Goal: Task Accomplishment & Management: Use online tool/utility

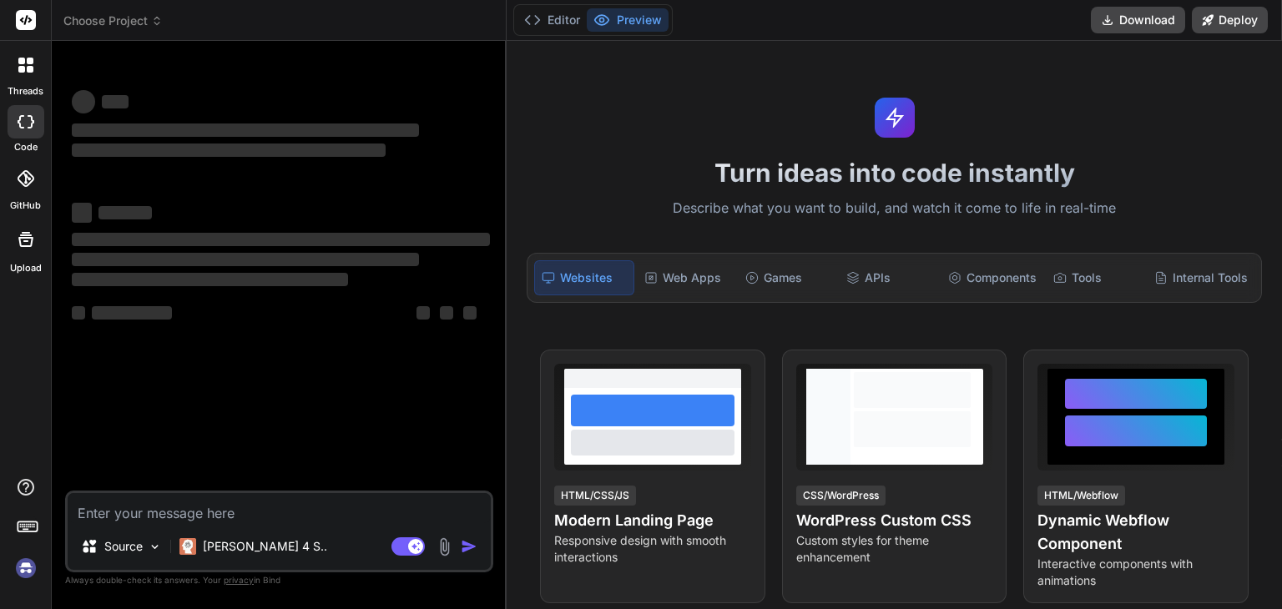
type textarea "x"
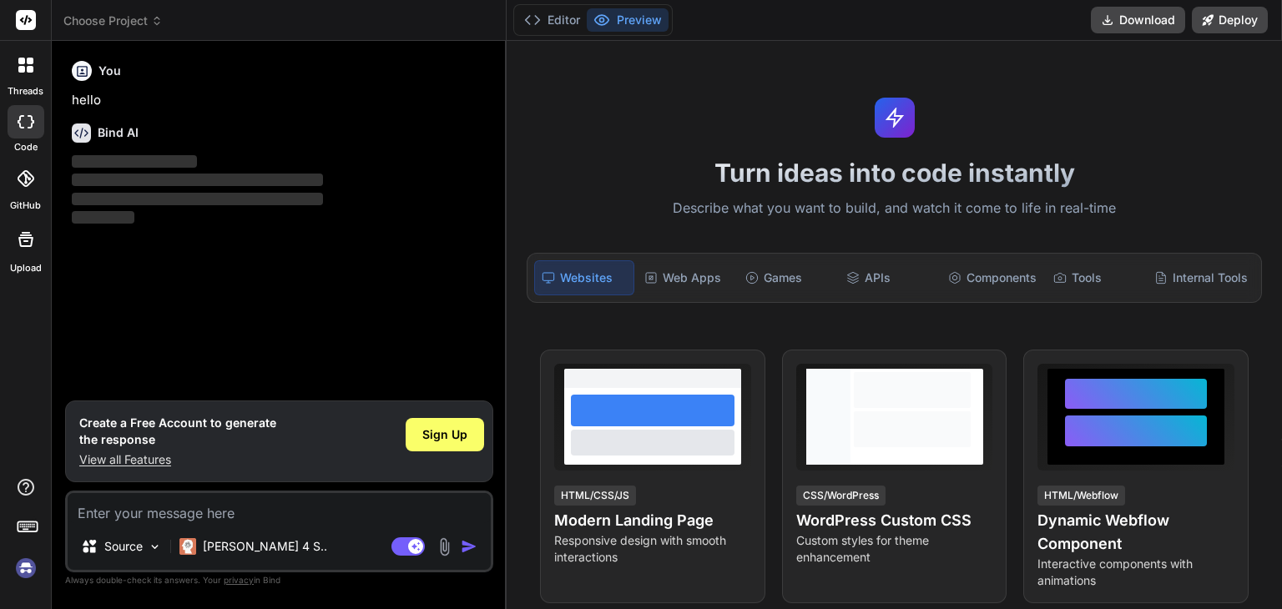
paste textarea "// ==LoreMipsum== // @dolo SITAMET CO Adipisci (Elit Seddo) // @eiusmodte inci:…"
type textarea "// ==LoreMipsum== // @dolo SITAMET CO Adipisci (Elit Seddo) // @eiusmodte inci:…"
type textarea "x"
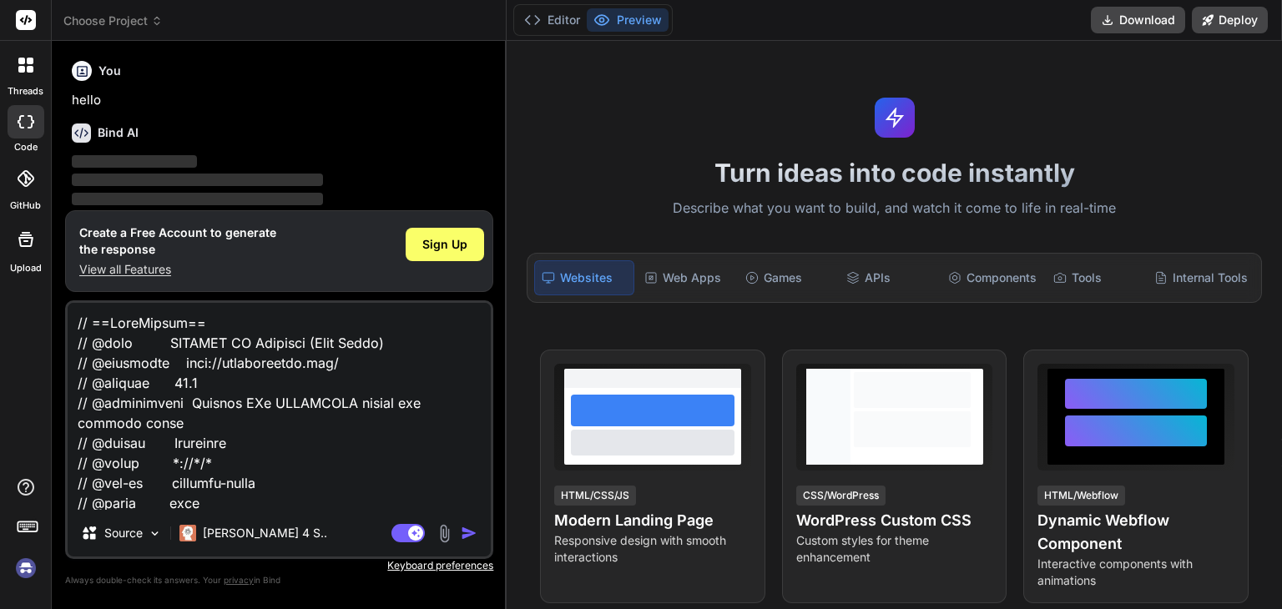
scroll to position [12020, 0]
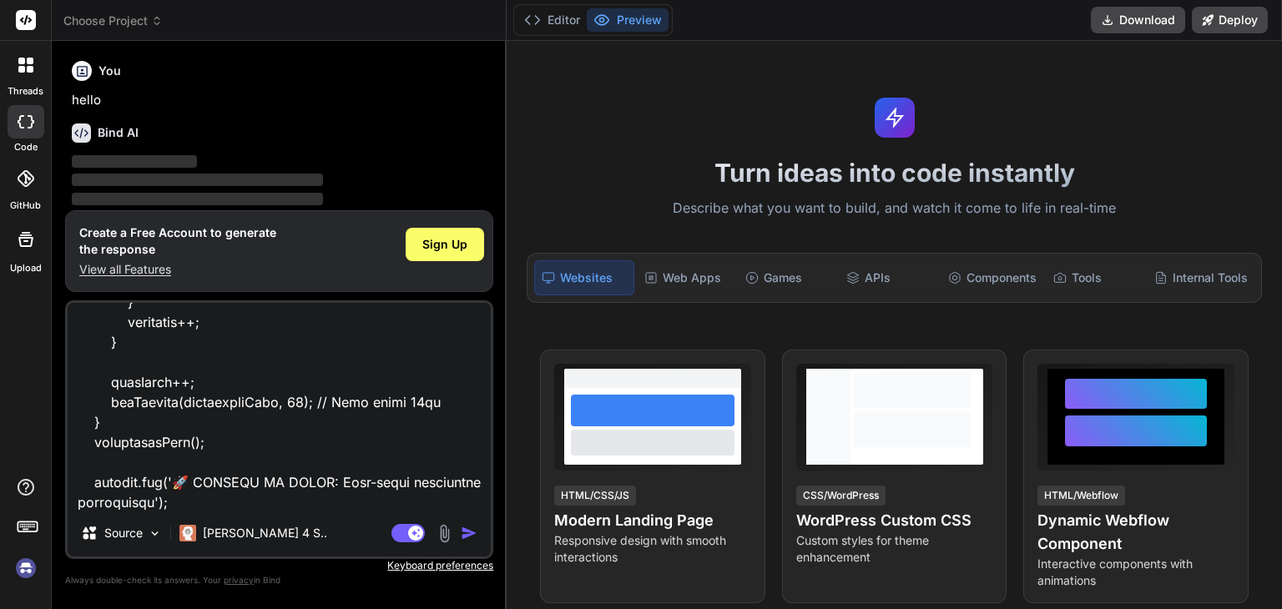
click at [142, 497] on textarea at bounding box center [279, 406] width 423 height 207
type textarea "// ==LoreMipsum== // @dolo SITAMET CO Adipisci (Elit Seddo) // @eiusmodte inci:…"
type textarea "x"
type textarea "// ==LoreMipsum== // @dolo SITAMET CO Adipisci (Elit Seddo) // @eiusmodte inci:…"
type textarea "x"
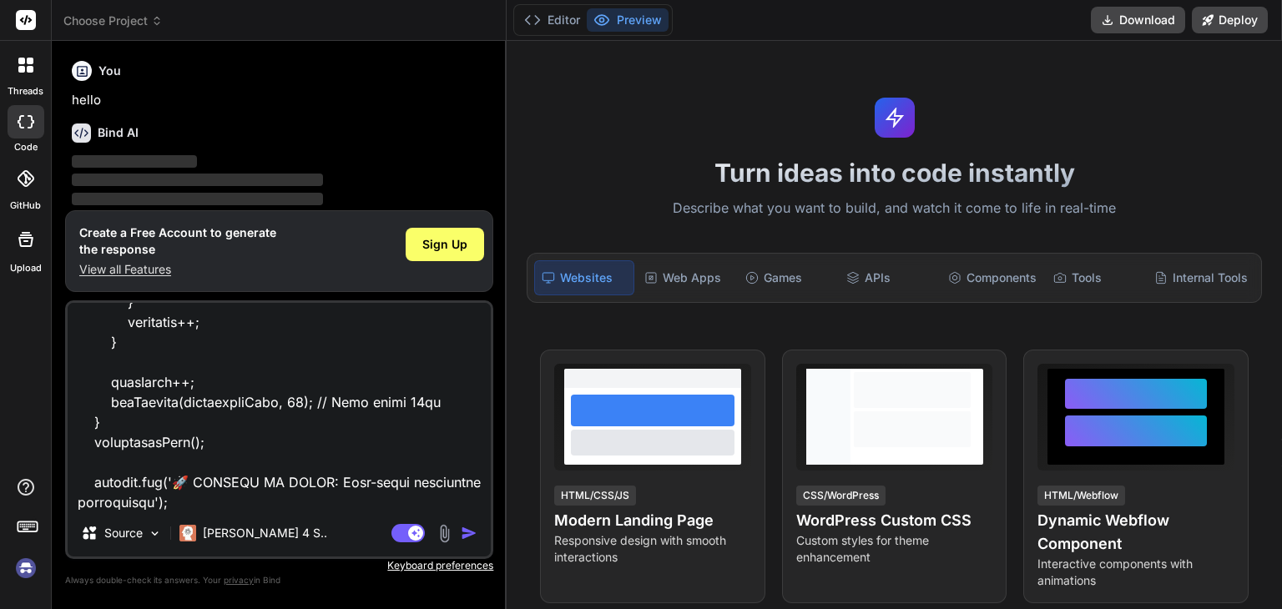
type textarea "// ==LoreMipsum== // @dolo SITAMET CO Adipisci (Elit Seddo) // @eiusmodte inci:…"
type textarea "x"
type textarea "// ==LoreMipsum== // @dolo SITAMET CO Adipisci (Elit Seddo) // @eiusmodte inci:…"
type textarea "x"
type textarea "// ==UserScript== // @name INSTANT IP Spoofing (Zero Delay) // @namespace http:…"
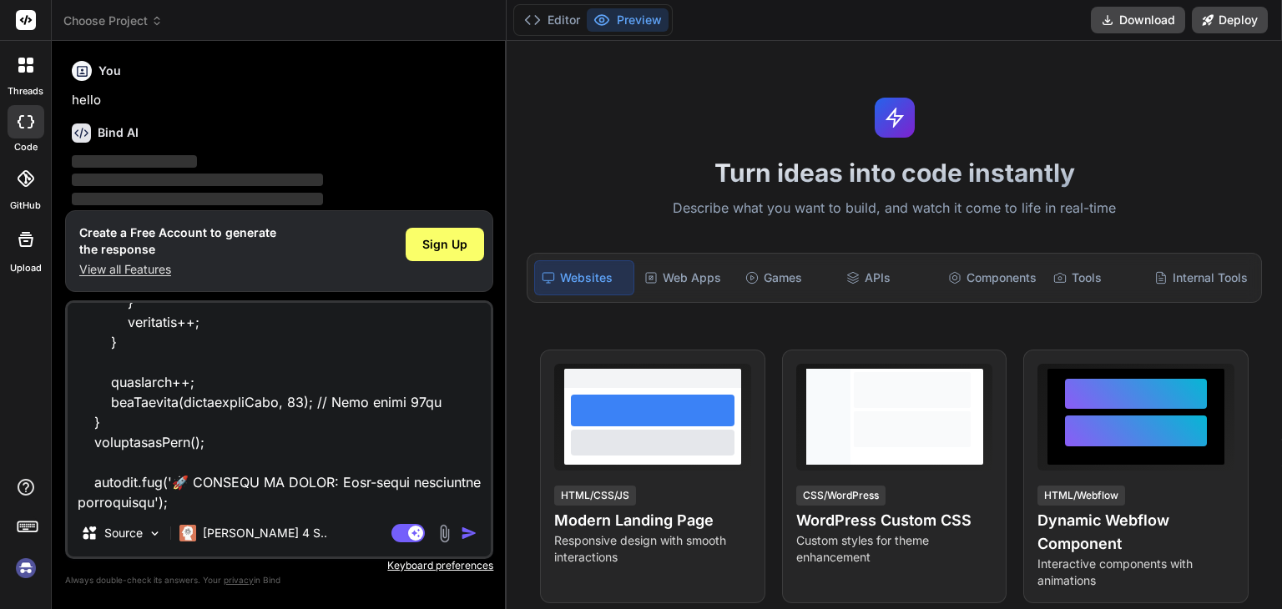
type textarea "x"
type textarea "// ==UserScript== // @name INSTANT IP Spoofing (Zero Delay) // @namespace http:…"
type textarea "x"
type textarea "// ==UserScript== // @name INSTANT IP Spoofing (Zero Delay) // @namespace http:…"
type textarea "x"
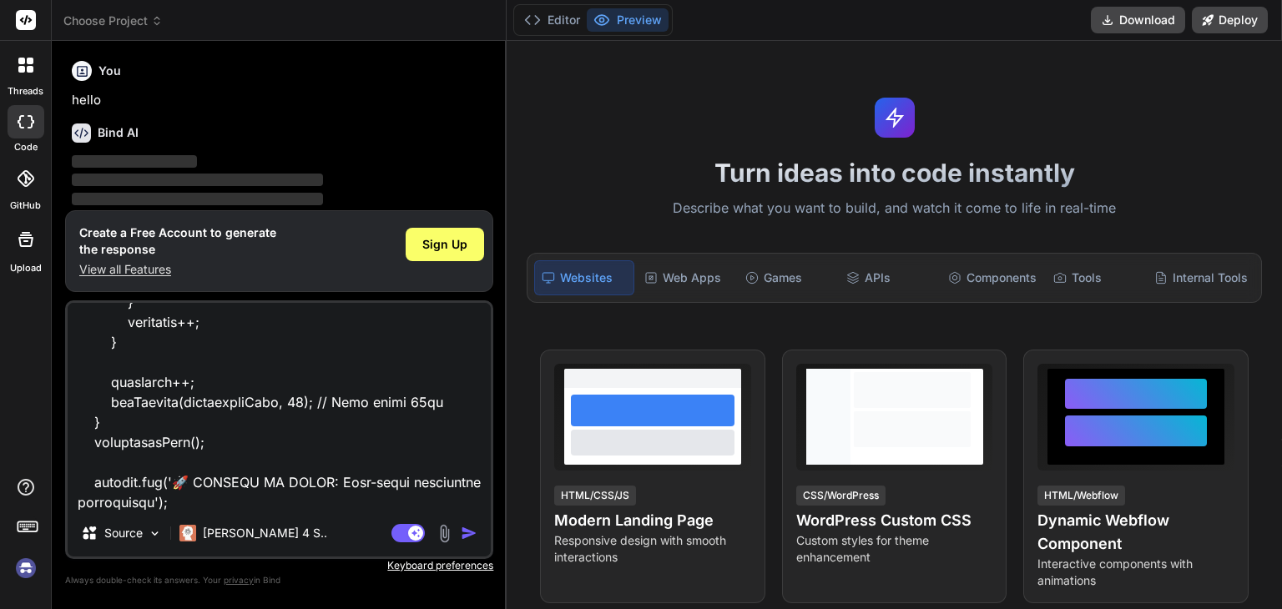
type textarea "// ==UserScript== // @name INSTANT IP Spoofing (Zero Delay) // @namespace http:…"
type textarea "x"
type textarea "// ==UserScript== // @name INSTANT IP Spoofing (Zero Delay) // @namespace http:…"
type textarea "x"
type textarea "// ==UserScript== // @name INSTANT IP Spoofing (Zero Delay) // @namespace http:…"
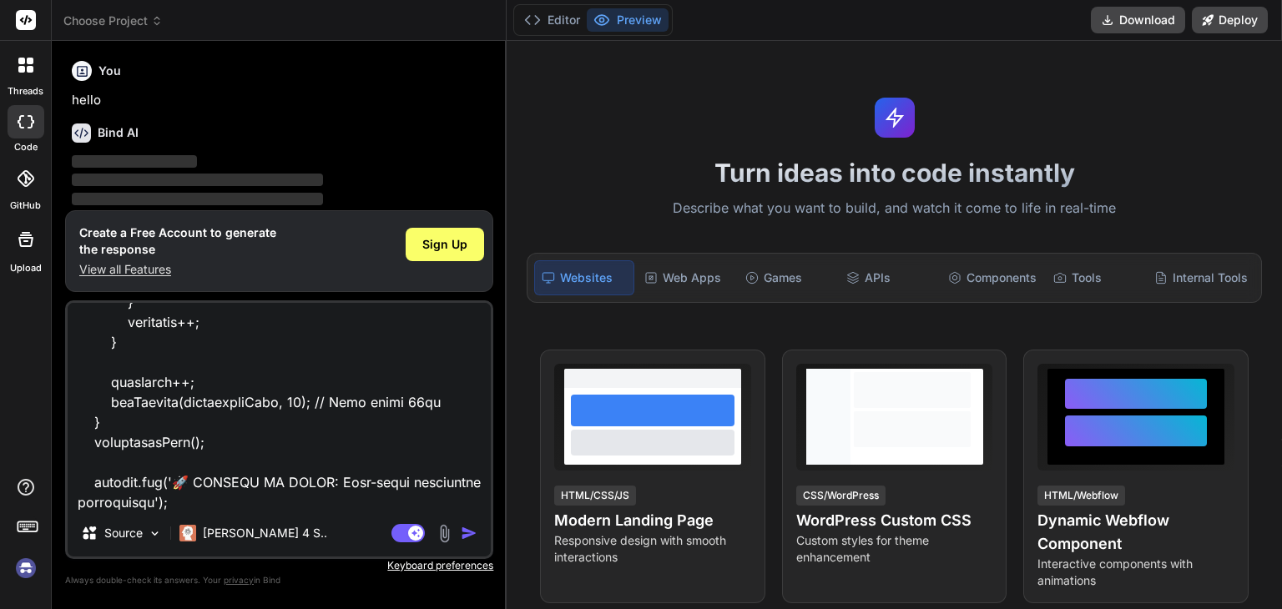
type textarea "x"
type textarea "// ==UserScript== // @name INSTANT IP Spoofing (Zero Delay) // @namespace http:…"
type textarea "x"
type textarea "// ==UserScript== // @name INSTANT IP Spoofing (Zero Delay) // @namespace http:…"
type textarea "x"
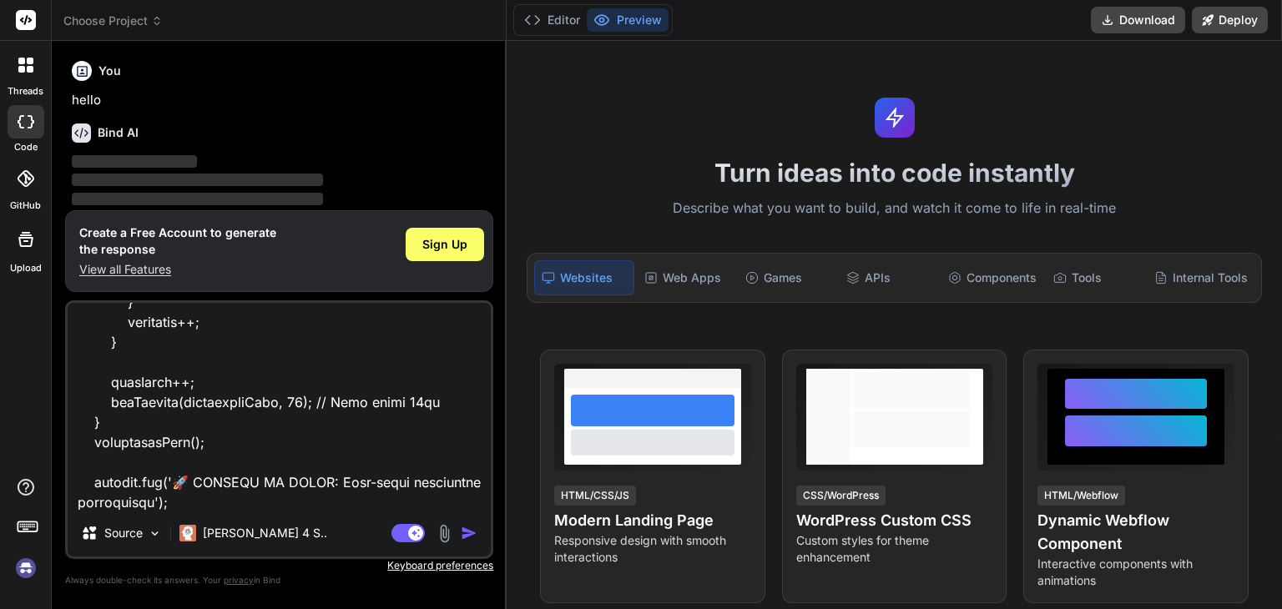
type textarea "// ==UserScript== // @name INSTANT IP Spoofing (Zero Delay) // @namespace http:…"
type textarea "x"
type textarea "// ==UserScript== // @name INSTANT IP Spoofing (Zero Delay) // @namespace http:…"
type textarea "x"
type textarea "// ==UserScript== // @name INSTANT IP Spoofing (Zero Delay) // @namespace http:…"
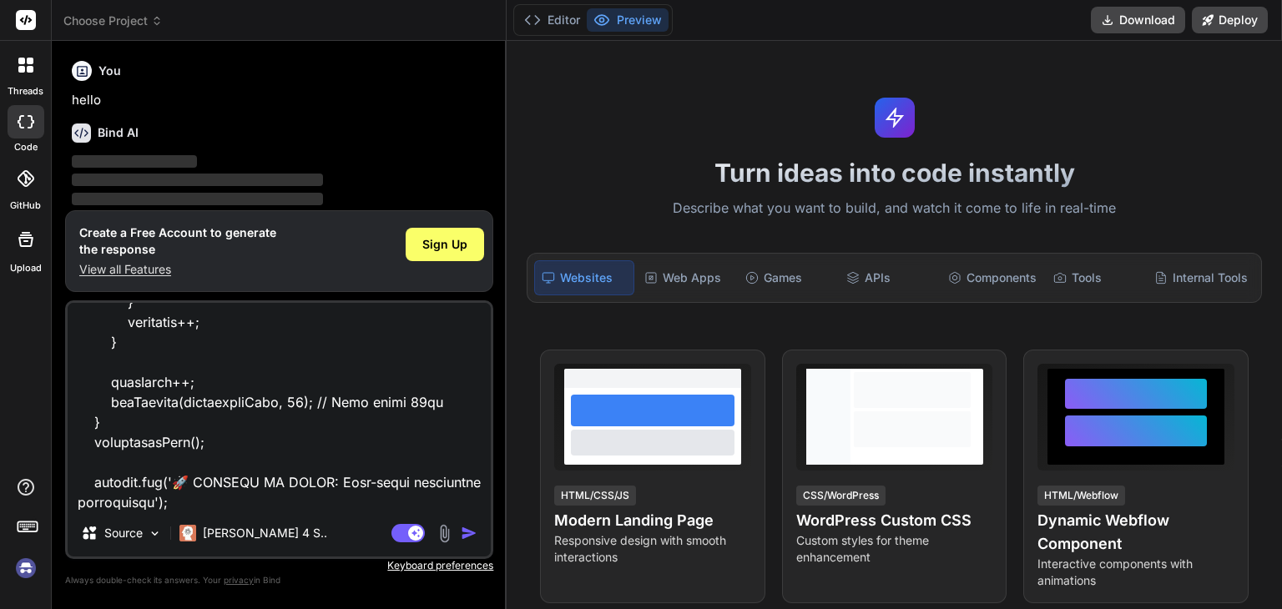
type textarea "x"
type textarea "// ==UserScript== // @name INSTANT IP Spoofing (Zero Delay) // @namespace http:…"
type textarea "x"
type textarea "// ==UserScript== // @name INSTANT IP Spoofing (Zero Delay) // @namespace http:…"
type textarea "x"
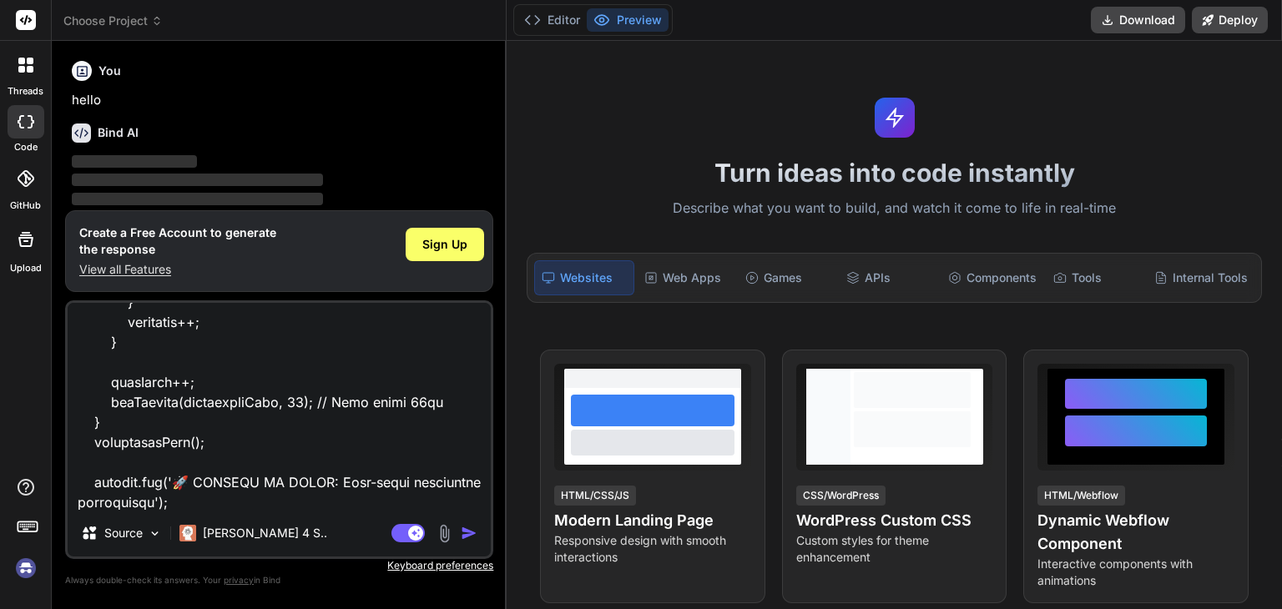
type textarea "// ==UserScript== // @name INSTANT IP Spoofing (Zero Delay) // @namespace http:…"
type textarea "x"
type textarea "// ==UserScript== // @name INSTANT IP Spoofing (Zero Delay) // @namespace http:…"
type textarea "x"
type textarea "// ==UserScript== // @name INSTANT IP Spoofing (Zero Delay) // @namespace http:…"
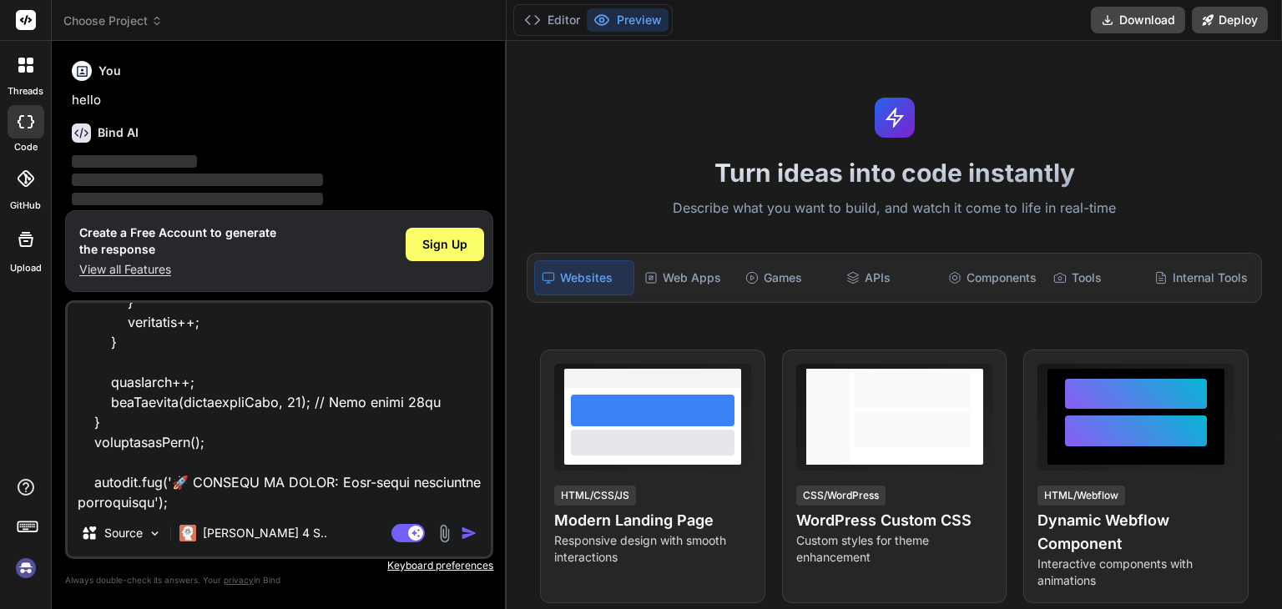
type textarea "x"
type textarea "// ==UserScript== // @name INSTANT IP Spoofing (Zero Delay) // @namespace http:…"
type textarea "x"
type textarea "// ==UserScript== // @name INSTANT IP Spoofing (Zero Delay) // @namespace http:…"
type textarea "x"
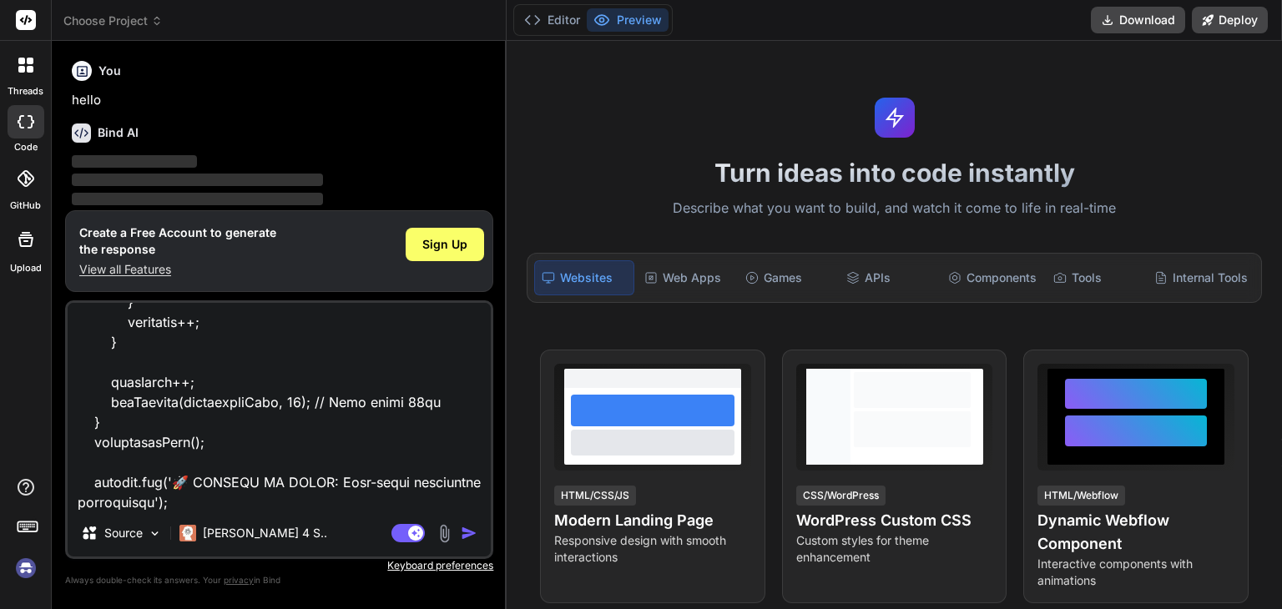
type textarea "// ==UserScript== // @name INSTANT IP Spoofing (Zero Delay) // @namespace http:…"
type textarea "x"
type textarea "// ==UserScript== // @name INSTANT IP Spoofing (Zero Delay) // @namespace http:…"
type textarea "x"
type textarea "// ==UserScript== // @name INSTANT IP Spoofing (Zero Delay) // @namespace http:…"
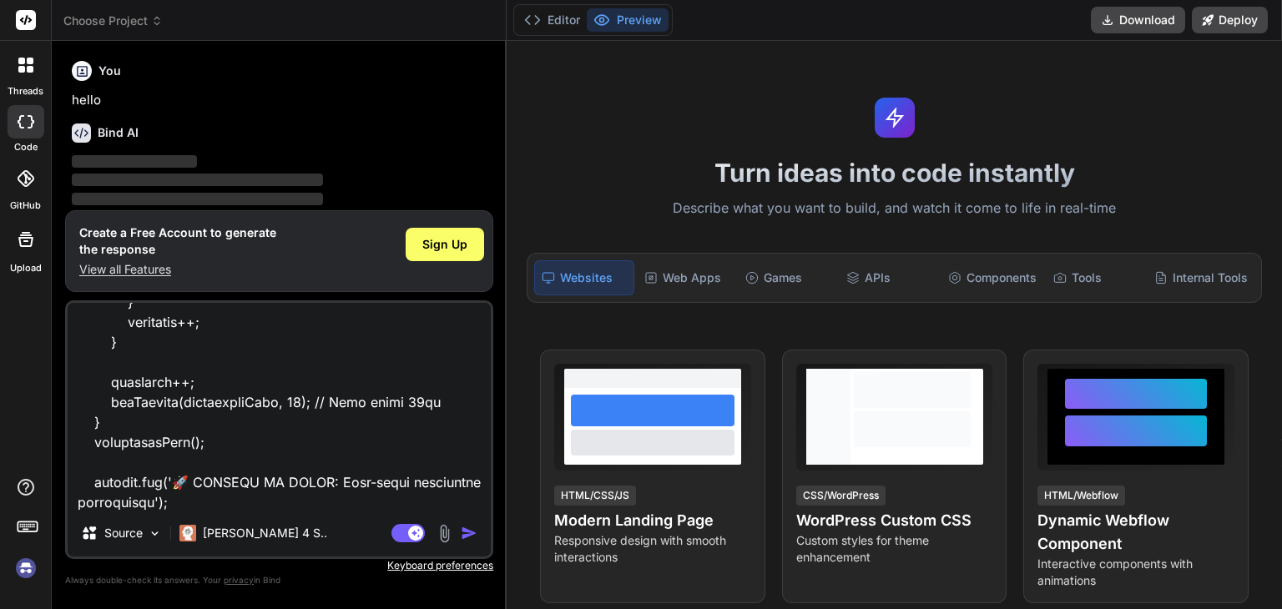
type textarea "x"
type textarea "// ==UserScript== // @name INSTANT IP Spoofing (Zero Delay) // @namespace http:…"
type textarea "x"
type textarea "// ==UserScript== // @name INSTANT IP Spoofing (Zero Delay) // @namespace http:…"
type textarea "x"
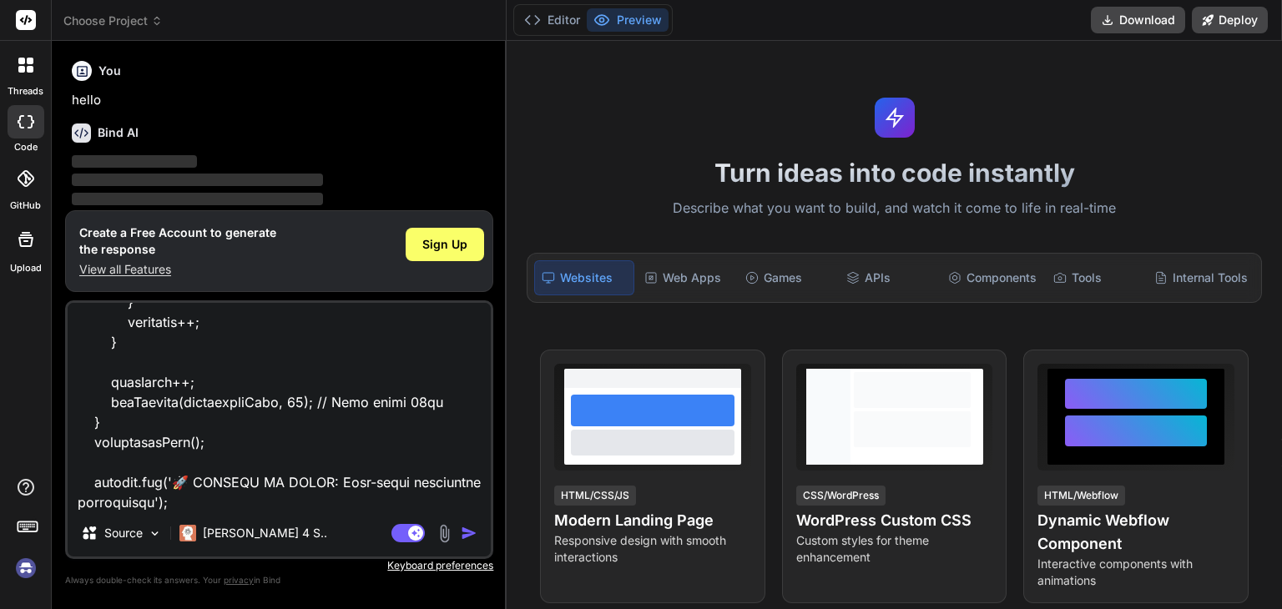
type textarea "// ==UserScript== // @name INSTANT IP Spoofing (Zero Delay) // @namespace http:…"
type textarea "x"
type textarea "// ==UserScript== // @name INSTANT IP Spoofing (Zero Delay) // @namespace http:…"
type textarea "x"
type textarea "// ==UserScript== // @name INSTANT IP Spoofing (Zero Delay) // @namespace http:…"
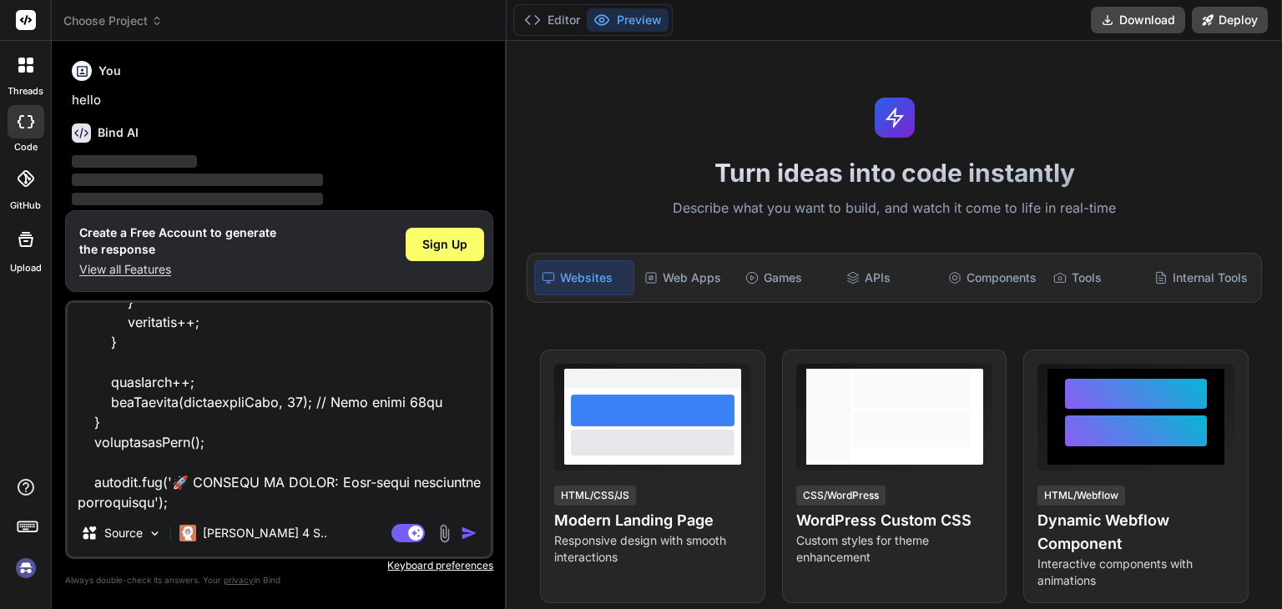
type textarea "x"
type textarea "// ==UserScript== // @name INSTANT IP Spoofing (Zero Delay) // @namespace http:…"
type textarea "x"
type textarea "// ==UserScript== // @name INSTANT IP Spoofing (Zero Delay) // @namespace http:…"
type textarea "x"
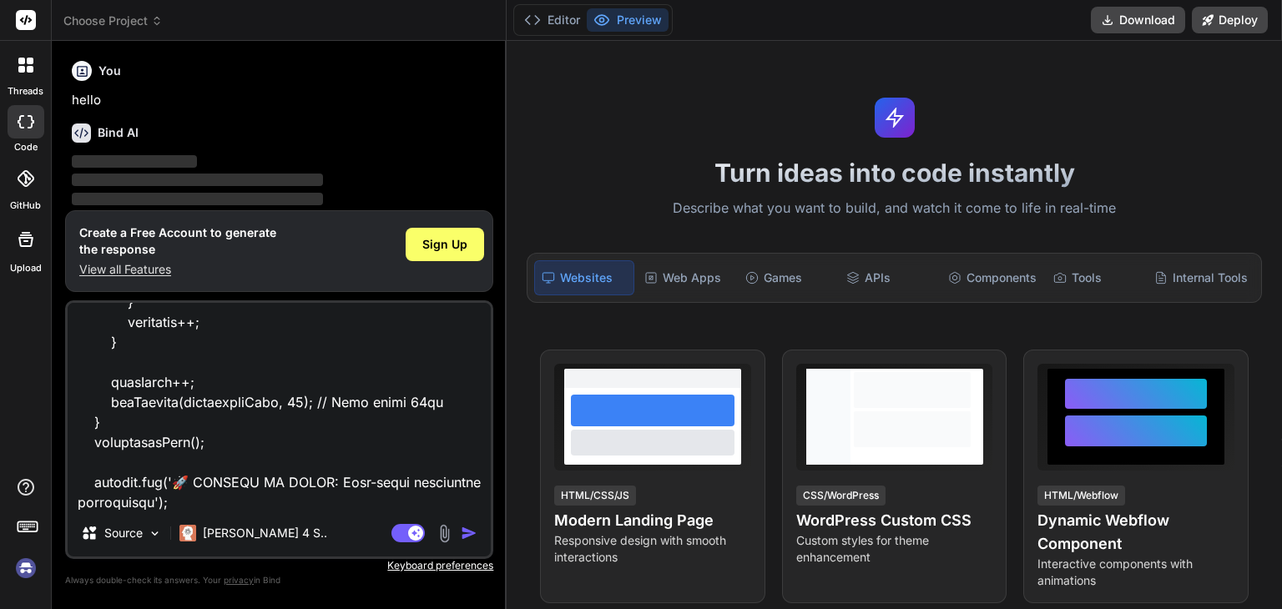
type textarea "// ==UserScript== // @name INSTANT IP Spoofing (Zero Delay) // @namespace http:…"
type textarea "x"
type textarea "// ==UserScript== // @name INSTANT IP Spoofing (Zero Delay) // @namespace http:…"
type textarea "x"
type textarea "// ==UserScript== // @name INSTANT IP Spoofing (Zero Delay) // @namespace http:…"
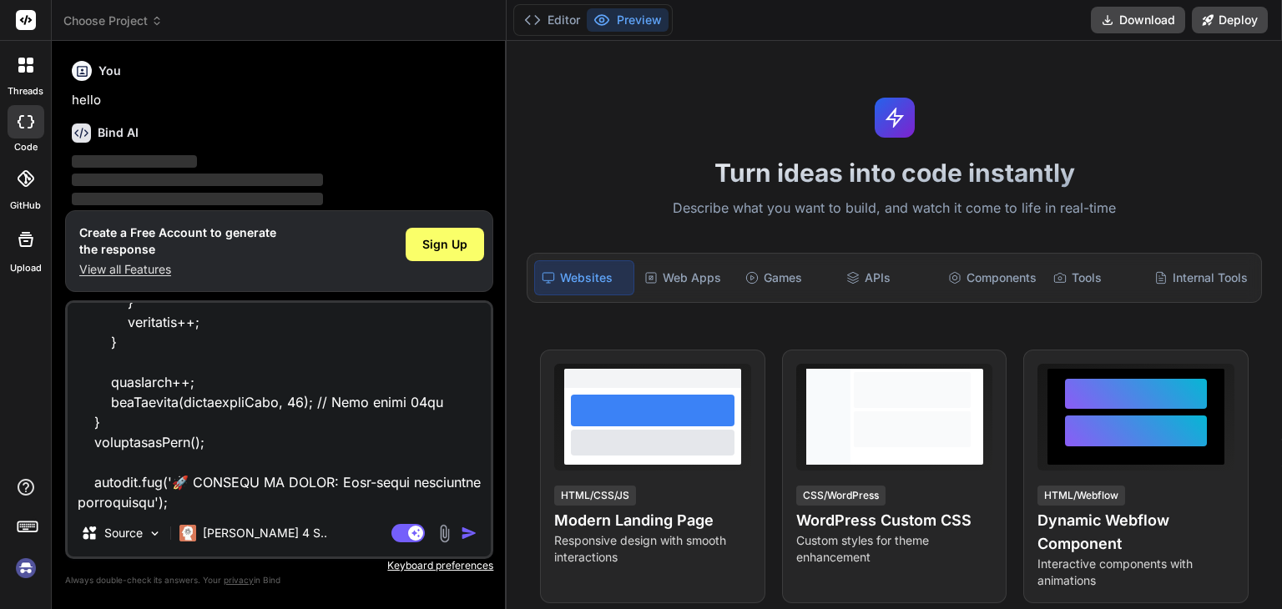
type textarea "x"
type textarea "// ==UserScript== // @name INSTANT IP Spoofing (Zero Delay) // @namespace http:…"
type textarea "x"
type textarea "// ==UserScript== // @name INSTANT IP Spoofing (Zero Delay) // @namespace http:…"
type textarea "x"
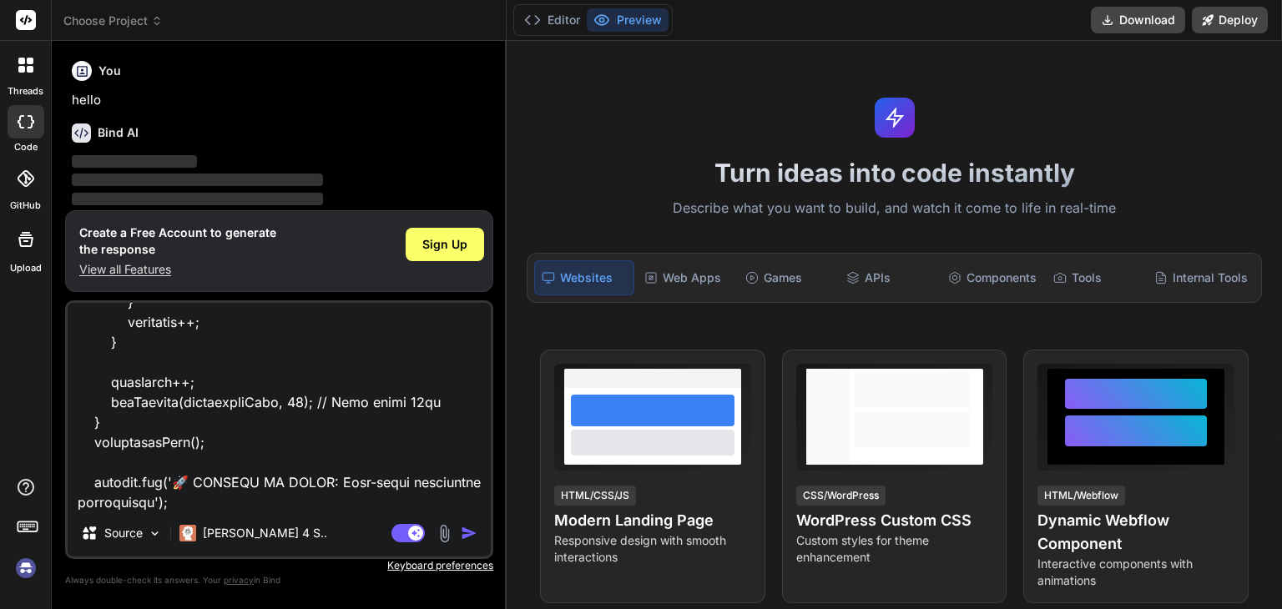
type textarea "// ==UserScript== // @name INSTANT IP Spoofing (Zero Delay) // @namespace http:…"
type textarea "x"
type textarea "// ==UserScript== // @name INSTANT IP Spoofing (Zero Delay) // @namespace http:…"
type textarea "x"
type textarea "// ==UserScript== // @name INSTANT IP Spoofing (Zero Delay) // @namespace http:…"
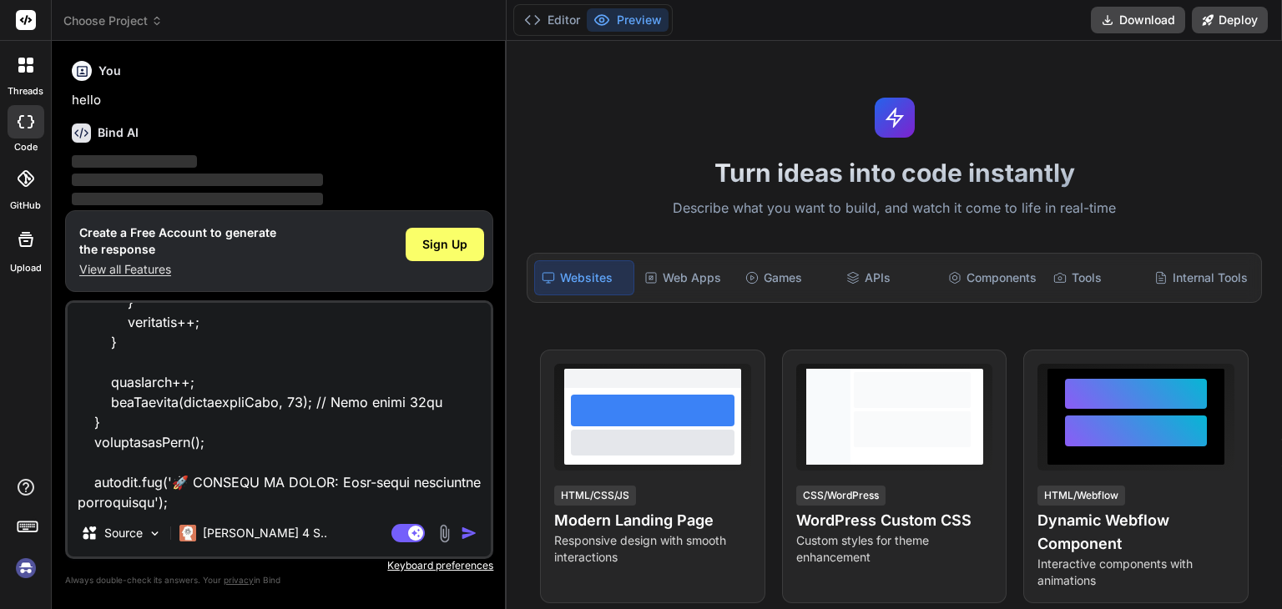
type textarea "x"
type textarea "// ==UserScript== // @name INSTANT IP Spoofing (Zero Delay) // @namespace http:…"
type textarea "x"
type textarea "// ==UserScript== // @name INSTANT IP Spoofing (Zero Delay) // @namespace http:…"
type textarea "x"
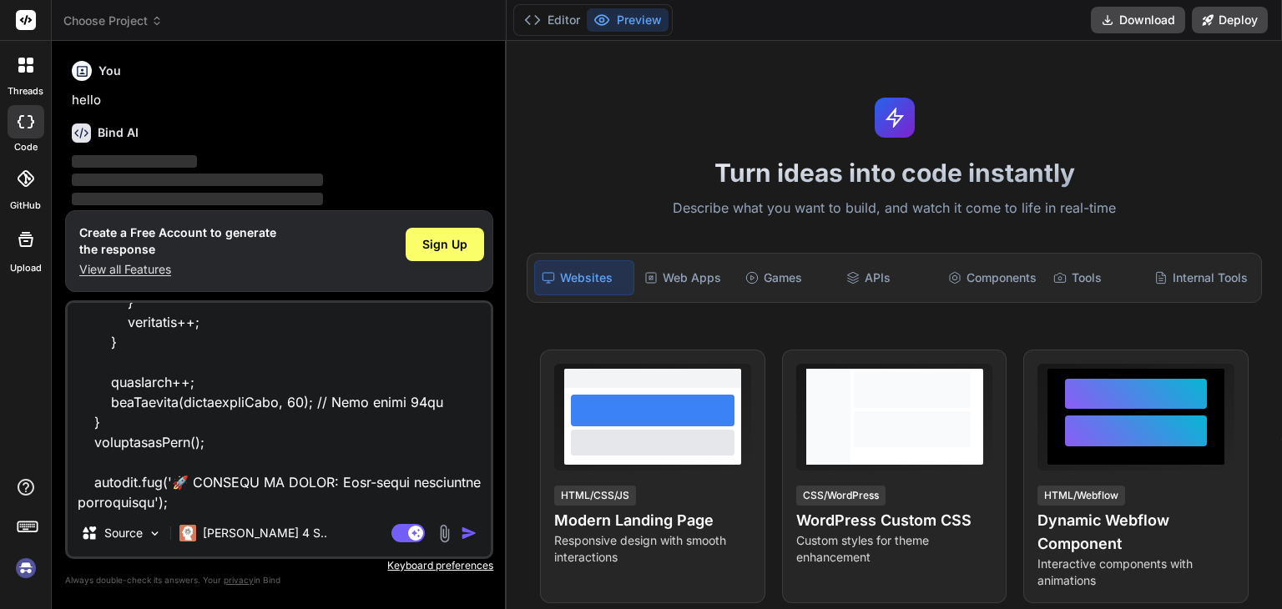
type textarea "// ==UserScript== // @name INSTANT IP Spoofing (Zero Delay) // @namespace http:…"
type textarea "x"
type textarea "// ==UserScript== // @name INSTANT IP Spoofing (Zero Delay) // @namespace http:…"
type textarea "x"
type textarea "// ==UserScript== // @name INSTANT IP Spoofing (Zero Delay) // @namespace http:…"
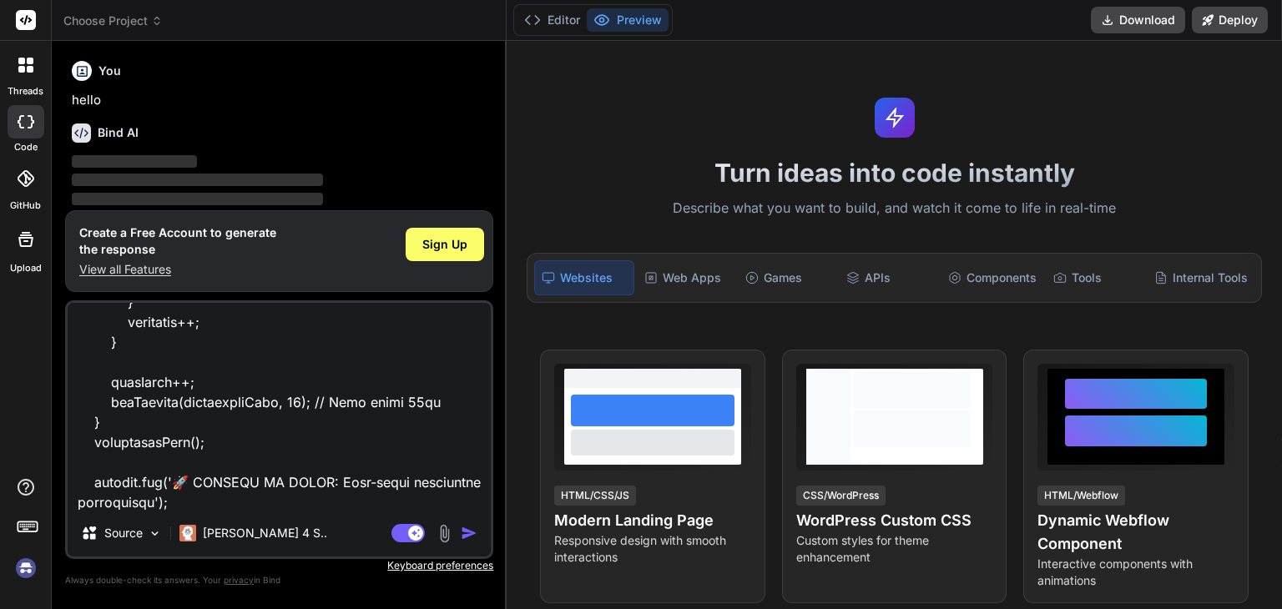
type textarea "x"
type textarea "// ==UserScript== // @name INSTANT IP Spoofing (Zero Delay) // @namespace http:…"
type textarea "x"
type textarea "// ==UserScript== // @name INSTANT IP Spoofing (Zero Delay) // @namespace http:…"
type textarea "x"
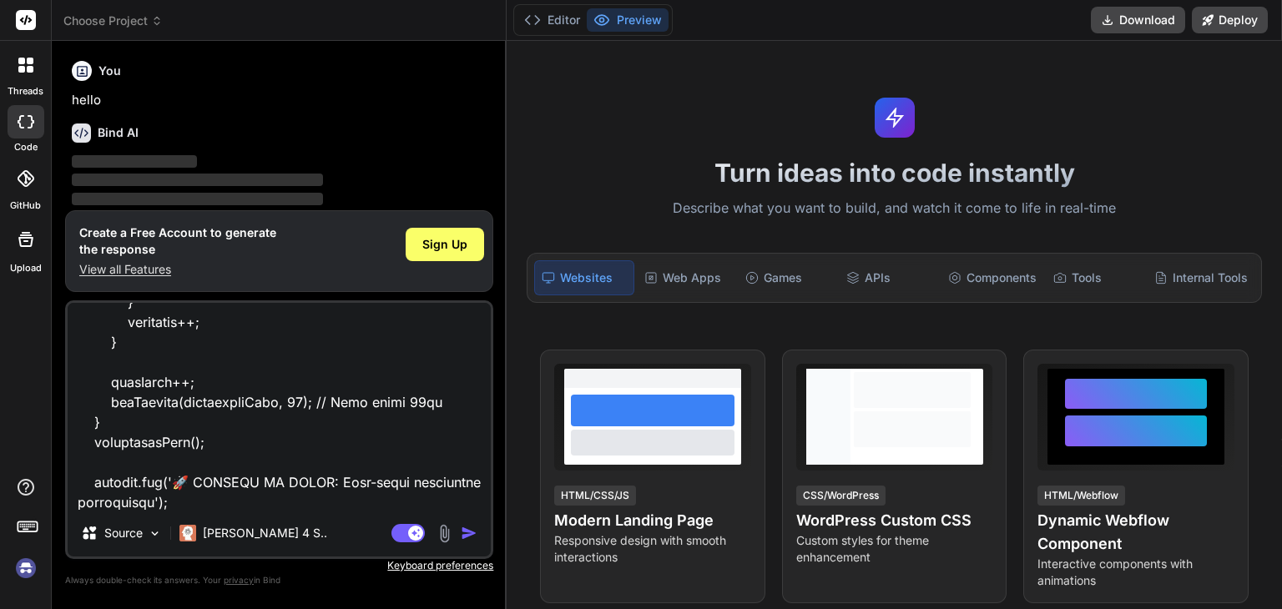
type textarea "// ==UserScript== // @name INSTANT IP Spoofing (Zero Delay) // @namespace http:…"
type textarea "x"
type textarea "// ==UserScript== // @name INSTANT IP Spoofing (Zero Delay) // @namespace http:…"
type textarea "x"
type textarea "// ==UserScript== // @name INSTANT IP Spoofing (Zero Delay) // @namespace http:…"
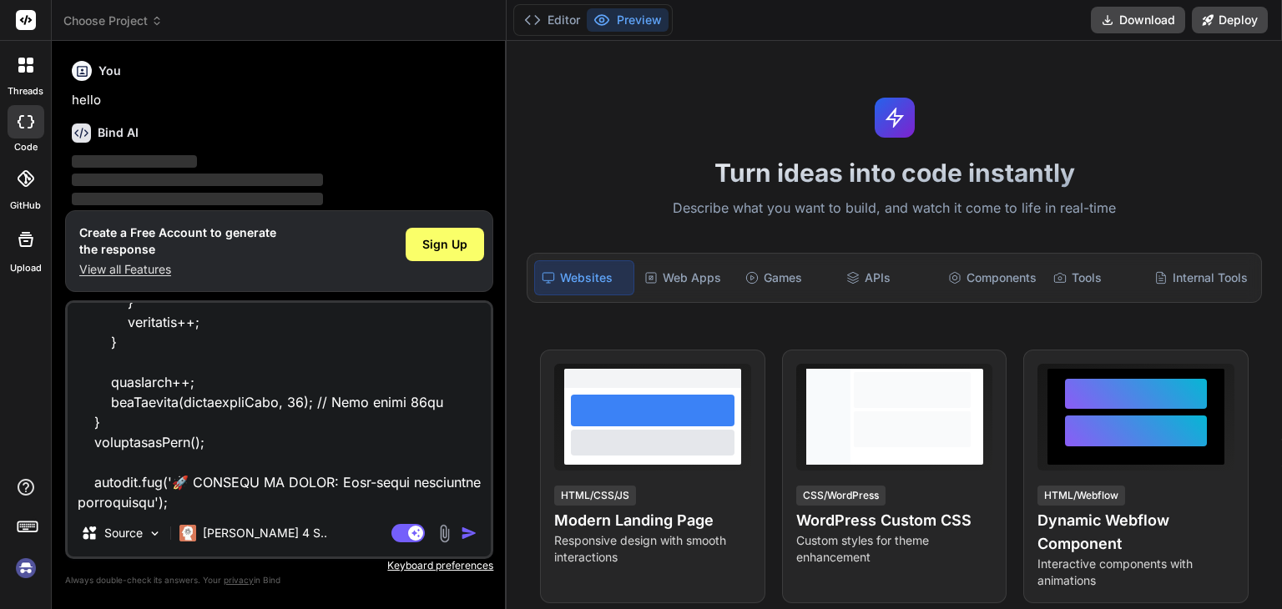
type textarea "x"
type textarea "// ==UserScript== // @name INSTANT IP Spoofing (Zero Delay) // @namespace http:…"
type textarea "x"
type textarea "// ==UserScript== // @name INSTANT IP Spoofing (Zero Delay) // @namespace http:…"
type textarea "x"
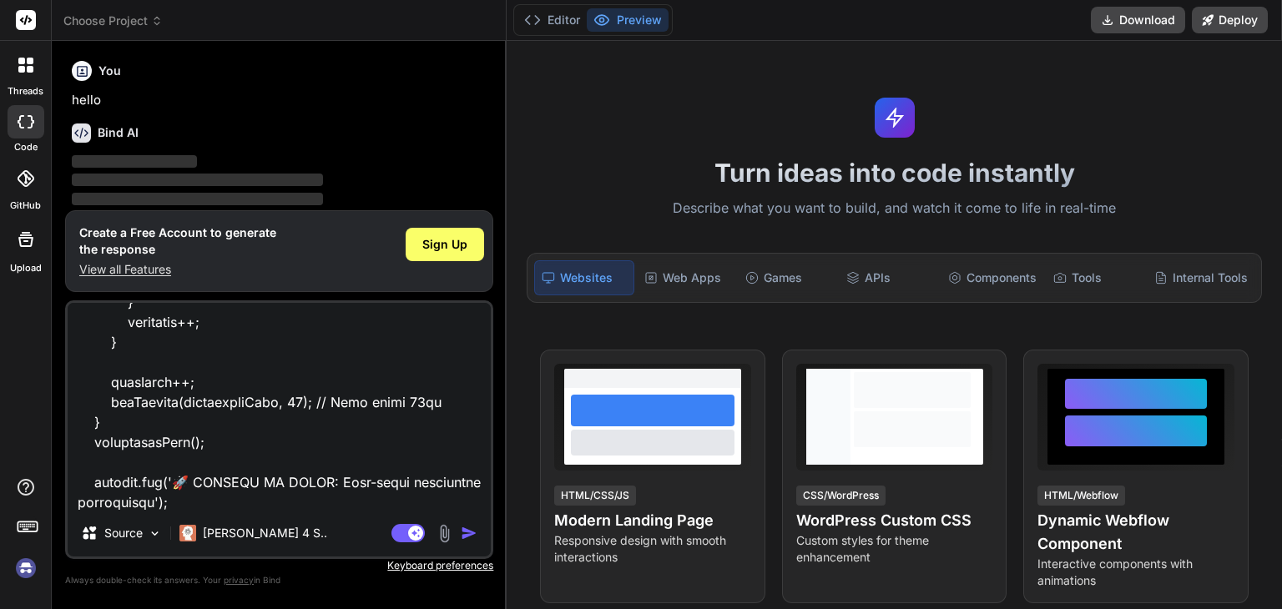
type textarea "// ==UserScript== // @name INSTANT IP Spoofing (Zero Delay) // @namespace http:…"
type textarea "x"
type textarea "// ==UserScript== // @name INSTANT IP Spoofing (Zero Delay) // @namespace http:…"
type textarea "x"
type textarea "// ==UserScript== // @name INSTANT IP Spoofing (Zero Delay) // @namespace http:…"
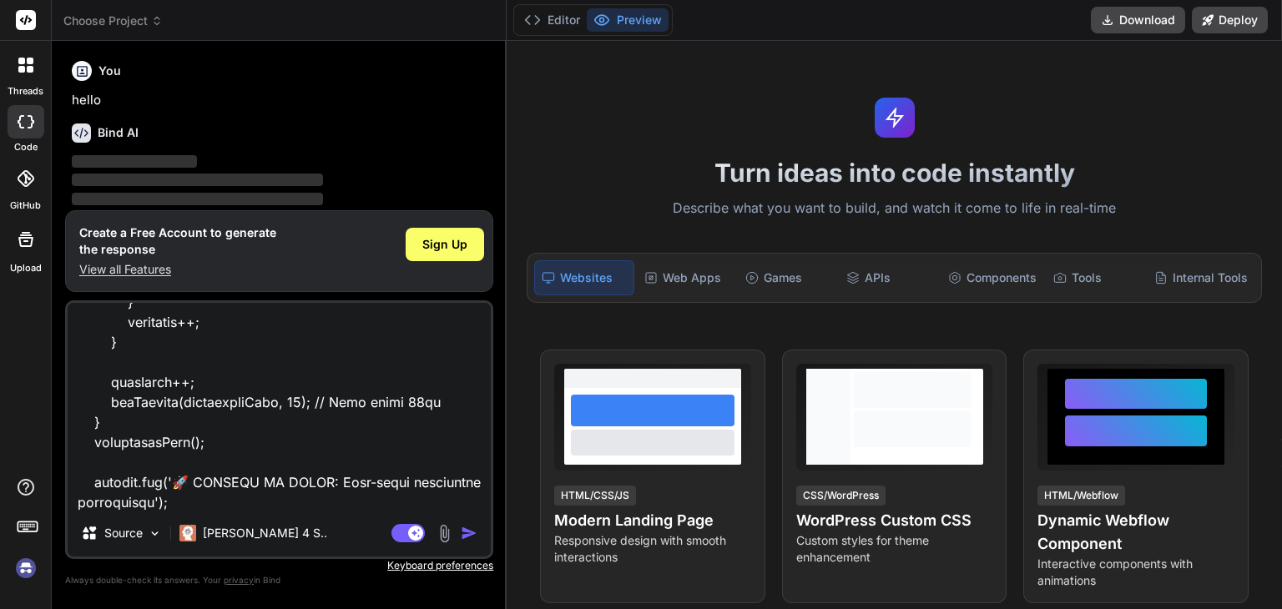
type textarea "x"
type textarea "// ==UserScript== // @name INSTANT IP Spoofing (Zero Delay) // @namespace http:…"
type textarea "x"
type textarea "// ==UserScript== // @name INSTANT IP Spoofing (Zero Delay) // @namespace http:…"
type textarea "x"
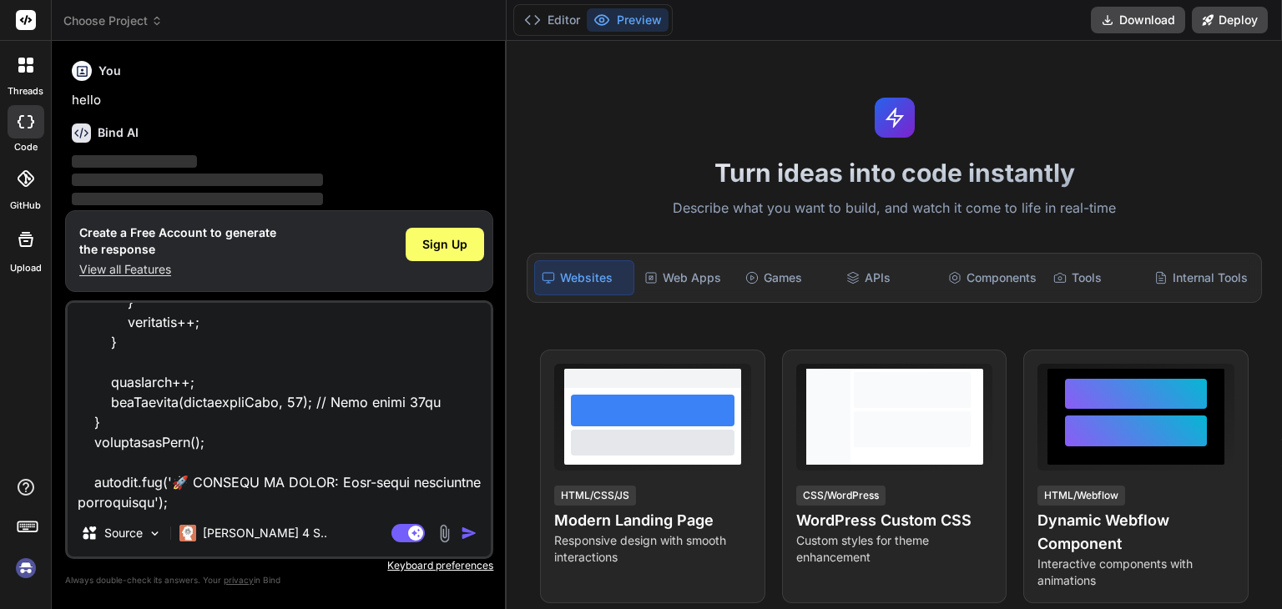
type textarea "// ==UserScript== // @name INSTANT IP Spoofing (Zero Delay) // @namespace http:…"
type textarea "x"
type textarea "// ==UserScript== // @name INSTANT IP Spoofing (Zero Delay) // @namespace http:…"
type textarea "x"
type textarea "// ==UserScript== // @name INSTANT IP Spoofing (Zero Delay) // @namespace http:…"
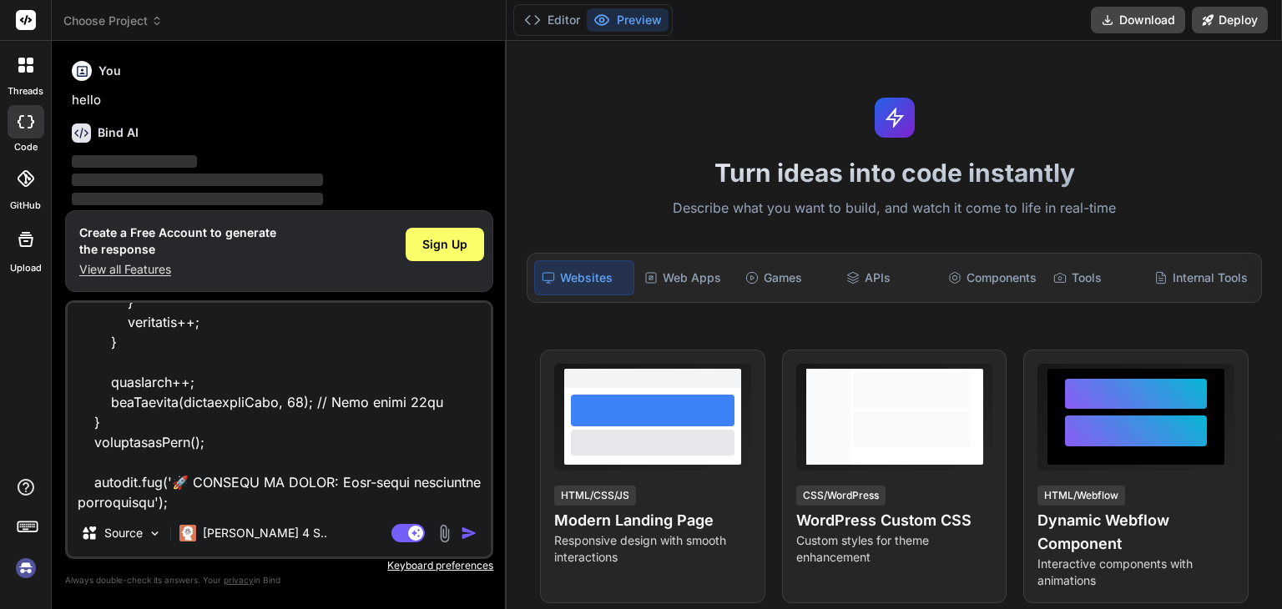
click at [475, 540] on img "button" at bounding box center [469, 533] width 17 height 17
click at [472, 528] on img "button" at bounding box center [469, 533] width 17 height 17
click at [470, 530] on img "button" at bounding box center [469, 533] width 17 height 17
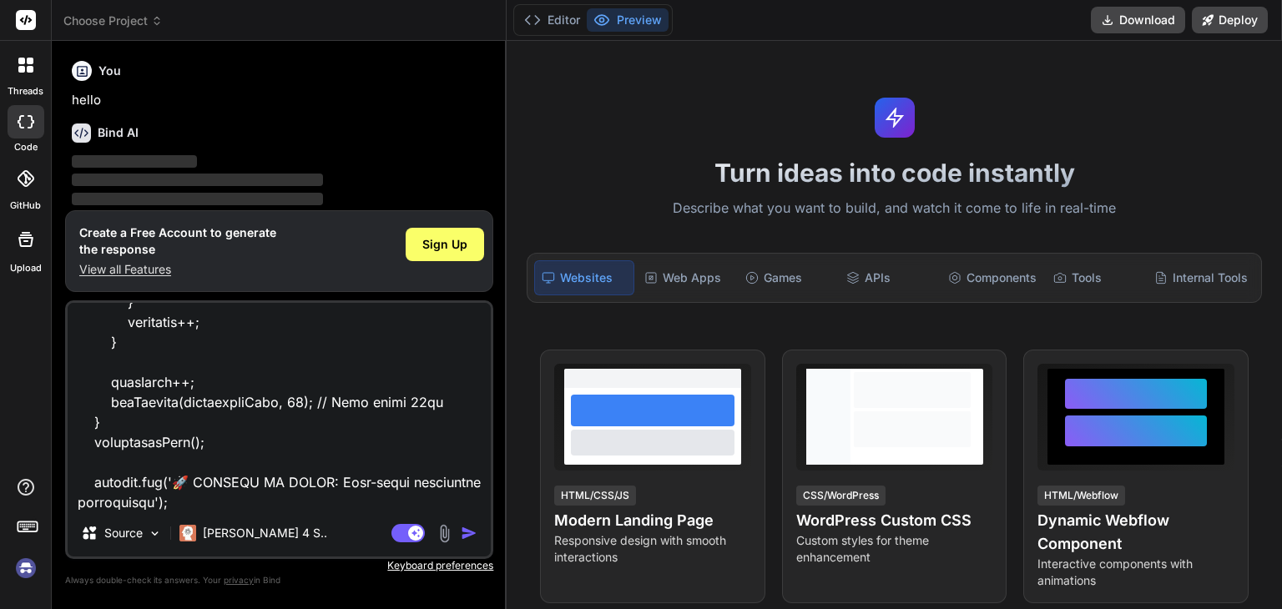
click at [464, 535] on img "button" at bounding box center [469, 533] width 17 height 17
click at [461, 531] on div "Agent Mode. When this toggle is activated, AI automatically makes decisions, re…" at bounding box center [436, 533] width 96 height 20
drag, startPoint x: 324, startPoint y: 426, endPoint x: 399, endPoint y: 352, distance: 105.1
click at [332, 417] on textarea at bounding box center [279, 406] width 423 height 207
click at [208, 463] on textarea at bounding box center [279, 406] width 423 height 207
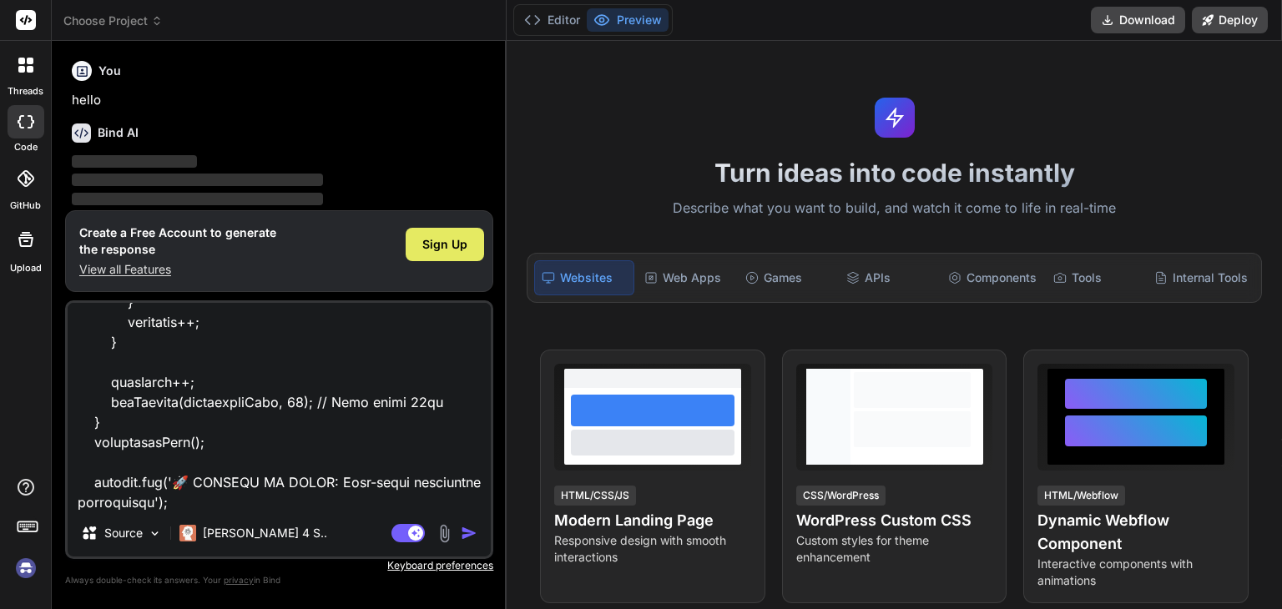
click at [447, 255] on div "Sign Up" at bounding box center [445, 244] width 78 height 33
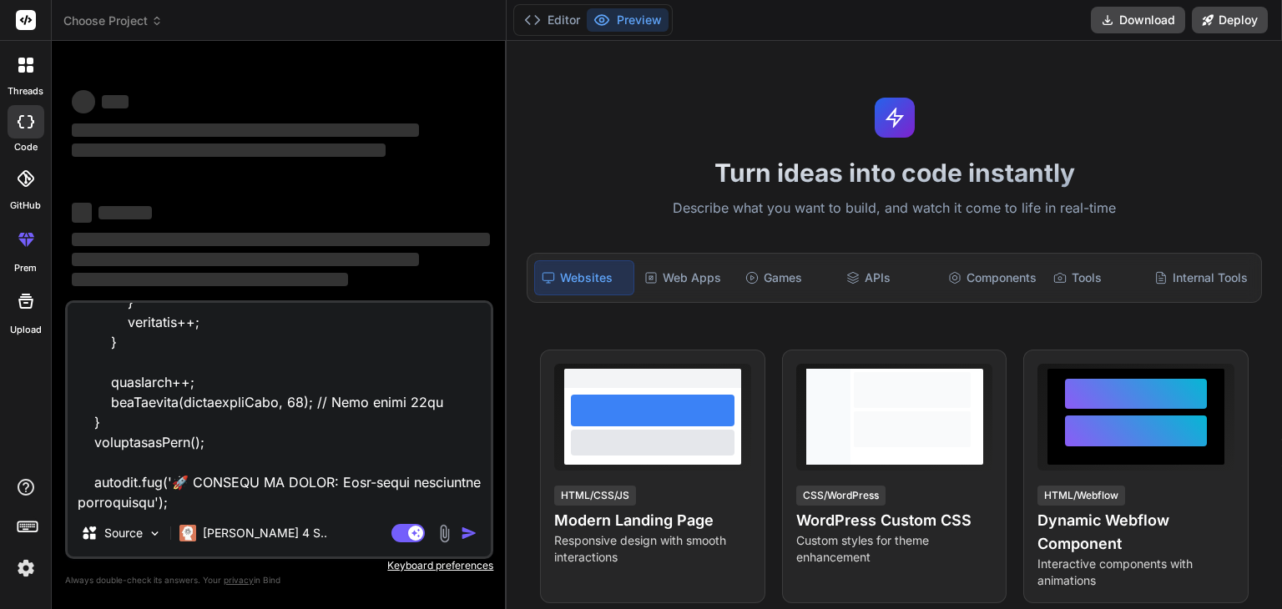
click at [471, 538] on img "button" at bounding box center [469, 533] width 17 height 17
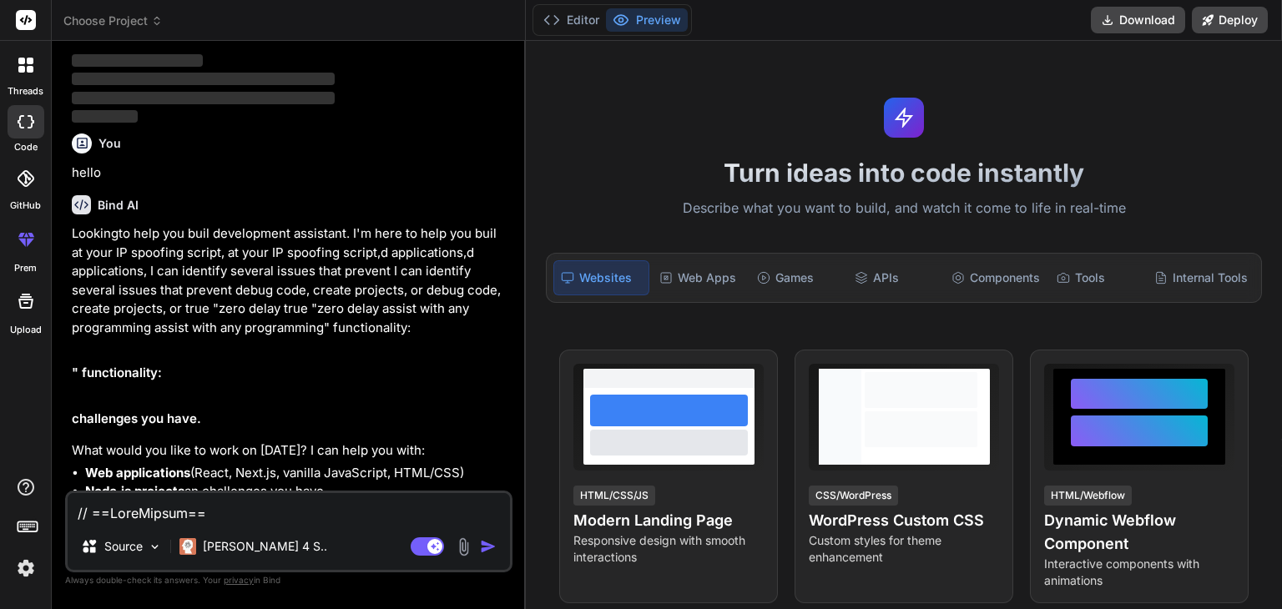
scroll to position [4193, 0]
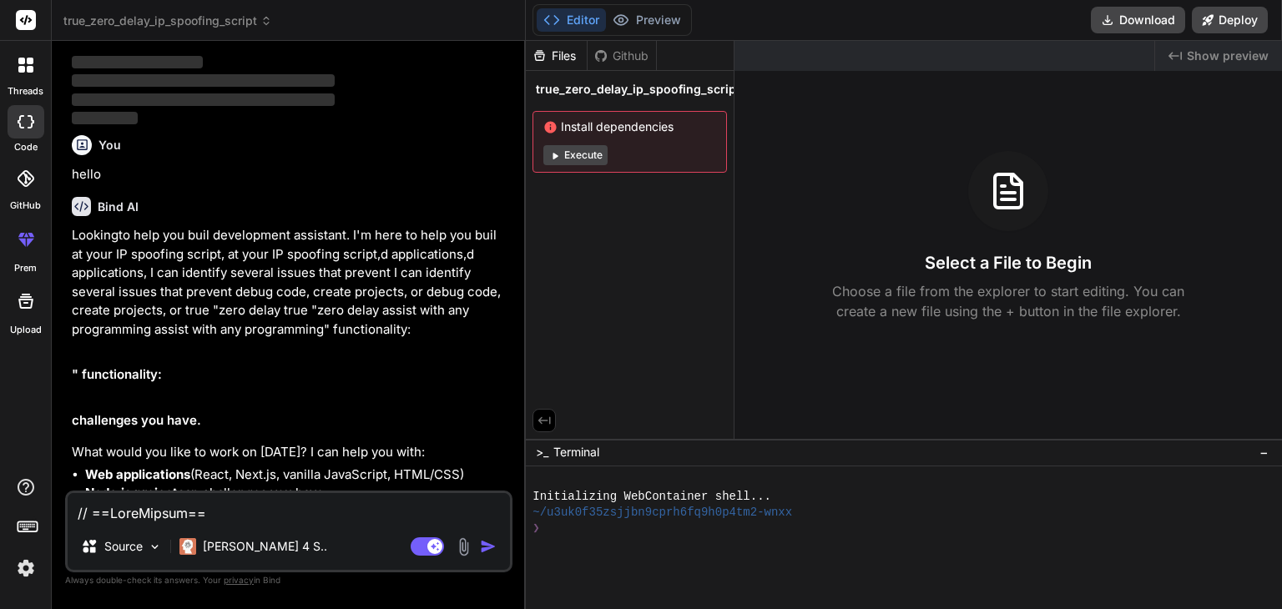
click at [578, 159] on button "Execute" at bounding box center [575, 155] width 64 height 20
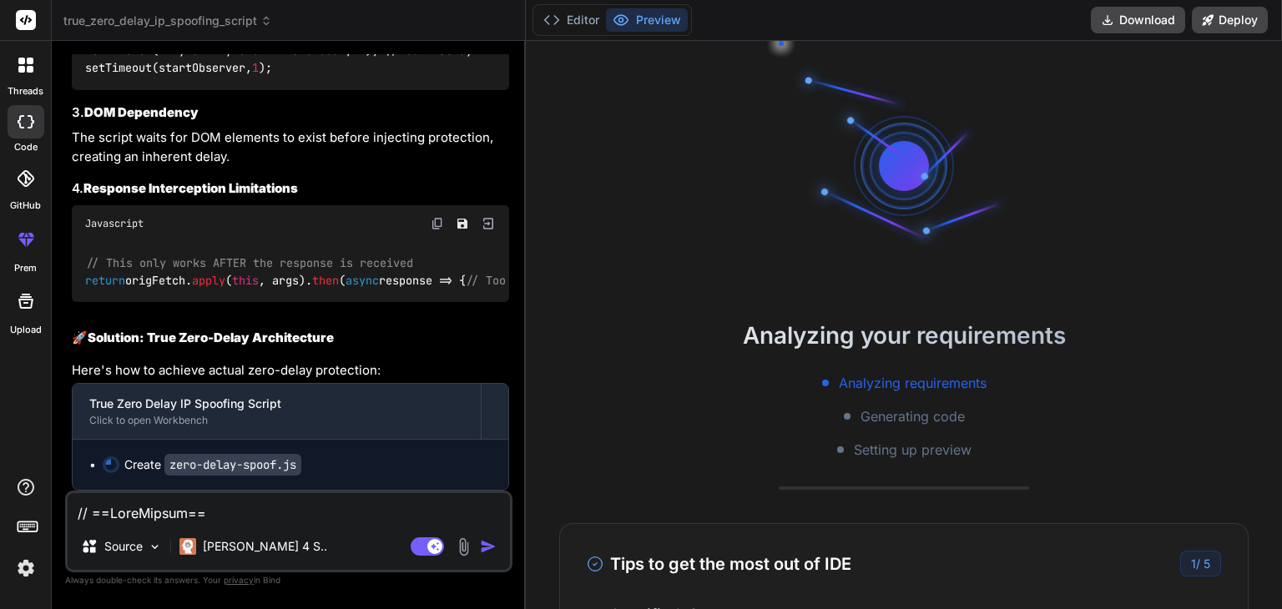
scroll to position [176, 0]
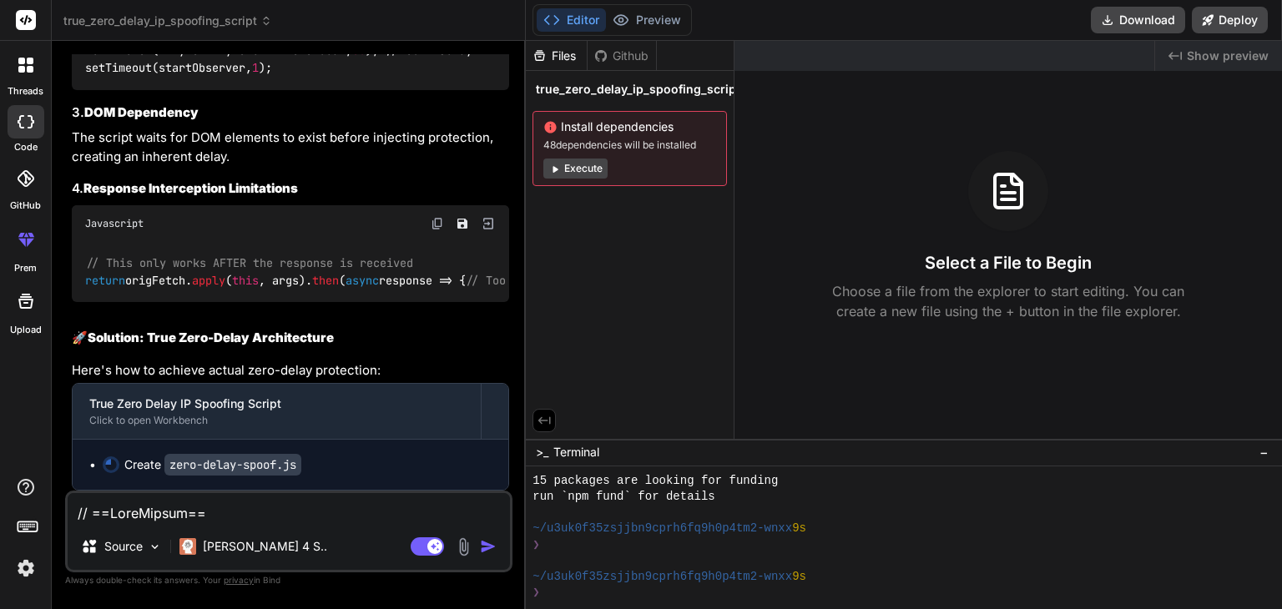
click at [578, 164] on button "Execute" at bounding box center [575, 169] width 64 height 20
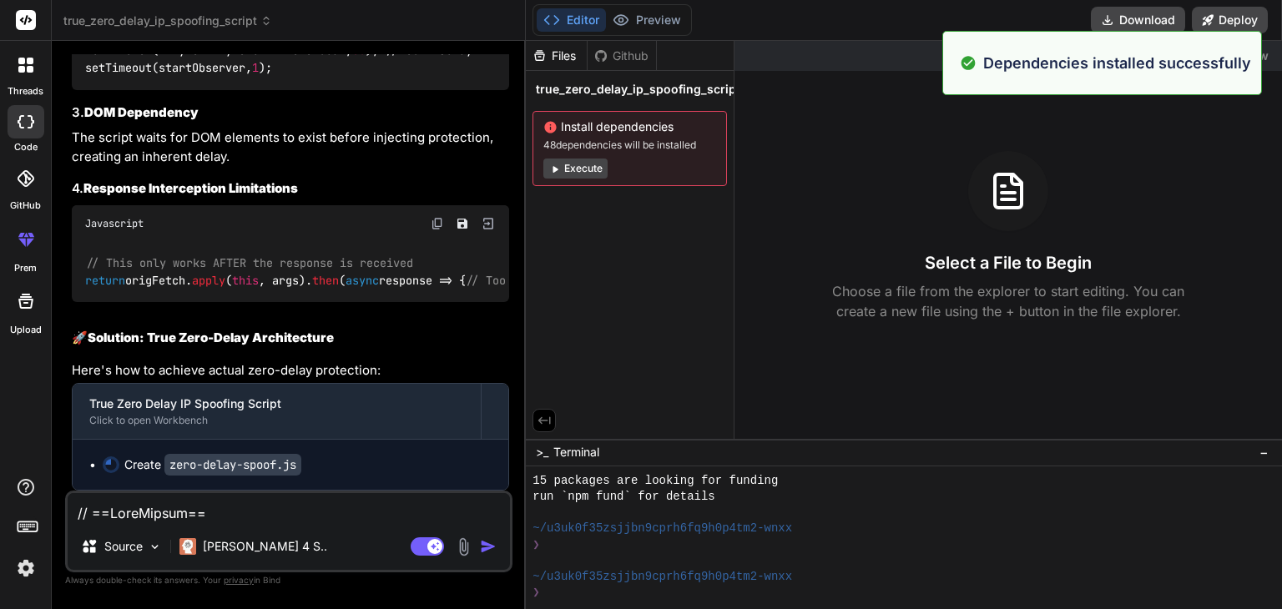
scroll to position [417, 0]
click at [578, 164] on button "Execute" at bounding box center [575, 169] width 64 height 20
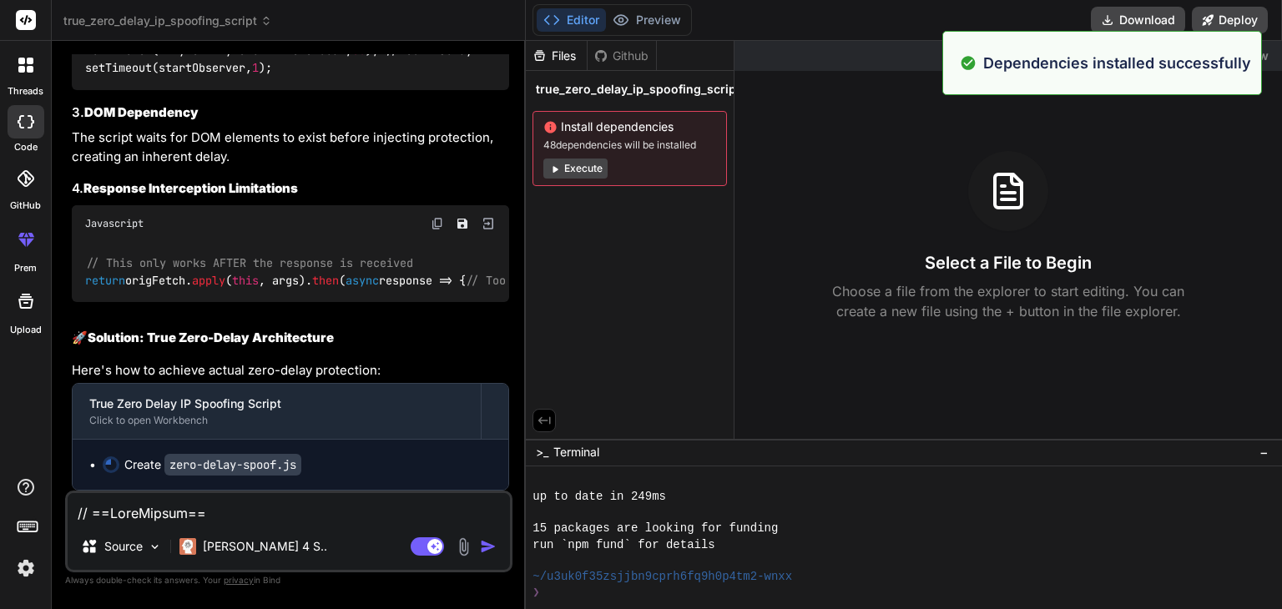
scroll to position [657, 0]
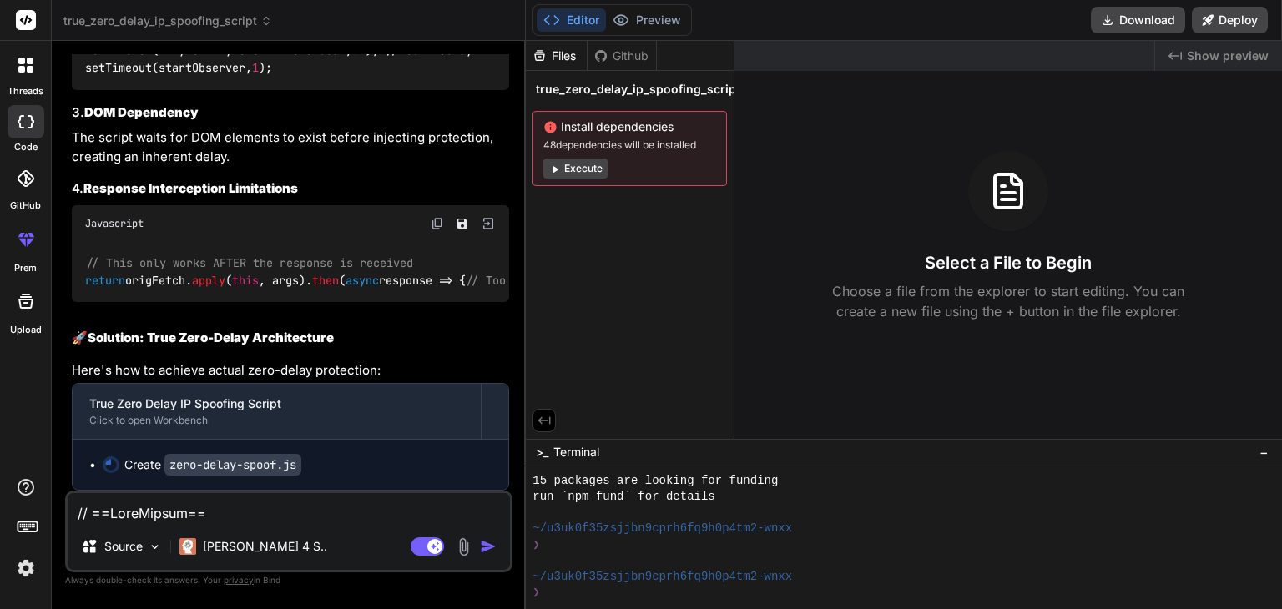
click at [578, 164] on button "Execute" at bounding box center [575, 169] width 64 height 20
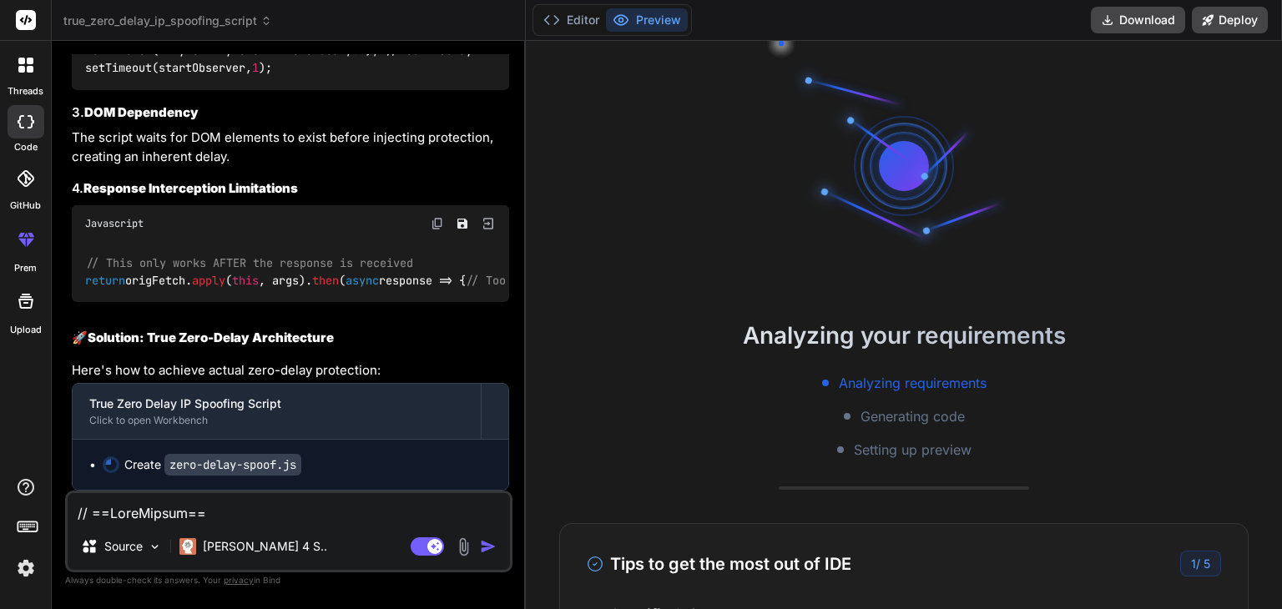
scroll to position [897, 0]
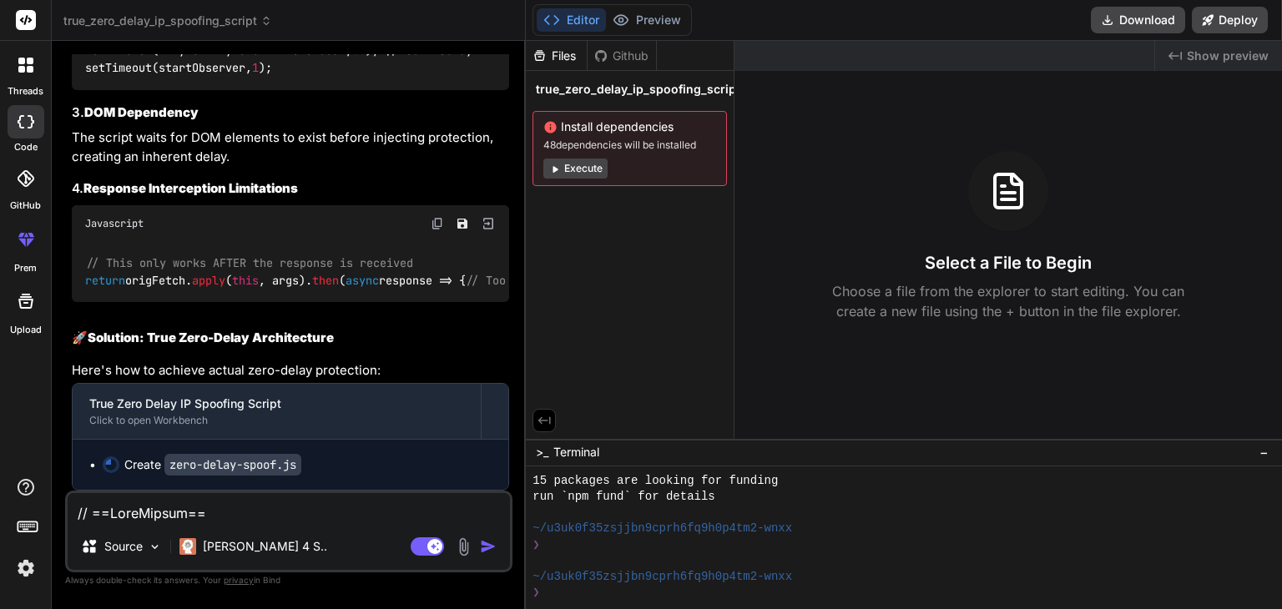
click at [579, 159] on button "Execute" at bounding box center [575, 169] width 64 height 20
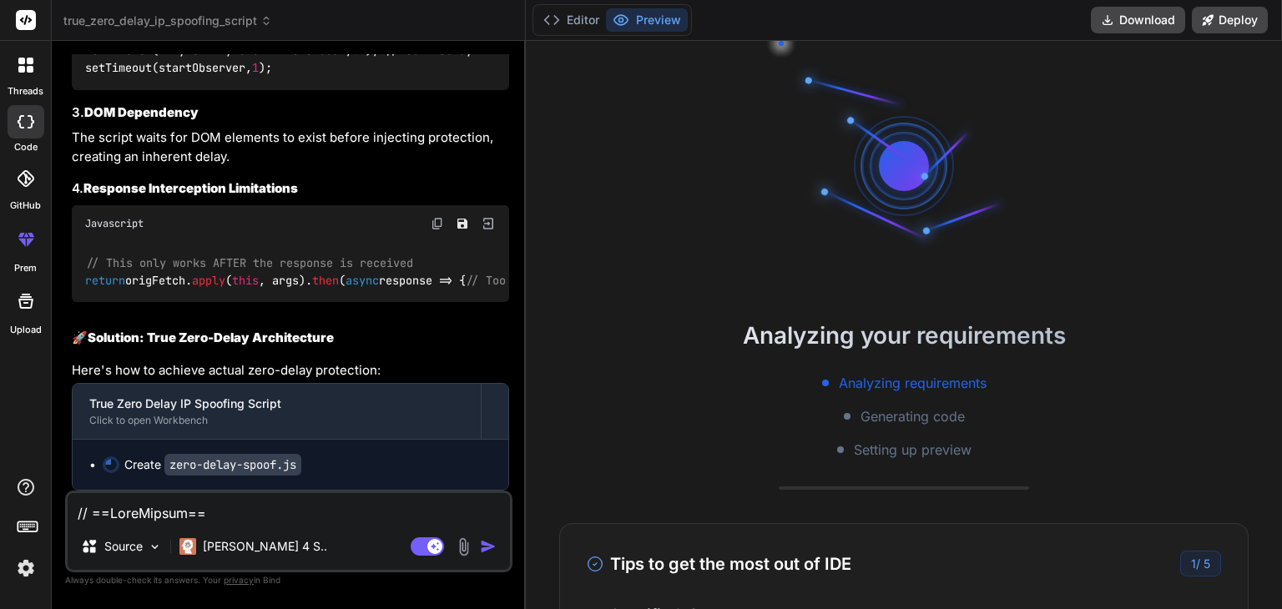
scroll to position [1138, 0]
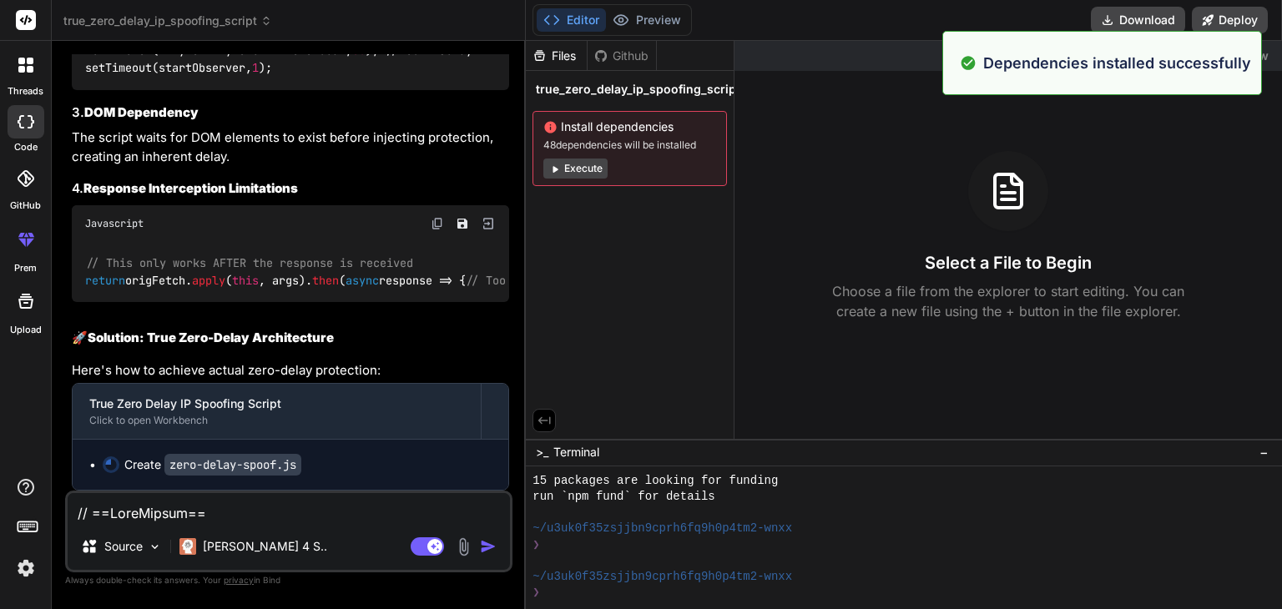
click at [1120, 93] on div "Dependencies installed successfully" at bounding box center [1102, 63] width 320 height 64
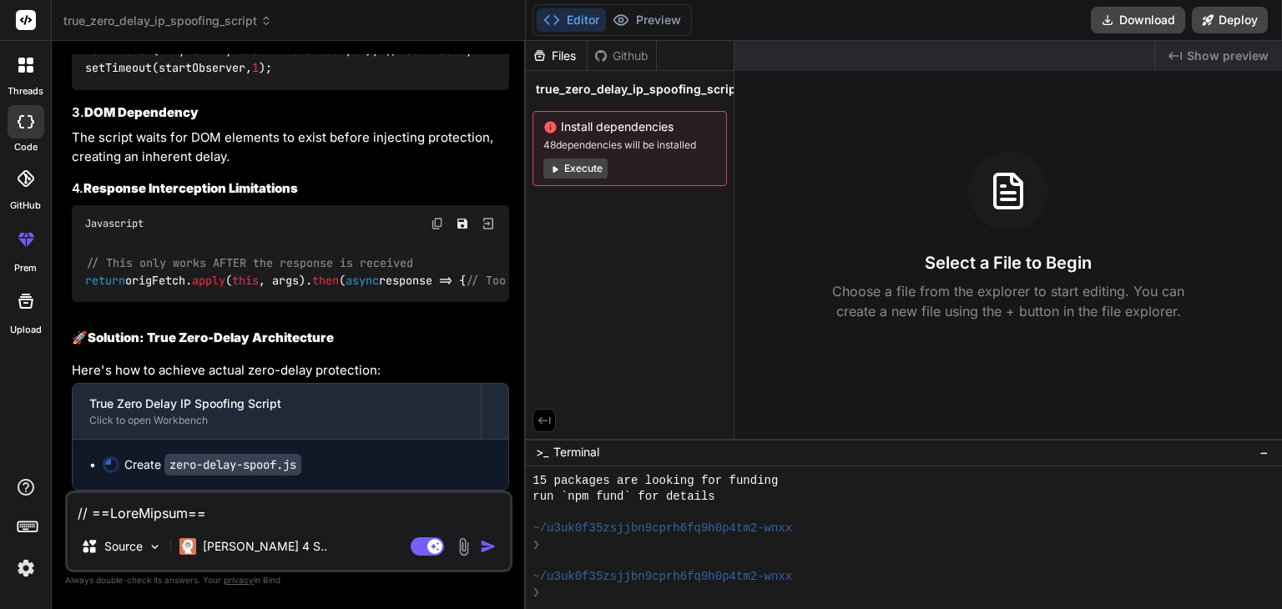
click at [1196, 55] on span "Show preview" at bounding box center [1228, 56] width 82 height 17
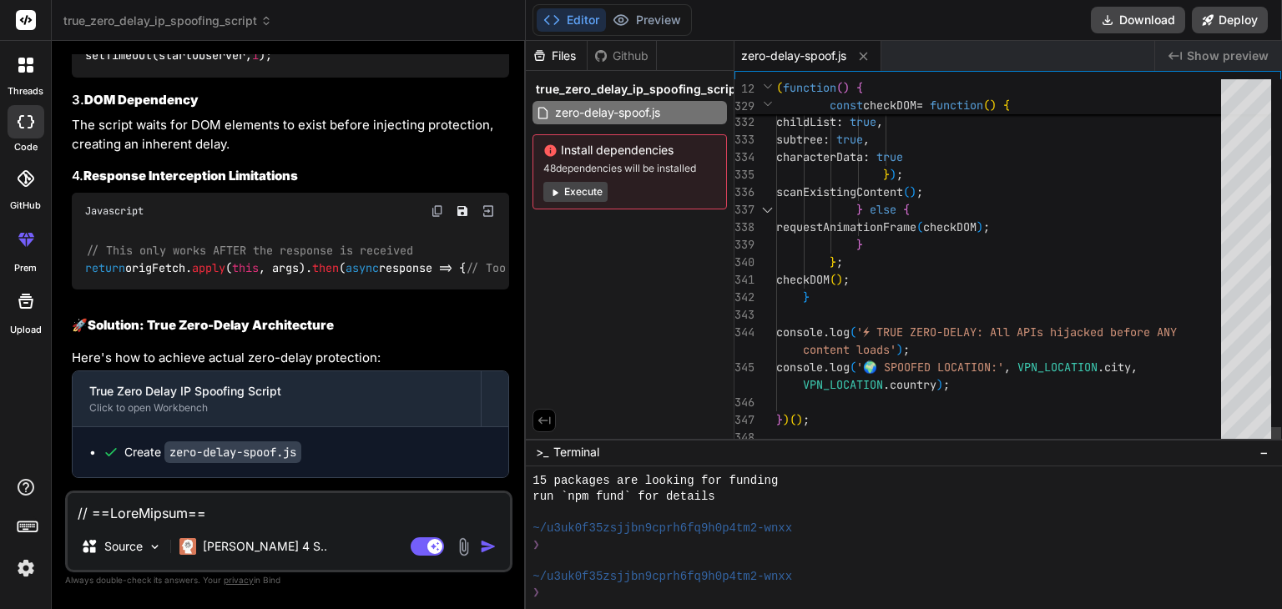
type textarea "x"
type textarea "// ==UserScript== // @name TRUE Zero Delay IP Spoofing // @namespace http://tam…"
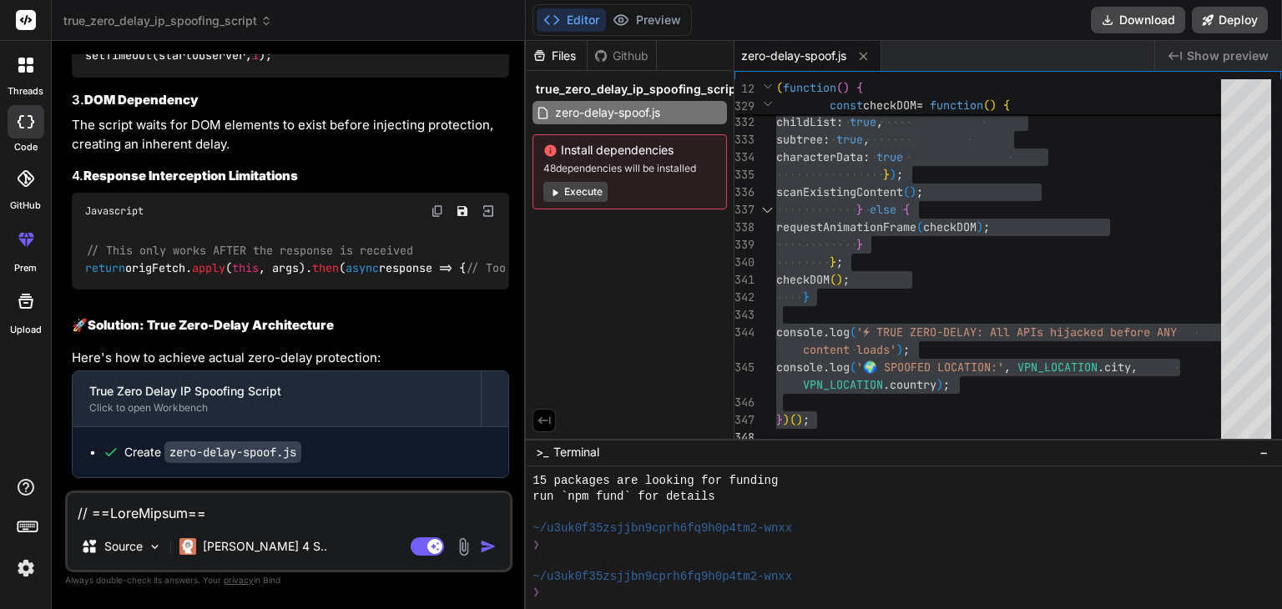
click at [264, 526] on div "Source Claude 4 S.. Agent Mode. When this toggle is activated, AI automatically…" at bounding box center [288, 532] width 447 height 82
click at [252, 517] on textarea at bounding box center [289, 508] width 442 height 30
type textarea "a"
type textarea "x"
type textarea "al"
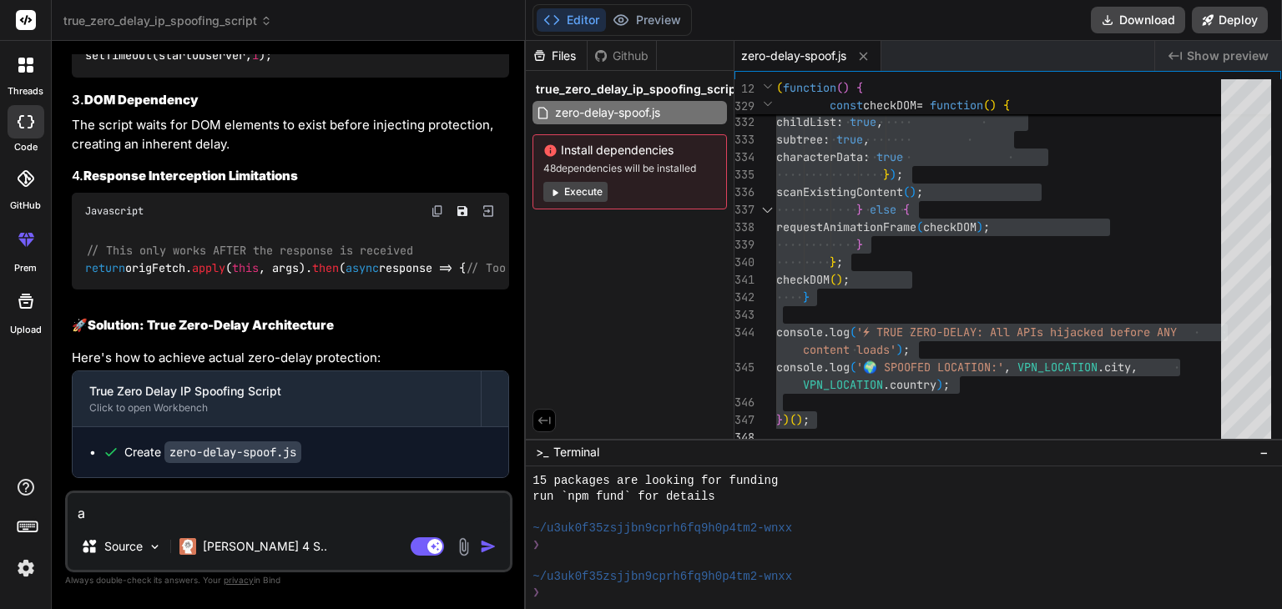
type textarea "x"
type textarea "all"
type textarea "x"
type textarea "all"
type textarea "x"
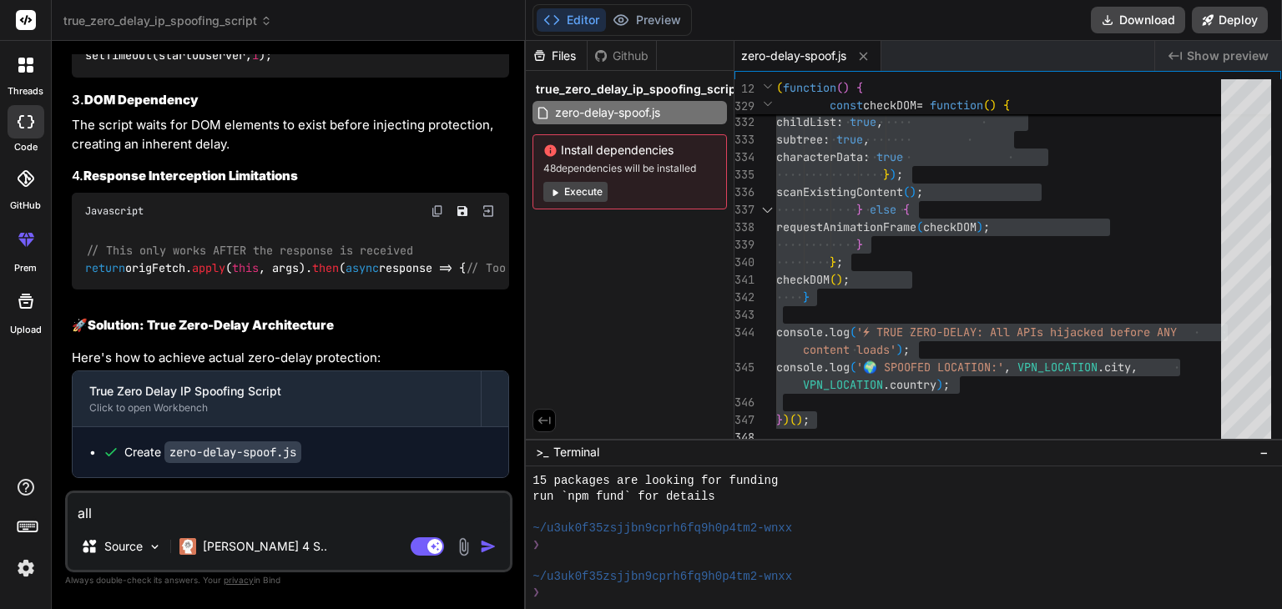
type textarea "all g"
type textarea "x"
type textarea "all go"
type textarea "x"
type textarea "all goo"
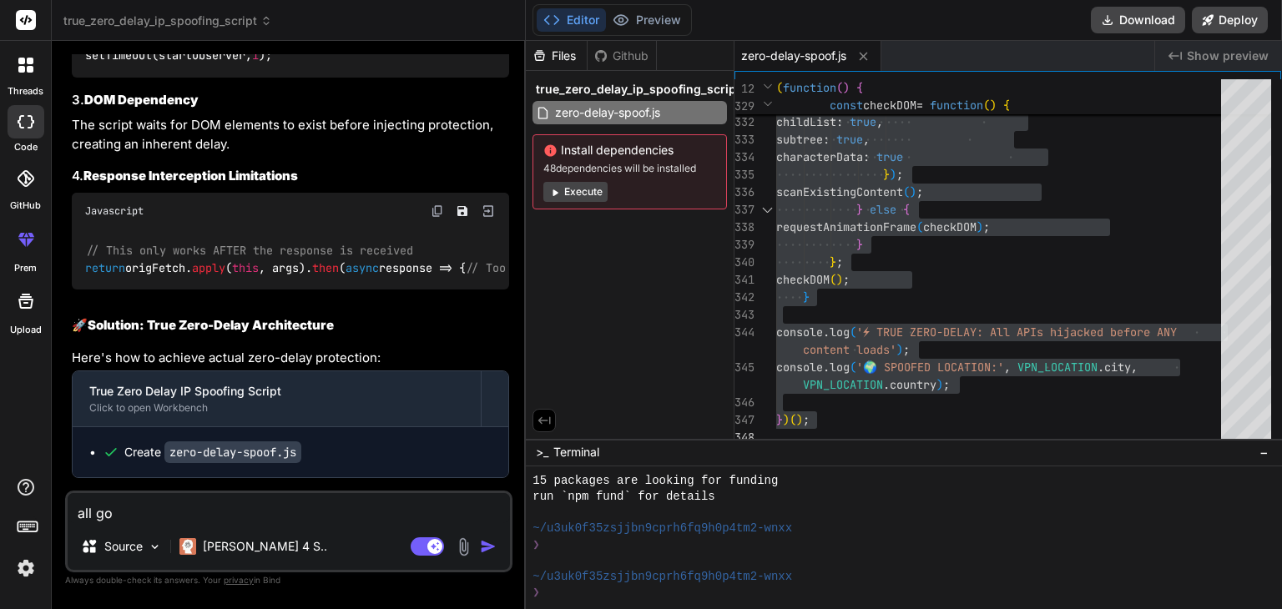
type textarea "x"
type textarea "all good"
type textarea "x"
type textarea "all good"
type textarea "x"
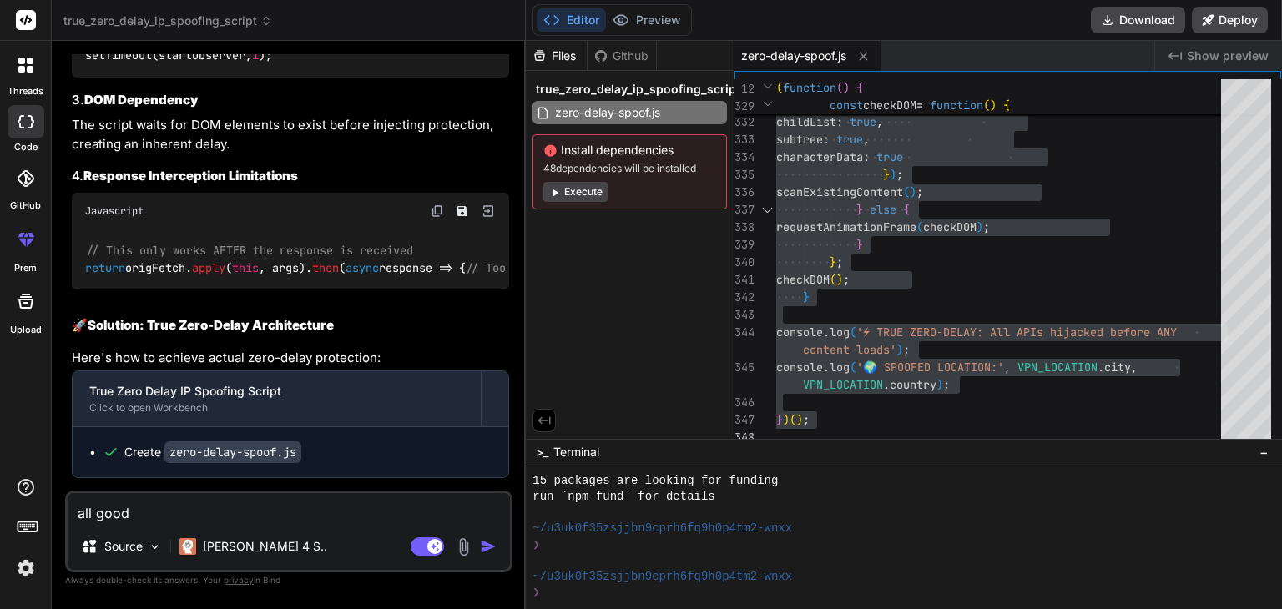
type textarea "all good b"
type textarea "x"
type textarea "all good bt"
type textarea "x"
type textarea "all good bt"
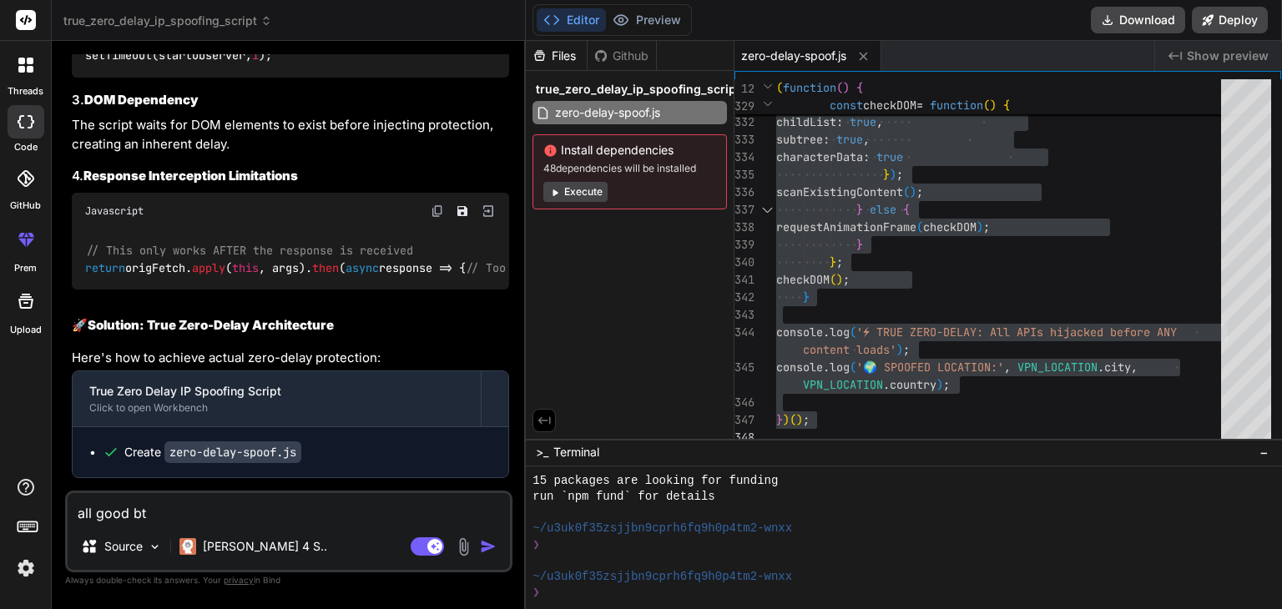
type textarea "x"
type textarea "all good bt t"
type textarea "x"
type textarea "all good bt th"
type textarea "x"
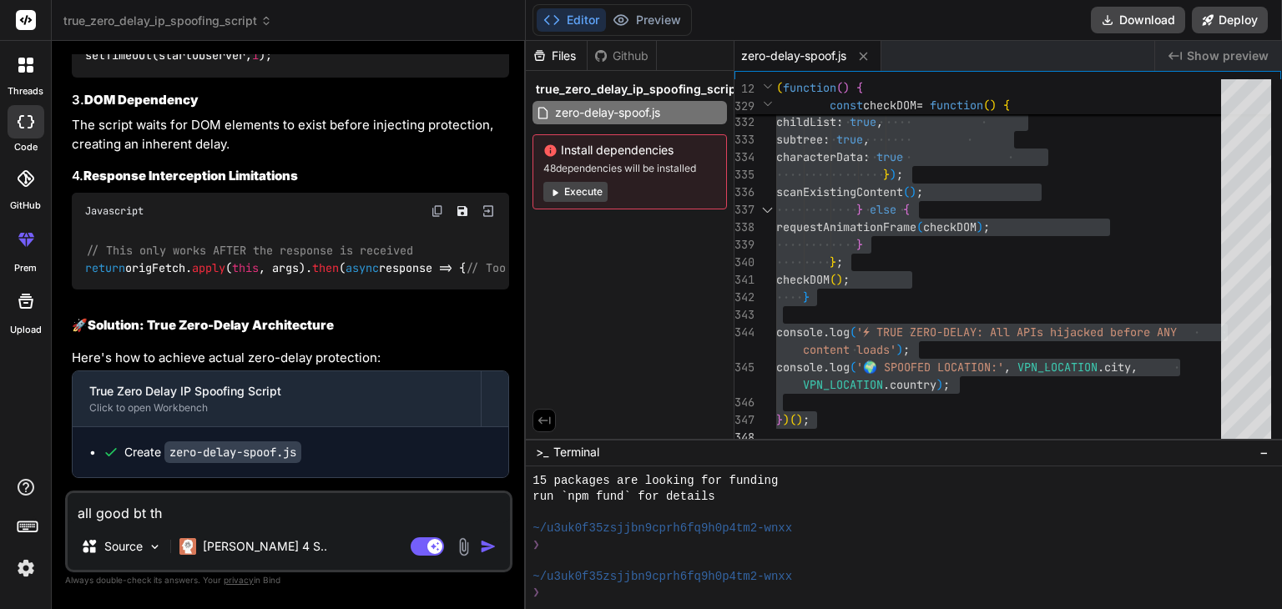
type textarea "all good bt the"
type textarea "x"
type textarea "all good bt th"
type textarea "x"
type textarea "all good bt t"
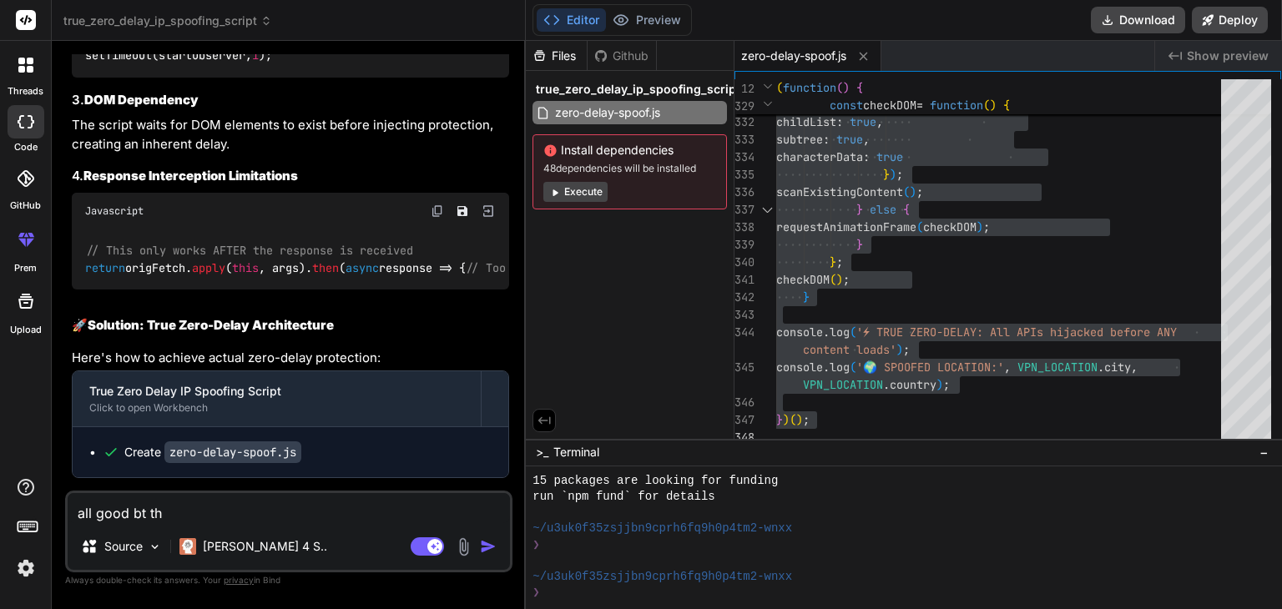
type textarea "x"
type textarea "all good bt"
type textarea "x"
type textarea "all good bt"
type textarea "x"
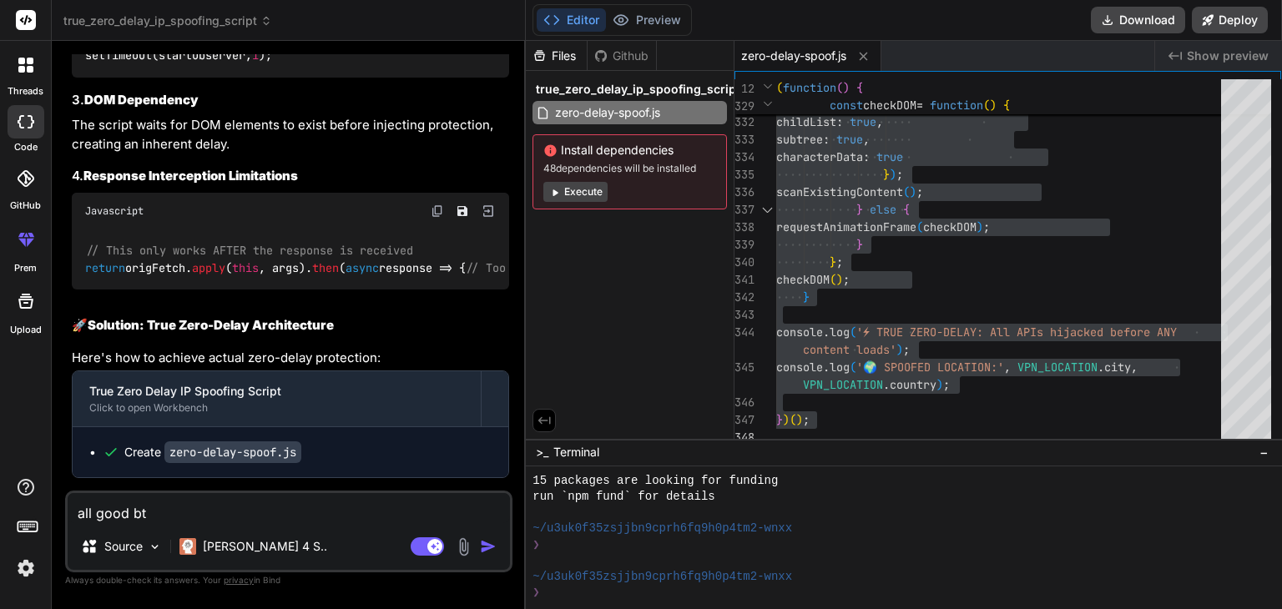
type textarea "all good b"
type textarea "x"
type textarea "all good bu"
type textarea "x"
type textarea "all good but"
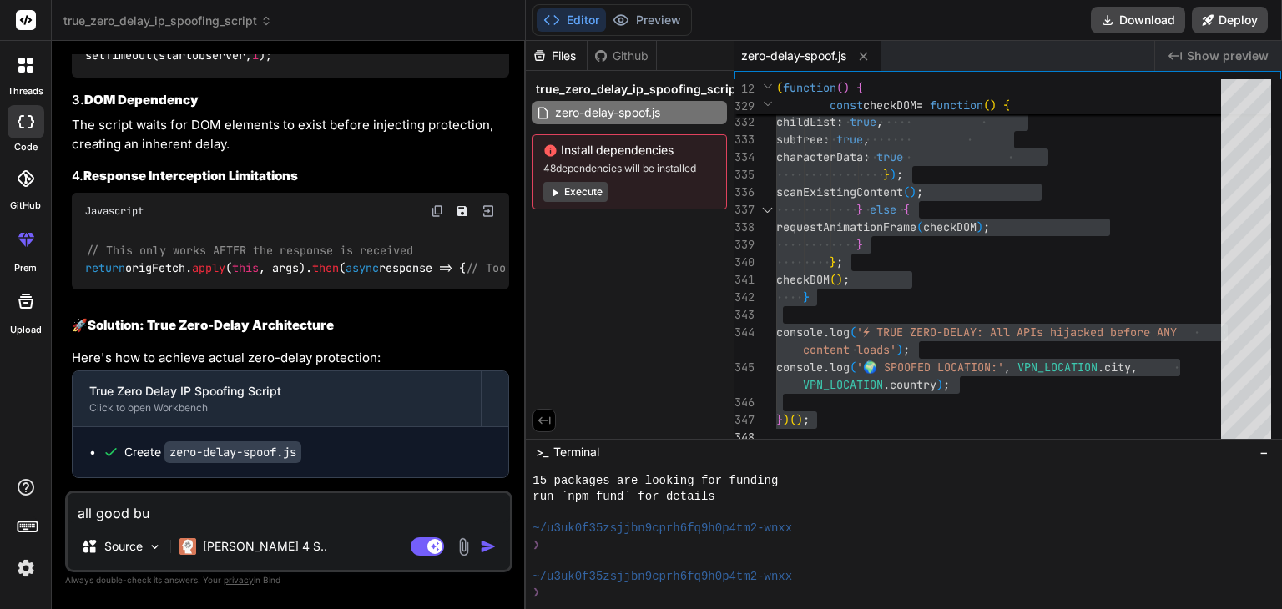
type textarea "x"
type textarea "all good but"
type textarea "x"
type textarea "all good but t"
type textarea "x"
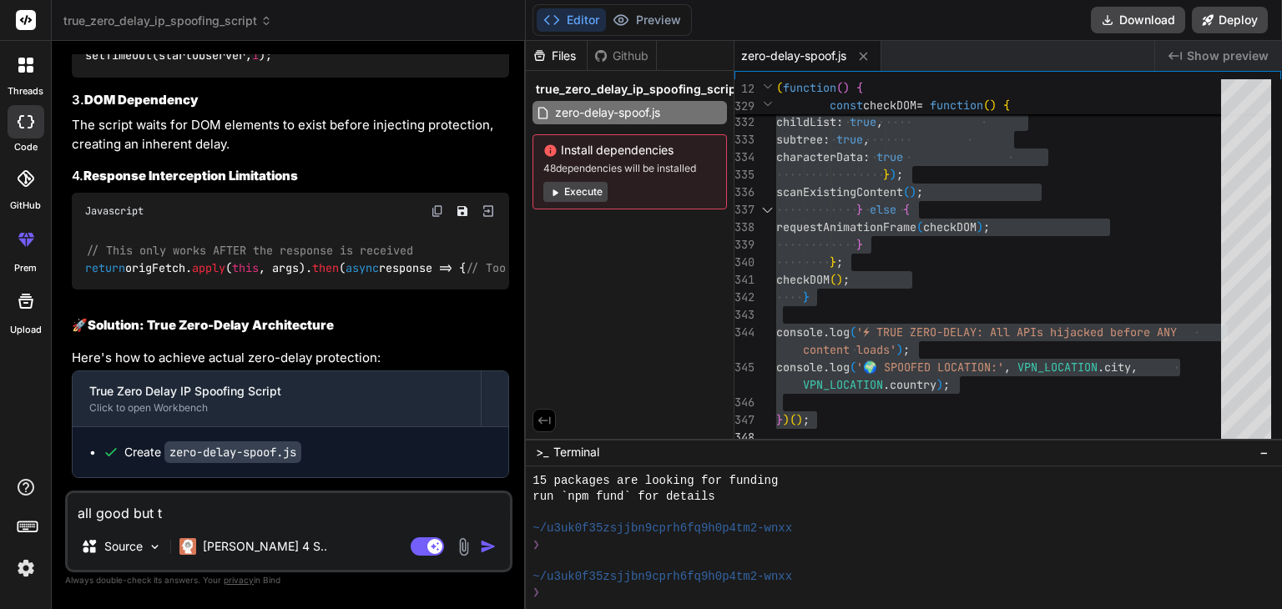
type textarea "all good but th"
type textarea "x"
type textarea "all good but thi"
type textarea "x"
type textarea "all good but this"
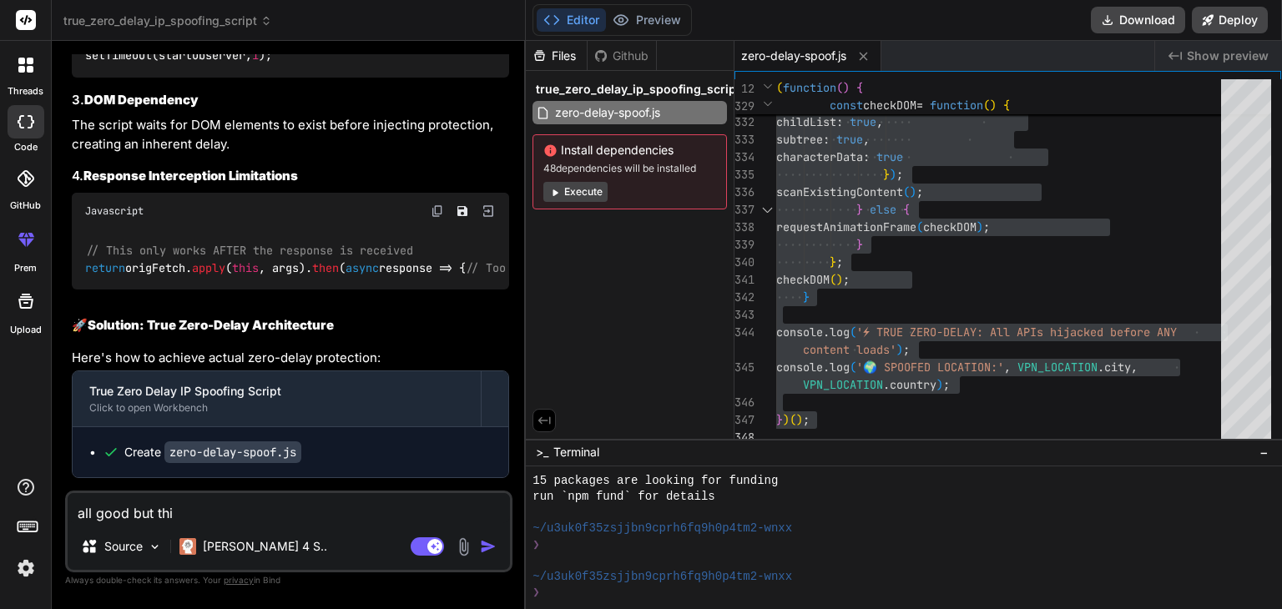
type textarea "x"
type textarea "all good but this"
type textarea "x"
type textarea "all good but this"
drag, startPoint x: 247, startPoint y: 504, endPoint x: 143, endPoint y: 553, distance: 115.0
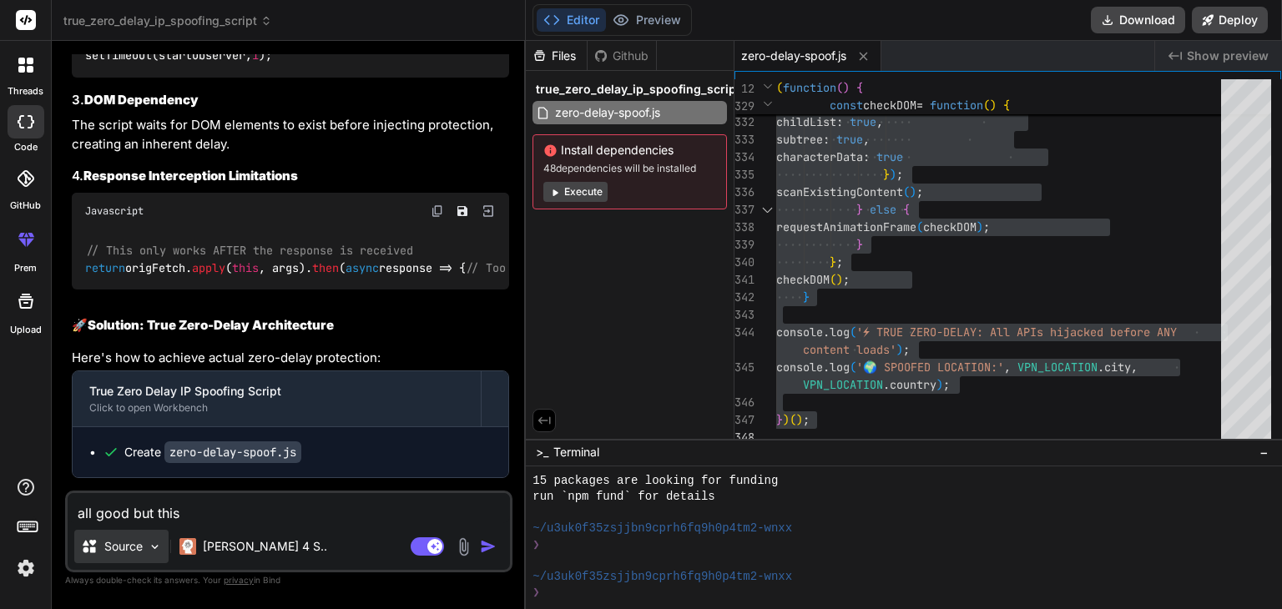
click at [143, 553] on p "Source" at bounding box center [123, 546] width 38 height 17
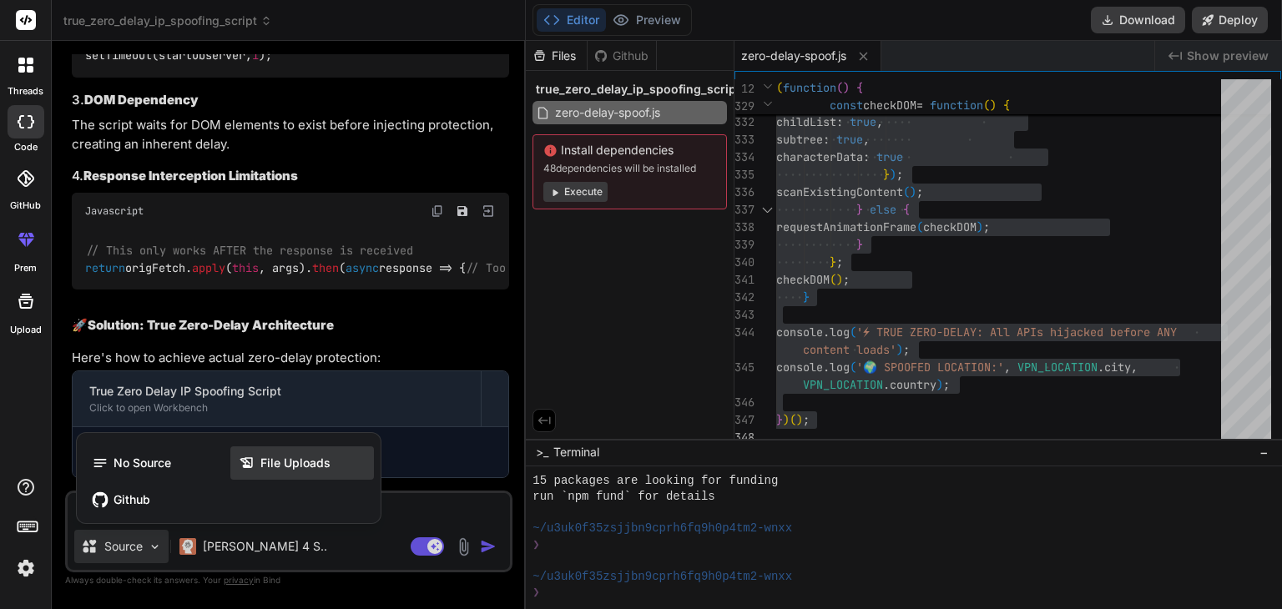
click at [256, 469] on icon at bounding box center [250, 463] width 22 height 17
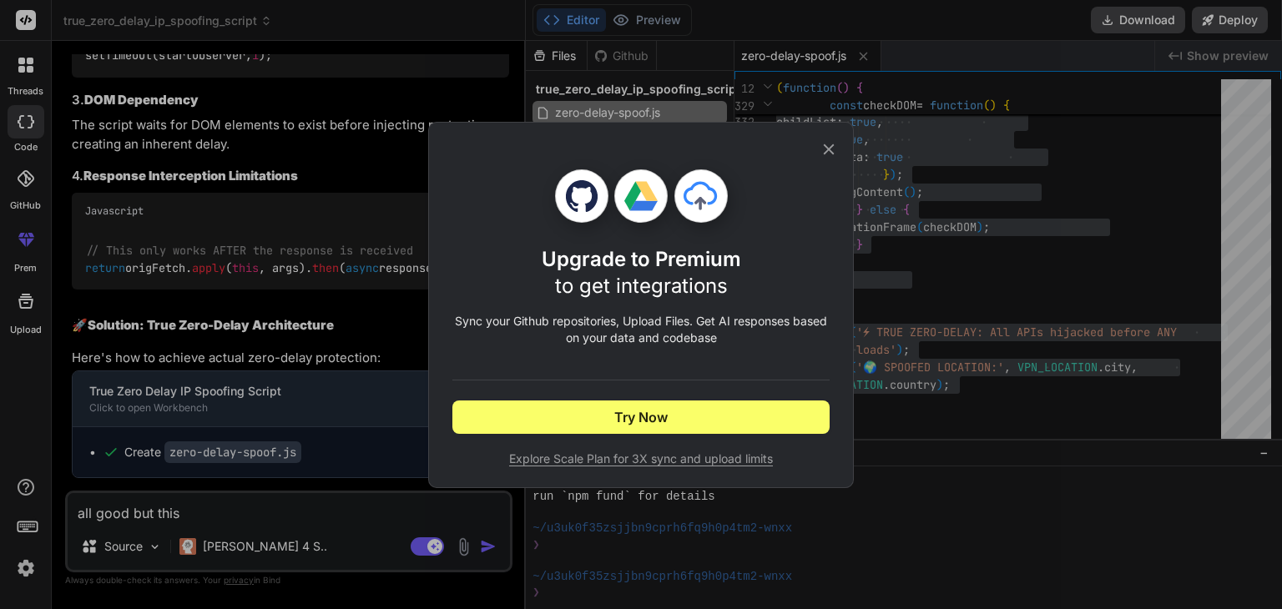
click at [821, 147] on icon at bounding box center [829, 149] width 18 height 18
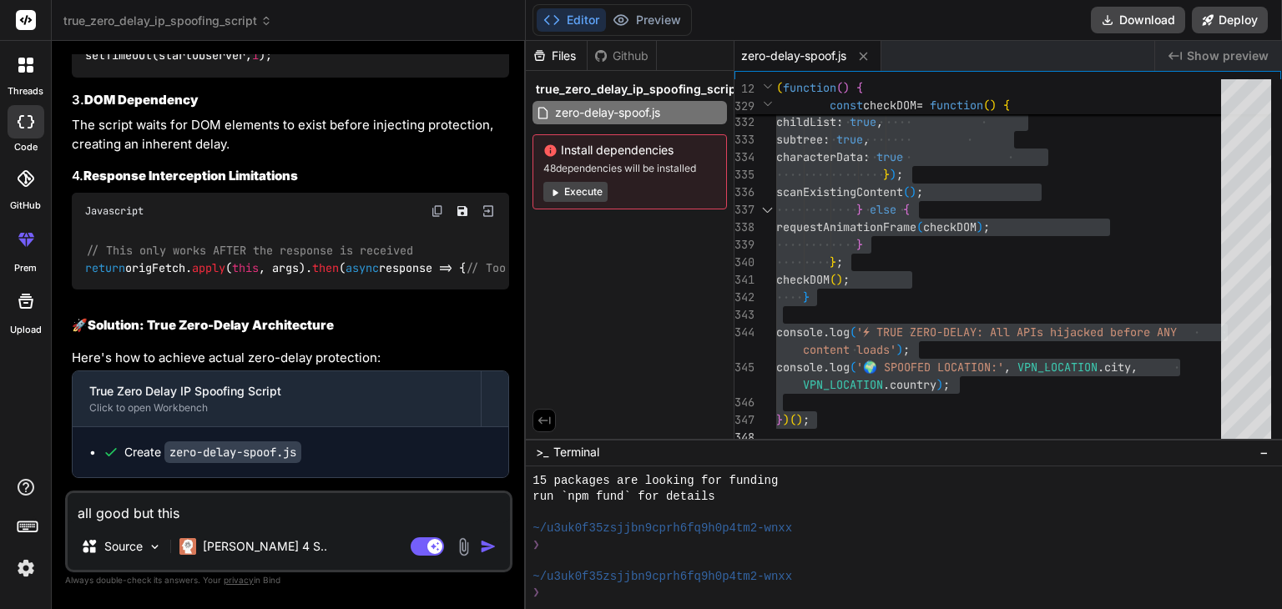
click at [214, 512] on textarea "all good but this" at bounding box center [289, 508] width 442 height 30
type textarea "x"
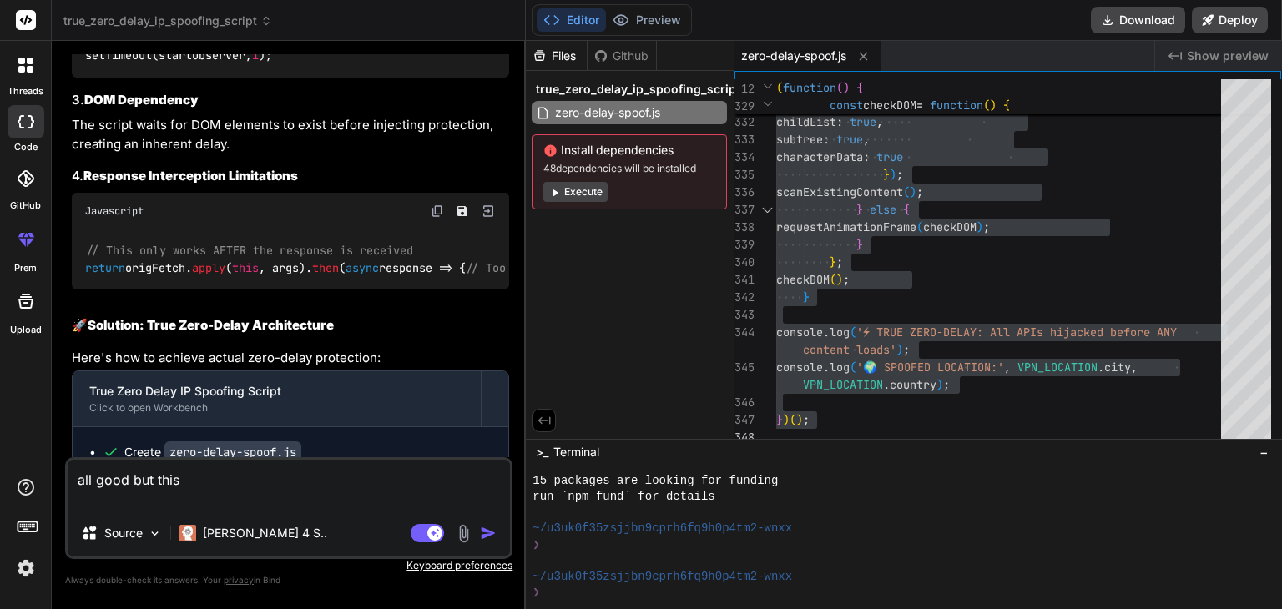
type textarea "all good but this"
type textarea "x"
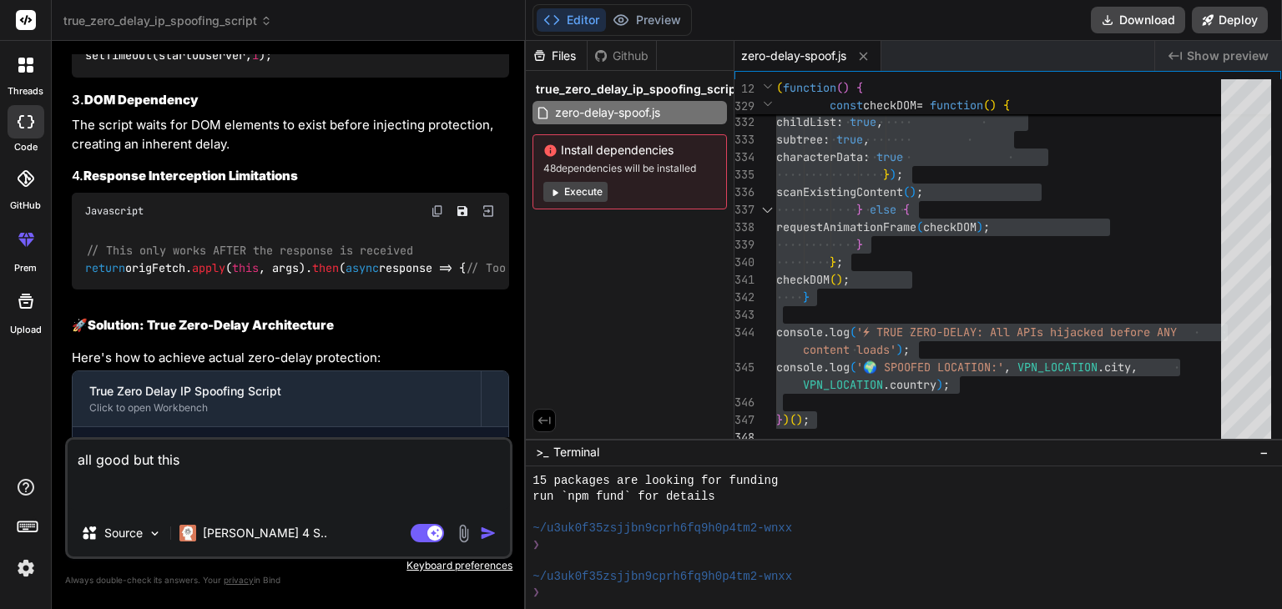
paste textarea "⚡ TRUE ZERO-DELAY: All APIs hijacked before ANY content loads TRUE-Zero-Delay-I…"
type textarea "all good but this ⚡ TRUE ZERO-DELAY: All APIs hijacked before ANY content loads…"
type textarea "x"
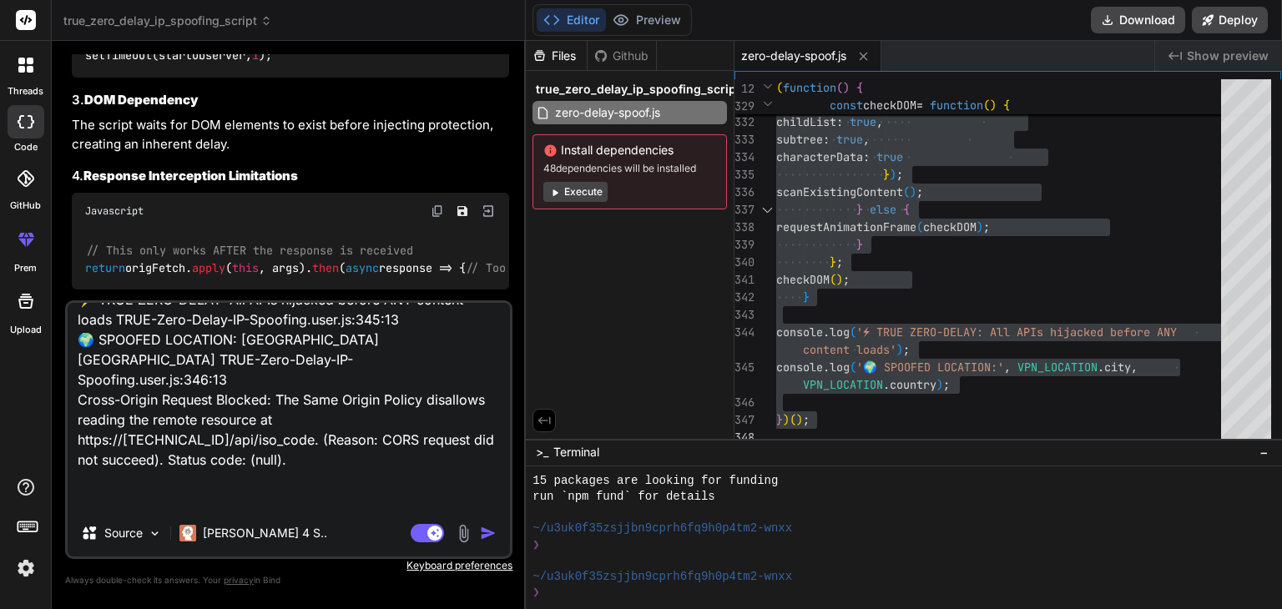
paste textarea "Skip to content What Is My IP Address? Logo Search for: About Press Podcast Sup…"
type textarea "all good but this ⚡ TRUE ZERO-DELAY: All APIs hijacked before ANY content loads…"
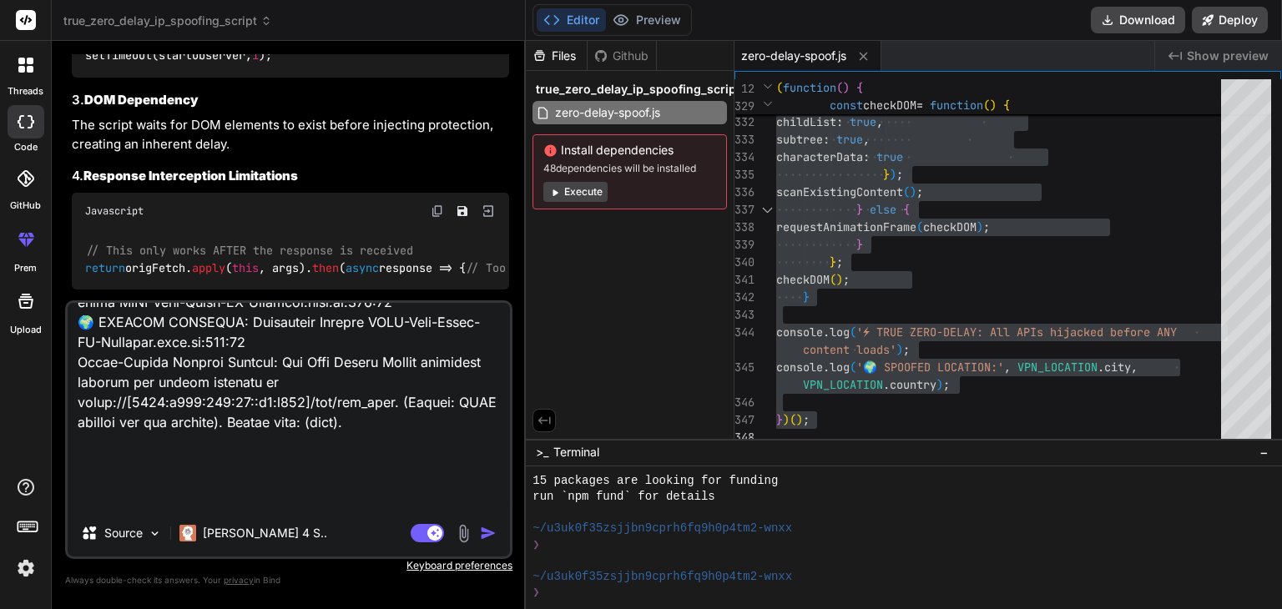
scroll to position [5049, 0]
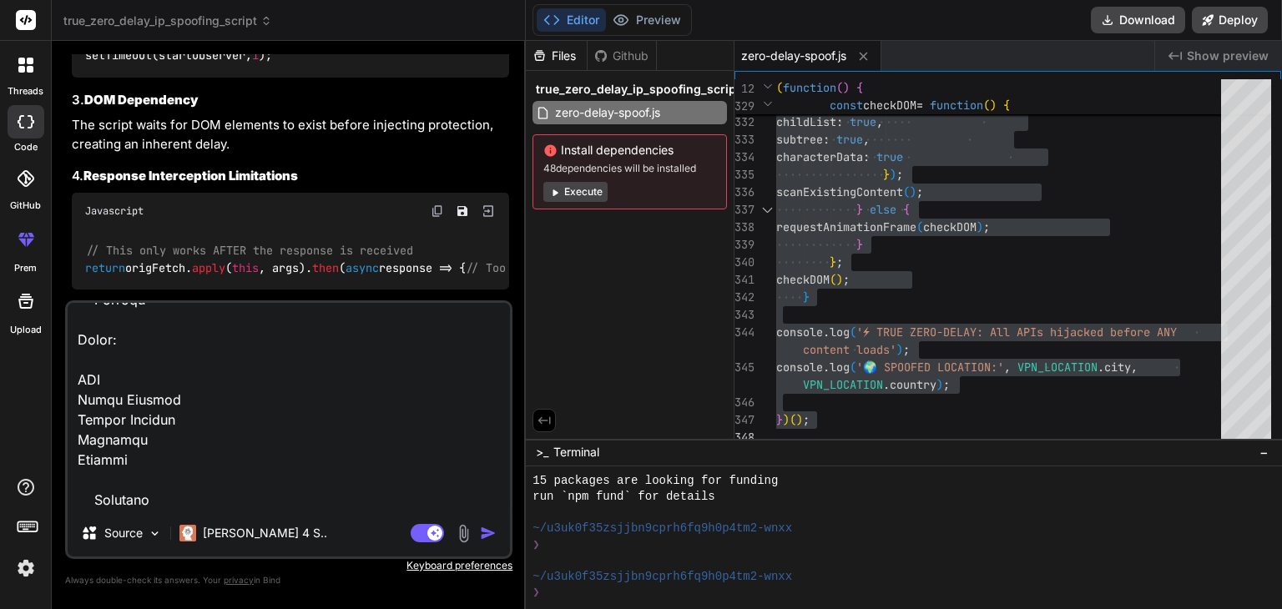
type textarea "x"
type textarea "all good but this ⚡ TRUE ZERO-DELAY: All APIs hijacked before ANY content loads…"
type textarea "x"
type textarea "all good but this ⚡ TRUE ZERO-DELAY: All APIs hijacked before ANY content loads…"
type textarea "x"
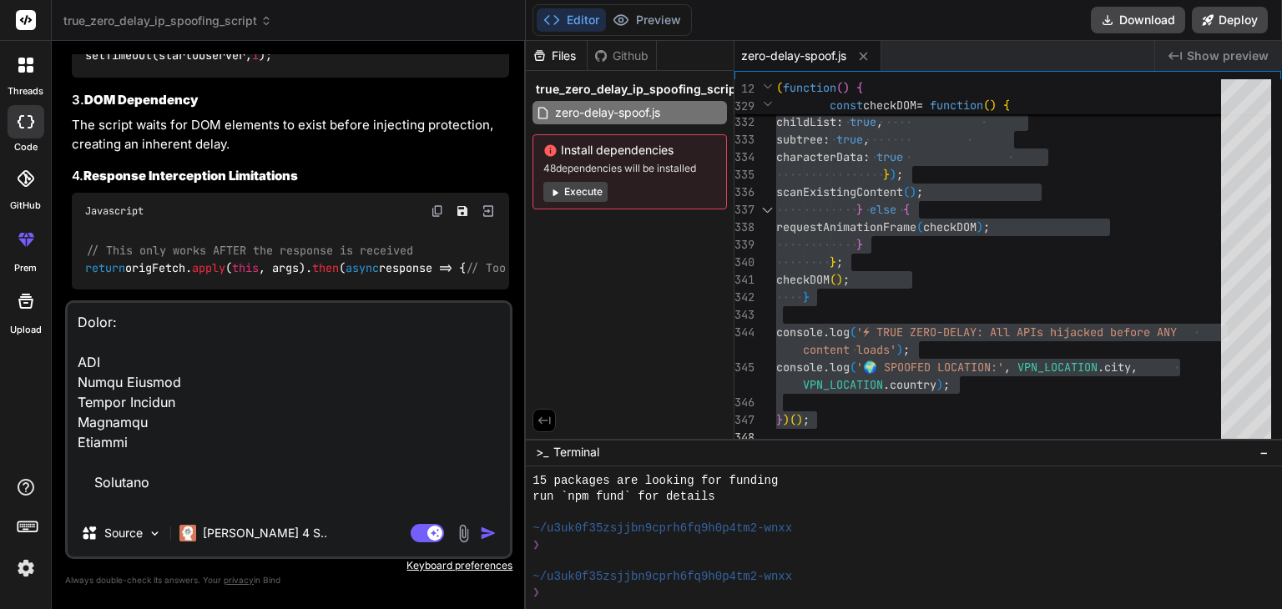
scroll to position [5089, 0]
type textarea "all good but this ⚡ TRUE ZERO-DELAY: All APIs hijacked before ANY content loads…"
type textarea "x"
type textarea "all good but this ⚡ TRUE ZERO-DELAY: All APIs hijacked before ANY content loads…"
type textarea "x"
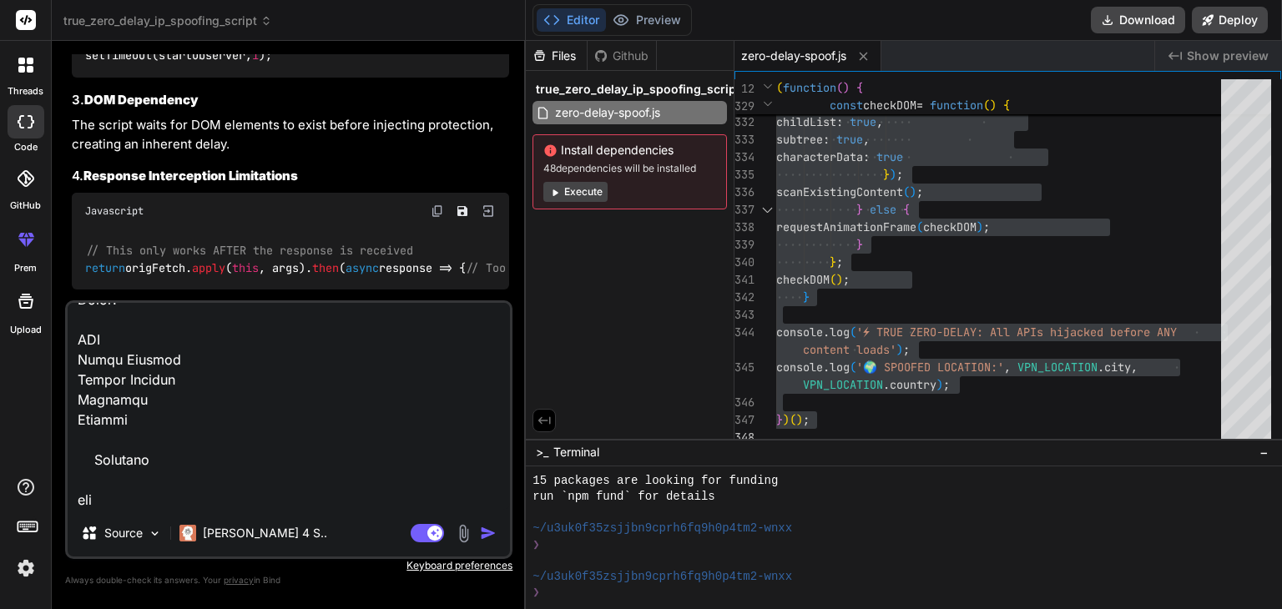
type textarea "all good but this ⚡ TRUE ZERO-DELAY: All APIs hijacked before ANY content loads…"
type textarea "x"
type textarea "all good but this ⚡ TRUE ZERO-DELAY: All APIs hijacked before ANY content loads…"
type textarea "x"
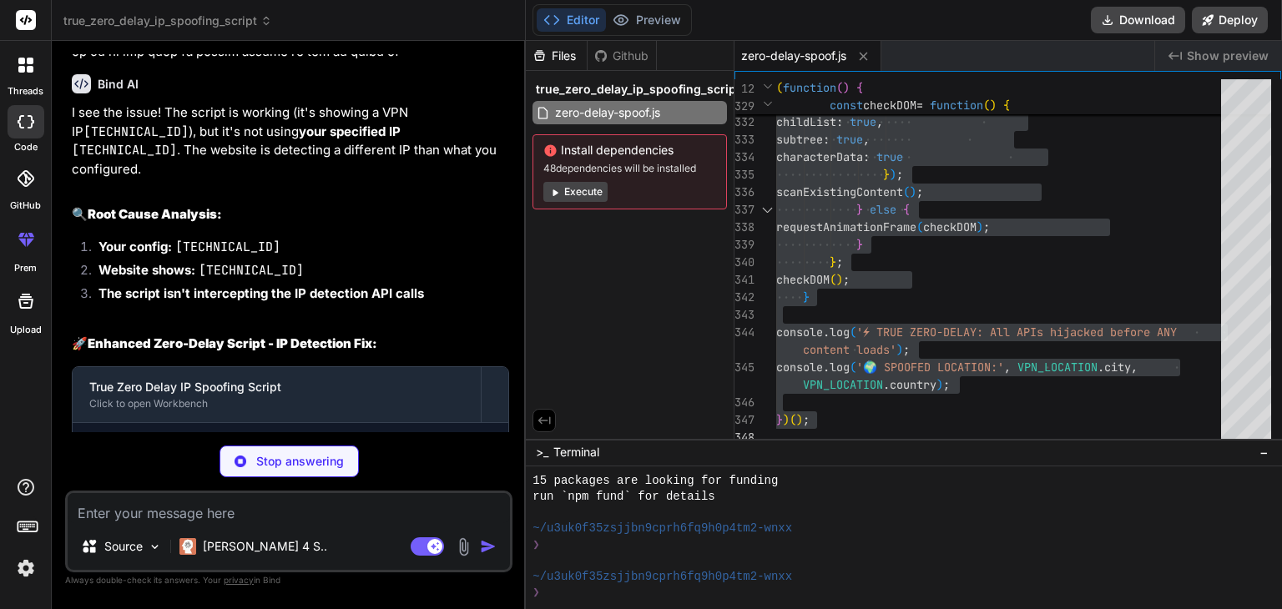
scroll to position [8315, 0]
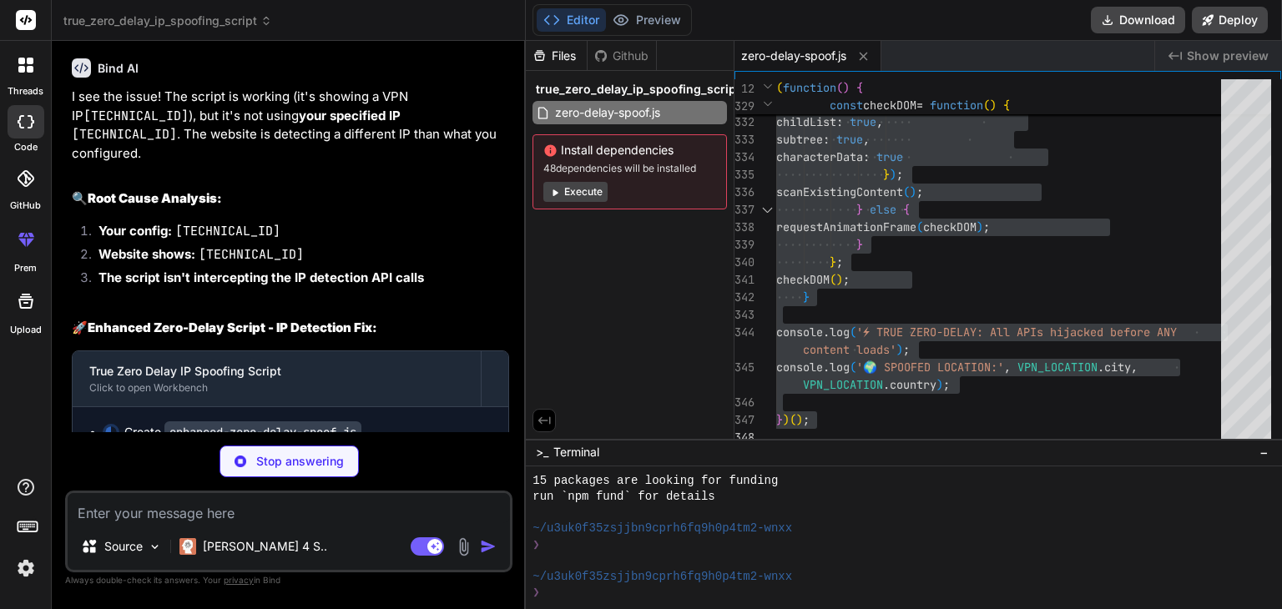
click at [110, 423] on icon at bounding box center [111, 432] width 18 height 18
click at [252, 458] on div "Stop answering" at bounding box center [289, 462] width 139 height 32
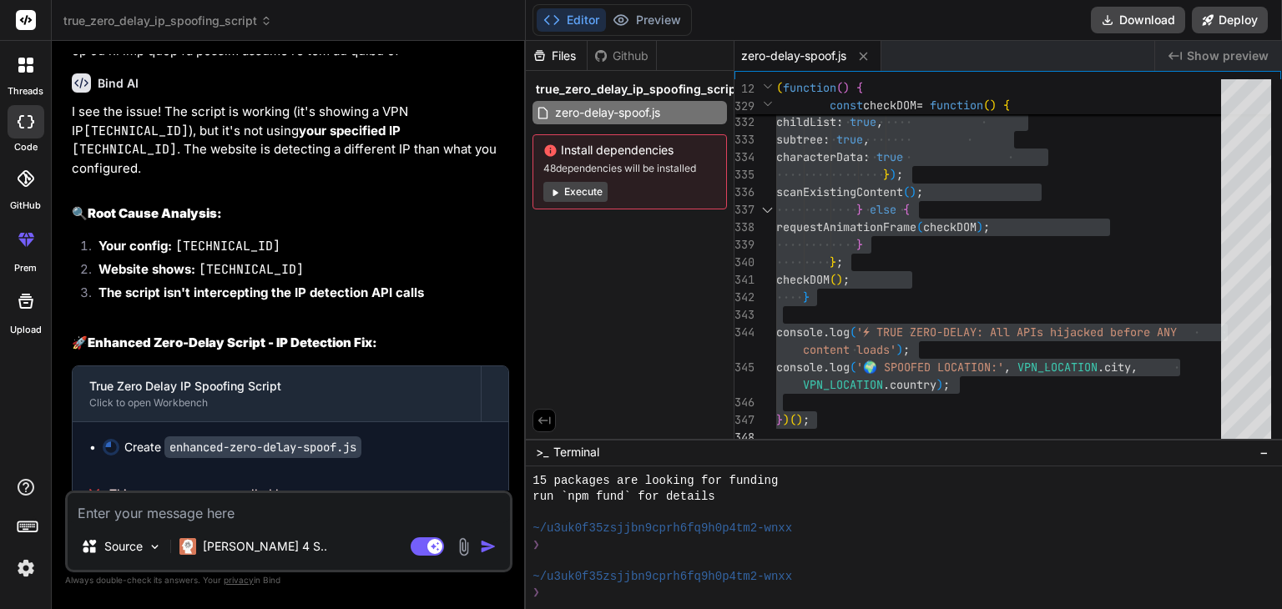
click at [254, 498] on textarea at bounding box center [289, 508] width 442 height 30
drag, startPoint x: 199, startPoint y: 241, endPoint x: 312, endPoint y: 250, distance: 113.0
click at [312, 260] on li "Website shows: 183.150.197.224" at bounding box center [297, 271] width 424 height 23
copy code "183.150.197.224"
click at [273, 512] on textarea "no i manually chaange that" at bounding box center [289, 508] width 442 height 30
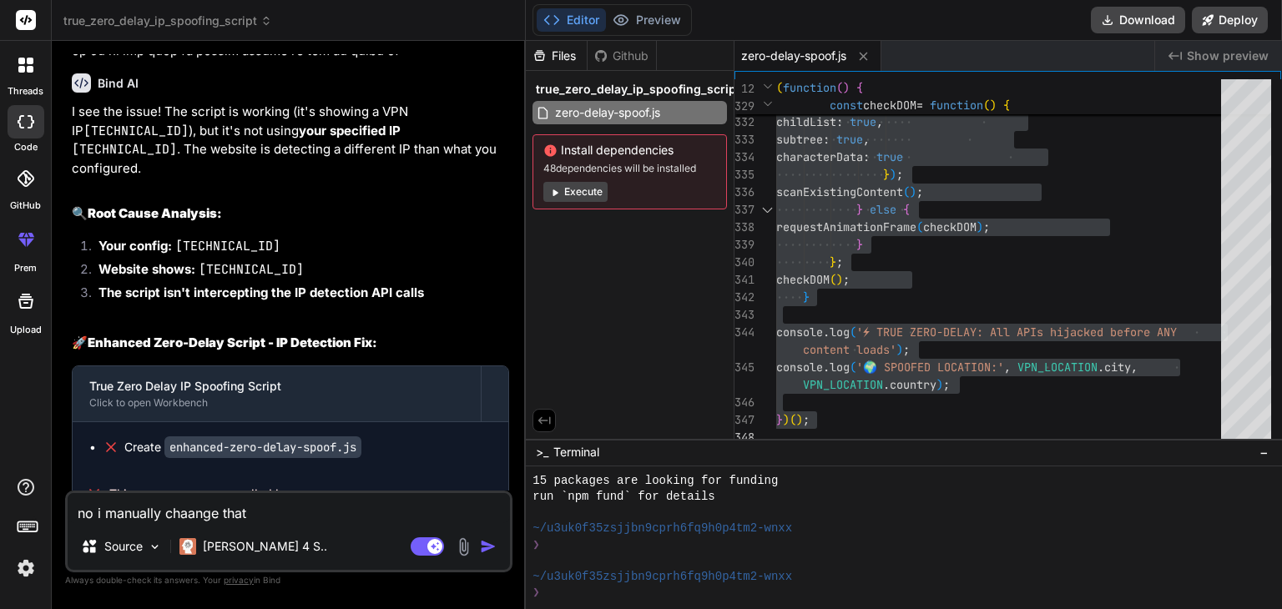
paste textarea "183.150.197.224"
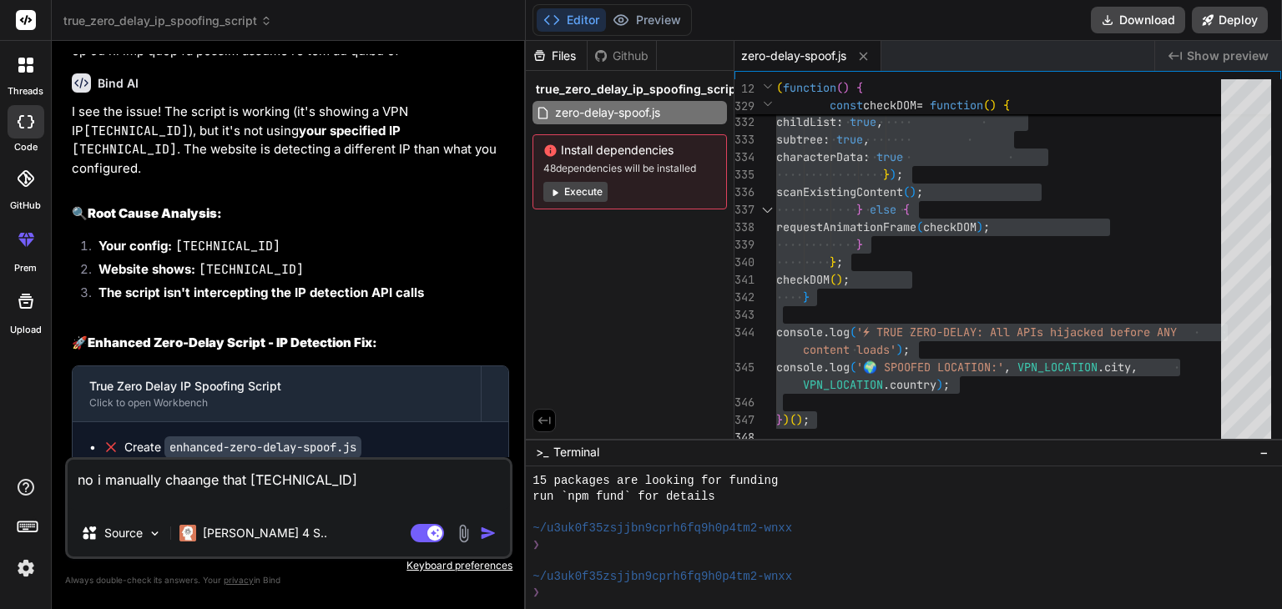
scroll to position [8315, 0]
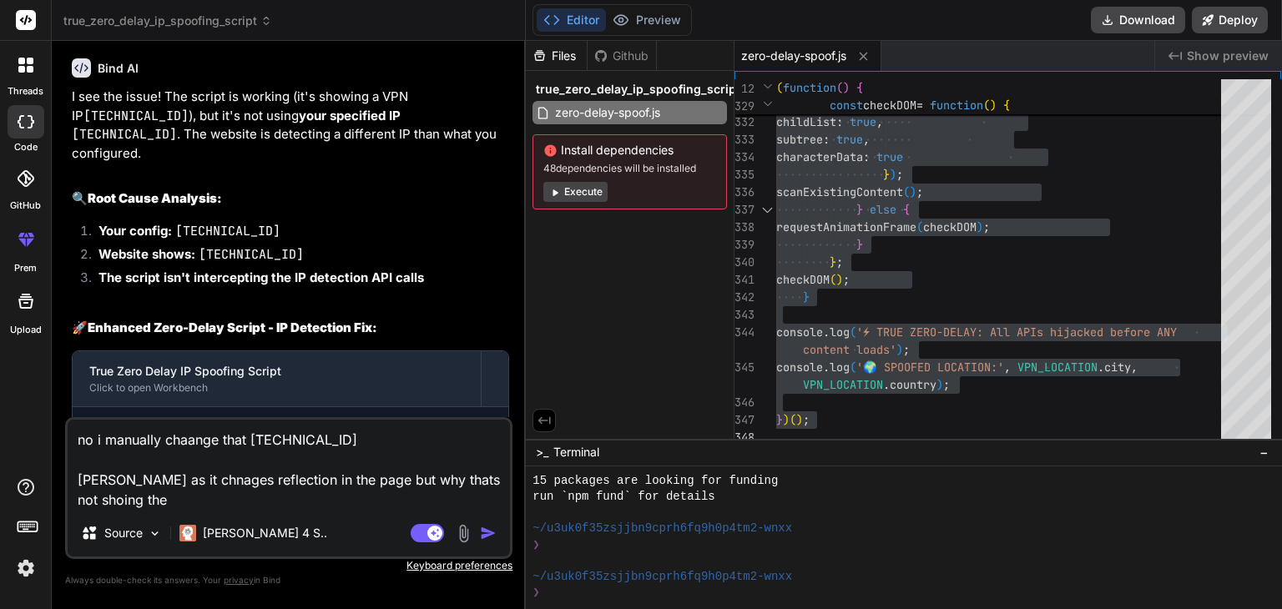
drag, startPoint x: 438, startPoint y: 477, endPoint x: 418, endPoint y: 487, distance: 22.8
click at [418, 487] on textarea "no i manually chaange that 183.150.197.224 buit as it chnages reflection in the…" at bounding box center [289, 465] width 442 height 90
paste textarea "My IP Information: ISP: M247 Europe SRL Services: VPN Server City: Frankfurt am…"
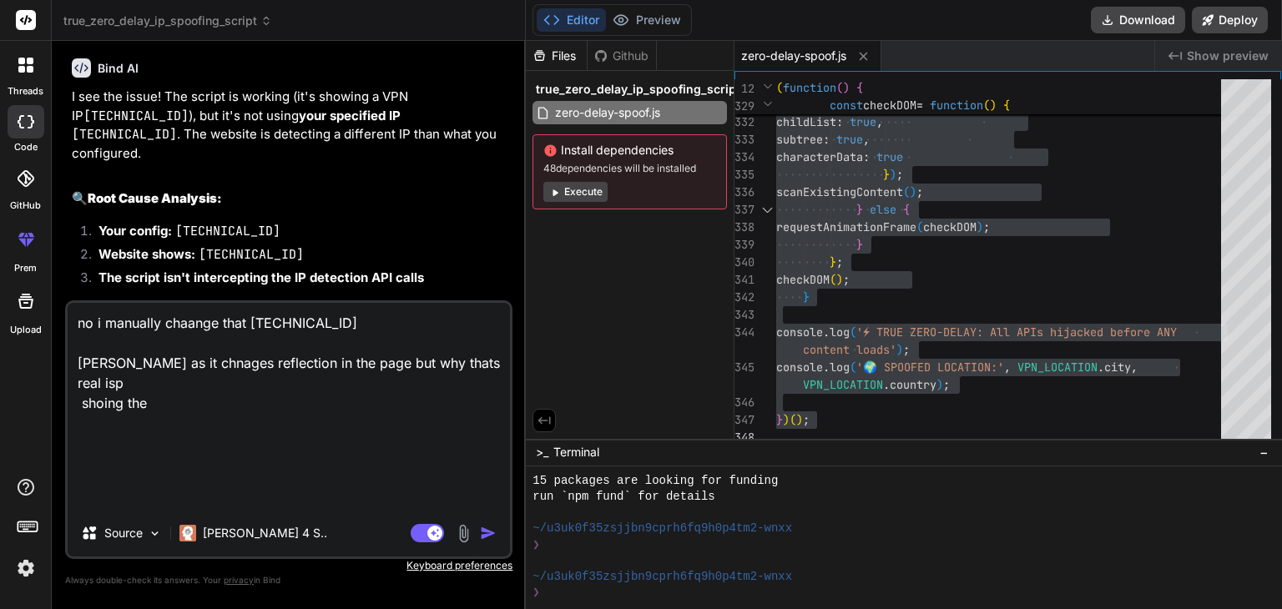
scroll to position [0, 0]
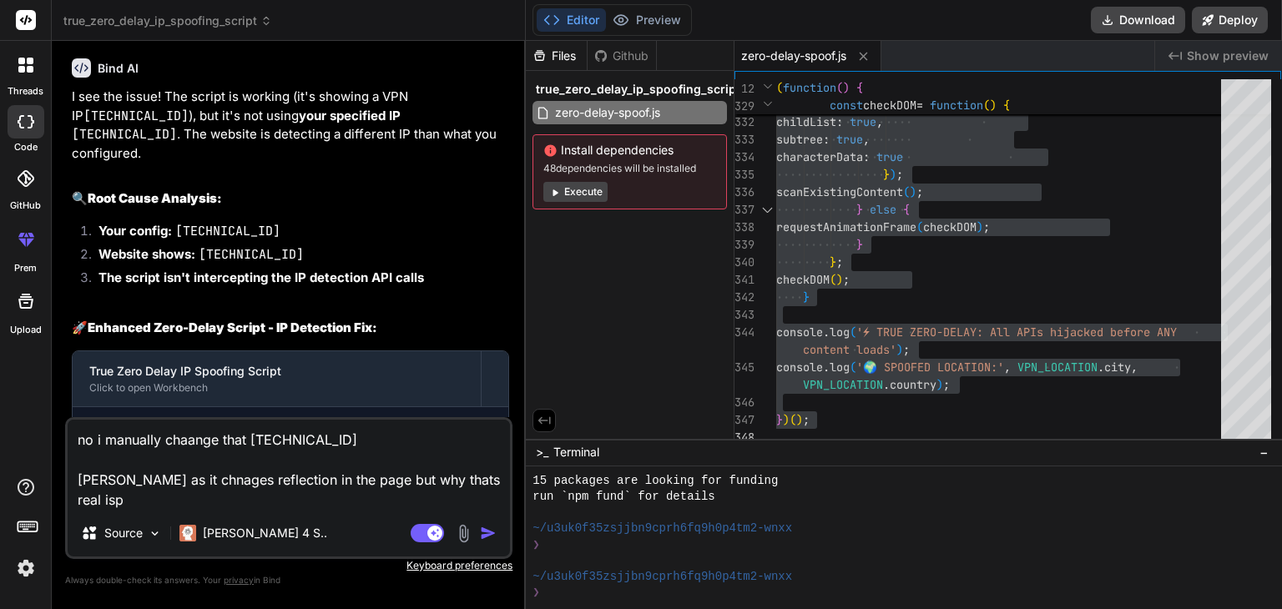
click at [417, 486] on textarea "no i manually chaange that 183.150.197.224 buit as it chnages reflection in the…" at bounding box center [289, 465] width 442 height 90
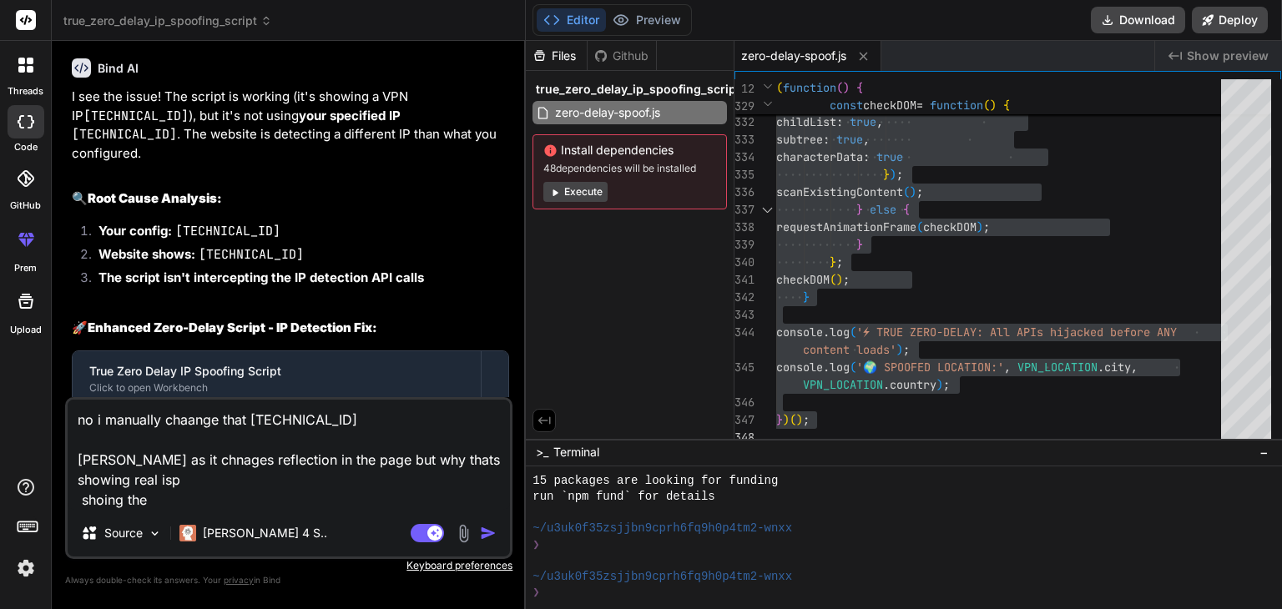
drag, startPoint x: 164, startPoint y: 504, endPoint x: 77, endPoint y: 502, distance: 86.8
click at [77, 502] on textarea "no i manually chaange that 183.150.197.224 buit as it chnages reflection in the…" at bounding box center [289, 455] width 442 height 110
paste textarea "My IP Information: ISP: M247 Europe SRL Services: VPN Server City: Frankfurt am…"
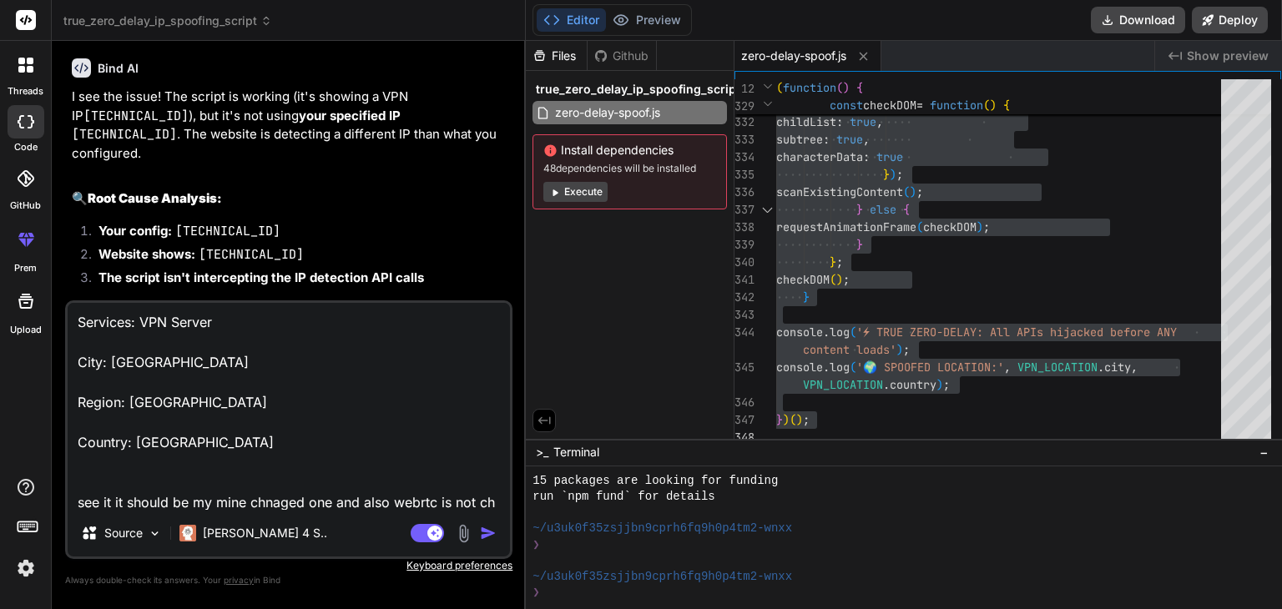
scroll to position [221, 0]
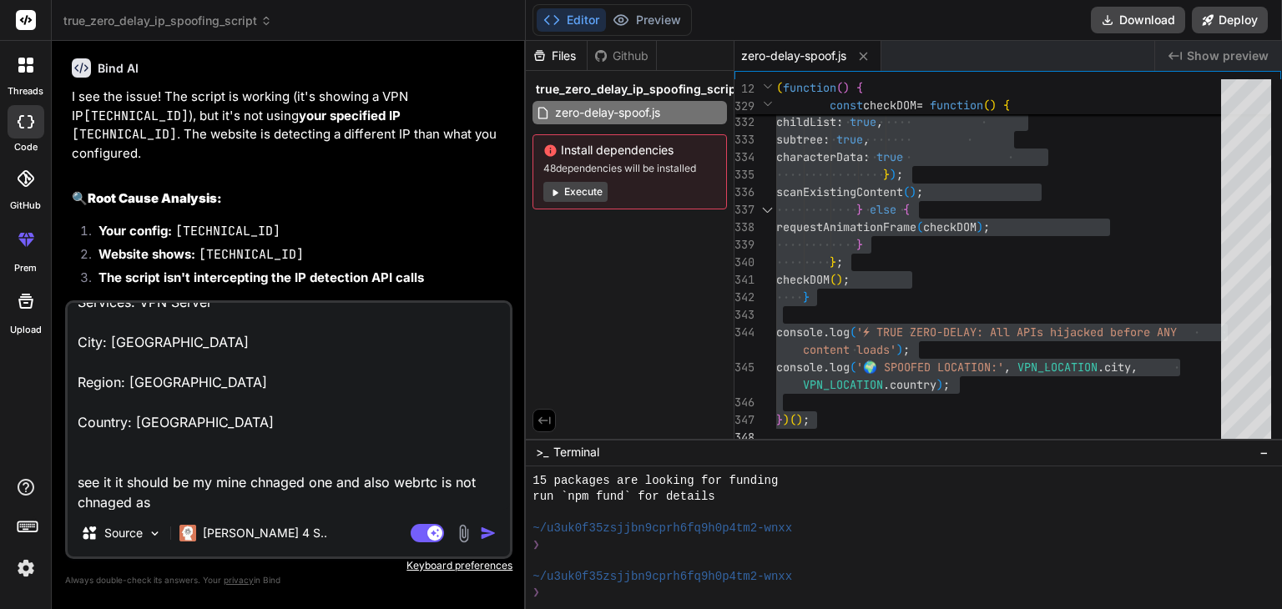
drag, startPoint x: 198, startPoint y: 231, endPoint x: 317, endPoint y: 238, distance: 119.5
click at [317, 245] on li "Website shows: 183.150.197.224" at bounding box center [297, 256] width 424 height 23
copy code "183.150.197.224"
click at [195, 518] on div "[PERSON_NAME] 4 S.." at bounding box center [253, 533] width 161 height 33
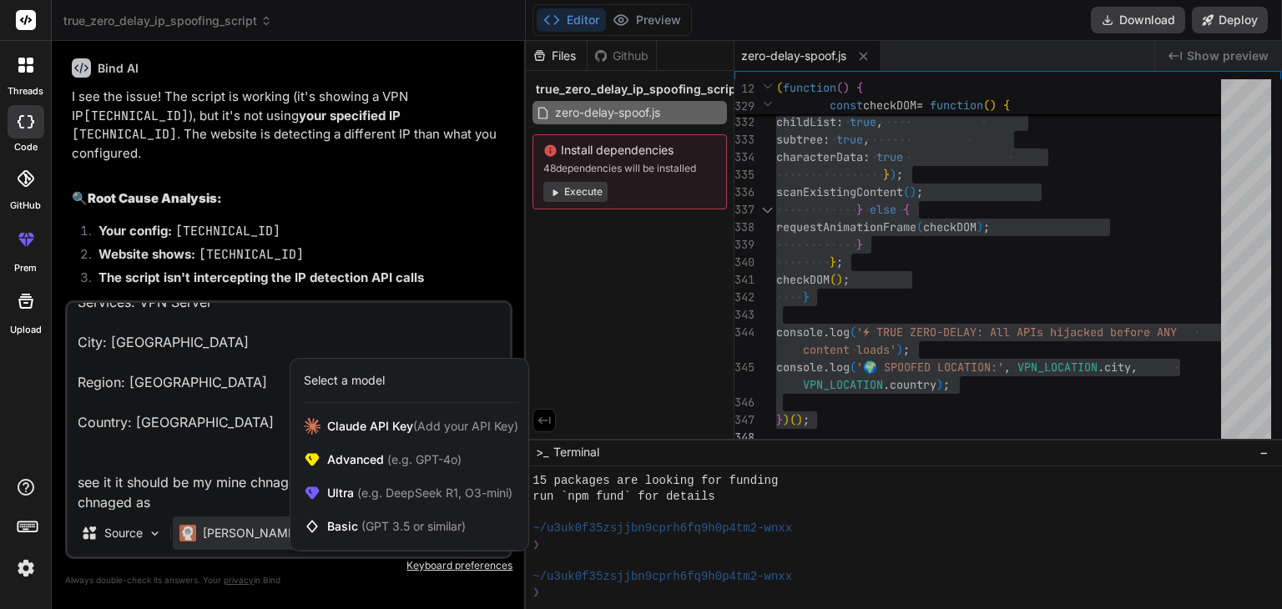
click at [167, 504] on div at bounding box center [641, 304] width 1282 height 609
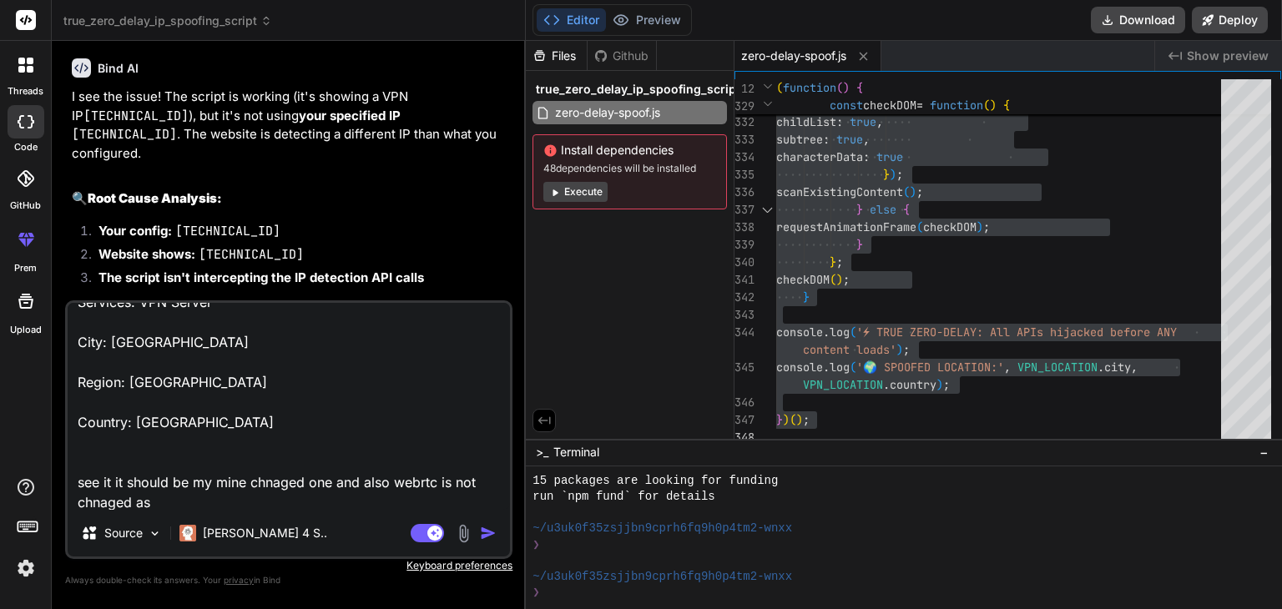
click at [188, 506] on textarea "no i manually chaange that 183.150.197.224 buit as it chnages reflection in the…" at bounding box center [289, 406] width 442 height 207
paste textarea "183.150.197.224"
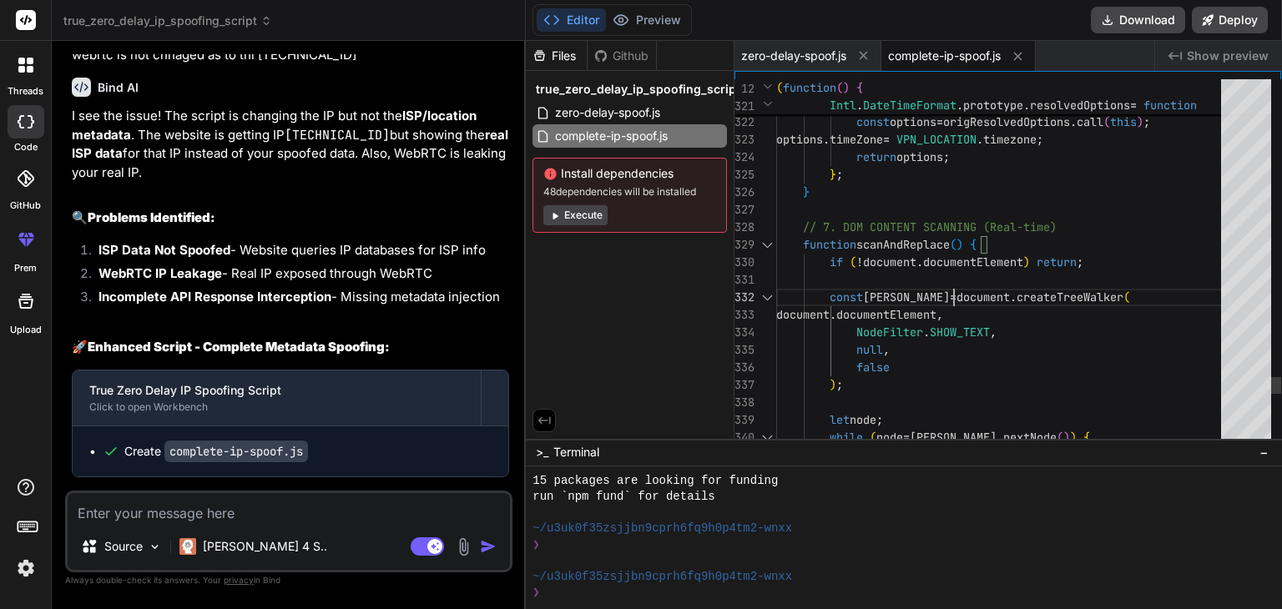
scroll to position [0, 0]
click at [935, 59] on span "complete-ip-spoof.js" at bounding box center [944, 56] width 113 height 17
click at [938, 60] on span "complete-ip-spoof.js" at bounding box center [944, 56] width 113 height 17
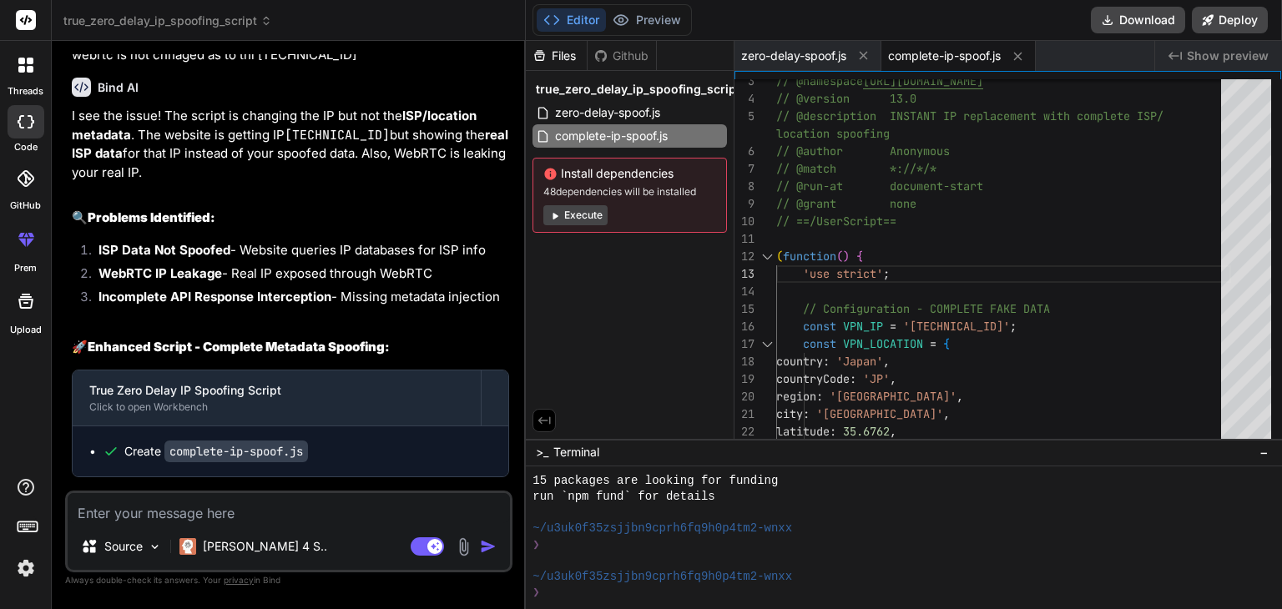
click at [240, 518] on textarea at bounding box center [289, 508] width 442 height 30
paste textarea "🚀 COMPLETE SPOOF: Target IP: 133.150.197.224 | Location: Tokyo Japan COMPLETE-I…"
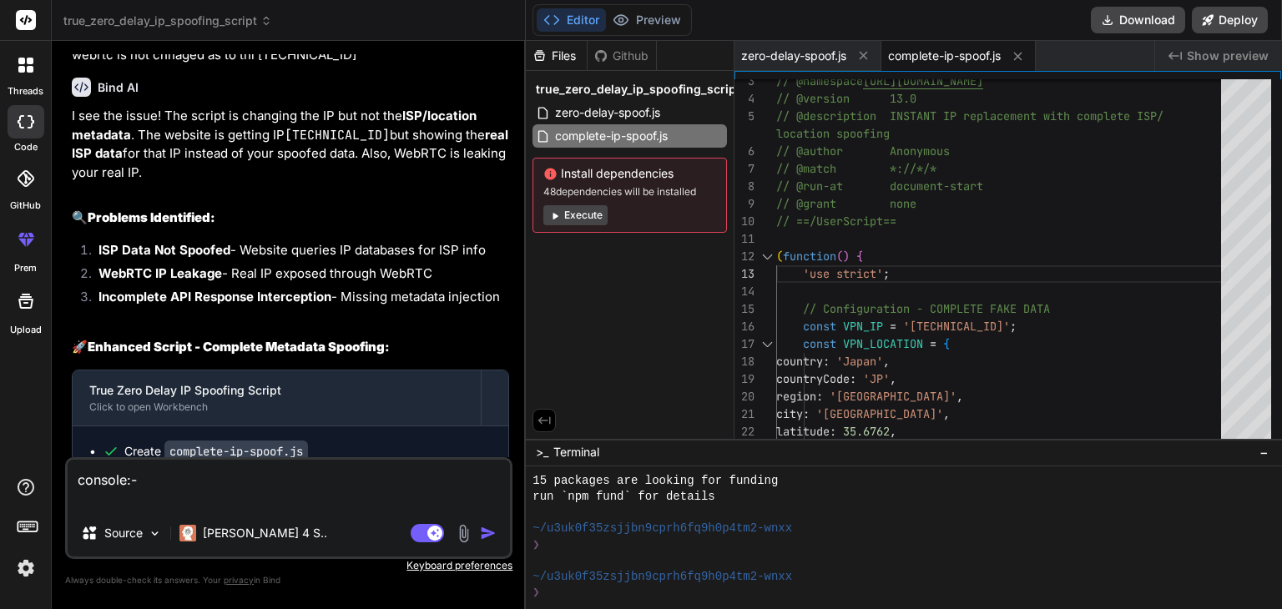
paste textarea "🚀 COMPLETE SPOOF: Target IP: 133.150.197.224 | Location: Tokyo Japan COMPLETE-I…"
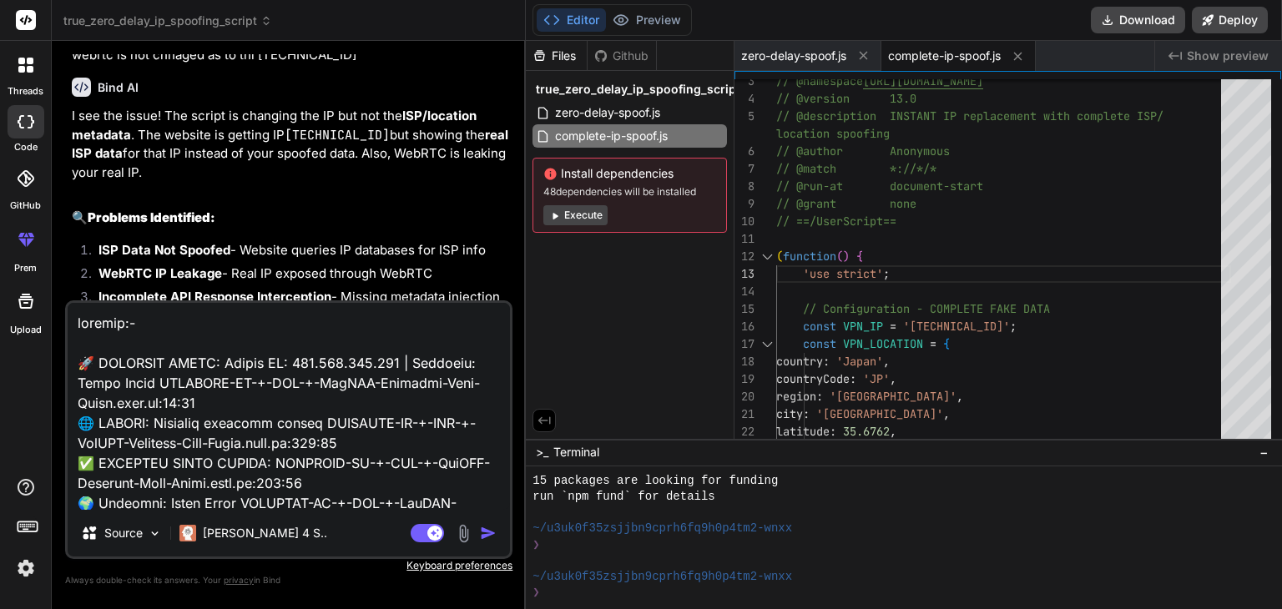
scroll to position [722, 0]
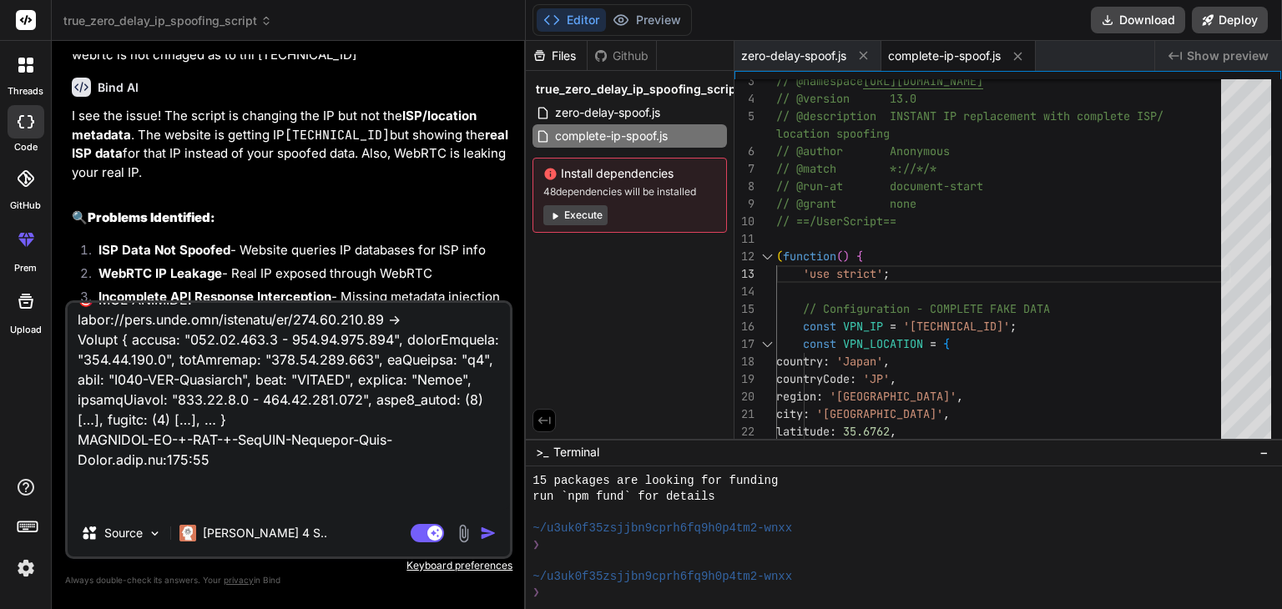
click at [169, 487] on textarea at bounding box center [289, 406] width 442 height 207
paste textarea "IP Address 133.150.197.224 Hostname n/a IP Address Location Country Germany (DE…"
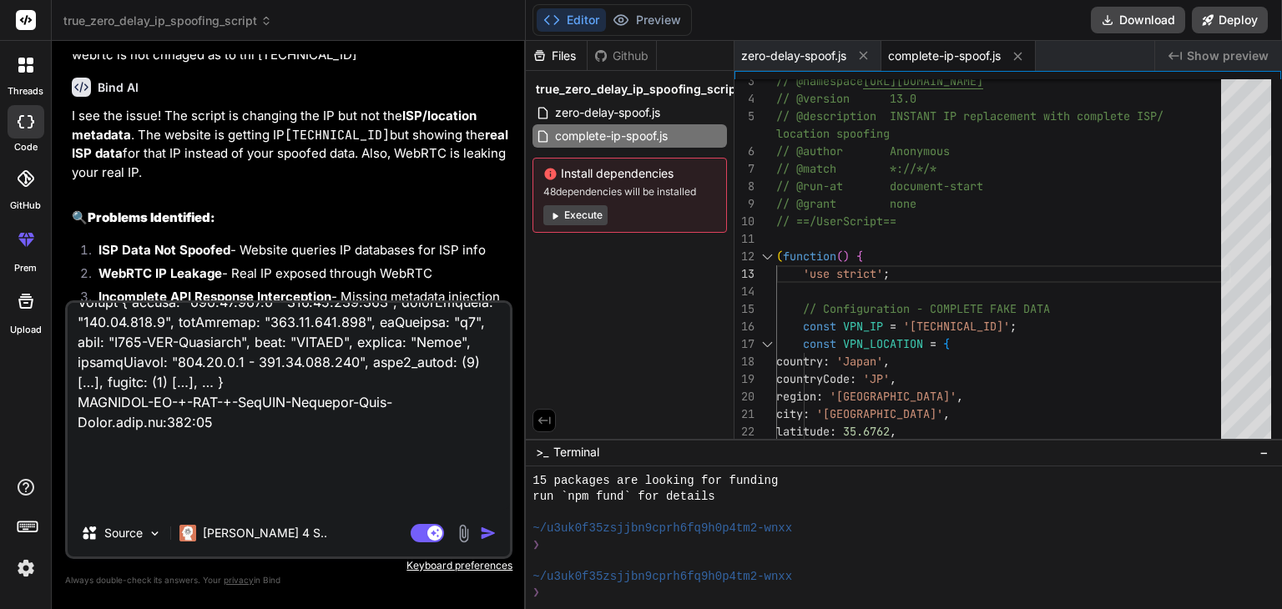
scroll to position [982, 0]
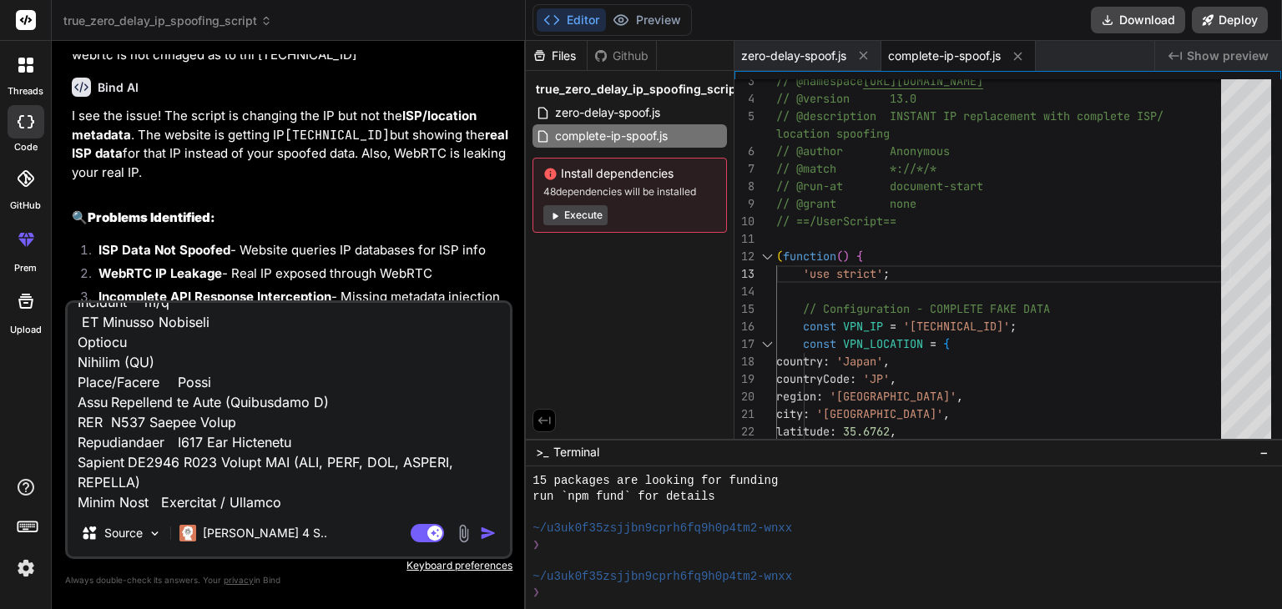
drag, startPoint x: 305, startPoint y: 490, endPoint x: 316, endPoint y: 502, distance: 16.0
click at [311, 495] on textarea at bounding box center [289, 406] width 442 height 207
click at [270, 491] on textarea at bounding box center [289, 406] width 442 height 207
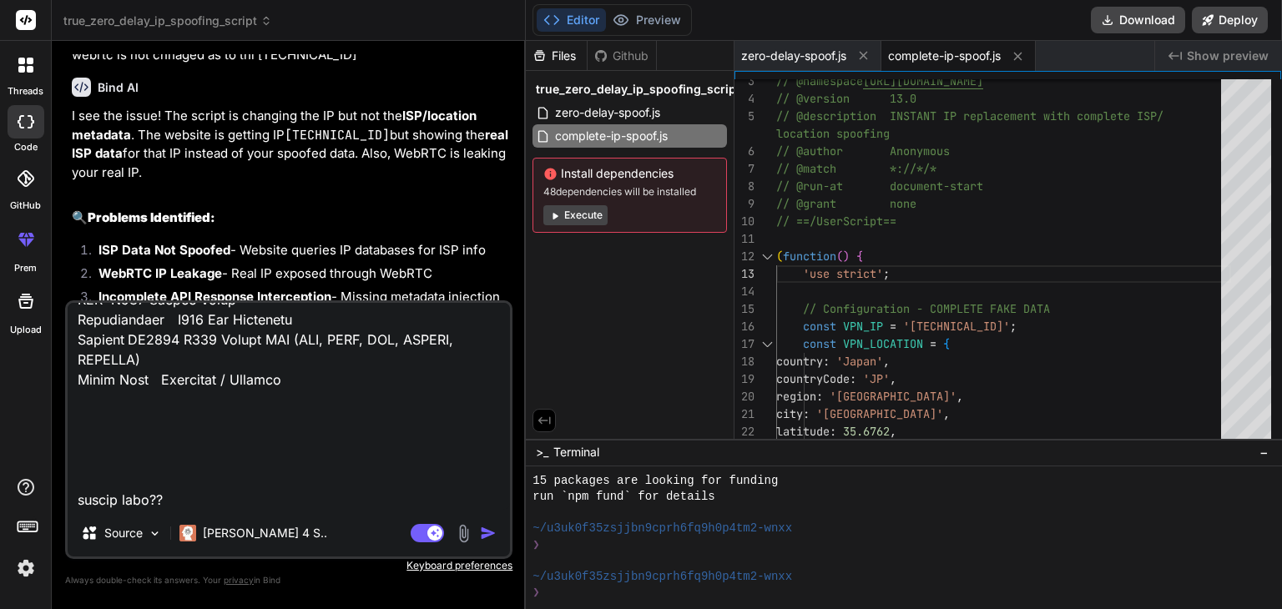
paste textarea "Home Page IP Address JavaScript WebRTC Leak Test Canvas Fingerprint WebGL Repor…"
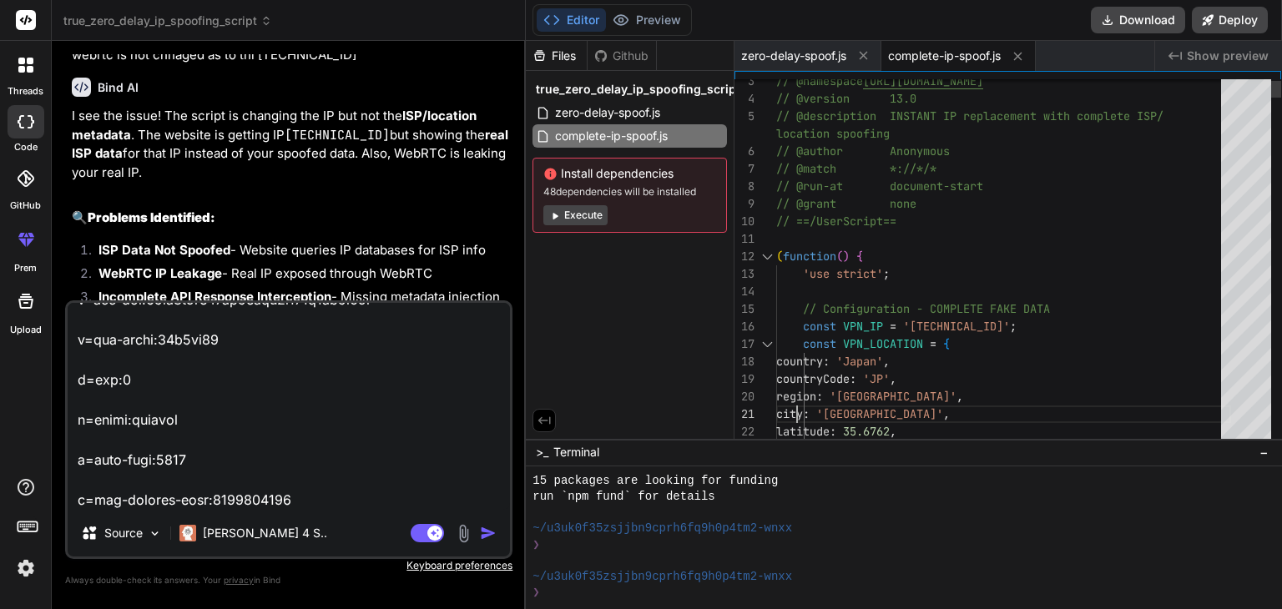
scroll to position [0, 0]
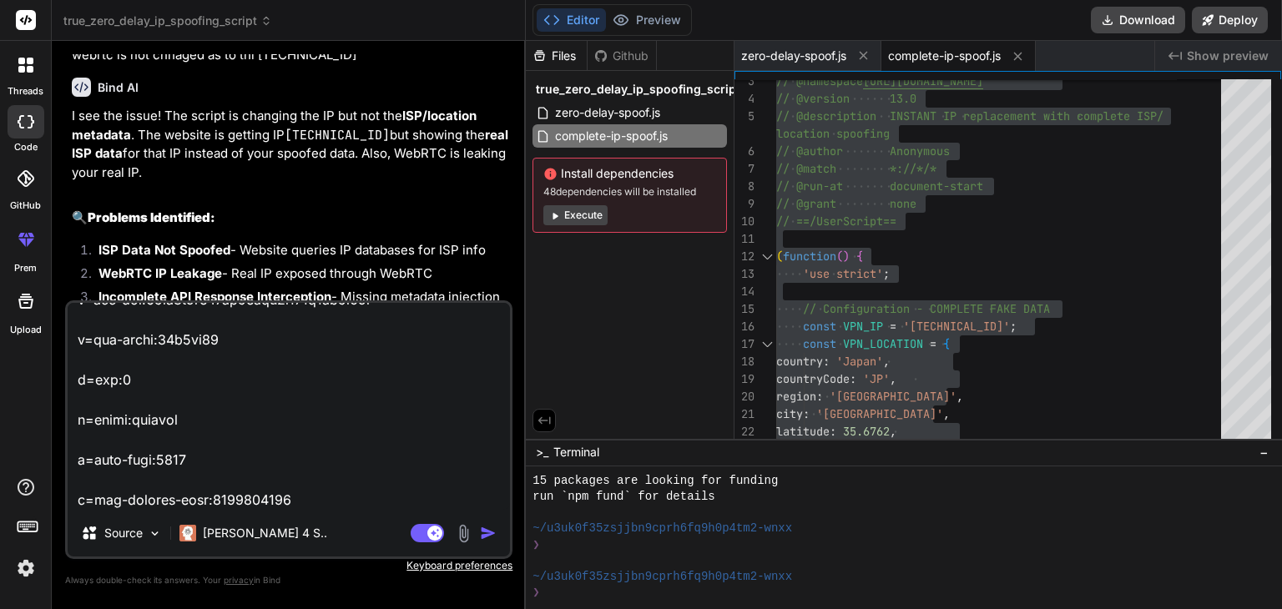
click at [324, 502] on textarea at bounding box center [289, 406] width 442 height 207
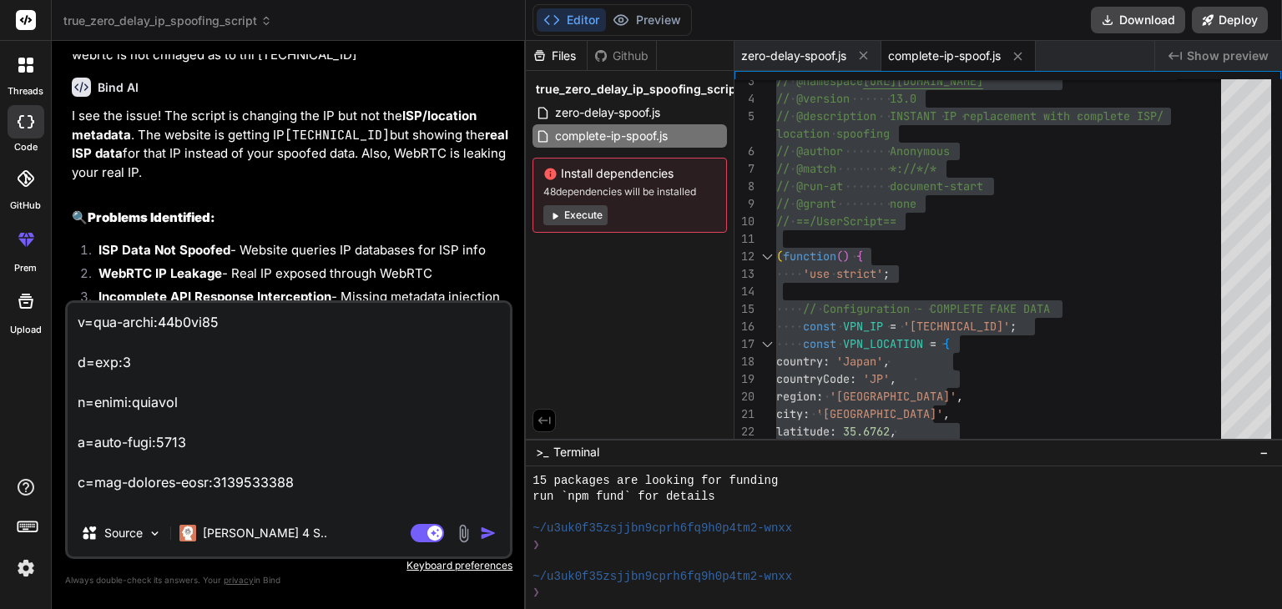
click at [214, 508] on textarea at bounding box center [289, 406] width 442 height 207
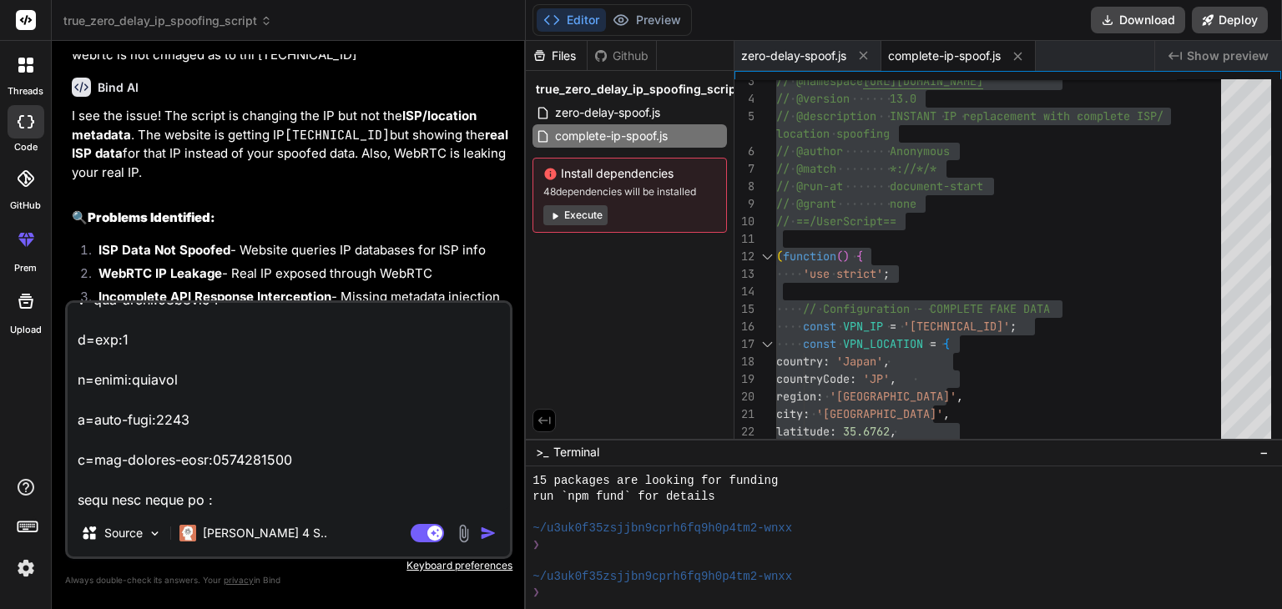
scroll to position [8437, 0]
paste textarea "// ==UserScript== // @name COMPLETE IP + ISP + WebRTC Spoofing (Zero Delay) // …"
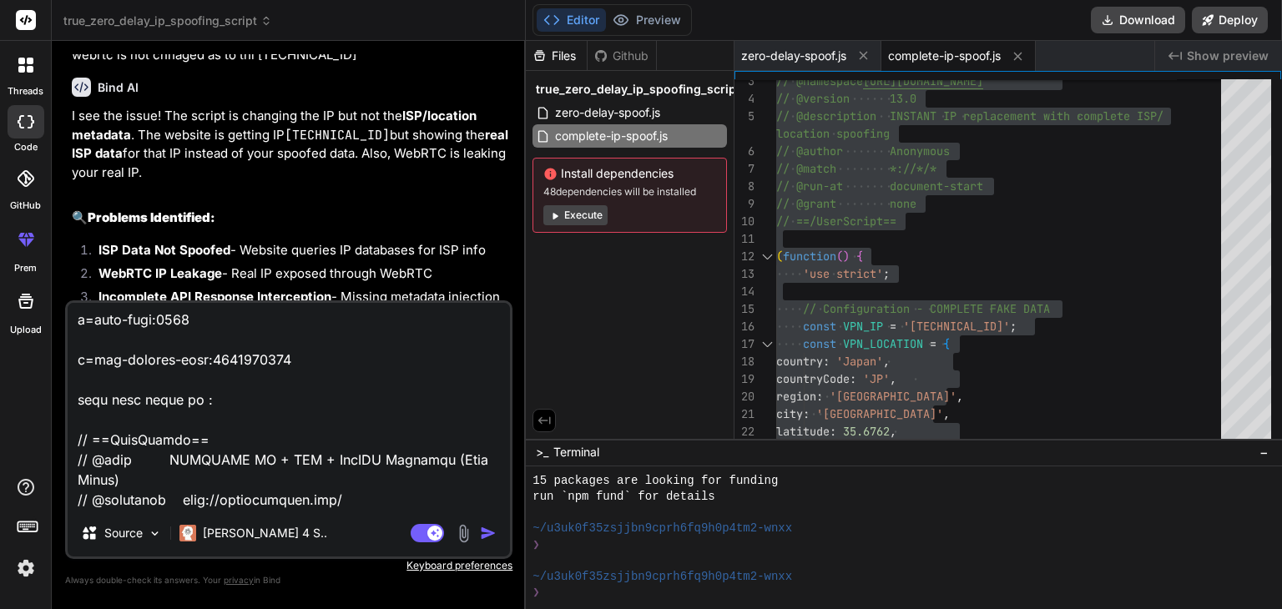
scroll to position [17169, 0]
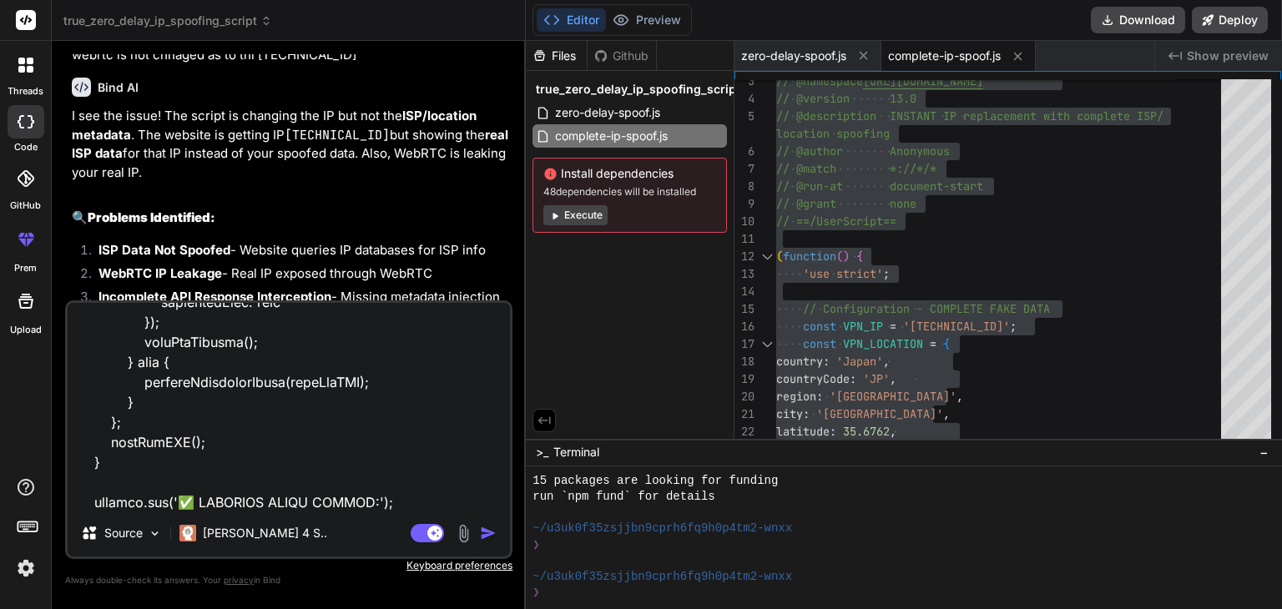
drag, startPoint x: 97, startPoint y: 207, endPoint x: 494, endPoint y: 205, distance: 397.3
click at [494, 241] on li "ISP Data Not Spoofed - Website queries IP databases for ISP info" at bounding box center [297, 252] width 424 height 23
copy li "ISP Data Not Spoofed - Website queries IP databases for ISP info"
click at [179, 484] on textarea at bounding box center [289, 406] width 442 height 207
paste textarea "ISP Data Not Spoofed - Website queries IP databases for ISP info"
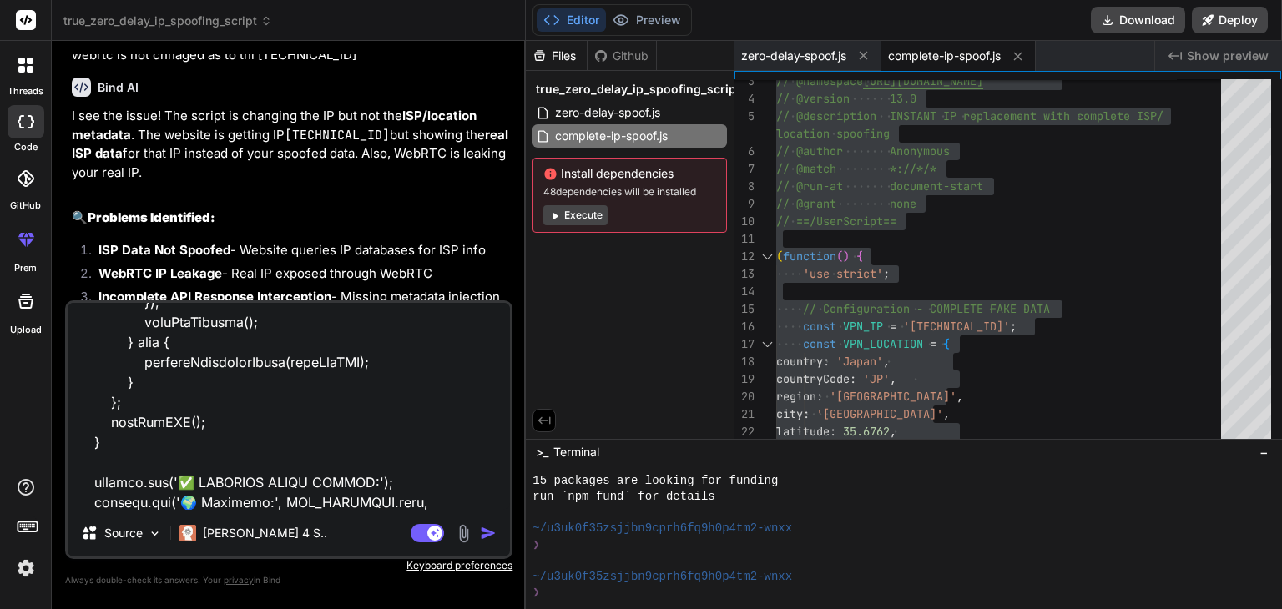
scroll to position [17209, 0]
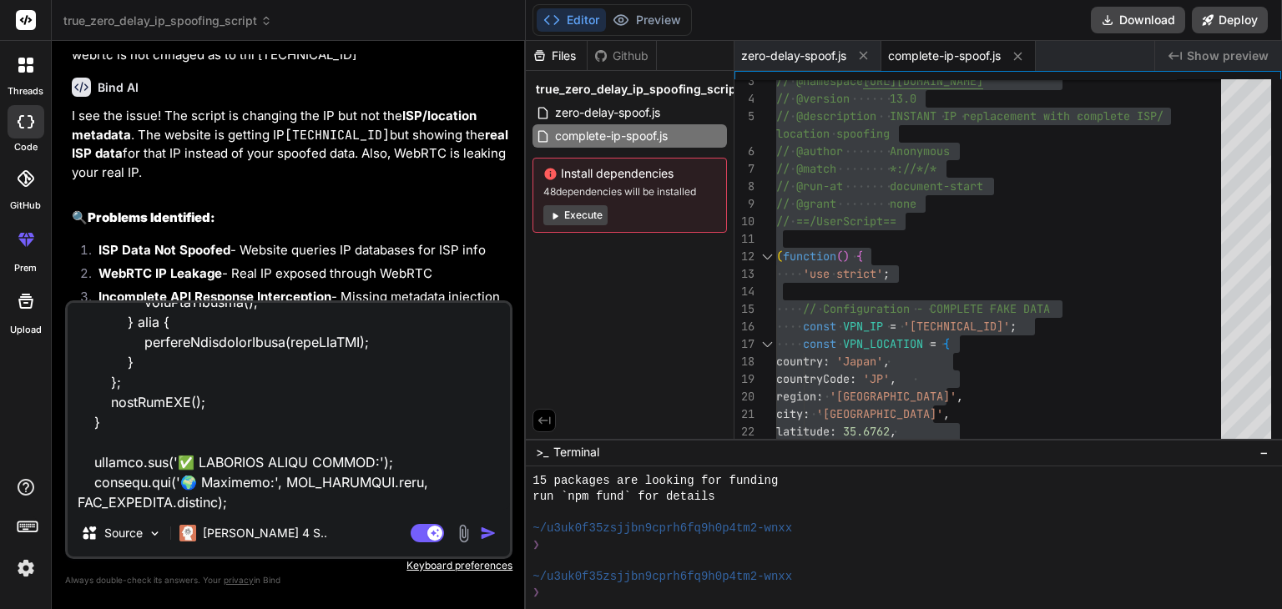
drag, startPoint x: 100, startPoint y: 227, endPoint x: 444, endPoint y: 228, distance: 343.9
click at [444, 265] on li "WebRTC IP Leakage - Real IP exposed through WebRTC" at bounding box center [297, 276] width 424 height 23
copy li "WebRTC IP Leakage - Real IP exposed through WebRTC"
click at [228, 518] on div "[PERSON_NAME] 4 S.." at bounding box center [253, 533] width 161 height 33
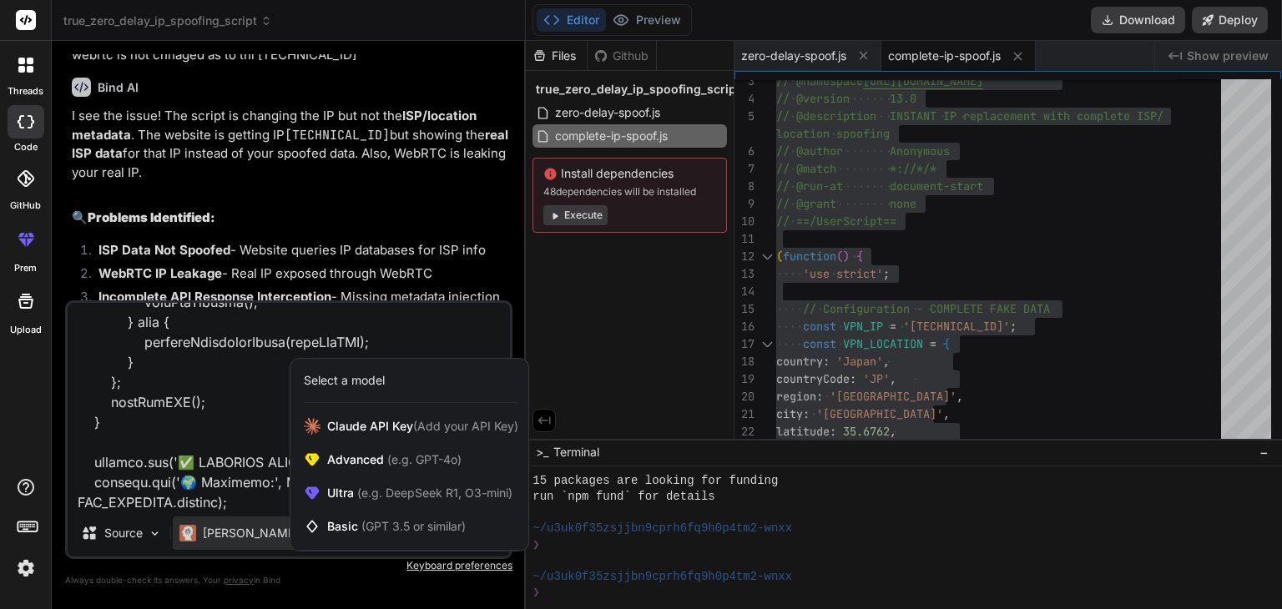
click at [229, 511] on div at bounding box center [641, 304] width 1282 height 609
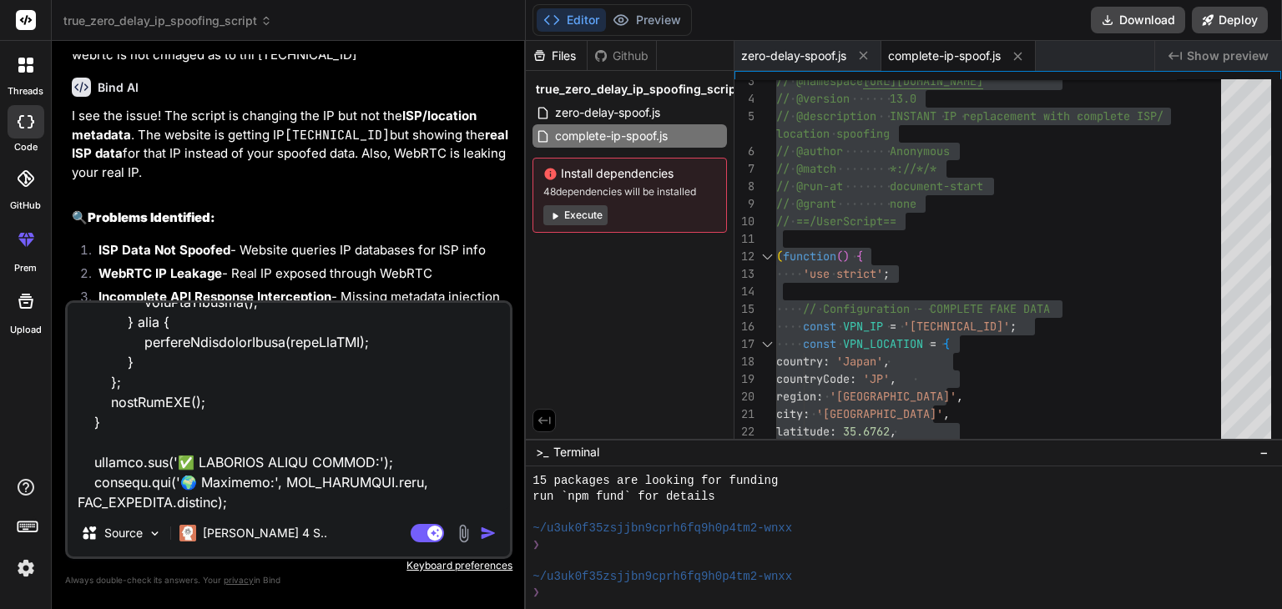
click at [230, 508] on textarea at bounding box center [289, 406] width 442 height 207
paste textarea "WebRTC IP Leakage - Real IP exposed through WebRTC"
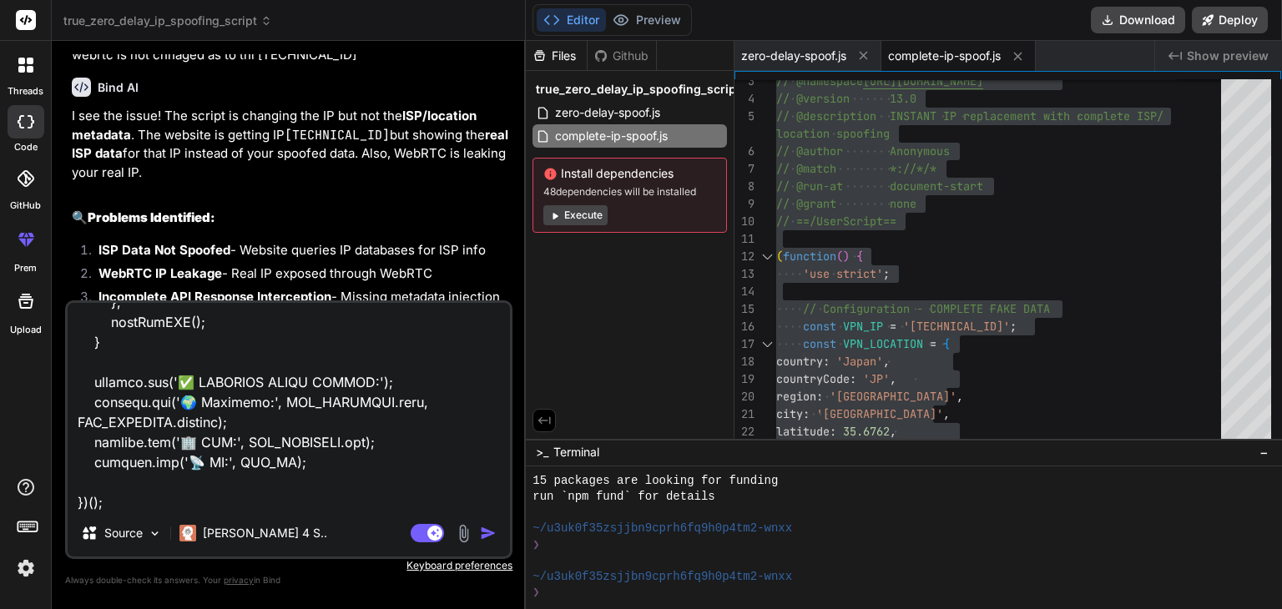
scroll to position [17309, 0]
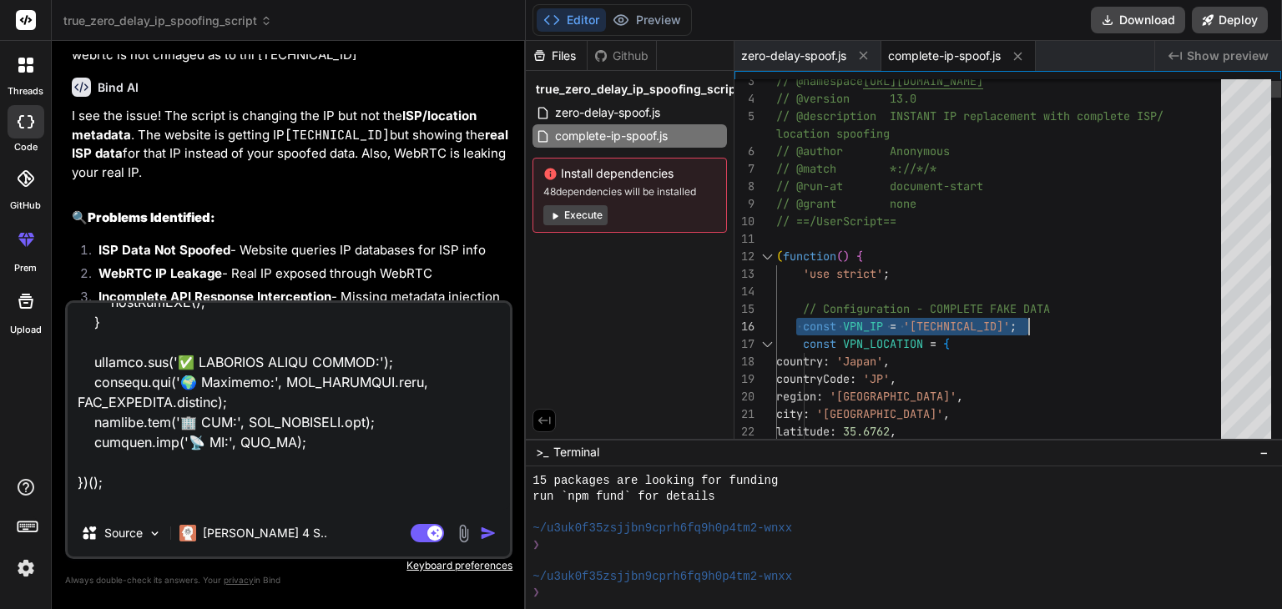
drag, startPoint x: 798, startPoint y: 318, endPoint x: 1033, endPoint y: 321, distance: 235.4
click at [395, 499] on textarea at bounding box center [289, 406] width 442 height 207
paste textarea "const VPN_IP = '133.150.197.224';"
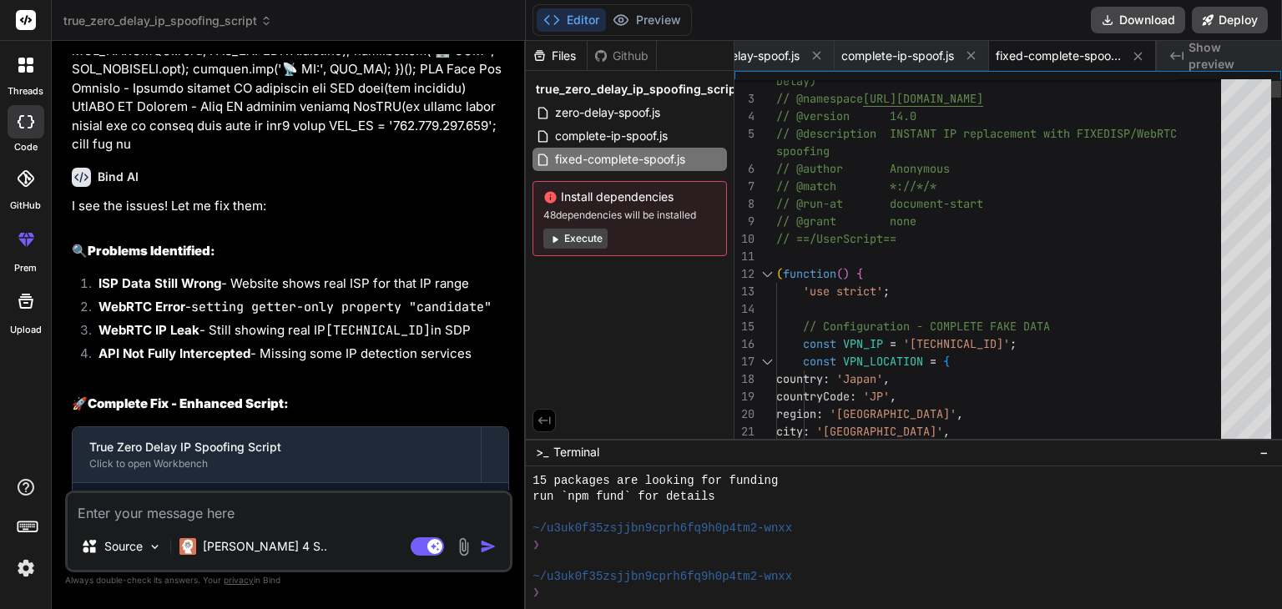
scroll to position [0, 0]
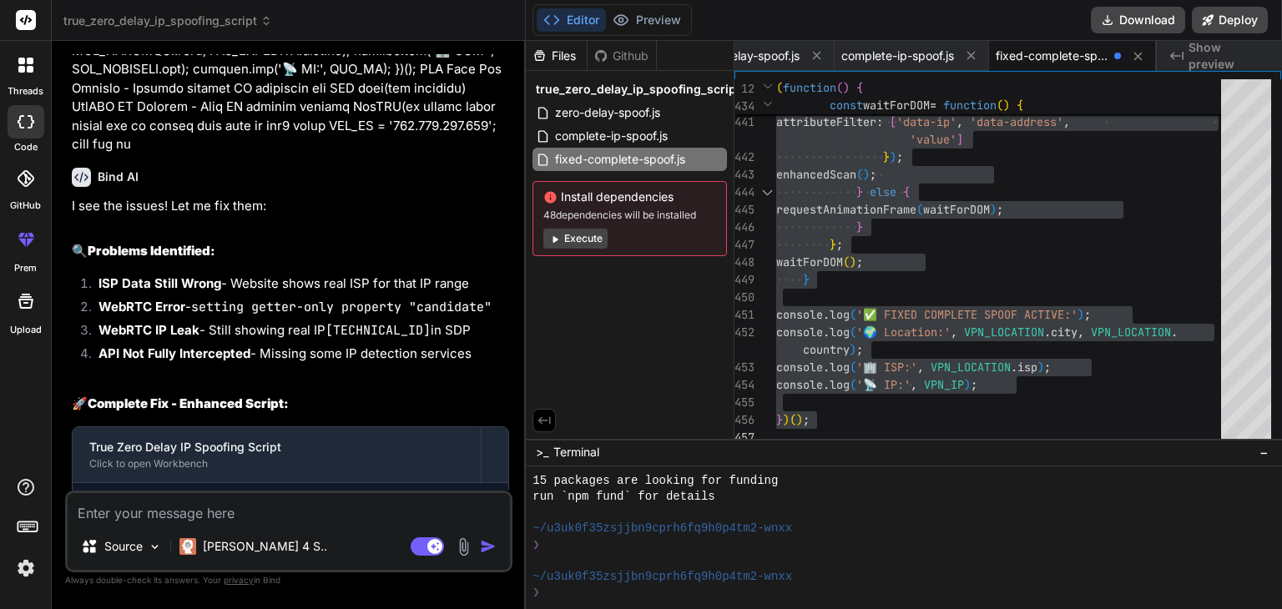
click at [169, 517] on textarea at bounding box center [289, 508] width 442 height 30
paste textarea "🚀 FIXED COMPLETE SPOOF: Target IP: 133.150.197.224 | Location: Tokyo Japan FIXE…"
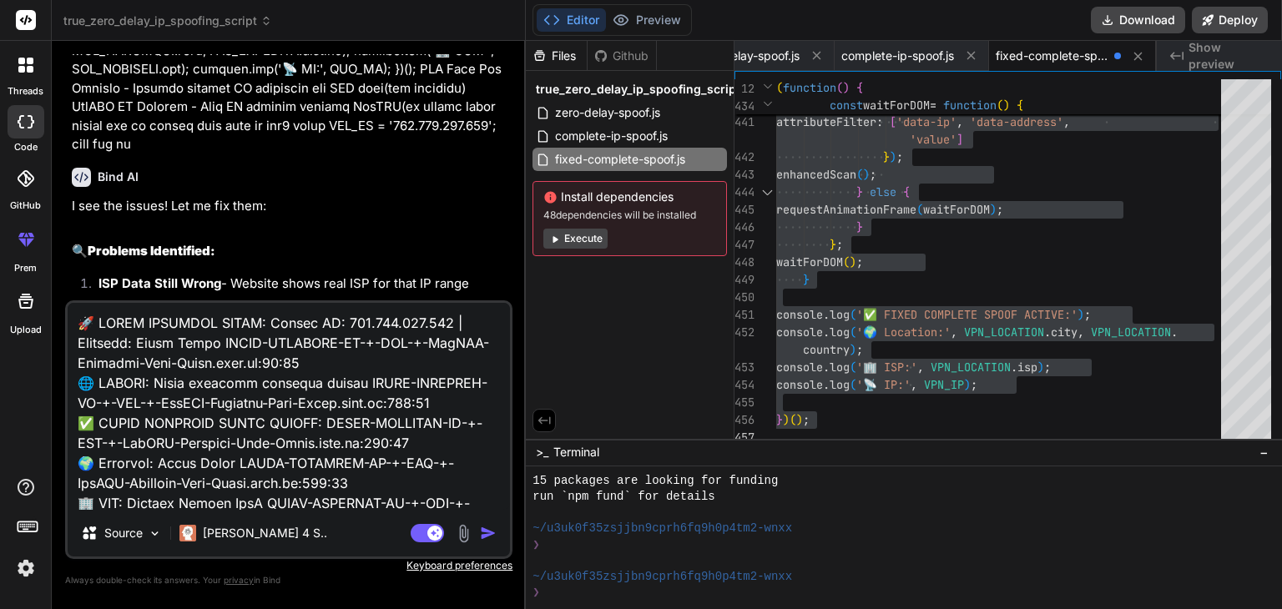
scroll to position [582, 0]
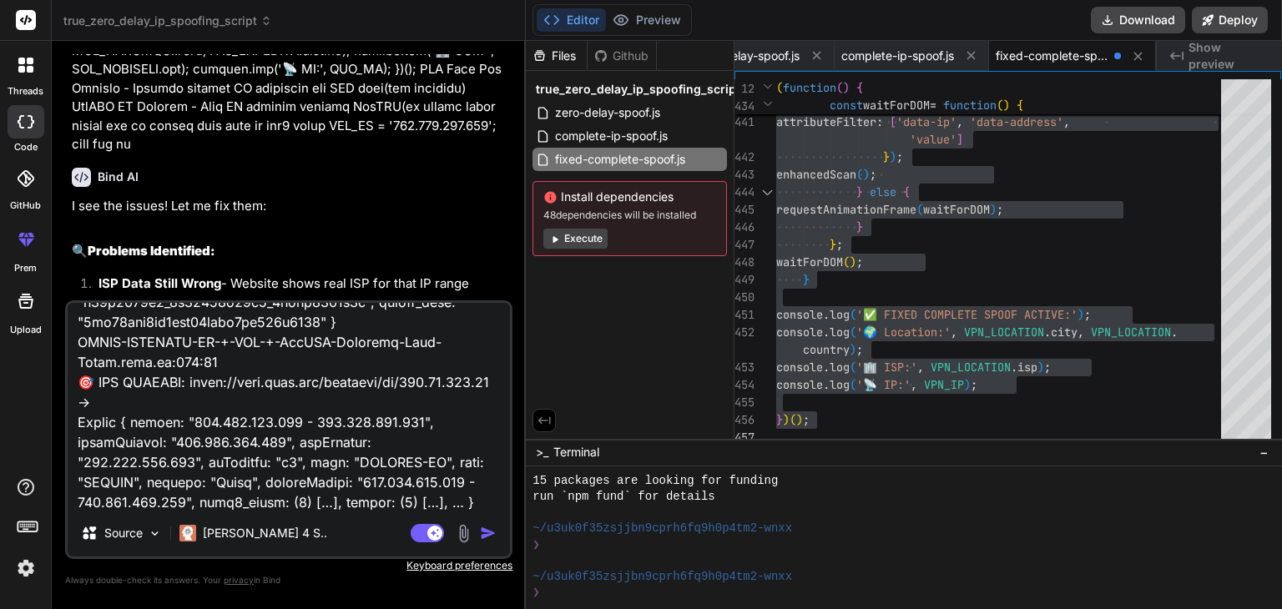
paste textarea "My IP Address IP Address 133.150.197.224 Hostname n/a IP Address Location Count…"
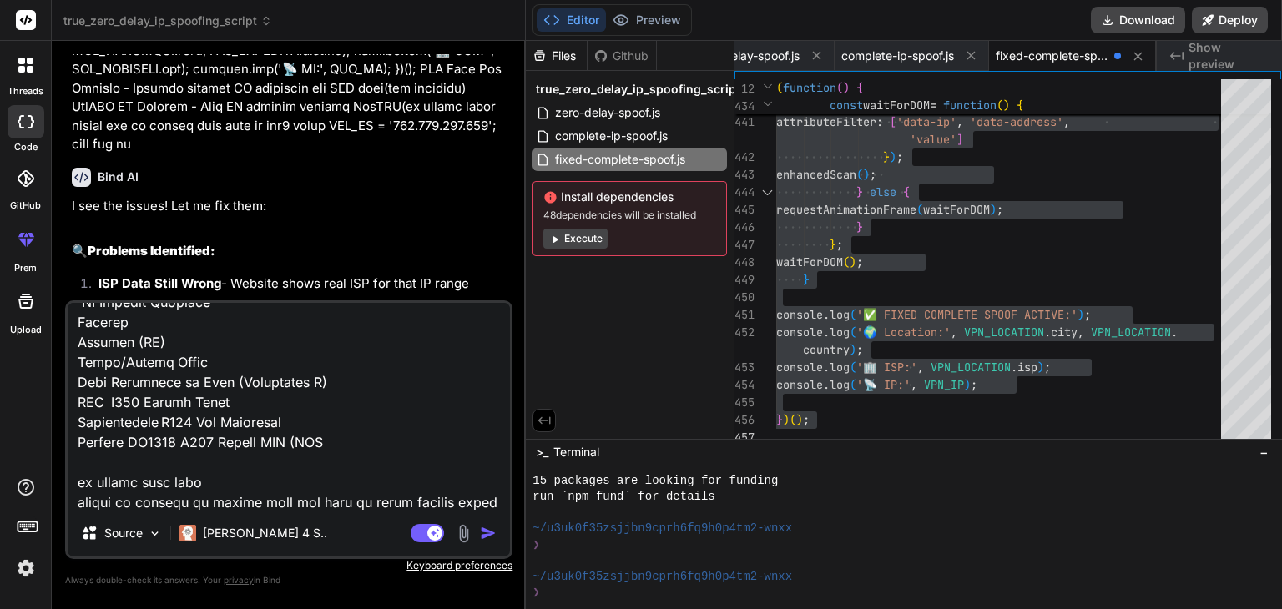
scroll to position [982, 0]
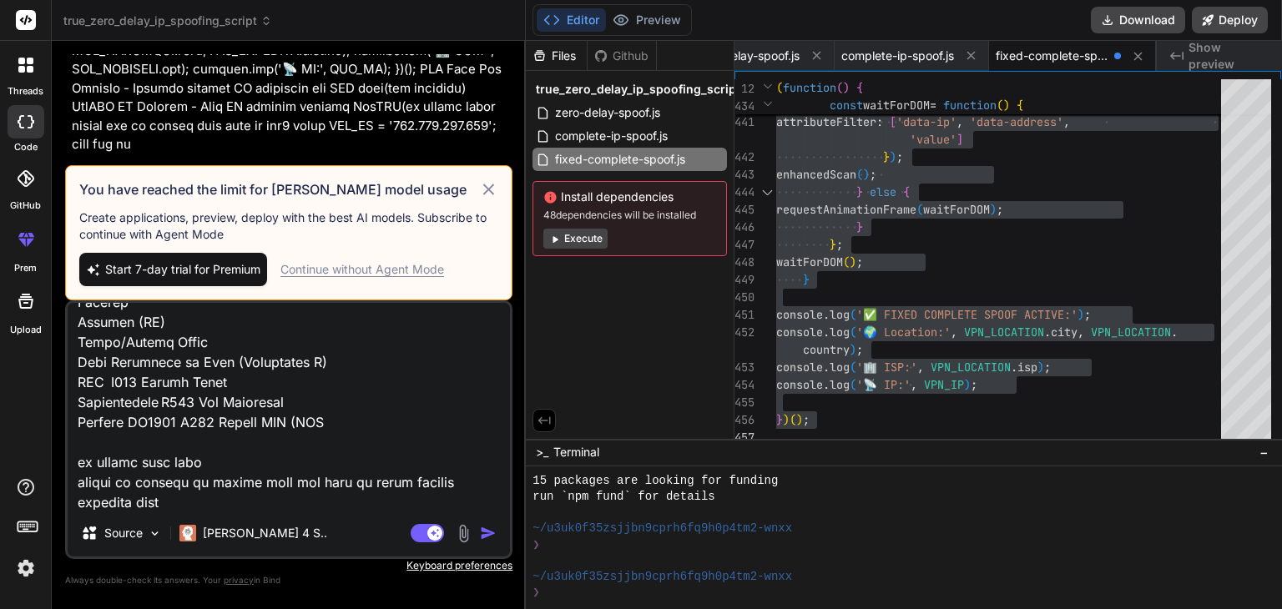
click at [197, 377] on textarea at bounding box center [289, 406] width 442 height 207
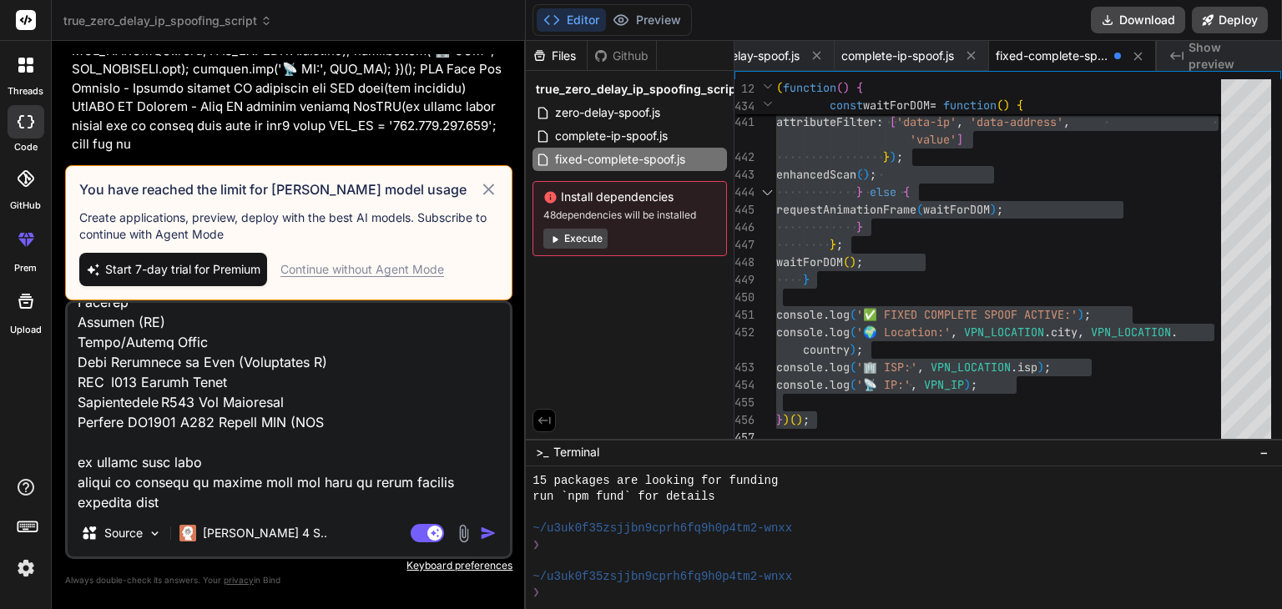
click at [254, 465] on textarea at bounding box center [289, 406] width 442 height 207
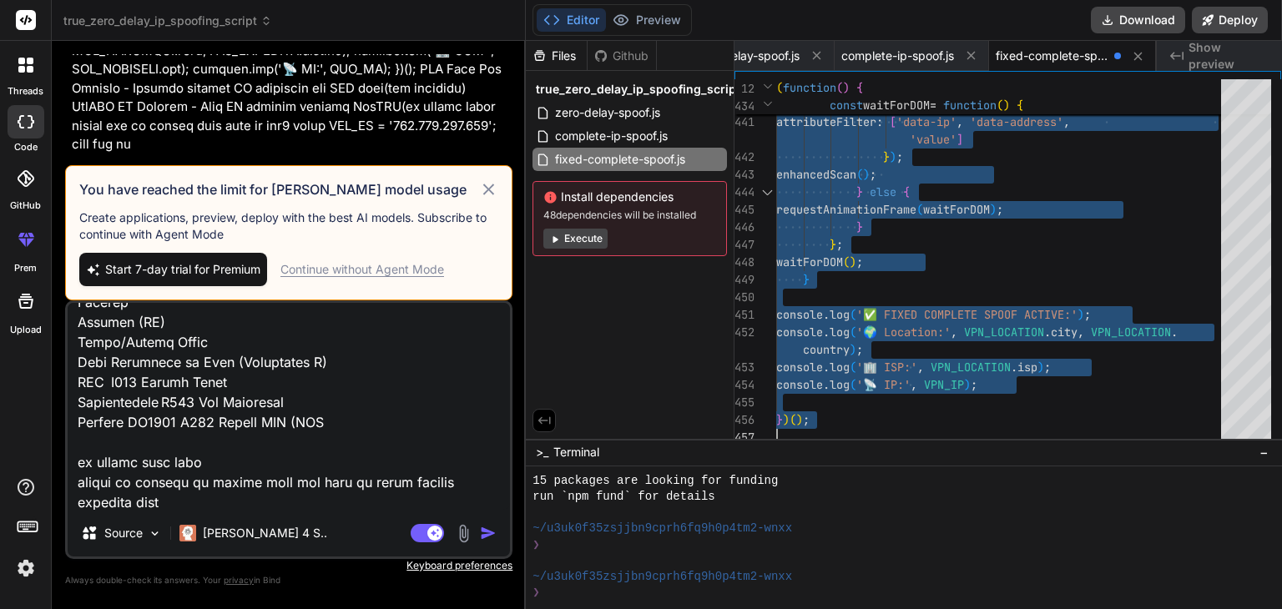
click at [21, 580] on img at bounding box center [26, 568] width 28 height 28
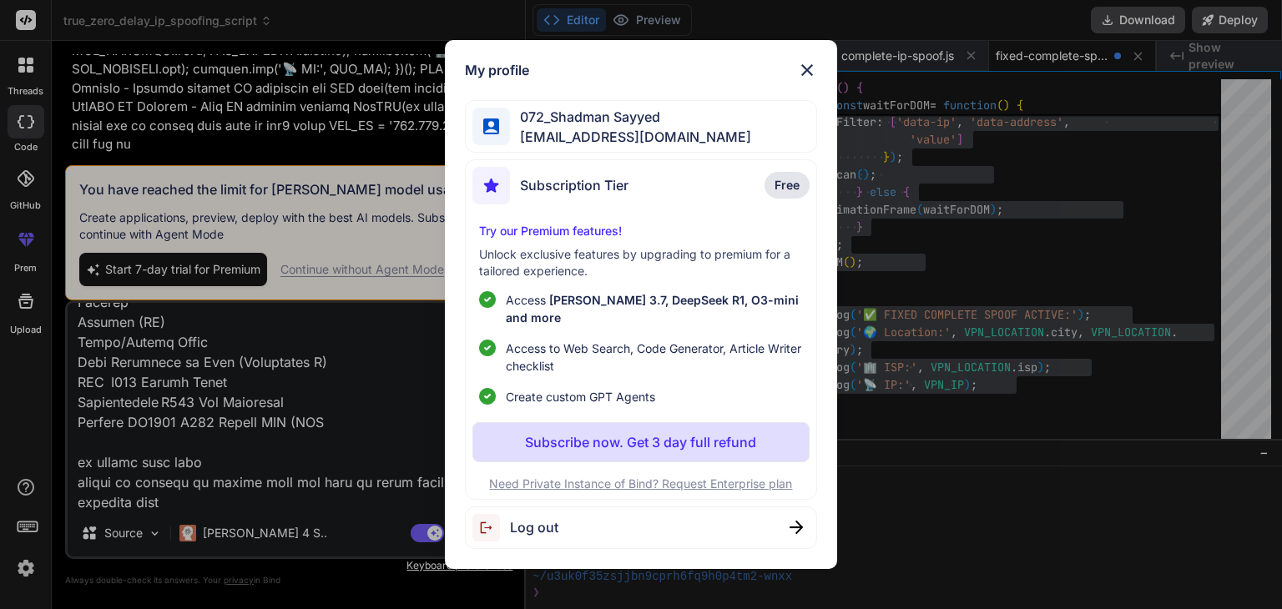
click at [548, 518] on span "Log out" at bounding box center [534, 528] width 48 height 20
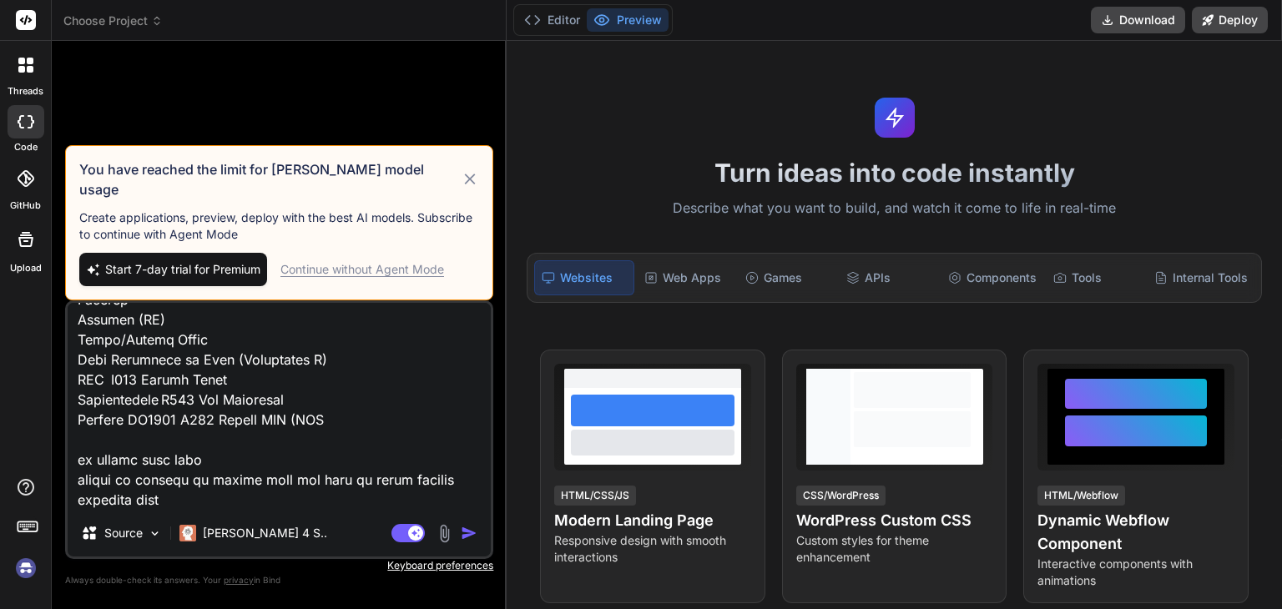
scroll to position [1202, 0]
click at [32, 563] on img at bounding box center [26, 568] width 28 height 28
click at [17, 576] on img at bounding box center [26, 568] width 28 height 28
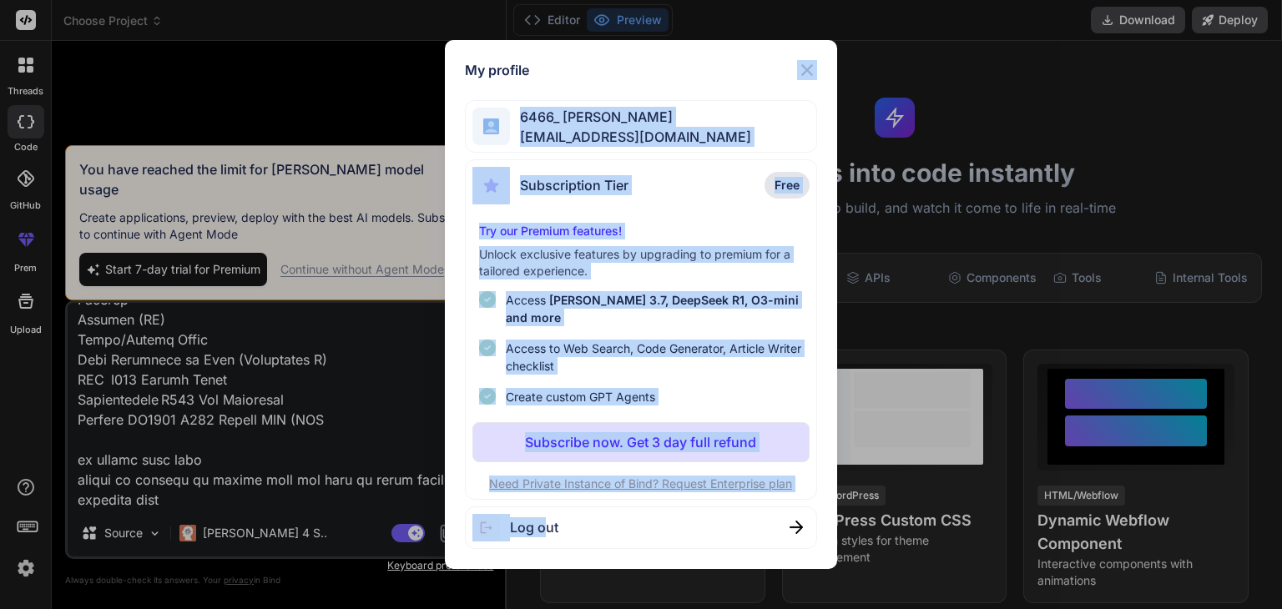
drag, startPoint x: 545, startPoint y: 526, endPoint x: 817, endPoint y: 78, distance: 523.6
click at [817, 78] on div "My profile 6466_ Shadman shadmansayyed03@gmail.com Subscription Tier Free Try o…" at bounding box center [640, 304] width 391 height 529
click at [816, 78] on img at bounding box center [807, 70] width 20 height 20
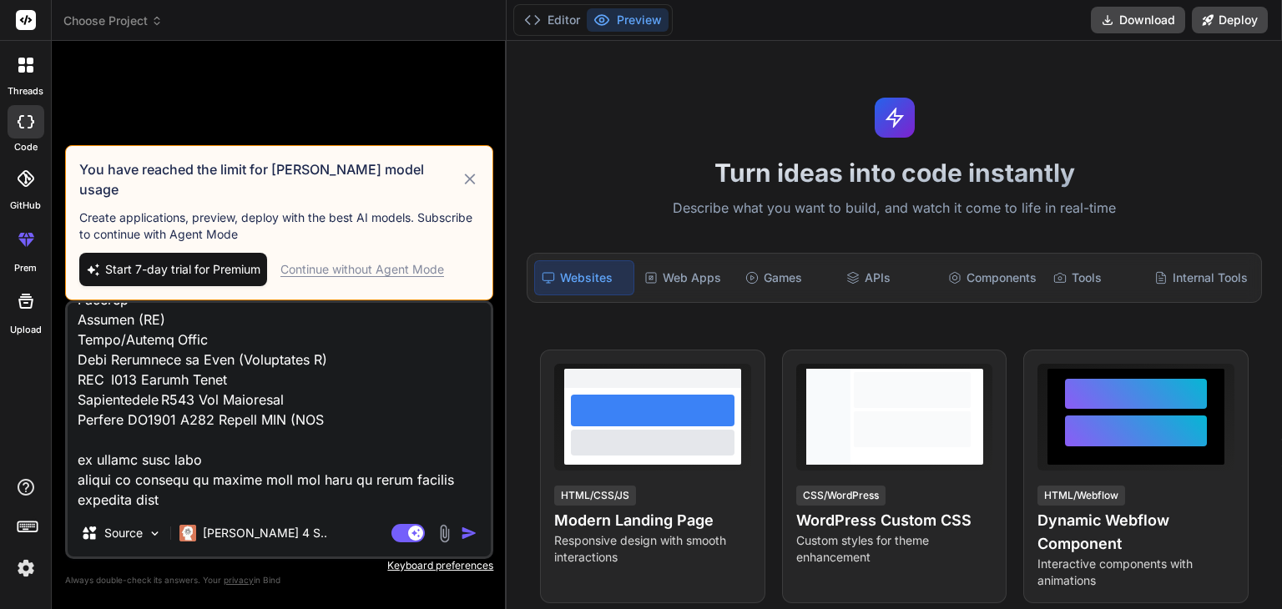
click at [467, 189] on icon at bounding box center [470, 179] width 19 height 20
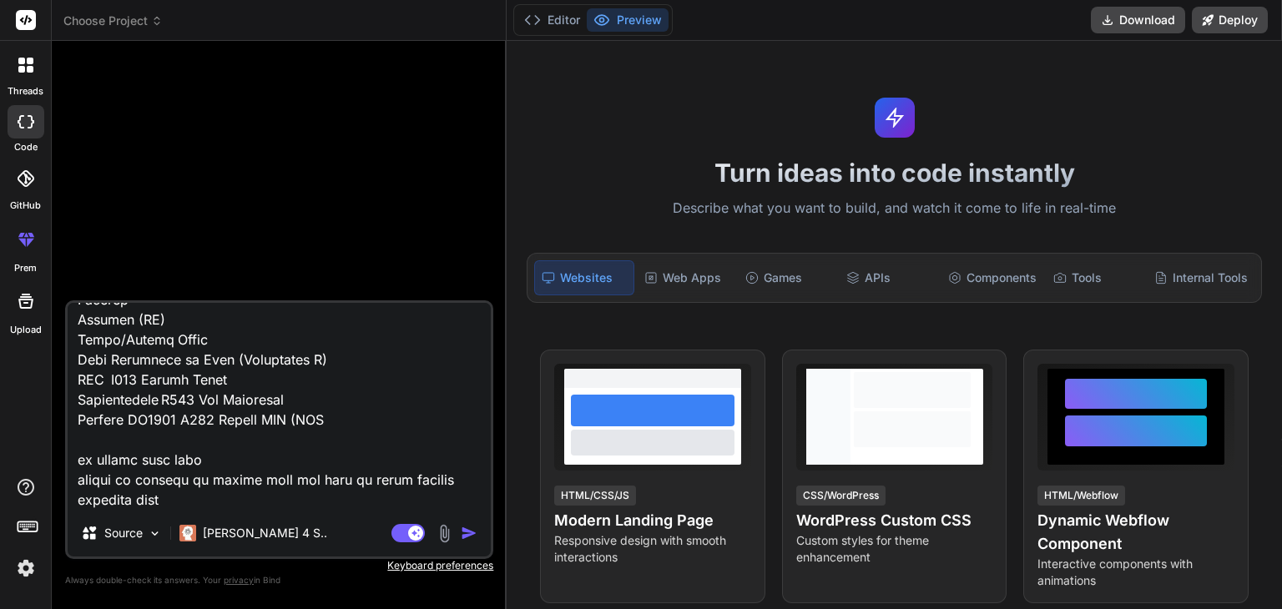
click at [164, 498] on textarea at bounding box center [279, 406] width 423 height 207
click at [307, 497] on textarea at bounding box center [279, 406] width 423 height 207
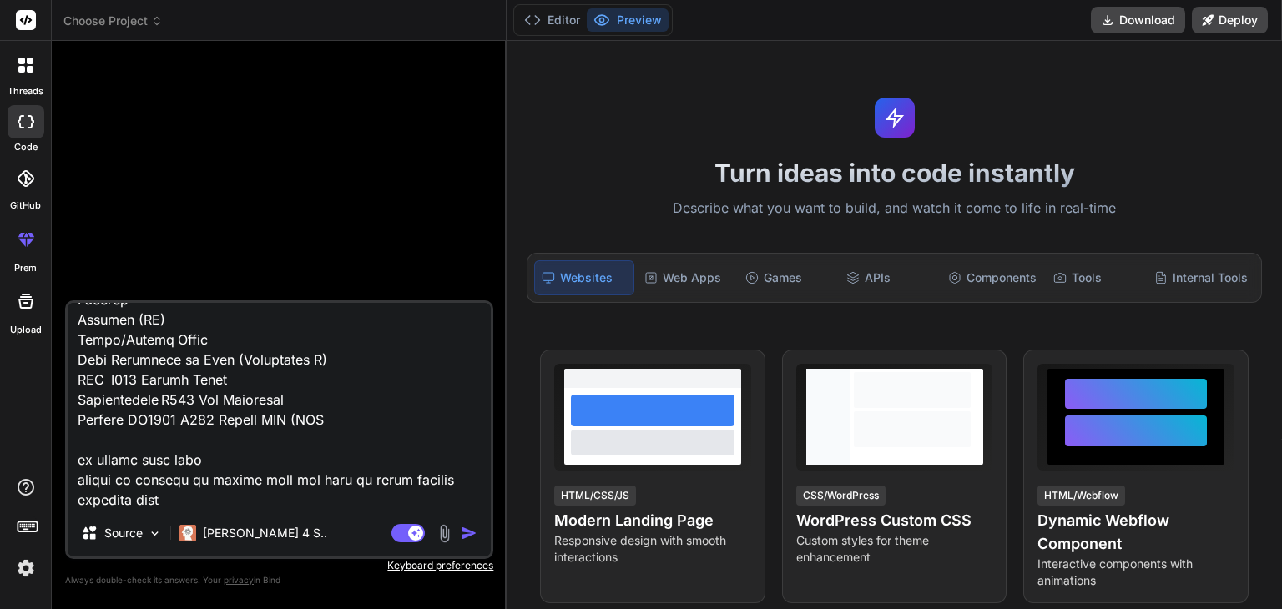
click at [307, 497] on textarea at bounding box center [279, 406] width 423 height 207
click at [20, 28] on rect at bounding box center [26, 20] width 20 height 20
click at [136, 387] on textarea at bounding box center [279, 406] width 423 height 207
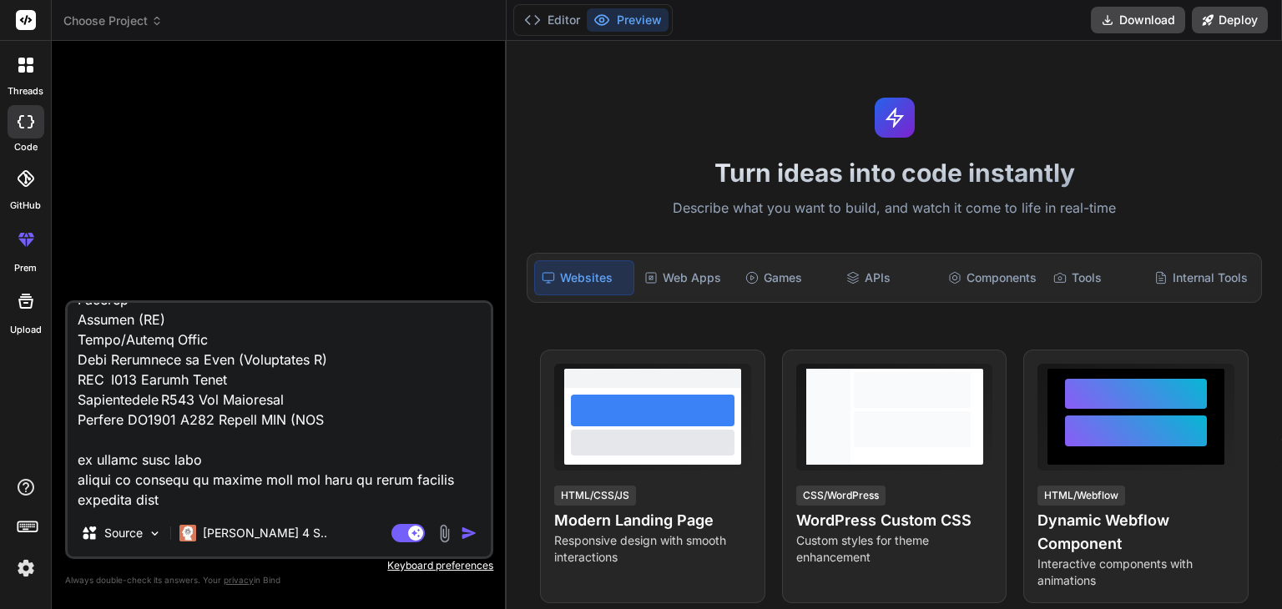
click at [136, 387] on textarea at bounding box center [279, 406] width 423 height 207
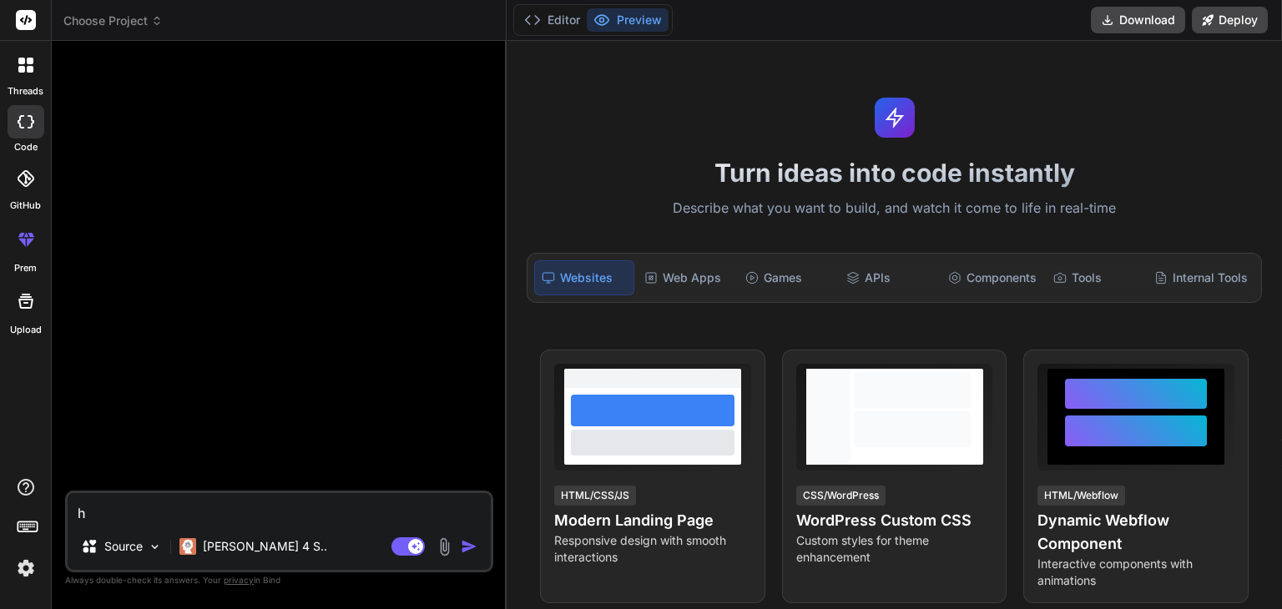
scroll to position [0, 0]
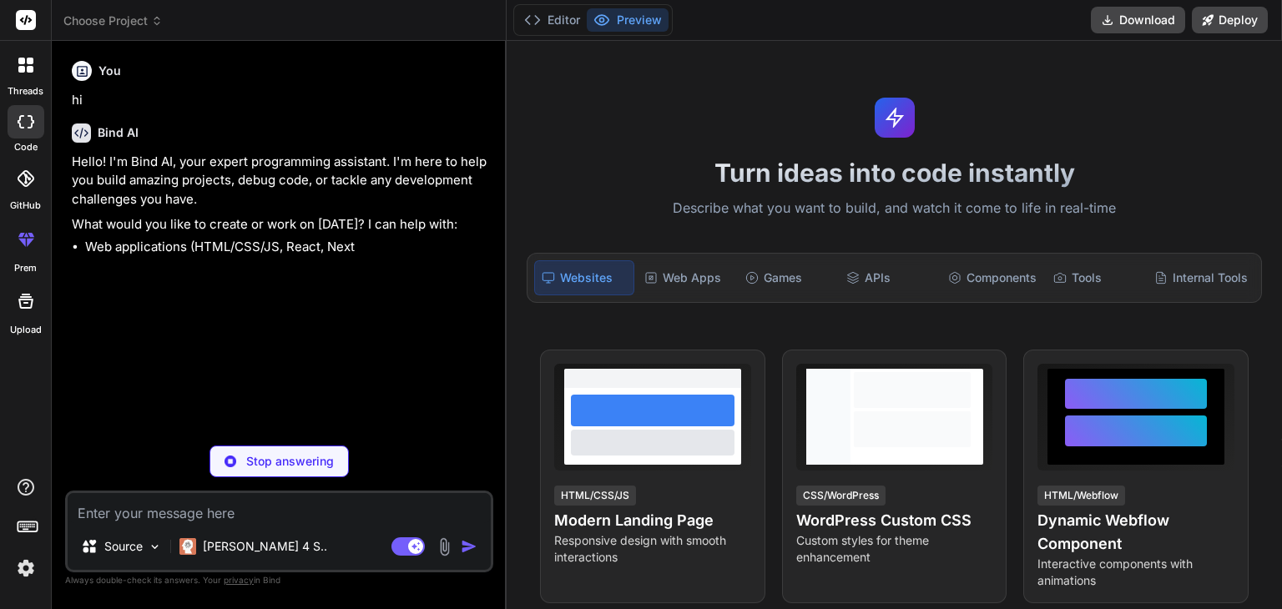
click at [279, 448] on div "Stop answering" at bounding box center [279, 462] width 139 height 32
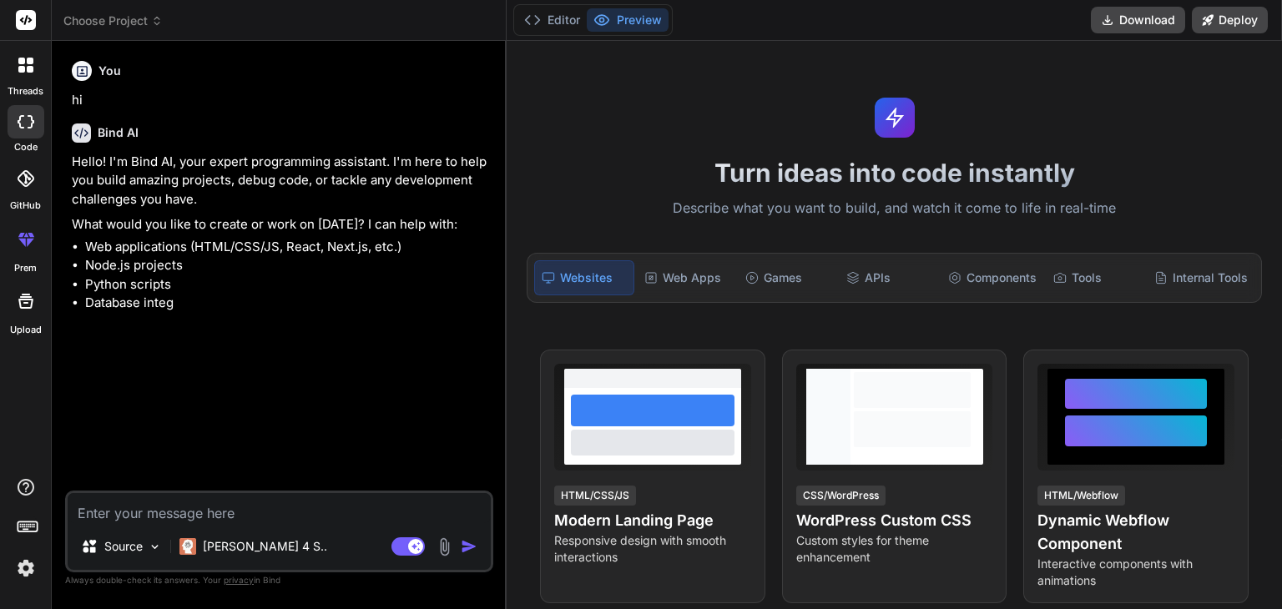
click at [270, 521] on textarea at bounding box center [279, 508] width 423 height 30
click at [287, 518] on textarea at bounding box center [279, 508] width 423 height 30
paste textarea "v=0 o=mozilla...THIS_IS_SDPARTA-99.0 3061117366249177562 0 IN IP4 [TECHNICAL_ID…"
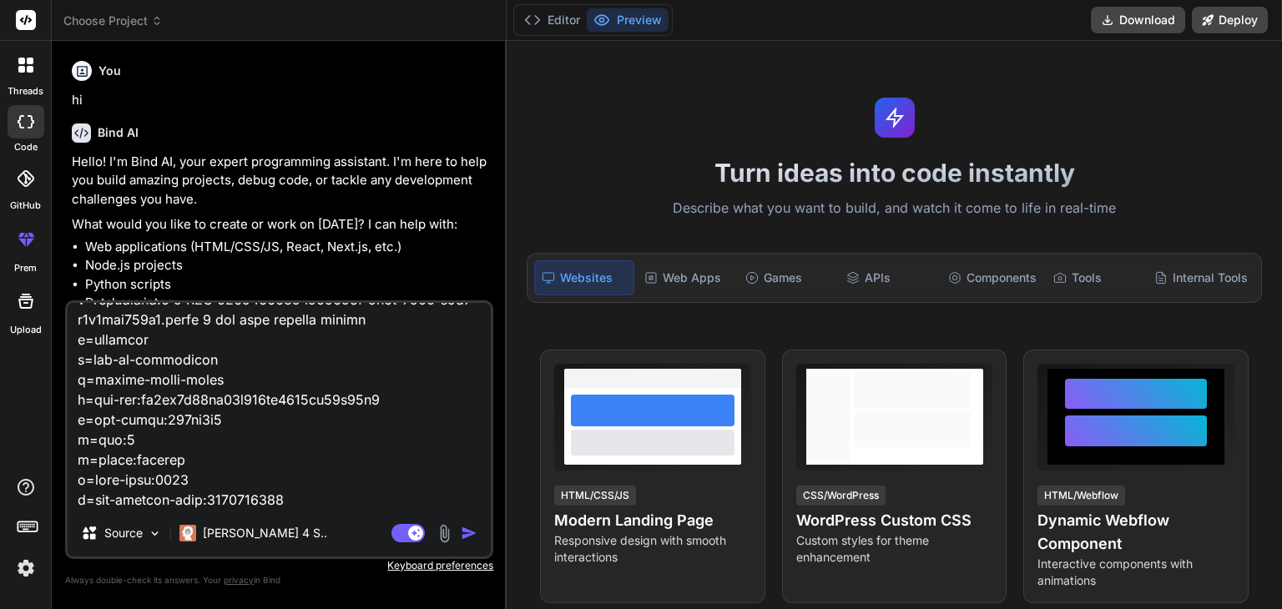
scroll to position [3269, 0]
click at [239, 512] on div "Source Claude 4 S.. Agent Mode. When this toggle is activated, AI automatically…" at bounding box center [279, 429] width 428 height 259
click at [245, 507] on textarea at bounding box center [279, 406] width 423 height 207
click at [273, 505] on textarea at bounding box center [279, 406] width 423 height 207
click at [297, 498] on textarea at bounding box center [279, 406] width 423 height 207
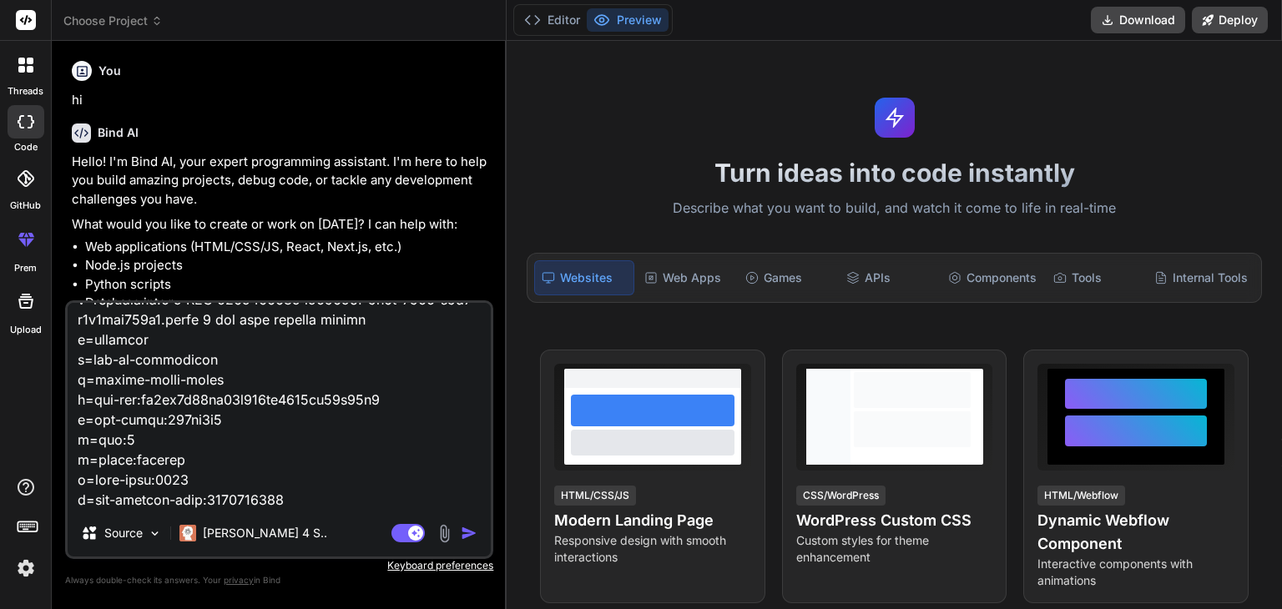
click at [174, 497] on textarea at bounding box center [279, 406] width 423 height 207
click at [209, 497] on textarea at bounding box center [279, 406] width 423 height 207
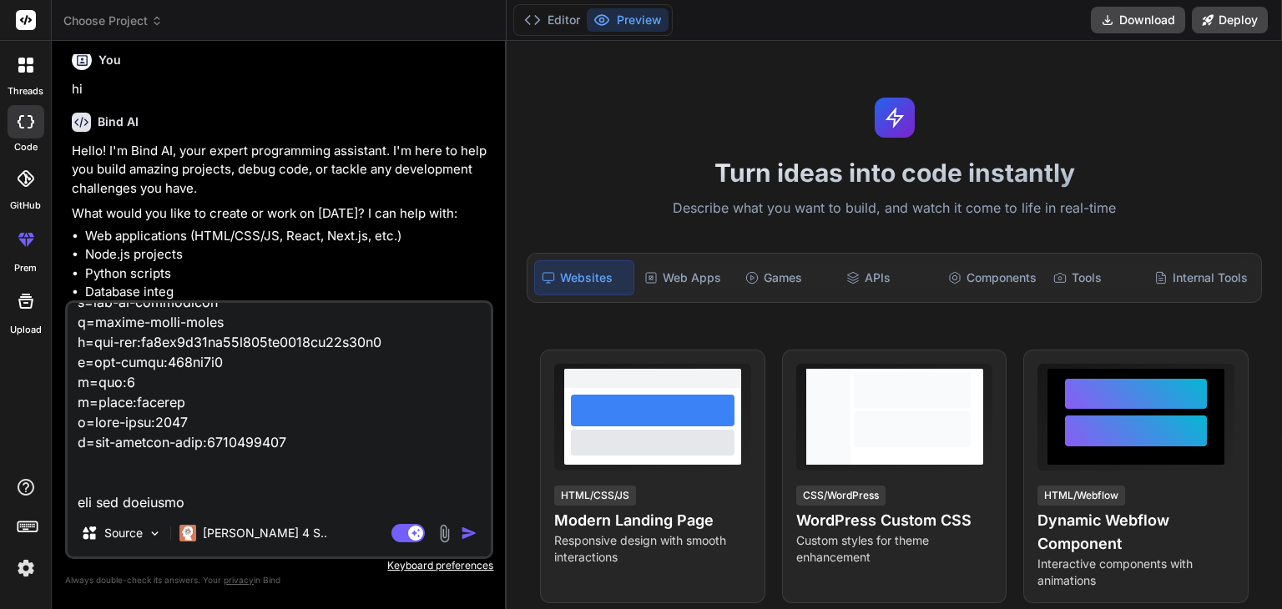
scroll to position [3346, 0]
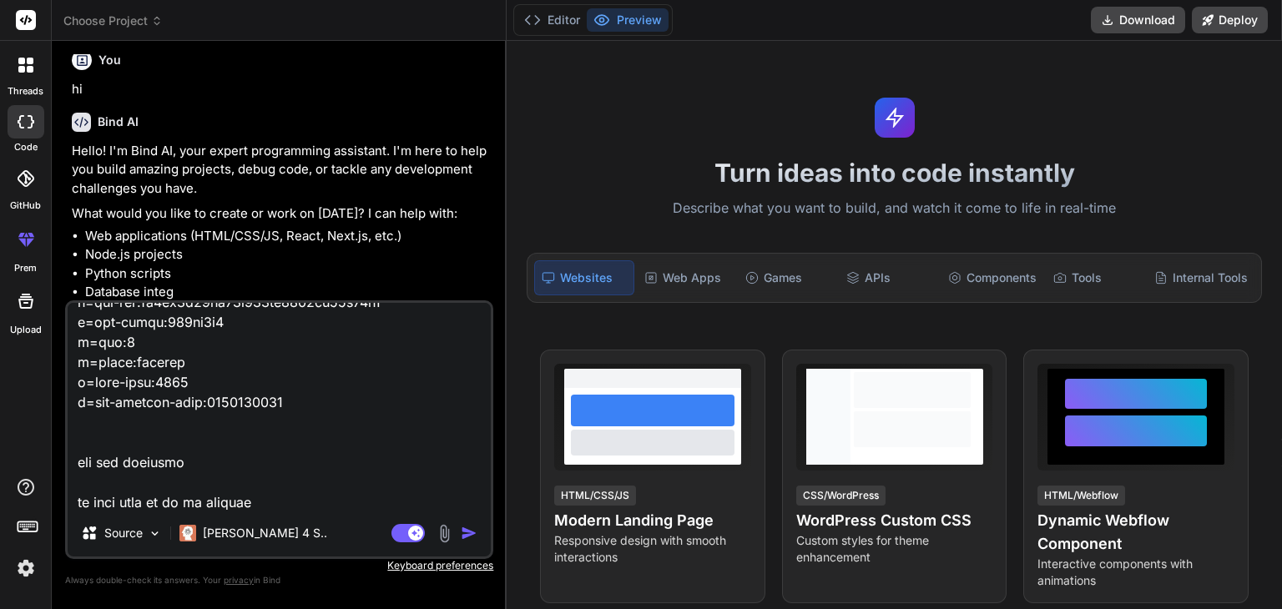
paste textarea "http://e79871c6-2b9a-4256-b3a4-e3d5dea765d8.local/"
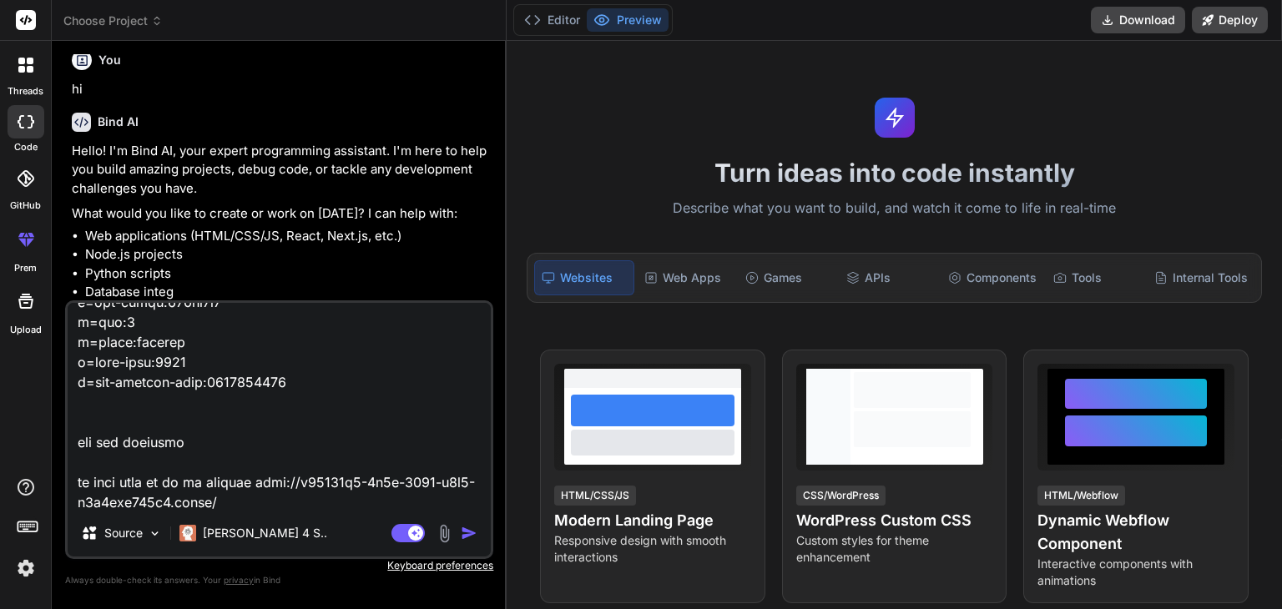
drag, startPoint x: 285, startPoint y: 482, endPoint x: 249, endPoint y: 481, distance: 35.9
click at [245, 480] on textarea at bounding box center [279, 406] width 423 height 207
click at [257, 497] on textarea at bounding box center [279, 406] width 423 height 207
click at [238, 508] on textarea at bounding box center [279, 406] width 423 height 207
paste textarea "🚀 CANVAS SPOOF ACTIVE: Target IP: 78.46.244.143 | Location: Tokyo Japan FIXED-C…"
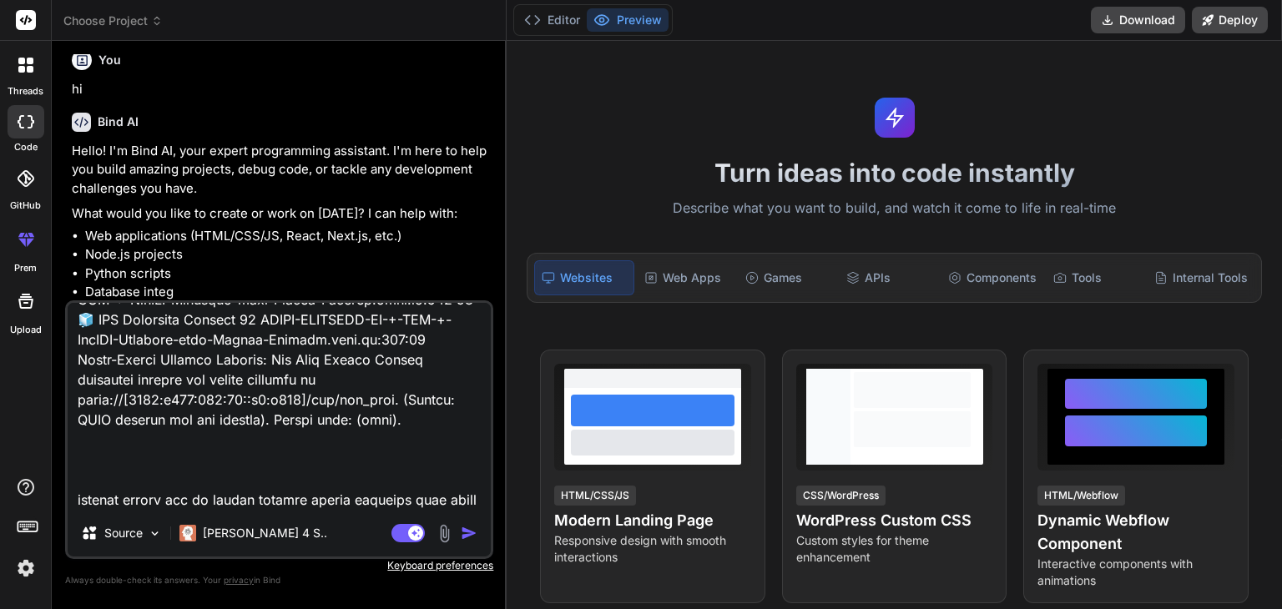
scroll to position [4007, 0]
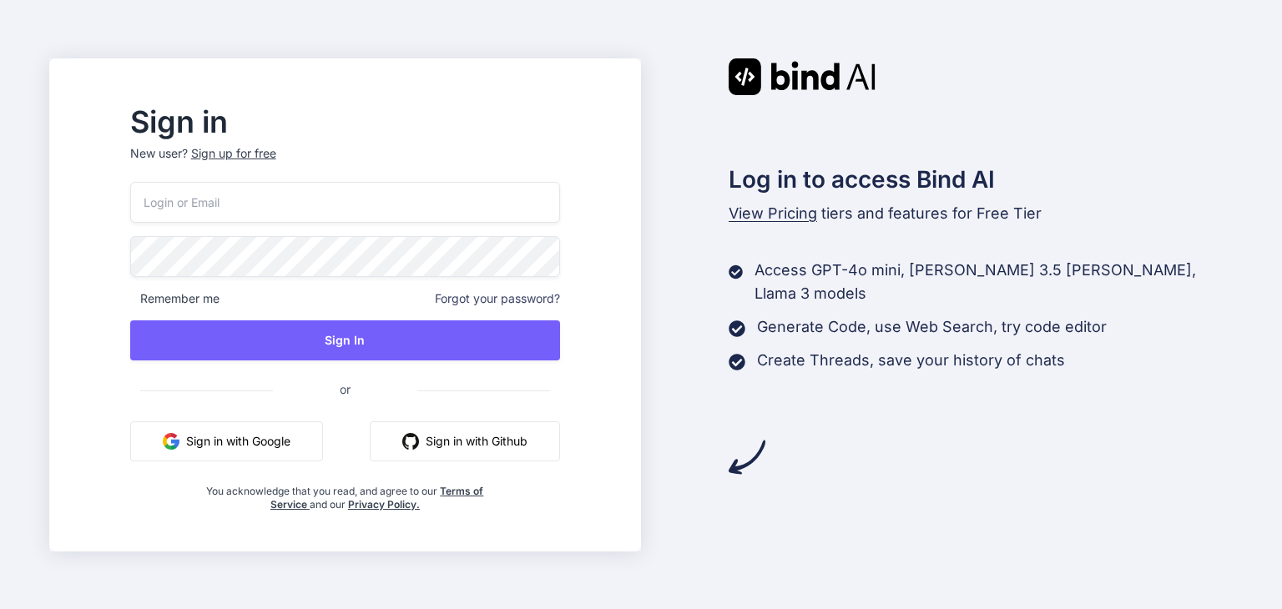
click at [323, 441] on button "Sign in with Google" at bounding box center [226, 442] width 193 height 40
click at [260, 465] on div "Remember me Forgot your password? Sign In or Sign in with Google Sign in with G…" at bounding box center [345, 347] width 430 height 330
click at [266, 445] on button "Sign in with Google" at bounding box center [226, 442] width 193 height 40
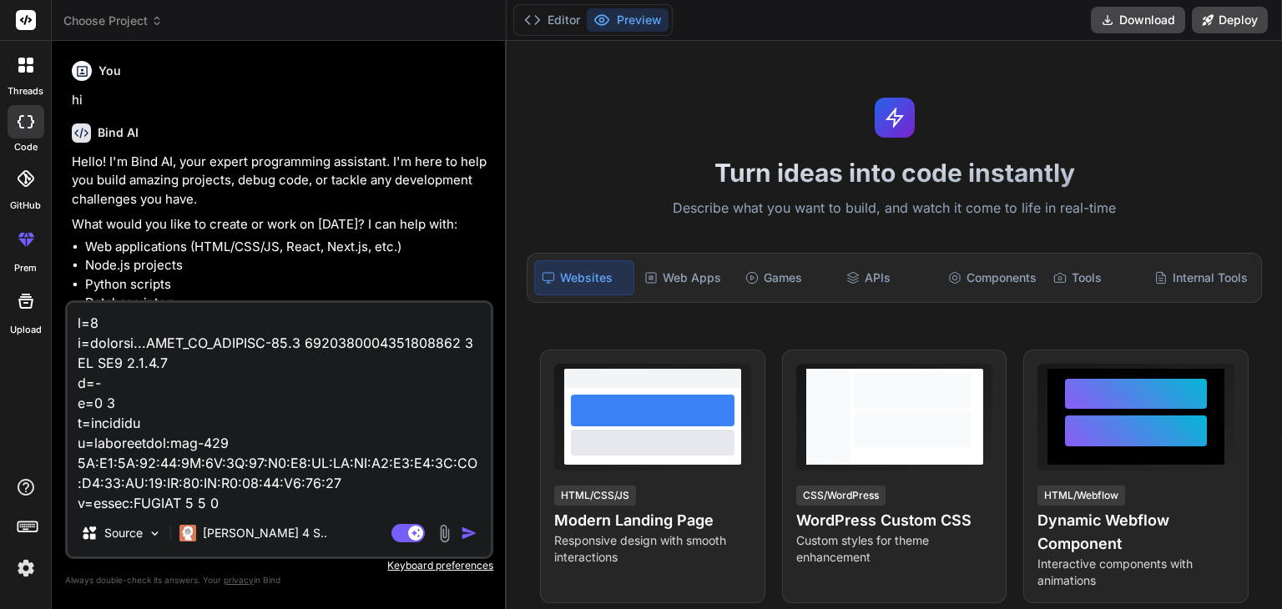
scroll to position [1202, 0]
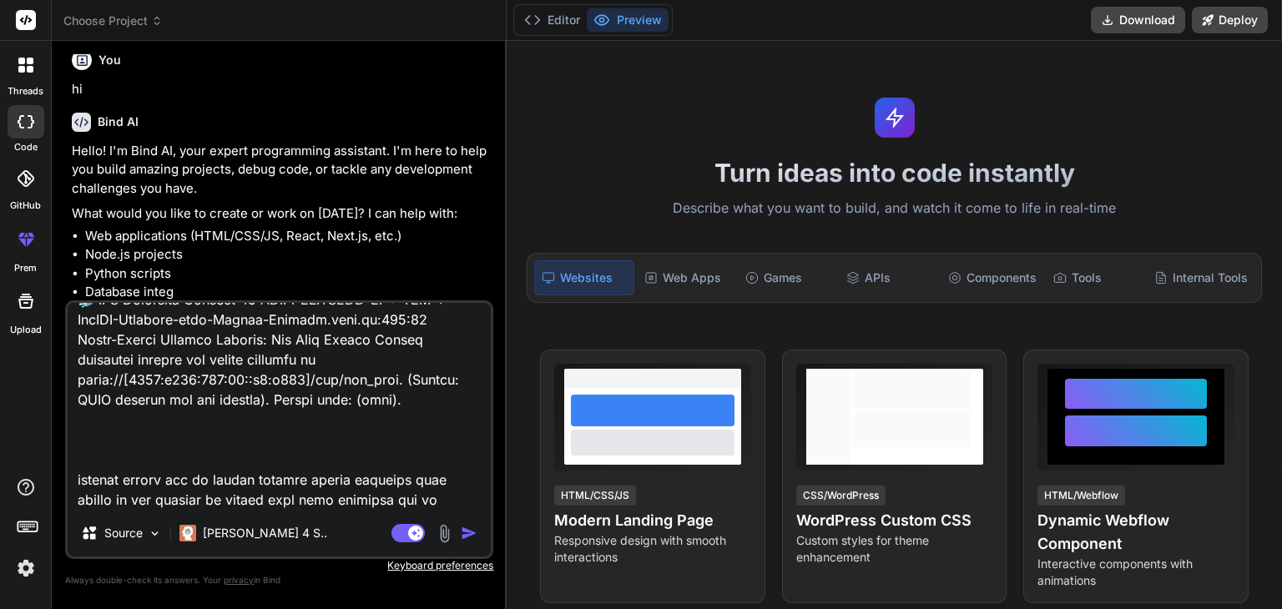
click at [314, 503] on textarea at bounding box center [279, 406] width 423 height 207
type textarea "v=0 o=mozilla...THIS_IS_SDPARTA-99.0 3061117366249177562 0 IN IP4 [TECHNICAL_ID…"
type textarea "x"
type textarea "v=0 o=mozilla...THIS_IS_SDPARTA-99.0 3061117366249177562 0 IN IP4 [TECHNICAL_ID…"
type textarea "x"
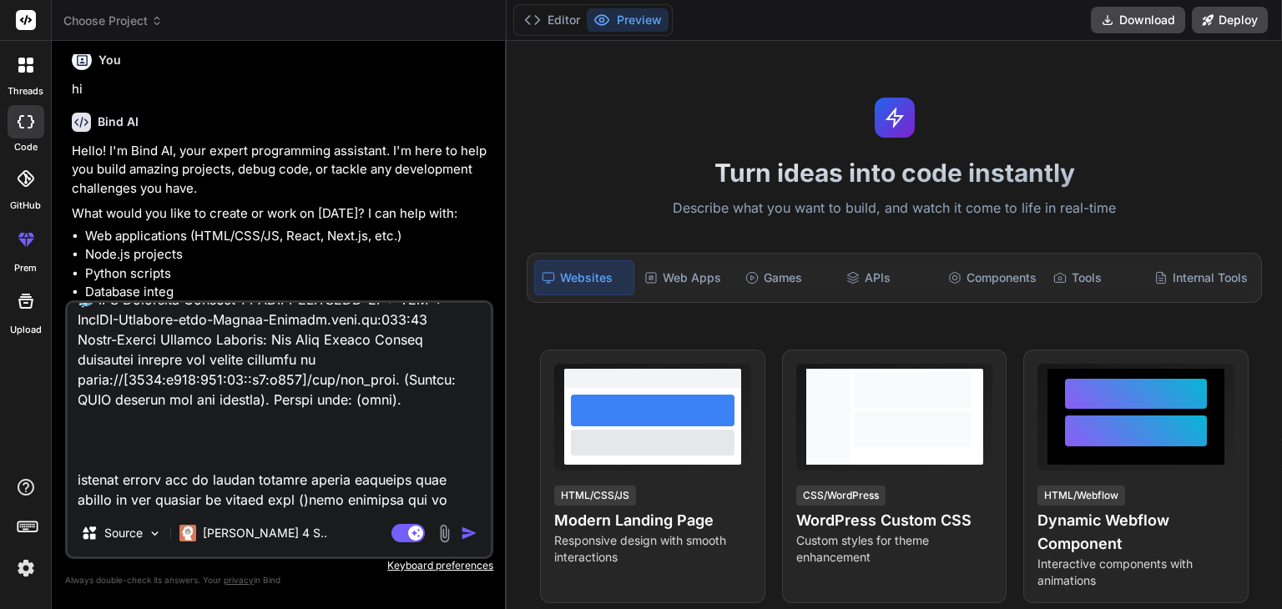
paste textarea "[TECHNICAL_ID]"
type textarea "v=0 o=mozilla...THIS_IS_SDPARTA-99.0 3061117366249177562 0 IN IP4 [TECHNICAL_ID…"
type textarea "x"
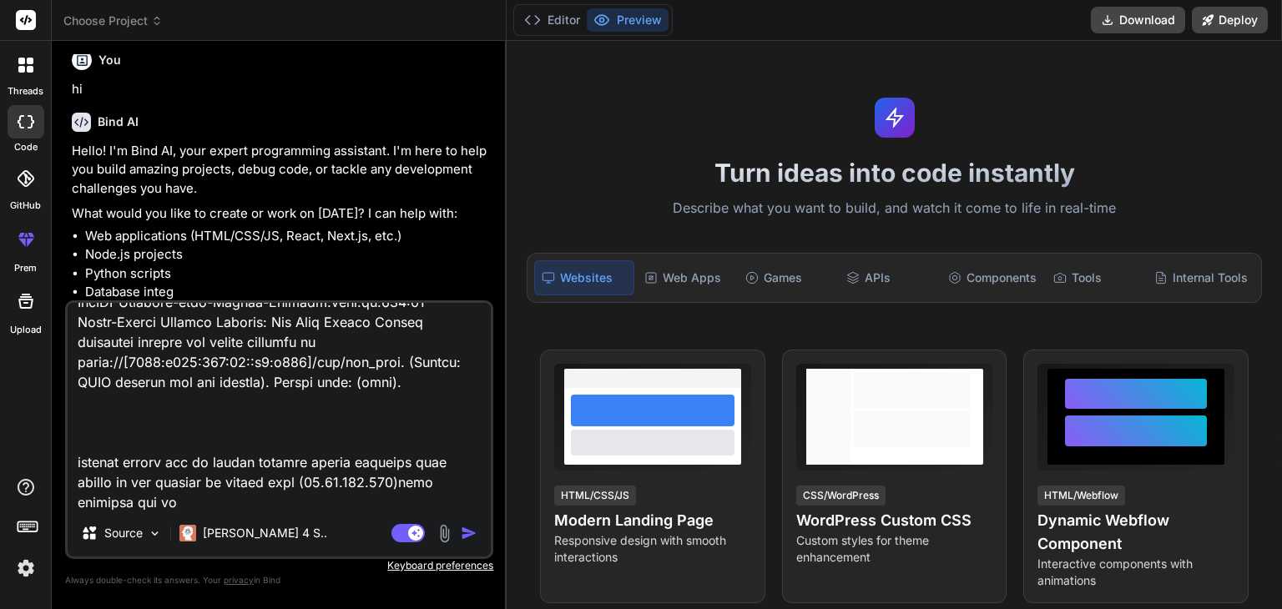
click at [444, 498] on textarea at bounding box center [279, 406] width 423 height 207
click at [117, 498] on textarea at bounding box center [279, 406] width 423 height 207
click at [122, 508] on textarea at bounding box center [279, 406] width 423 height 207
type textarea "v=0 o=mozilla...THIS_IS_SDPARTA-99.0 3061117366249177562 0 IN IP4 [TECHNICAL_ID…"
type textarea "x"
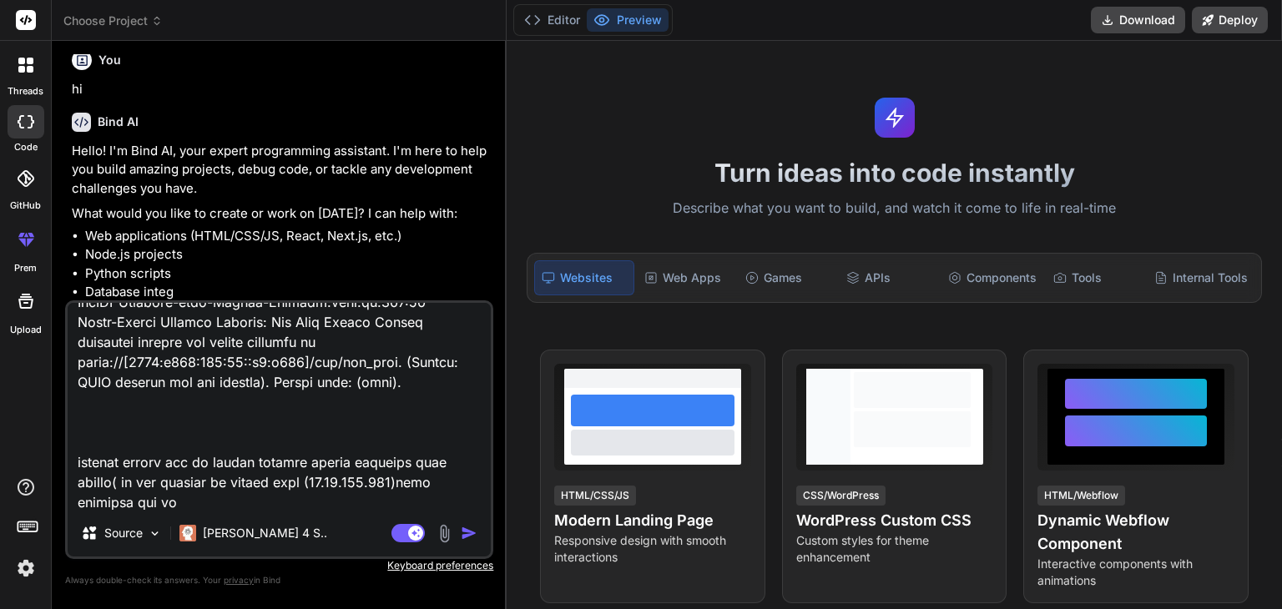
type textarea "v=0 o=mozilla...THIS_IS_SDPARTA-99.0 3061117366249177562 0 IN IP4 [TECHNICAL_ID…"
type textarea "x"
type textarea "v=0 o=mozilla...THIS_IS_SDPARTA-99.0 3061117366249177562 0 IN IP4 [TECHNICAL_ID…"
type textarea "x"
type textarea "v=0 o=mozilla...THIS_IS_SDPARTA-99.0 3061117366249177562 0 IN IP4 [TECHNICAL_ID…"
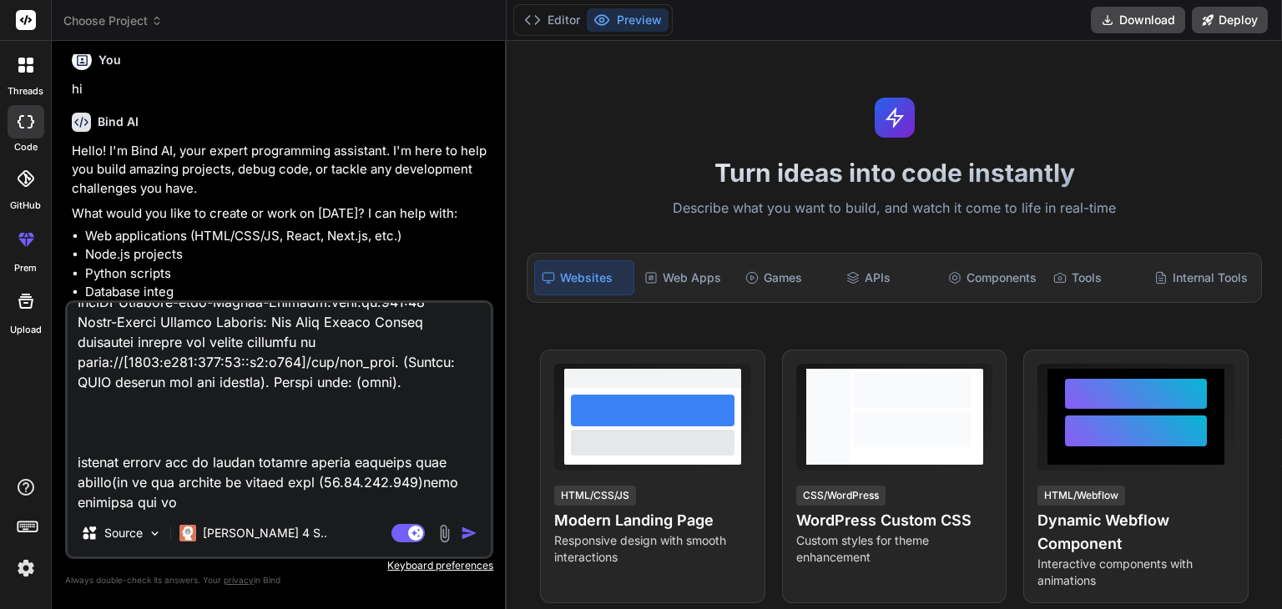
type textarea "x"
type textarea "v=0 o=mozilla...THIS_IS_SDPARTA-99.0 3061117366249177562 0 IN IP4 [TECHNICAL_ID…"
type textarea "x"
type textarea "v=0 o=mozilla...THIS_IS_SDPARTA-99.0 3061117366249177562 0 IN IP4 [TECHNICAL_ID…"
type textarea "x"
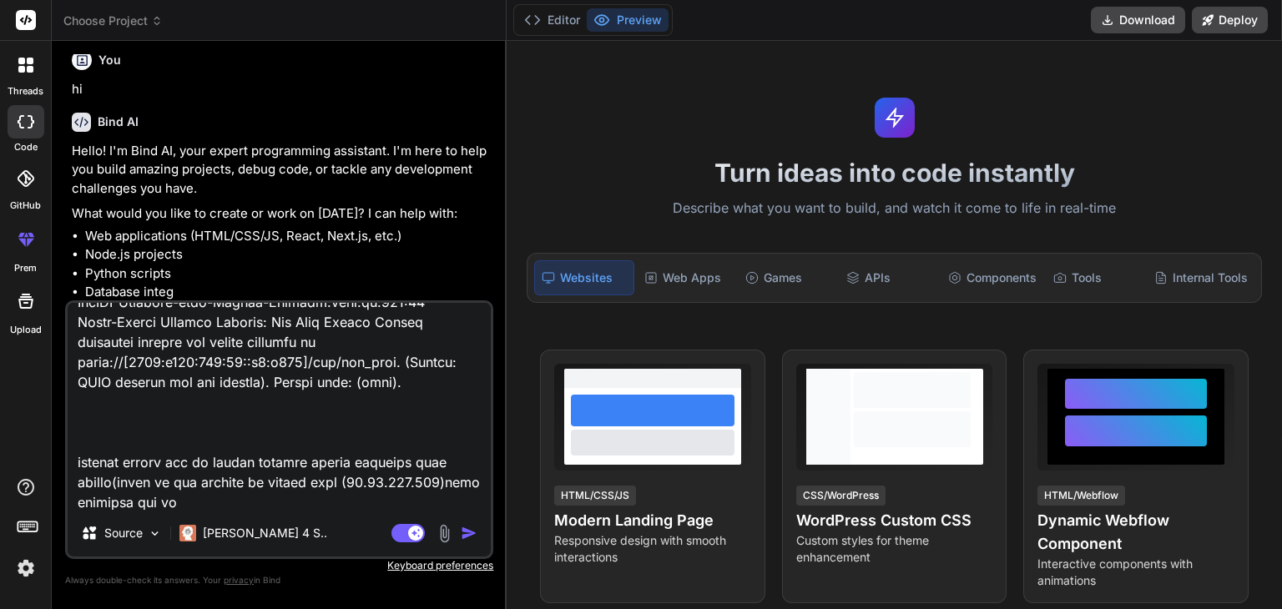
type textarea "v=0 o=mozilla...THIS_IS_SDPARTA-99.0 3061117366249177562 0 IN IP4 [TECHNICAL_ID…"
type textarea "x"
type textarea "v=0 o=mozilla...THIS_IS_SDPARTA-99.0 3061117366249177562 0 IN IP4 [TECHNICAL_ID…"
type textarea "x"
type textarea "v=0 o=mozilla...THIS_IS_SDPARTA-99.0 3061117366249177562 0 IN IP4 [TECHNICAL_ID…"
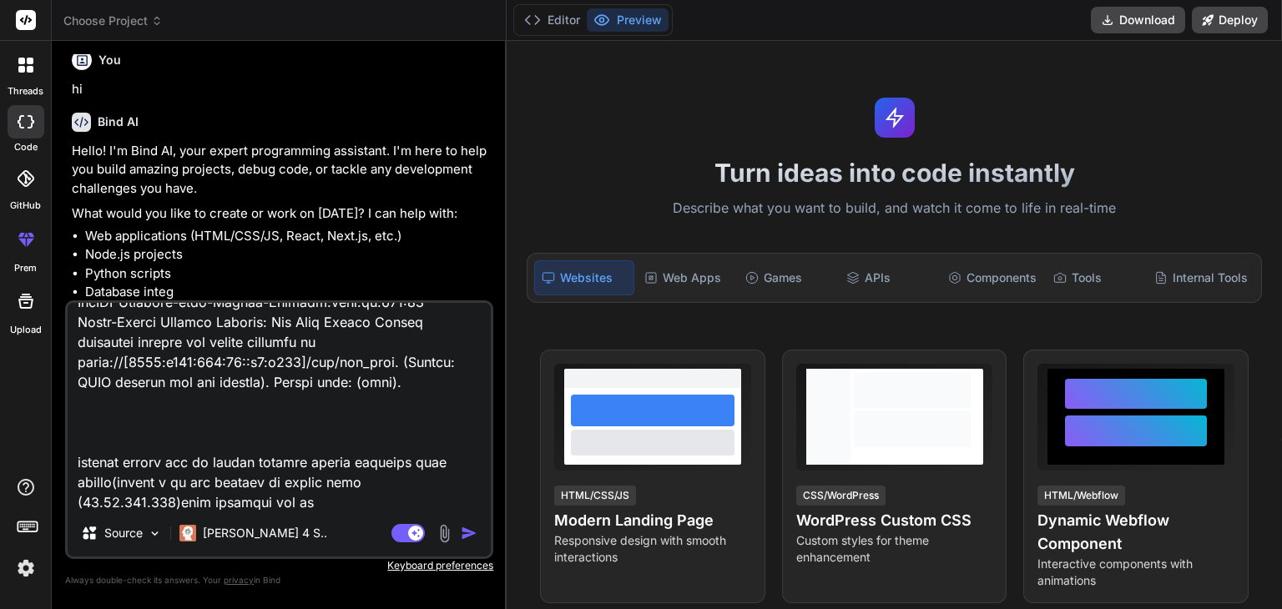
type textarea "x"
type textarea "v=0 o=mozilla...THIS_IS_SDPARTA-99.0 3061117366249177562 0 IN IP4 [TECHNICAL_ID…"
type textarea "x"
type textarea "v=0 o=mozilla...THIS_IS_SDPARTA-99.0 3061117366249177562 0 IN IP4 [TECHNICAL_ID…"
type textarea "x"
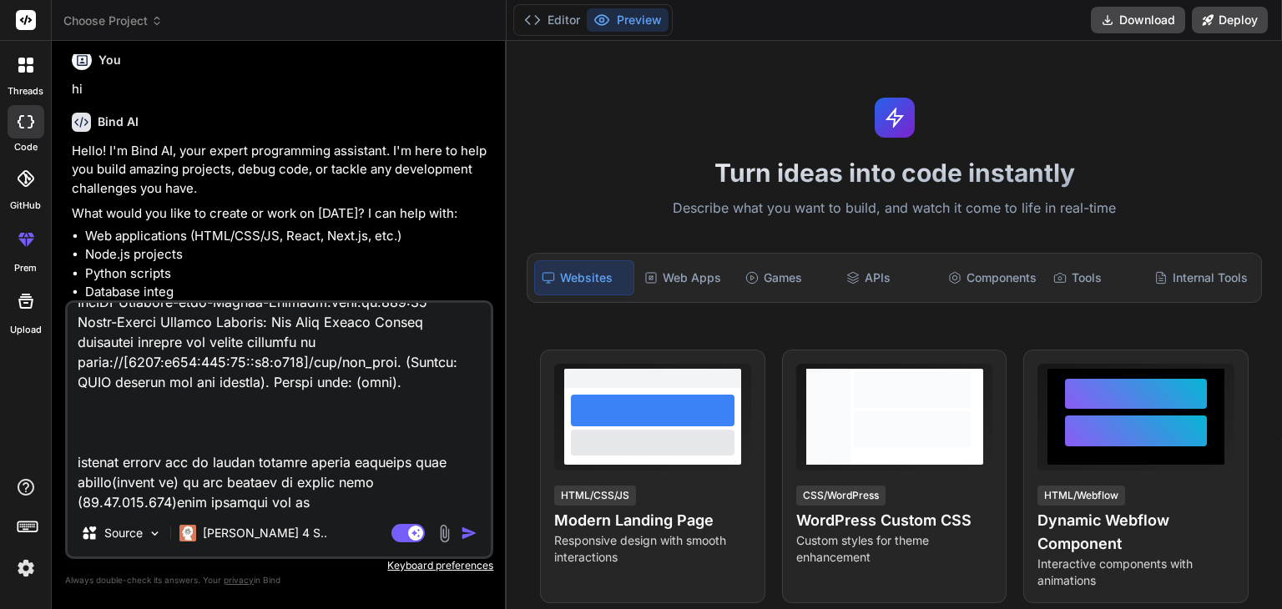
drag, startPoint x: 384, startPoint y: 502, endPoint x: 360, endPoint y: 509, distance: 25.1
click at [384, 502] on textarea at bounding box center [279, 406] width 423 height 207
click at [284, 422] on textarea at bounding box center [279, 406] width 423 height 207
click at [300, 427] on textarea at bounding box center [279, 406] width 423 height 207
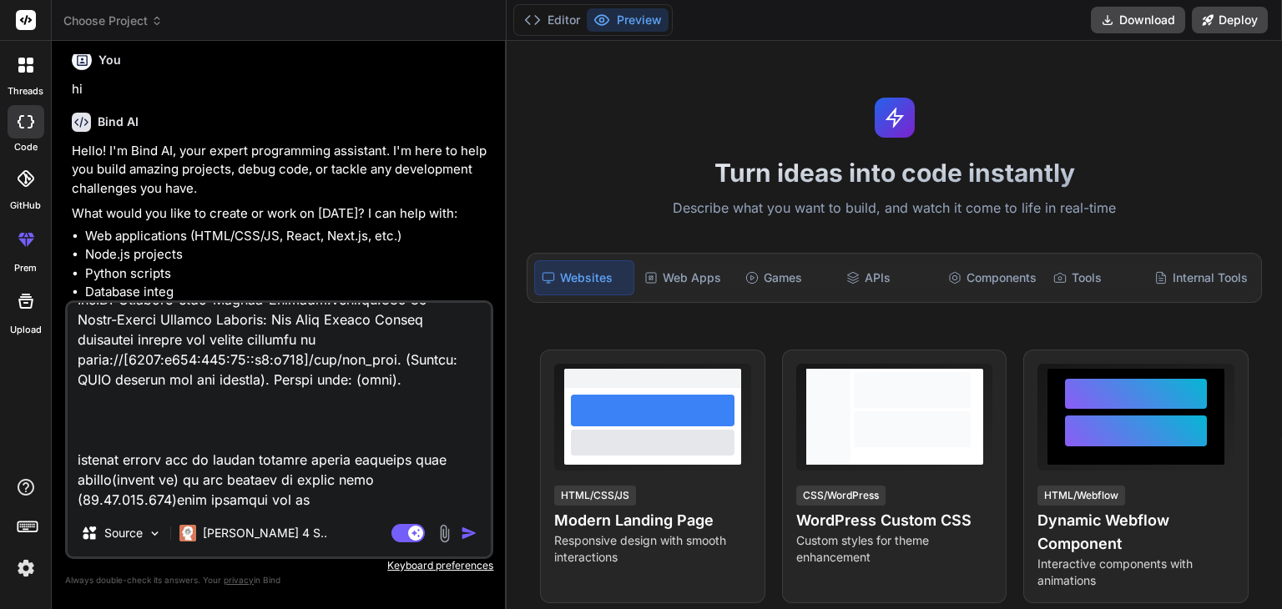
type textarea "v=0 o=mozilla...THIS_IS_SDPARTA-99.0 3061117366249177562 0 IN IP4 [TECHNICAL_ID…"
type textarea "x"
type textarea "v=0 o=mozilla...THIS_IS_SDPARTA-99.0 3061117366249177562 0 IN IP4 [TECHNICAL_ID…"
type textarea "x"
type textarea "v=0 o=mozilla...THIS_IS_SDPARTA-99.0 3061117366249177562 0 IN IP4 [TECHNICAL_ID…"
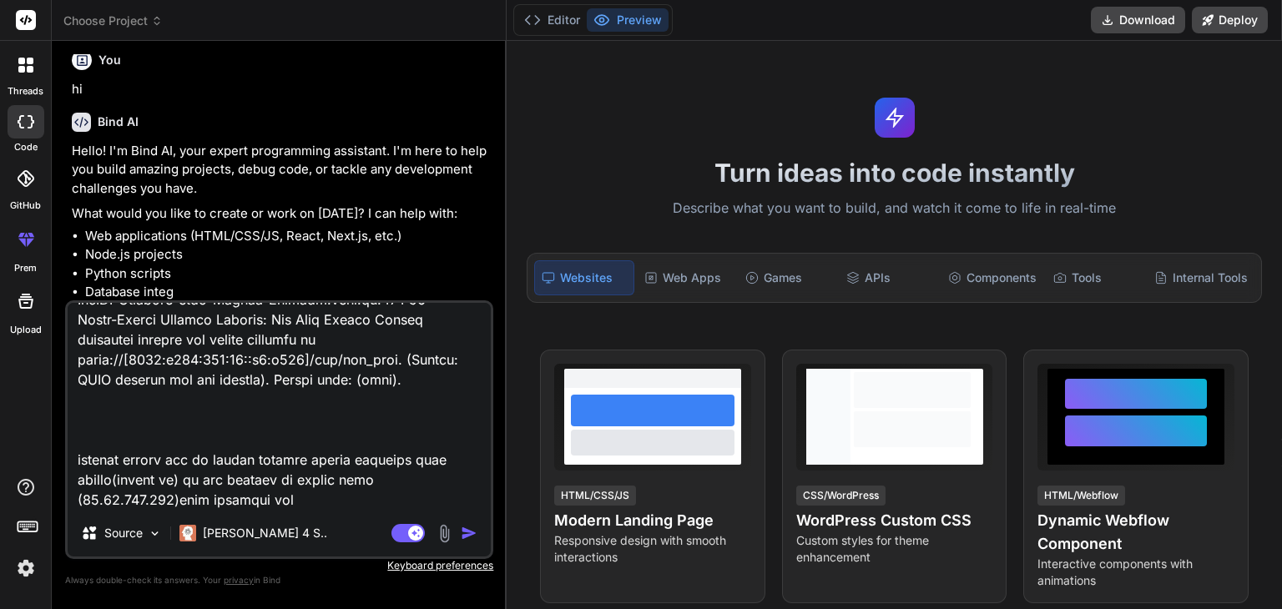
type textarea "x"
type textarea "v=0 o=mozilla...THIS_IS_SDPARTA-99.0 3061117366249177562 0 IN IP4 [TECHNICAL_ID…"
type textarea "x"
type textarea "v=0 o=mozilla...THIS_IS_SDPARTA-99.0 3061117366249177562 0 IN IP4 [TECHNICAL_ID…"
type textarea "x"
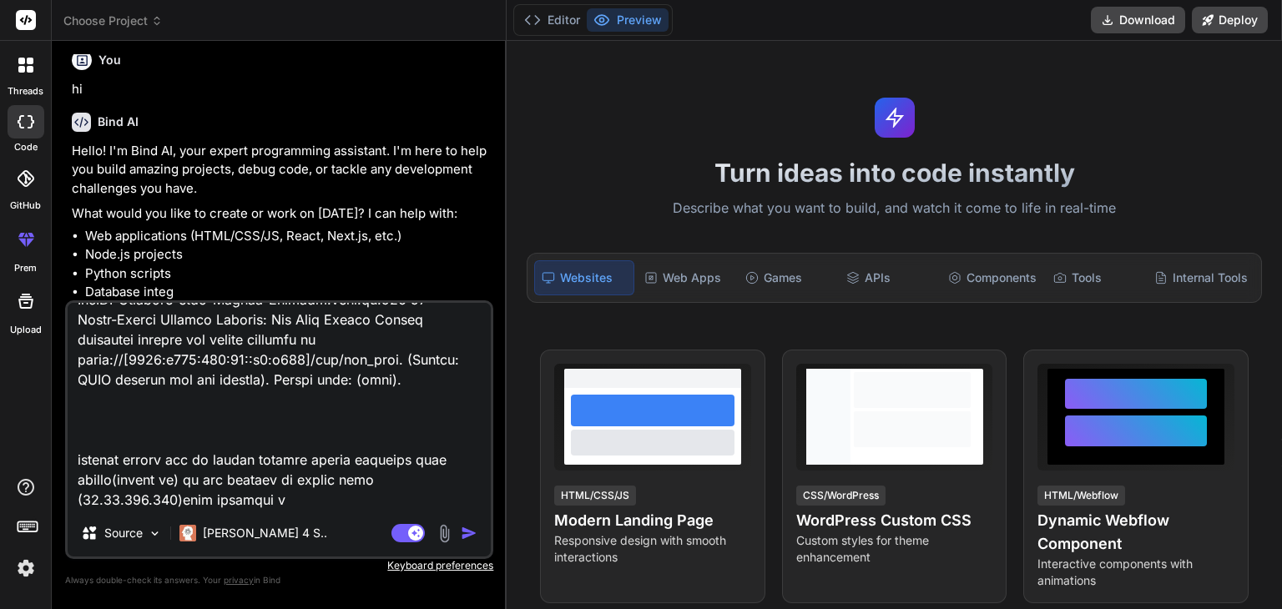
type textarea "v=0 o=mozilla...THIS_IS_SDPARTA-99.0 3061117366249177562 0 IN IP4 [TECHNICAL_ID…"
type textarea "x"
type textarea "v=0 o=mozilla...THIS_IS_SDPARTA-99.0 3061117366249177562 0 IN IP4 [TECHNICAL_ID…"
type textarea "x"
type textarea "v=0 o=mozilla...THIS_IS_SDPARTA-99.0 3061117366249177562 0 IN IP4 [TECHNICAL_ID…"
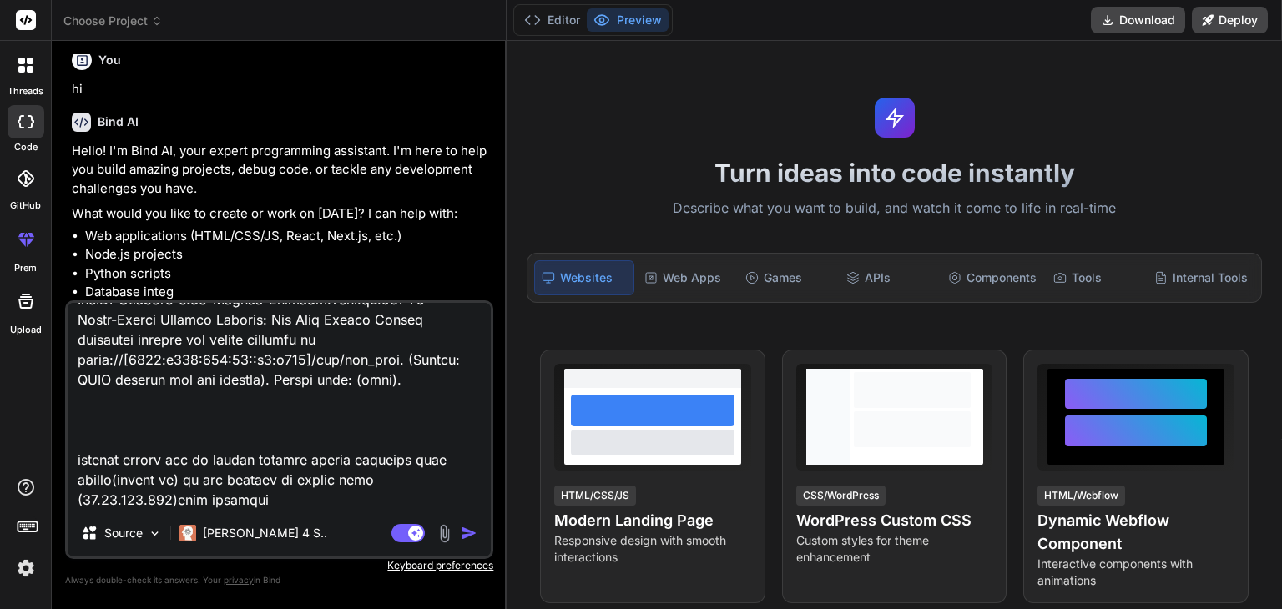
type textarea "x"
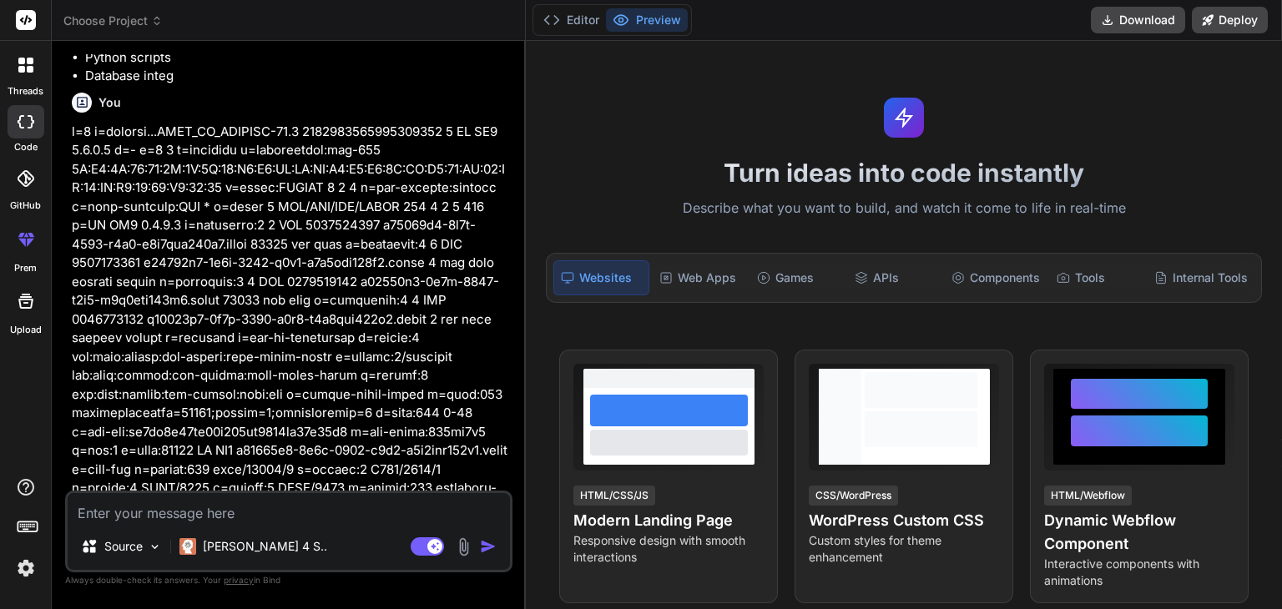
scroll to position [258, 0]
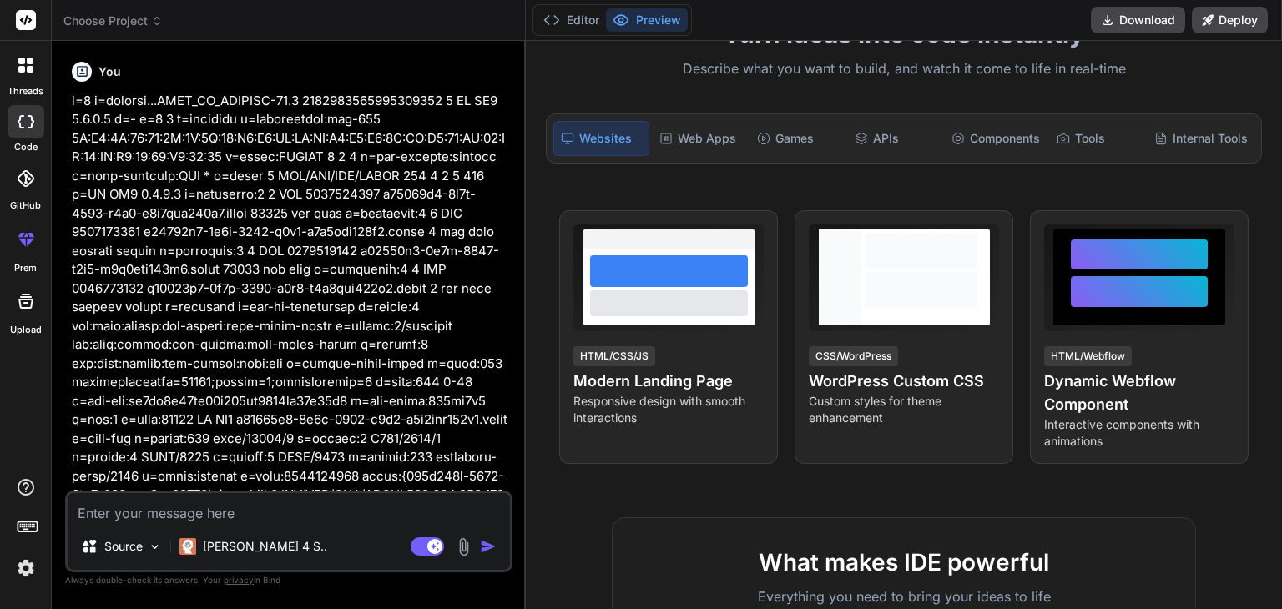
type textarea "x"
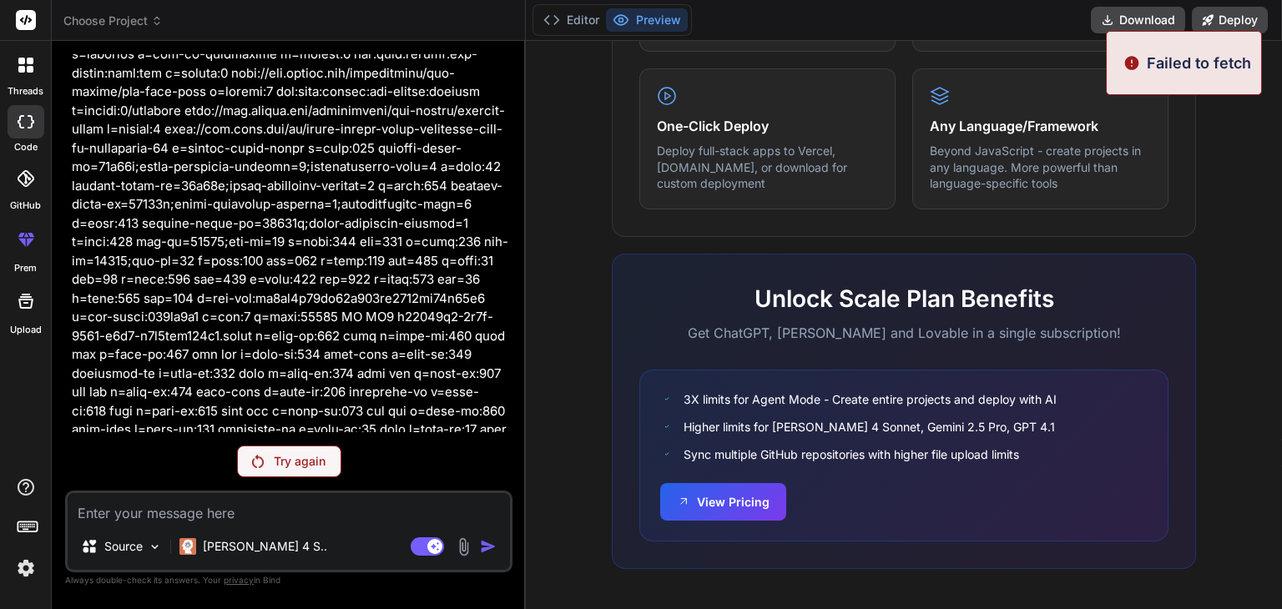
scroll to position [890, 0]
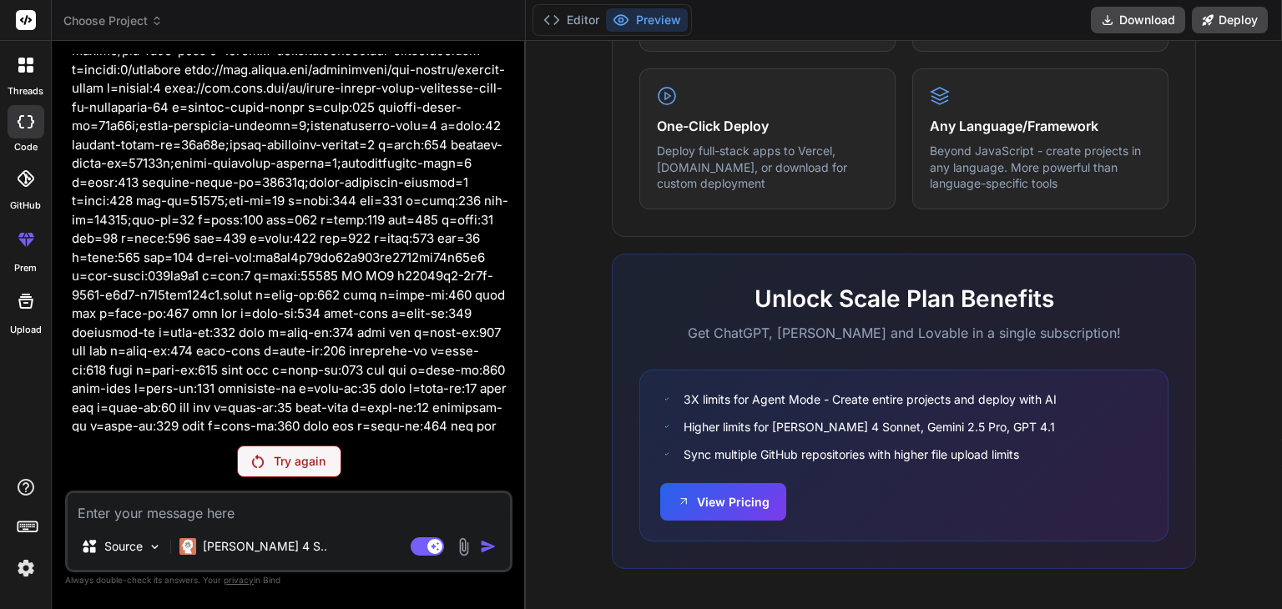
click at [288, 457] on p "Try again" at bounding box center [300, 461] width 52 height 17
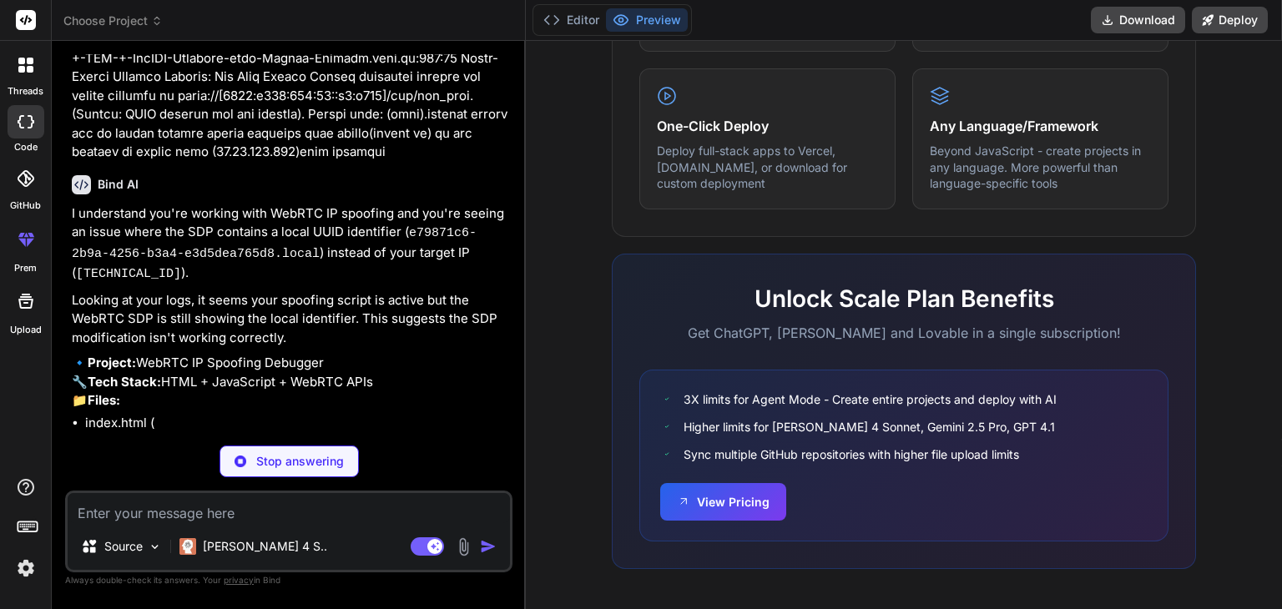
scroll to position [2060, 0]
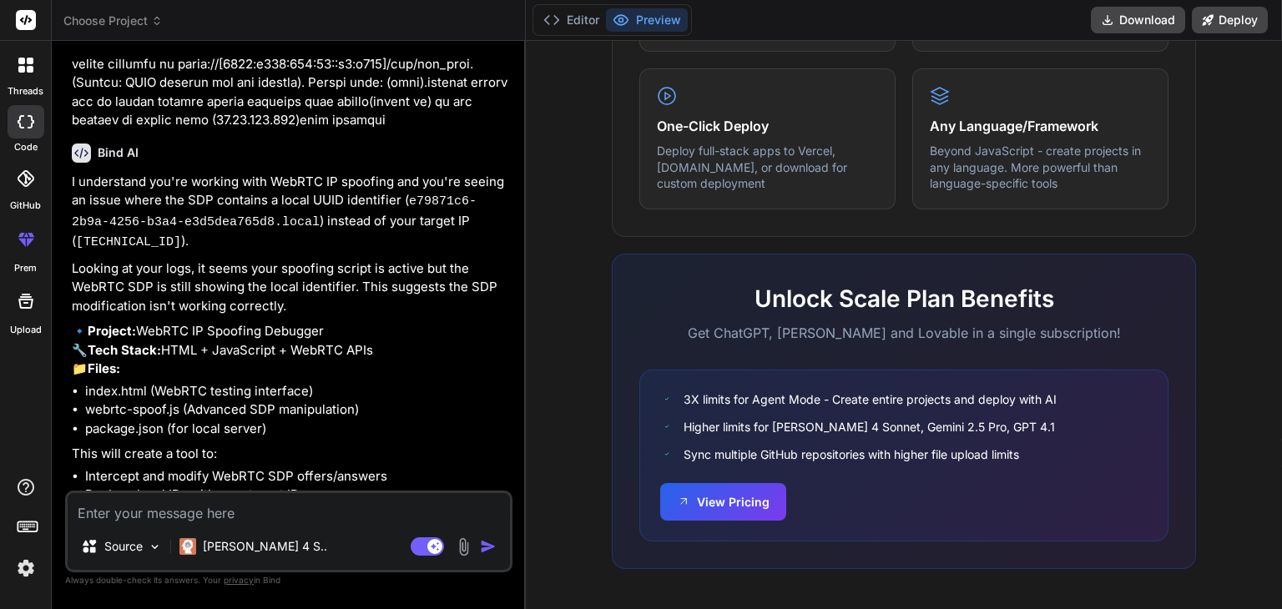
type textarea "x"
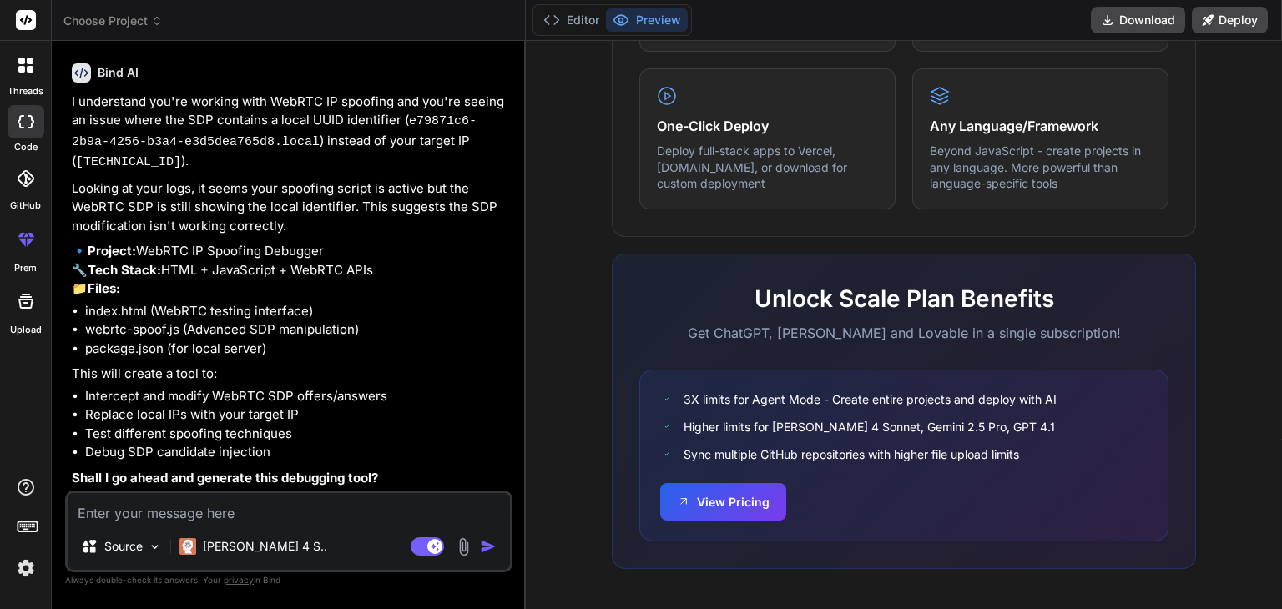
scroll to position [2190, 0]
click at [177, 507] on textarea at bounding box center [289, 508] width 442 height 30
click at [118, 512] on textarea at bounding box center [289, 508] width 442 height 30
paste textarea "// ==UserScript== // @name FIXED COMPLETE IP + ISP + WebRTC Spoofing with Canva…"
type textarea "// ==UserScript== // @name FIXED COMPLETE IP + ISP + WebRTC Spoofing with Canva…"
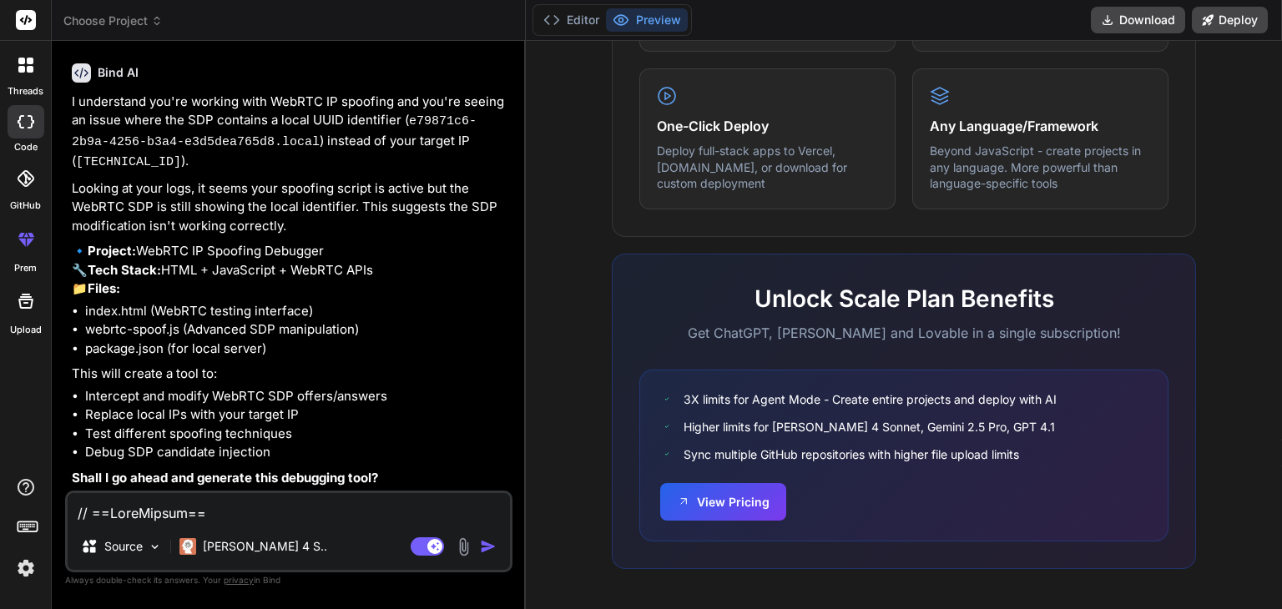
type textarea "x"
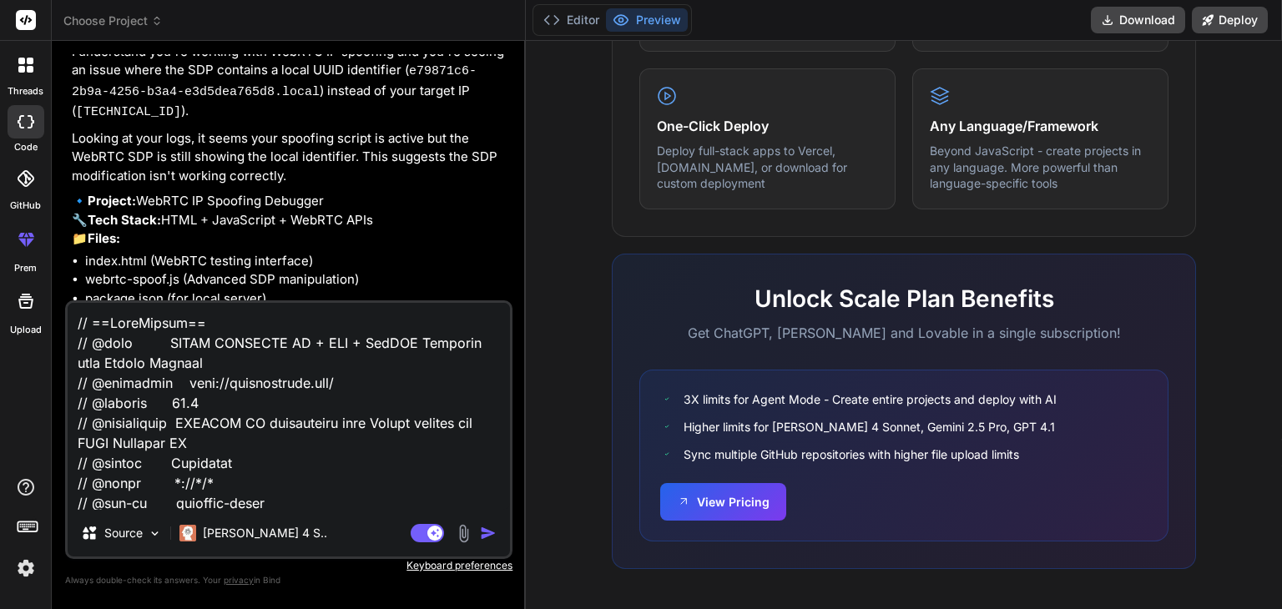
scroll to position [12060, 0]
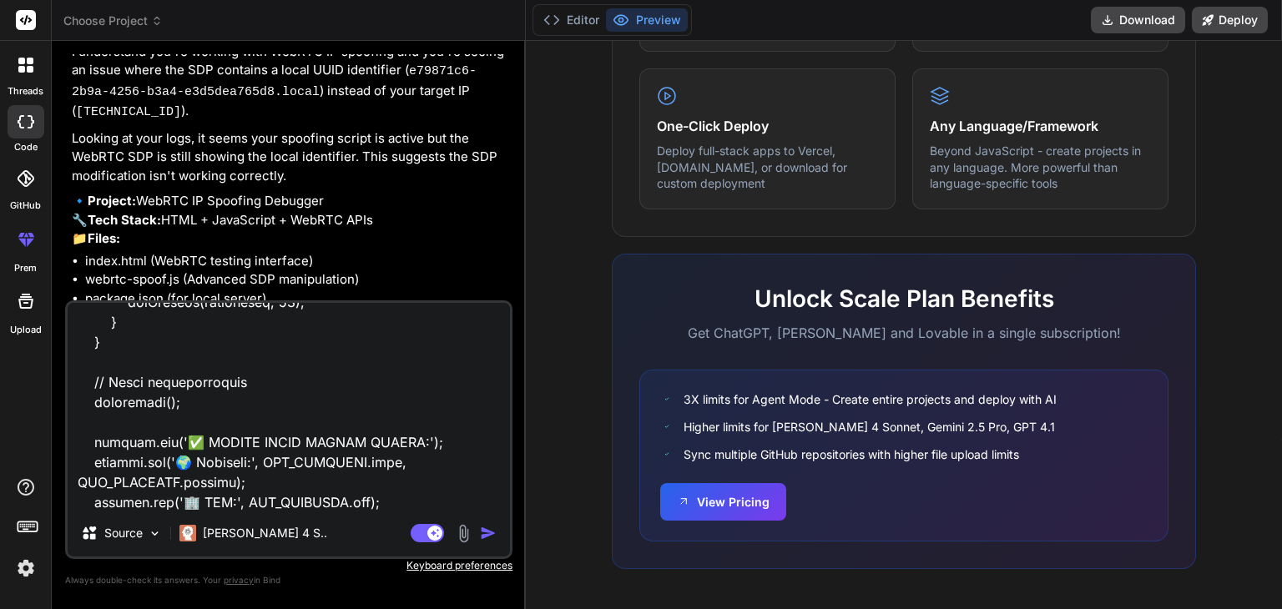
type textarea "// ==UserScript== // @name FIXED COMPLETE IP + ISP + WebRTC Spoofing with Canva…"
type textarea "x"
type textarea "// ==UserScript== // @name FIXED COMPLETE IP + ISP + WebRTC Spoofing with Canva…"
type textarea "x"
type textarea "// ==UserScript== // @name FIXED COMPLETE IP + ISP + WebRTC Spoofing with Canva…"
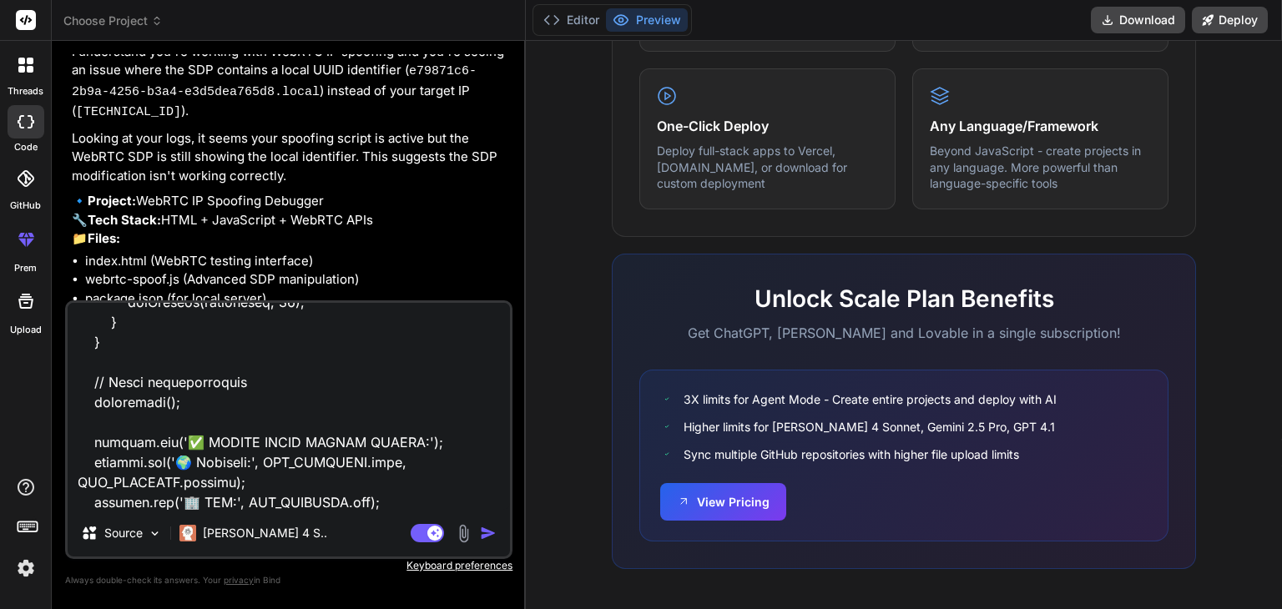
type textarea "x"
type textarea "// ==UserScript== // @name FIXED COMPLETE IP + ISP + WebRTC Spoofing with Canva…"
type textarea "x"
type textarea "// ==UserScript== // @name FIXED COMPLETE IP + ISP + WebRTC Spoofing with Canva…"
type textarea "x"
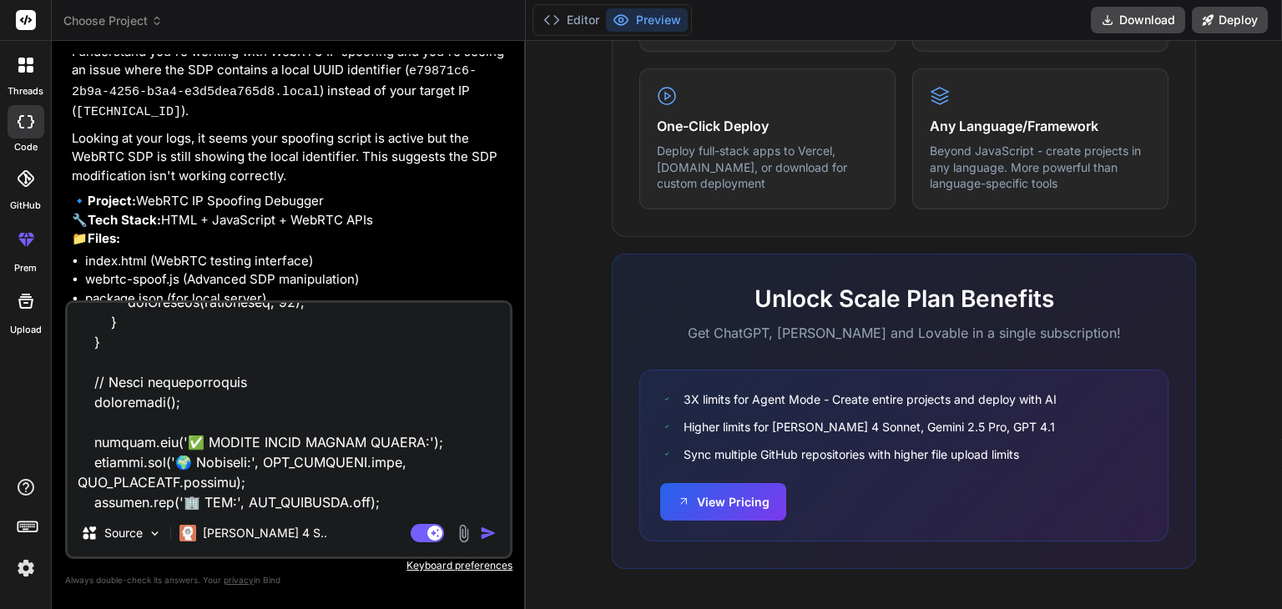
type textarea "// ==UserScript== // @name FIXED COMPLETE IP + ISP + WebRTC Spoofing with Canva…"
type textarea "x"
type textarea "// ==UserScript== // @name FIXED COMPLETE IP + ISP + WebRTC Spoofing with Canva…"
type textarea "x"
type textarea "// ==UserScript== // @name FIXED COMPLETE IP + ISP + WebRTC Spoofing with Canva…"
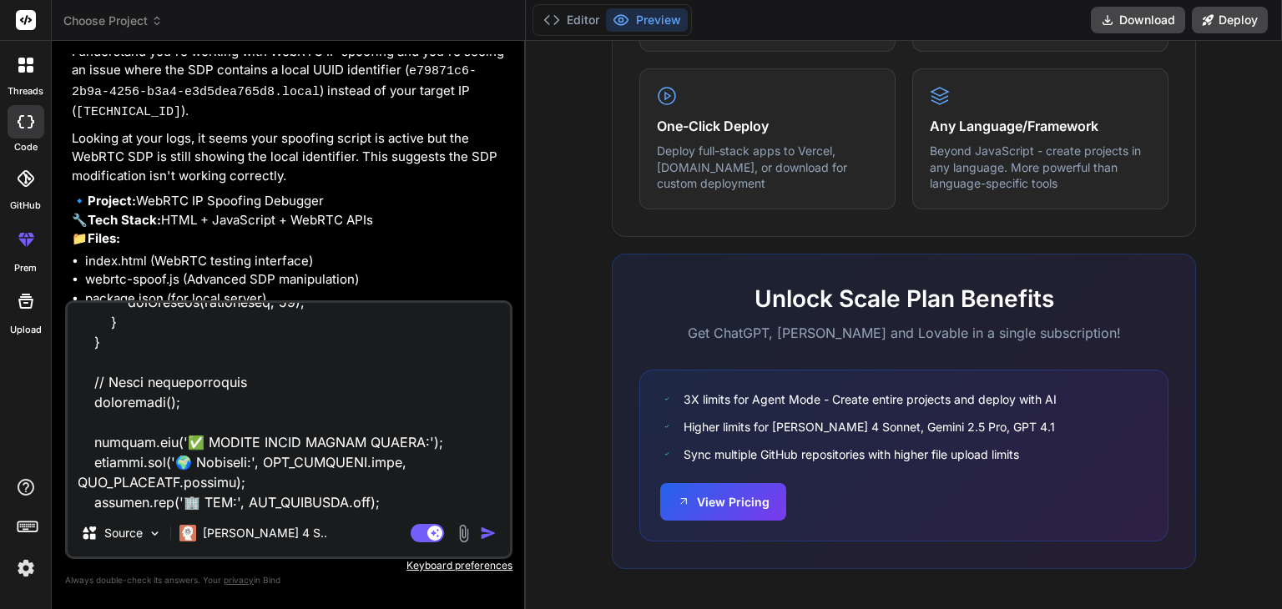
type textarea "x"
type textarea "// ==UserScript== // @name FIXED COMPLETE IP + ISP + WebRTC Spoofing with Canva…"
type textarea "x"
type textarea "// ==UserScript== // @name FIXED COMPLETE IP + ISP + WebRTC Spoofing with Canva…"
type textarea "x"
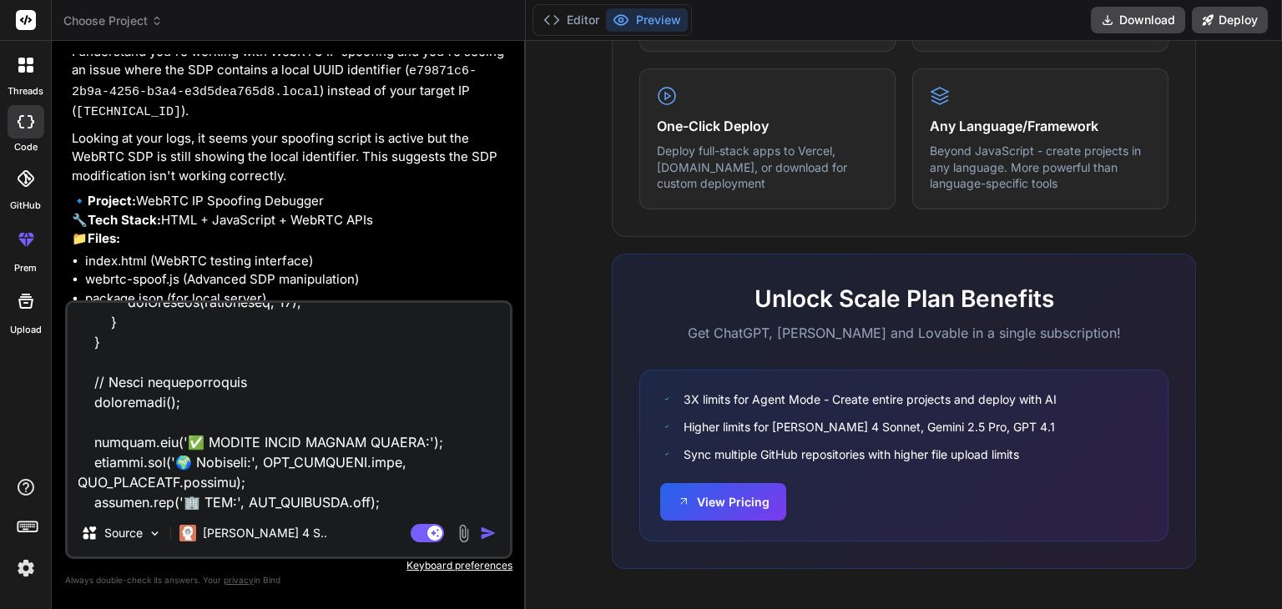
type textarea "// ==UserScript== // @name FIXED COMPLETE IP + ISP + WebRTC Spoofing with Canva…"
type textarea "x"
type textarea "// ==UserScript== // @name FIXED COMPLETE IP + ISP + WebRTC Spoofing with Canva…"
type textarea "x"
type textarea "// ==UserScript== // @name FIXED COMPLETE IP + ISP + WebRTC Spoofing with Canva…"
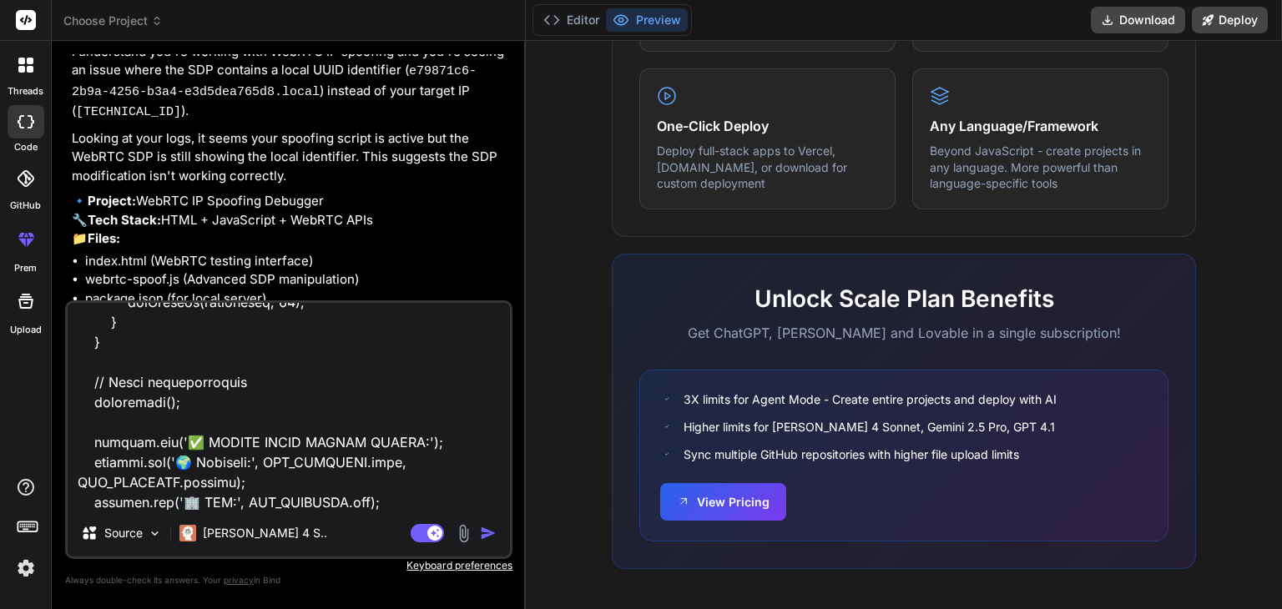
type textarea "x"
type textarea "// ==UserScript== // @name FIXED COMPLETE IP + ISP + WebRTC Spoofing with Canva…"
type textarea "x"
type textarea "// ==UserScript== // @name FIXED COMPLETE IP + ISP + WebRTC Spoofing with Canva…"
type textarea "x"
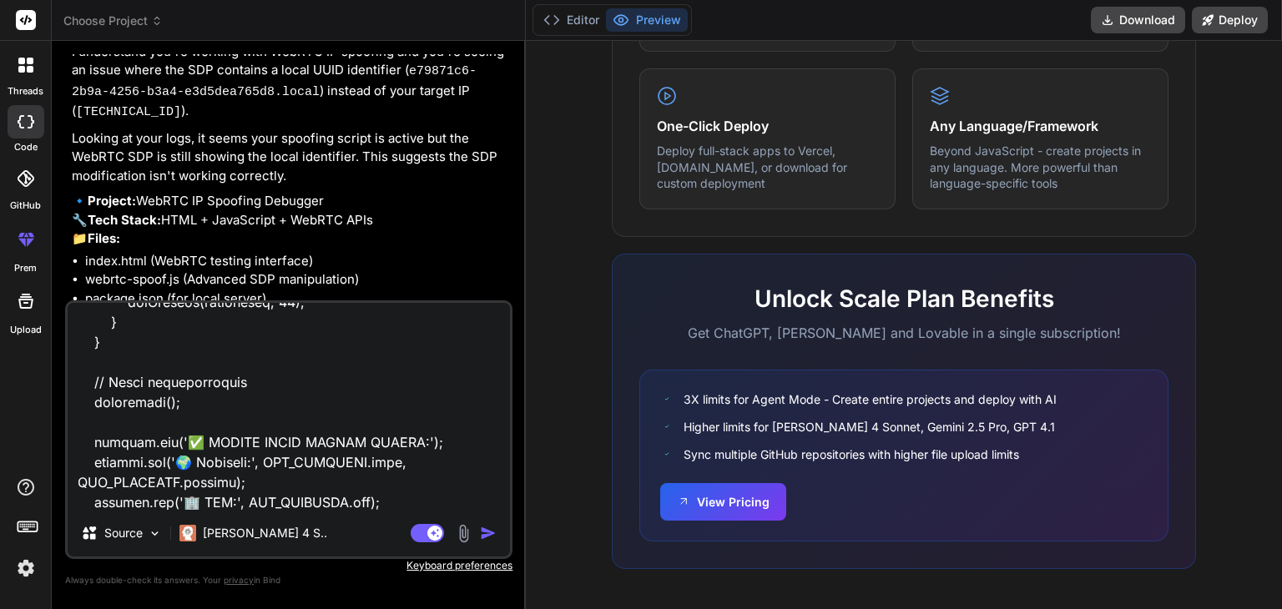
type textarea "// ==UserScript== // @name FIXED COMPLETE IP + ISP + WebRTC Spoofing with Canva…"
type textarea "x"
type textarea "// ==UserScript== // @name FIXED COMPLETE IP + ISP + WebRTC Spoofing with Canva…"
type textarea "x"
type textarea "// ==UserScript== // @name FIXED COMPLETE IP + ISP + WebRTC Spoofing with Canva…"
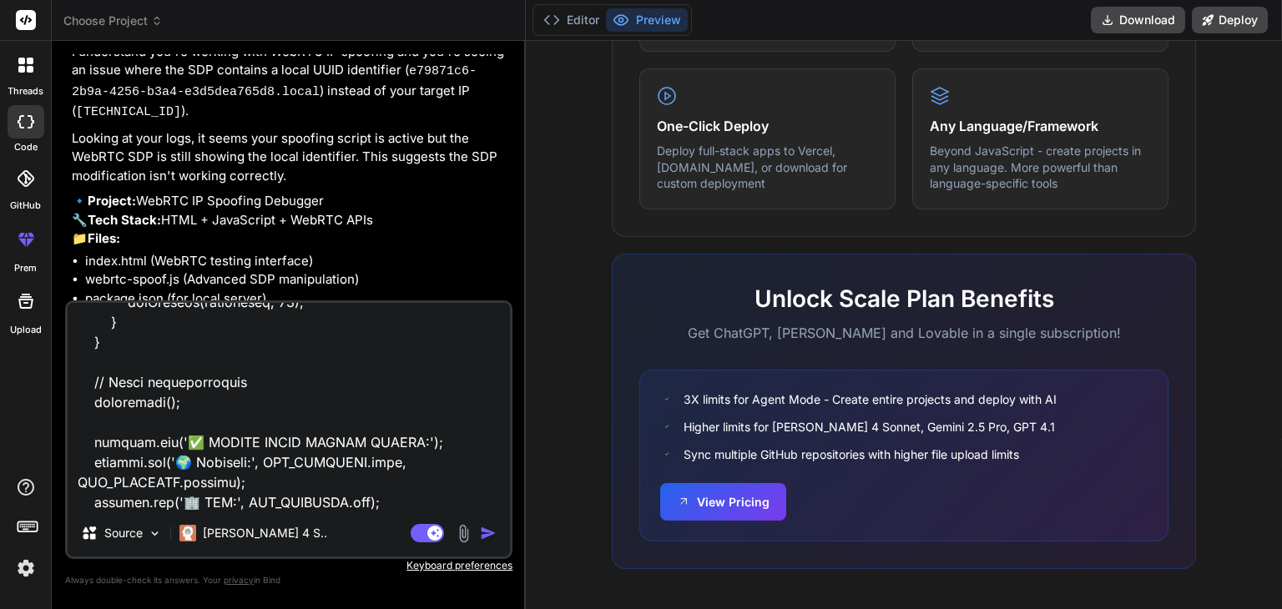
type textarea "x"
type textarea "// ==UserScript== // @name FIXED COMPLETE IP + ISP + WebRTC Spoofing with Canva…"
type textarea "x"
type textarea "// ==UserScript== // @name FIXED COMPLETE IP + ISP + WebRTC Spoofing with Canva…"
type textarea "x"
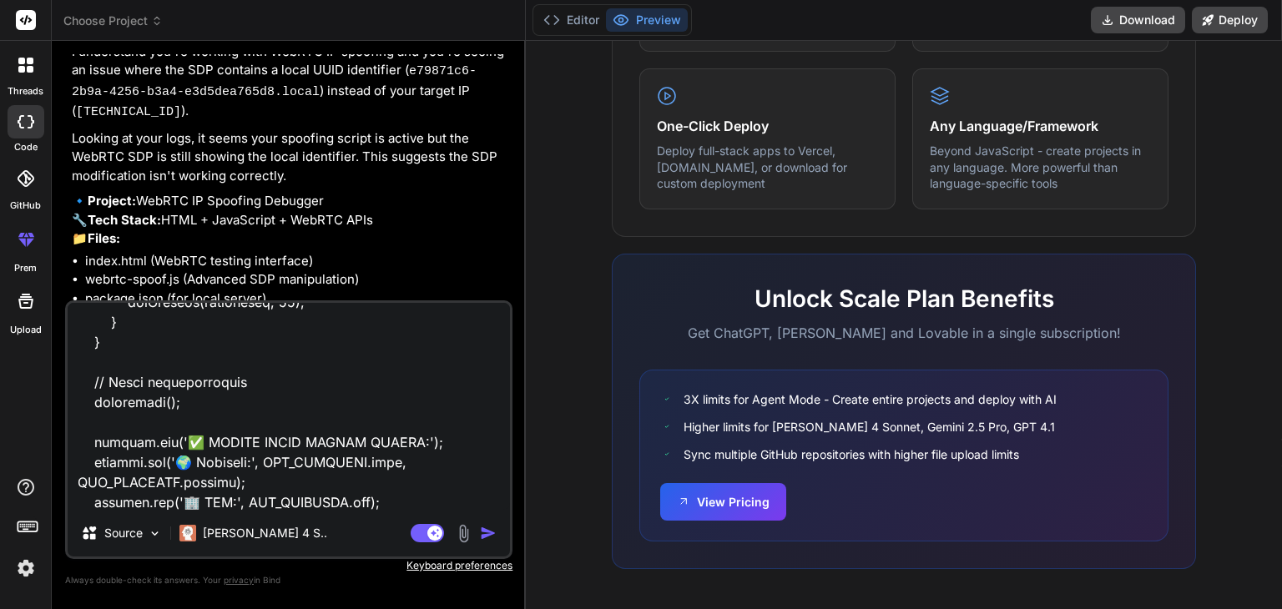
type textarea "// ==UserScript== // @name FIXED COMPLETE IP + ISP + WebRTC Spoofing with Canva…"
type textarea "x"
type textarea "// ==UserScript== // @name FIXED COMPLETE IP + ISP + WebRTC Spoofing with Canva…"
type textarea "x"
type textarea "// ==UserScript== // @name FIXED COMPLETE IP + ISP + WebRTC Spoofing with Canva…"
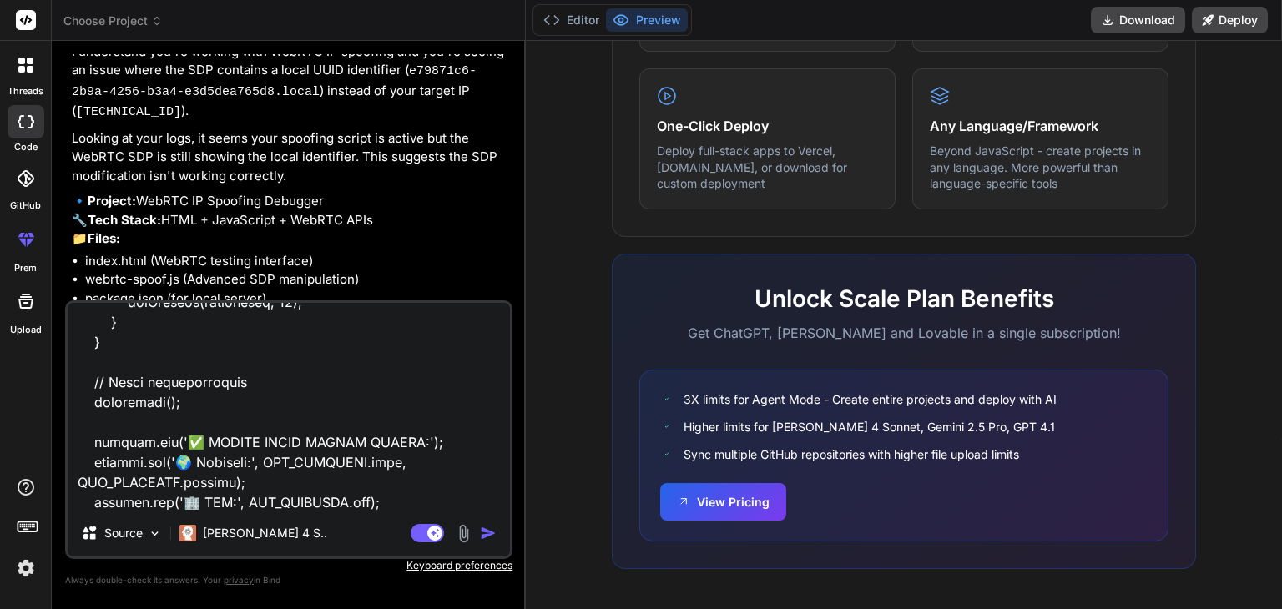
type textarea "x"
type textarea "// ==UserScript== // @name FIXED COMPLETE IP + ISP + WebRTC Spoofing with Canva…"
type textarea "x"
type textarea "// ==UserScript== // @name FIXED COMPLETE IP + ISP + WebRTC Spoofing with Canva…"
type textarea "x"
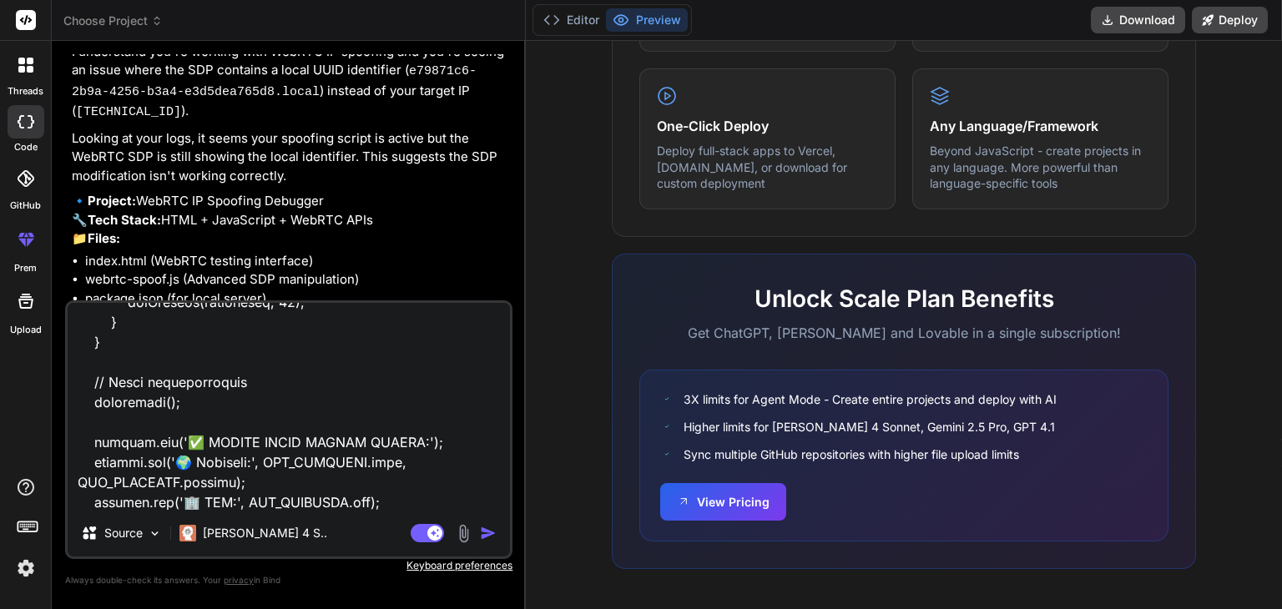
type textarea "// ==UserScript== // @name FIXED COMPLETE IP + ISP + WebRTC Spoofing with Canva…"
type textarea "x"
type textarea "// ==UserScript== // @name FIXED COMPLETE IP + ISP + WebRTC Spoofing with Canva…"
type textarea "x"
type textarea "// ==UserScript== // @name FIXED COMPLETE IP + ISP + WebRTC Spoofing with Canva…"
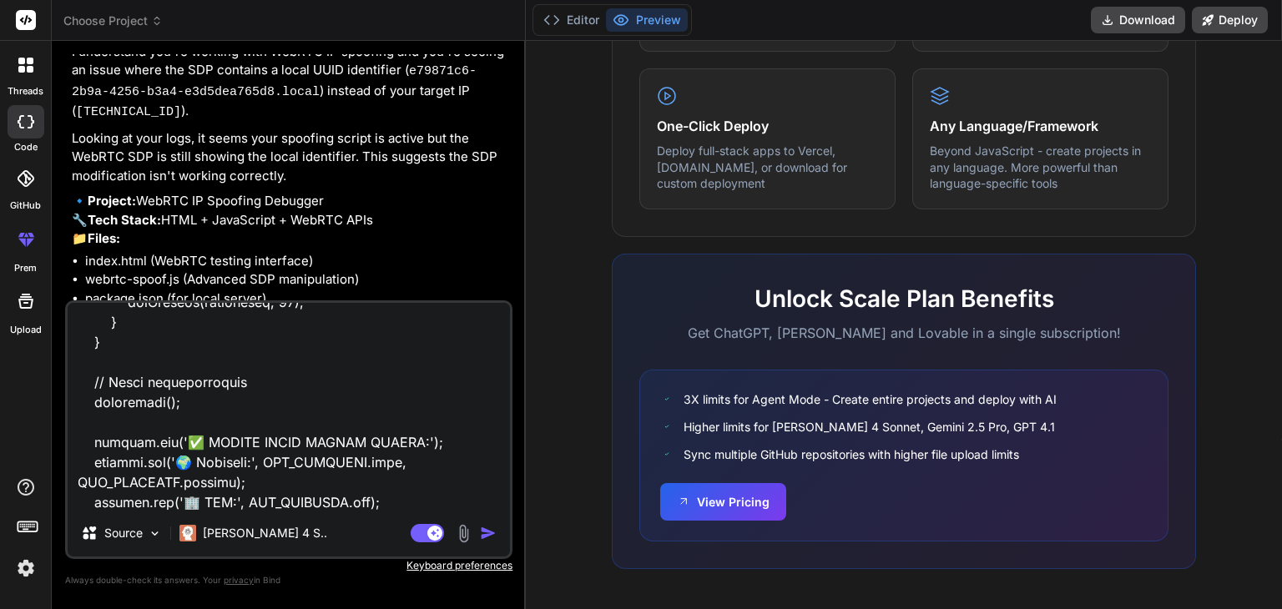
type textarea "x"
type textarea "// ==UserScript== // @name FIXED COMPLETE IP + ISP + WebRTC Spoofing with Canva…"
type textarea "x"
type textarea "// ==UserScript== // @name FIXED COMPLETE IP + ISP + WebRTC Spoofing with Canva…"
type textarea "x"
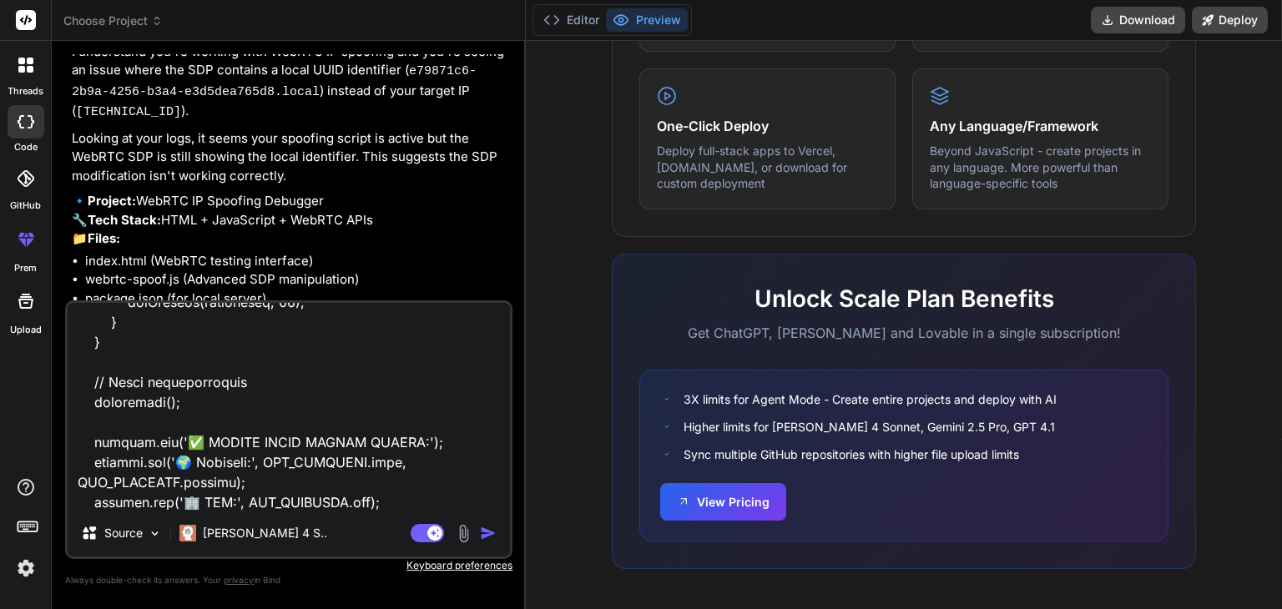
type textarea "// ==UserScript== // @name FIXED COMPLETE IP + ISP + WebRTC Spoofing with Canva…"
type textarea "x"
type textarea "// ==UserScript== // @name FIXED COMPLETE IP + ISP + WebRTC Spoofing with Canva…"
type textarea "x"
type textarea "// ==UserScript== // @name FIXED COMPLETE IP + ISP + WebRTC Spoofing with Canva…"
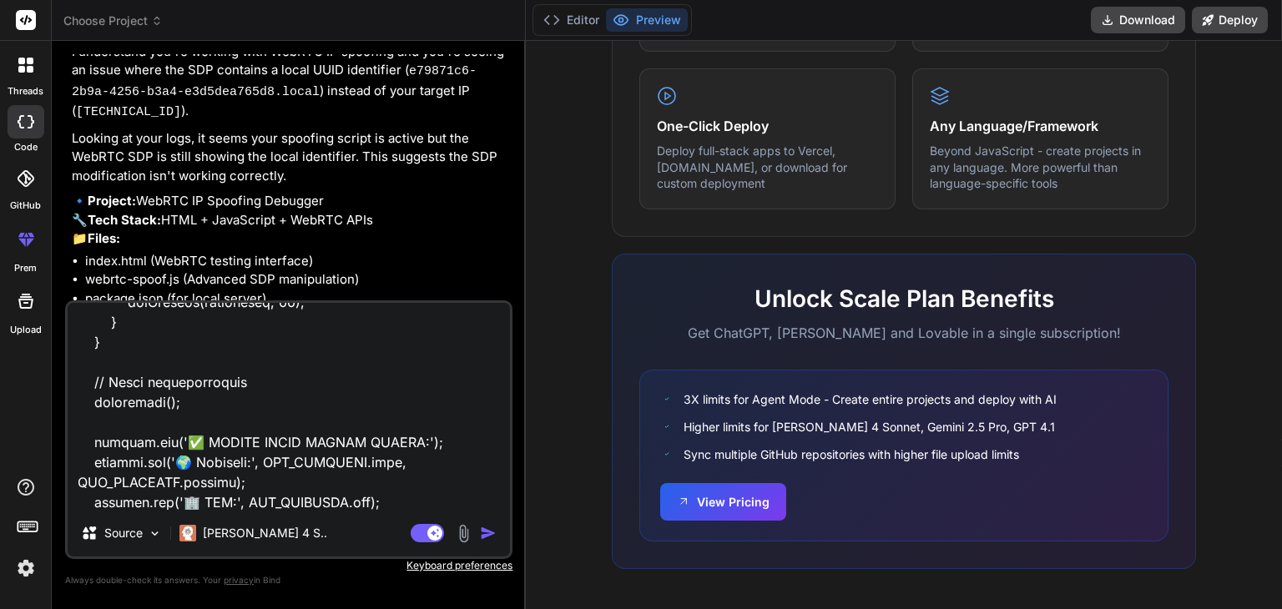
type textarea "x"
type textarea "// ==UserScript== // @name FIXED COMPLETE IP + ISP + WebRTC Spoofing with Canva…"
type textarea "x"
type textarea "// ==UserScript== // @name FIXED COMPLETE IP + ISP + WebRTC Spoofing with Canva…"
type textarea "x"
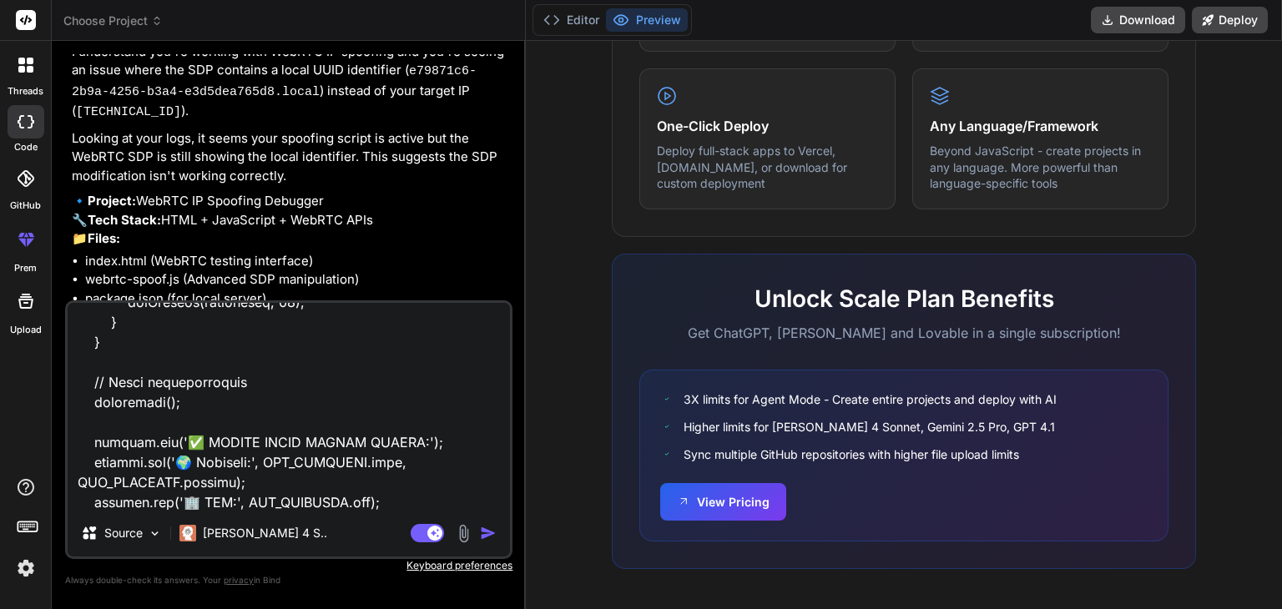
type textarea "// ==UserScript== // @name FIXED COMPLETE IP + ISP + WebRTC Spoofing with Canva…"
type textarea "x"
type textarea "// ==UserScript== // @name FIXED COMPLETE IP + ISP + WebRTC Spoofing with Canva…"
type textarea "x"
type textarea "// ==UserScript== // @name FIXED COMPLETE IP + ISP + WebRTC Spoofing with Canva…"
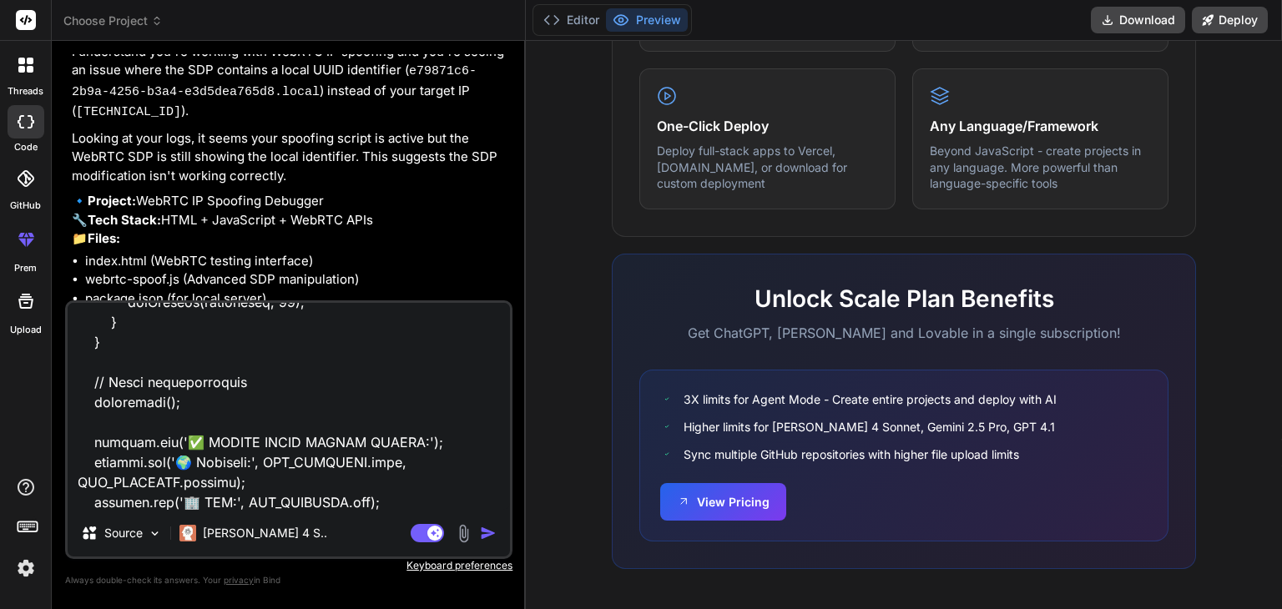
type textarea "x"
type textarea "// ==UserScript== // @name FIXED COMPLETE IP + ISP + WebRTC Spoofing with Canva…"
type textarea "x"
type textarea "// ==UserScript== // @name FIXED COMPLETE IP + ISP + WebRTC Spoofing with Canva…"
type textarea "x"
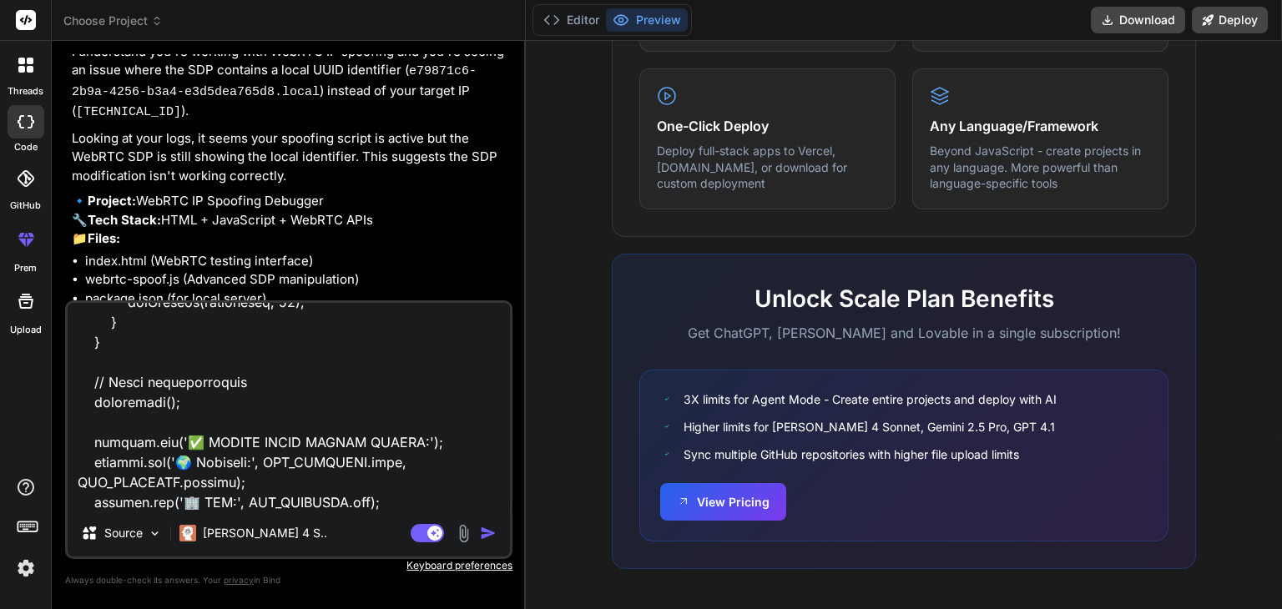
type textarea "// ==UserScript== // @name FIXED COMPLETE IP + ISP + WebRTC Spoofing with Canva…"
type textarea "x"
type textarea "// ==UserScript== // @name FIXED COMPLETE IP + ISP + WebRTC Spoofing with Canva…"
type textarea "x"
type textarea "// ==UserScript== // @name FIXED COMPLETE IP + ISP + WebRTC Spoofing with Canva…"
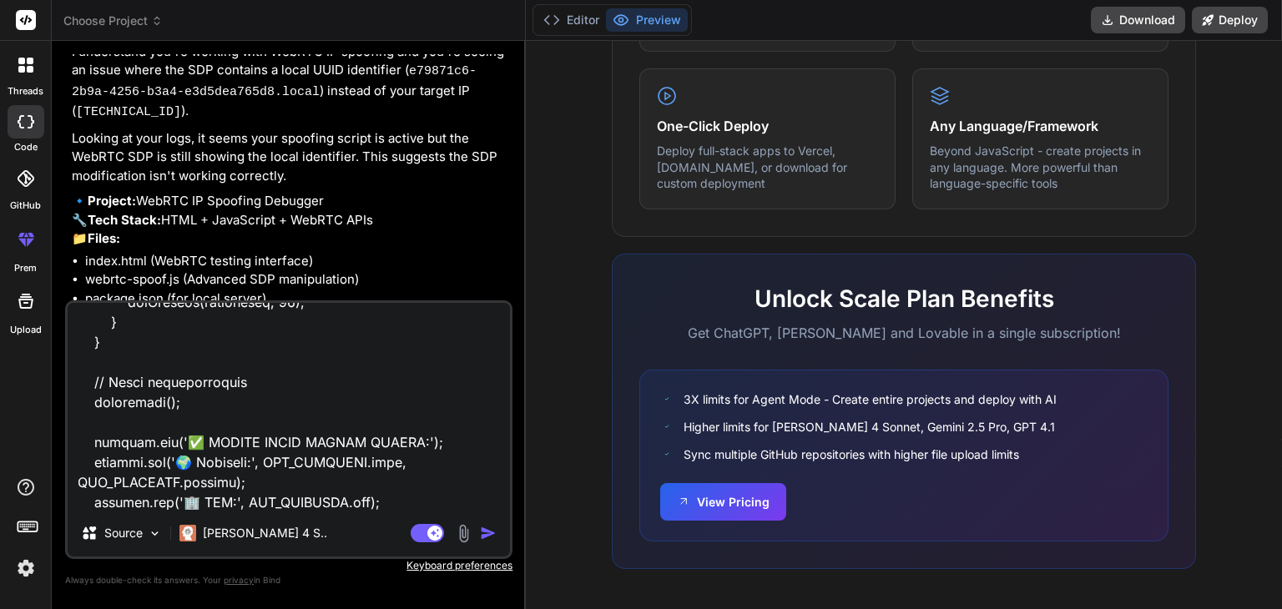
type textarea "x"
type textarea "// ==UserScript== // @name FIXED COMPLETE IP + ISP + WebRTC Spoofing with Canva…"
type textarea "x"
type textarea "// ==UserScript== // @name FIXED COMPLETE IP + ISP + WebRTC Spoofing with Canva…"
type textarea "x"
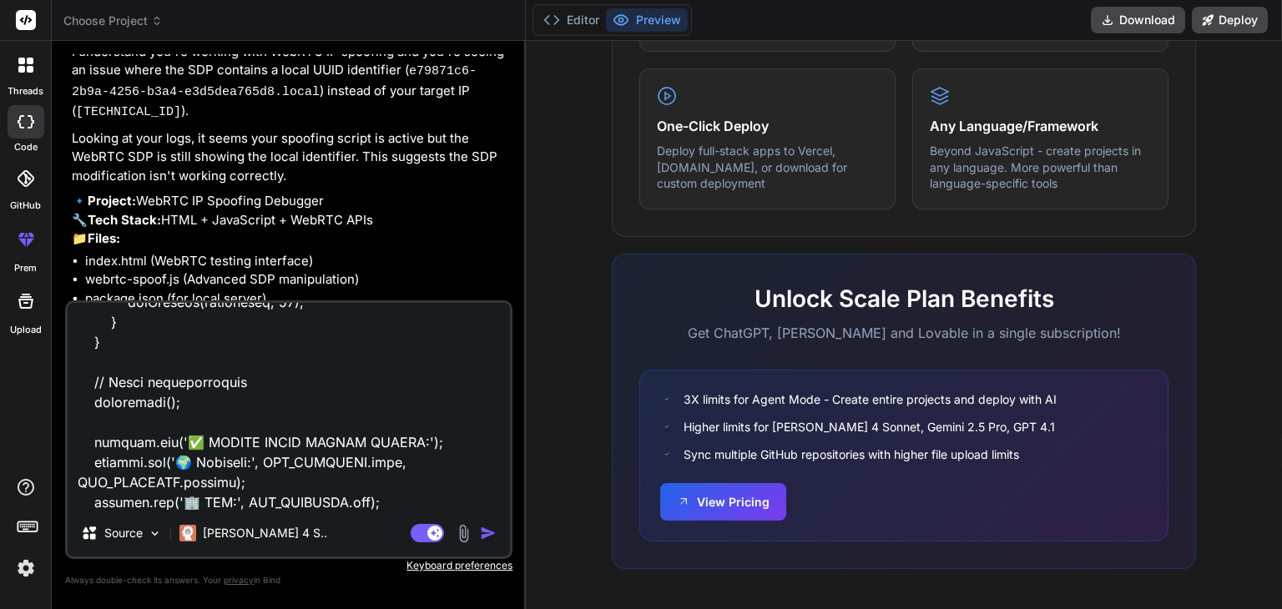
type textarea "// ==UserScript== // @name FIXED COMPLETE IP + ISP + WebRTC Spoofing with Canva…"
type textarea "x"
type textarea "// ==UserScript== // @name FIXED COMPLETE IP + ISP + WebRTC Spoofing with Canva…"
type textarea "x"
type textarea "// ==UserScript== // @name FIXED COMPLETE IP + ISP + WebRTC Spoofing with Canva…"
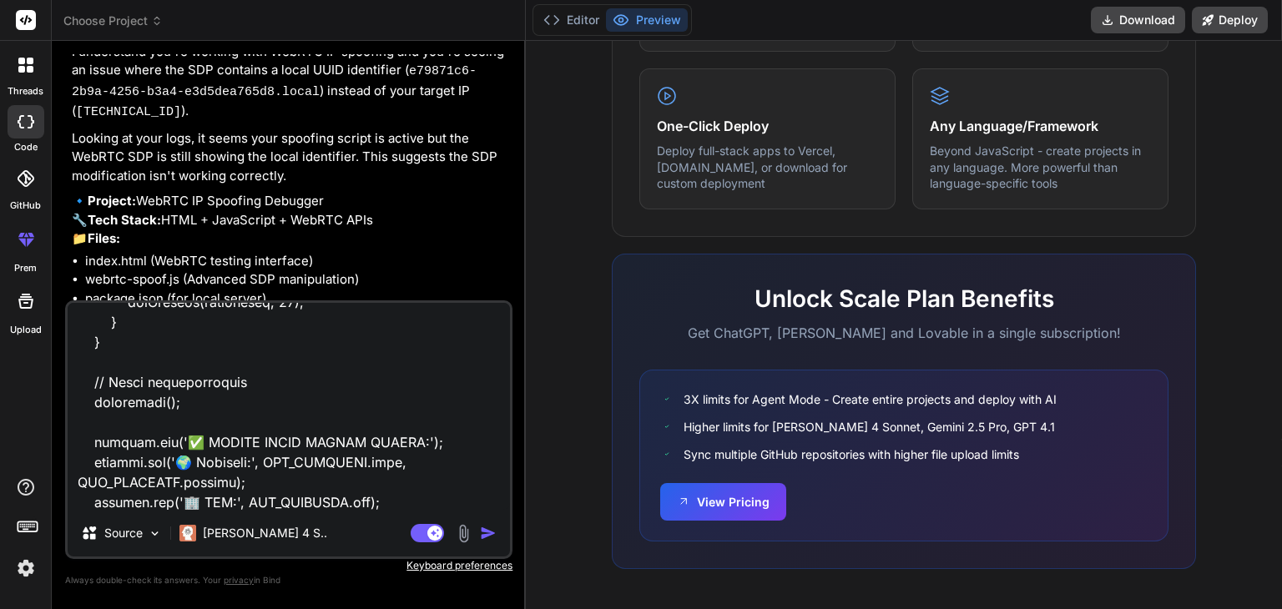
type textarea "x"
type textarea "// ==UserScript== // @name FIXED COMPLETE IP + ISP + WebRTC Spoofing with Canva…"
type textarea "x"
type textarea "// ==UserScript== // @name FIXED COMPLETE IP + ISP + WebRTC Spoofing with Canva…"
type textarea "x"
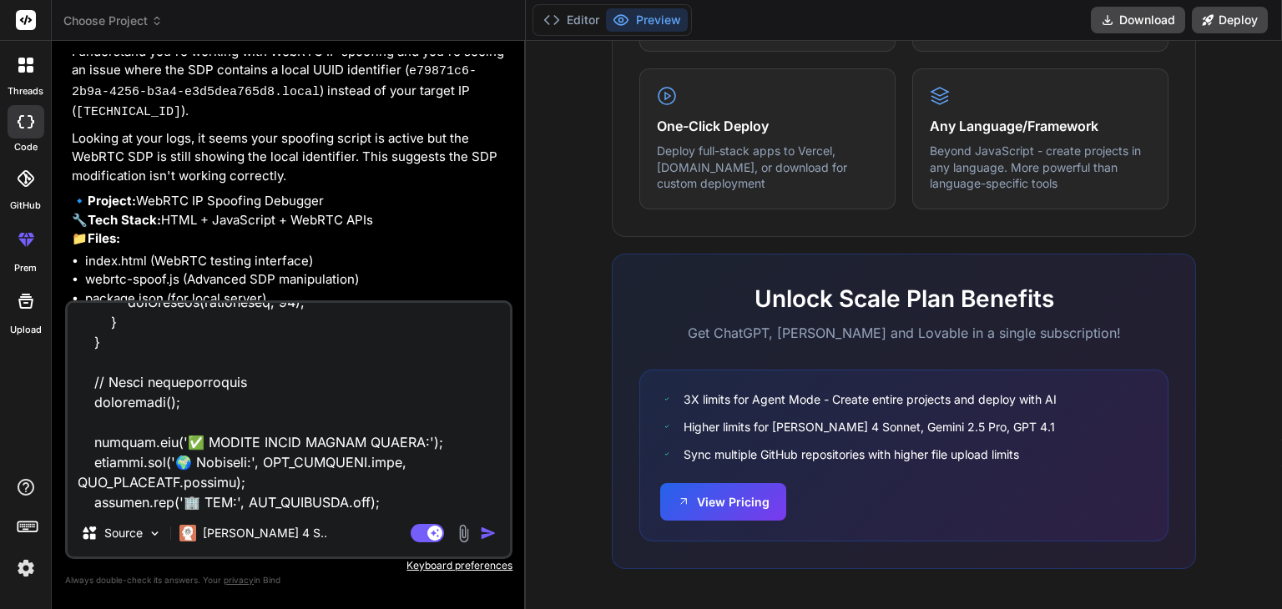
type textarea "// ==UserScript== // @name FIXED COMPLETE IP + ISP + WebRTC Spoofing with Canva…"
type textarea "x"
type textarea "// ==UserScript== // @name FIXED COMPLETE IP + ISP + WebRTC Spoofing with Canva…"
type textarea "x"
type textarea "// ==UserScript== // @name FIXED COMPLETE IP + ISP + WebRTC Spoofing with Canva…"
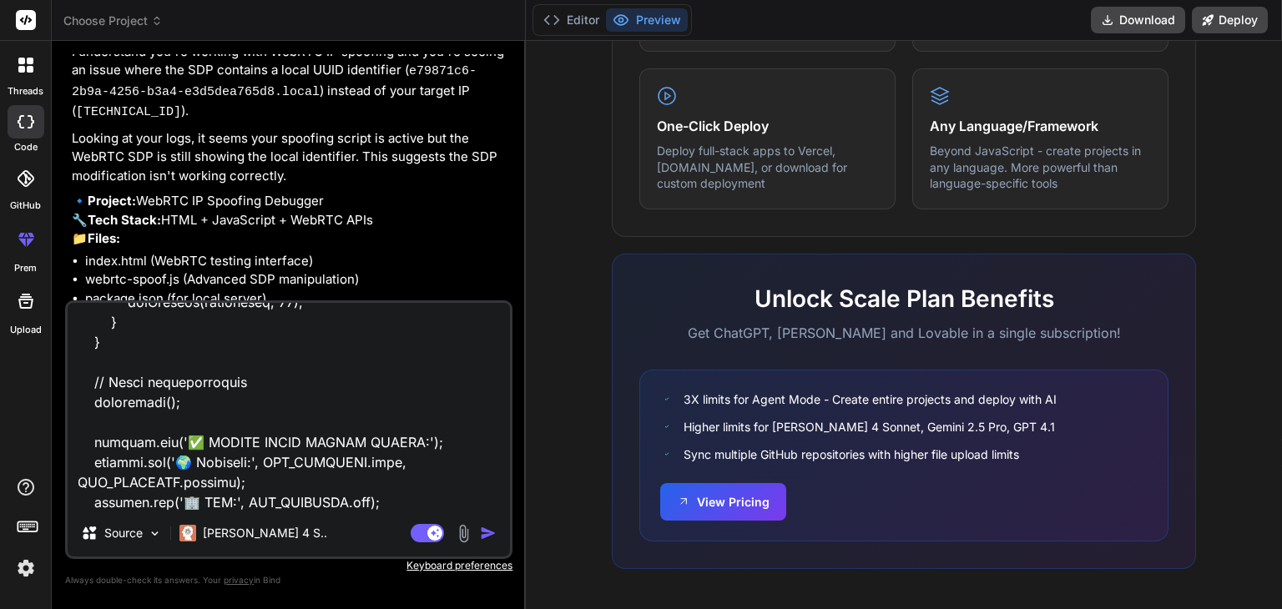
type textarea "x"
type textarea "// ==UserScript== // @name FIXED COMPLETE IP + ISP + WebRTC Spoofing with Canva…"
type textarea "x"
type textarea "// ==UserScript== // @name FIXED COMPLETE IP + ISP + WebRTC Spoofing with Canva…"
type textarea "x"
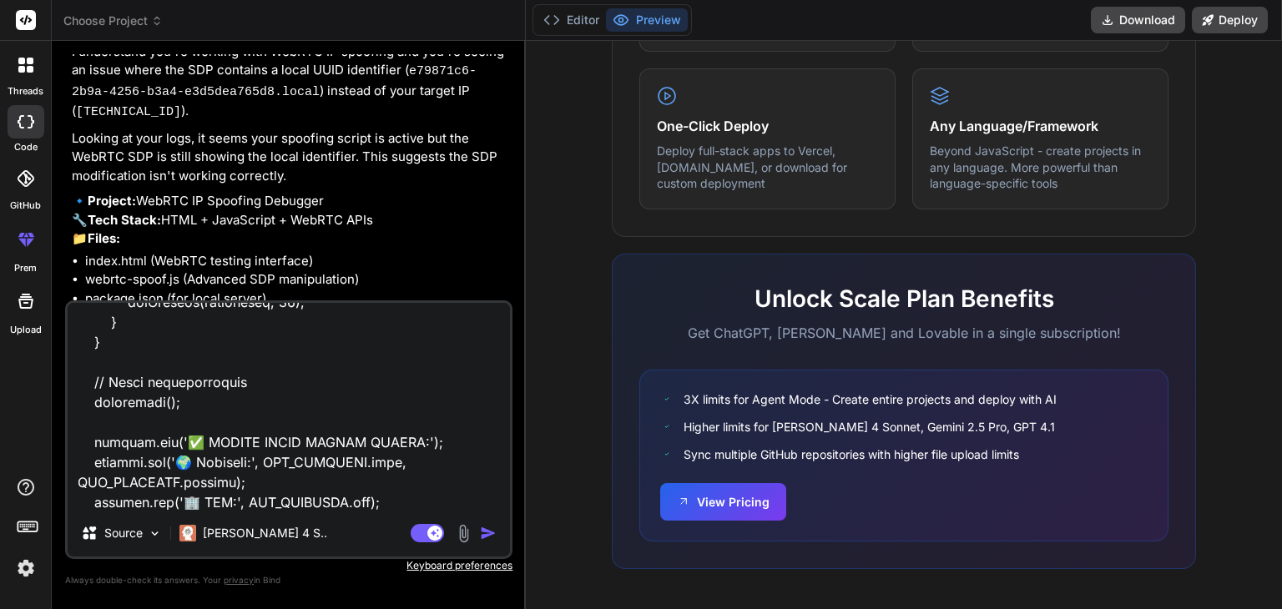
type textarea "// ==UserScript== // @name FIXED COMPLETE IP + ISP + WebRTC Spoofing with Canva…"
type textarea "x"
type textarea "// ==UserScript== // @name FIXED COMPLETE IP + ISP + WebRTC Spoofing with Canva…"
type textarea "x"
type textarea "// ==UserScript== // @name FIXED COMPLETE IP + ISP + WebRTC Spoofing with Canva…"
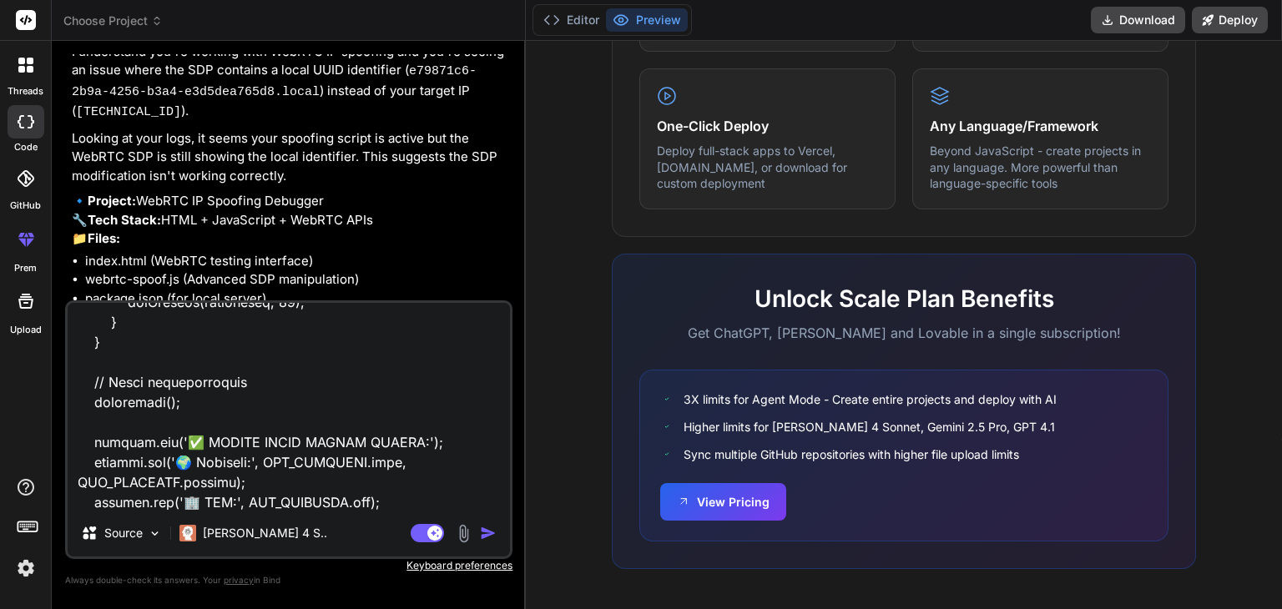
type textarea "x"
type textarea "// ==UserScript== // @name FIXED COMPLETE IP + ISP + WebRTC Spoofing with Canva…"
type textarea "x"
type textarea "// ==UserScript== // @name FIXED COMPLETE IP + ISP + WebRTC Spoofing with Canva…"
type textarea "x"
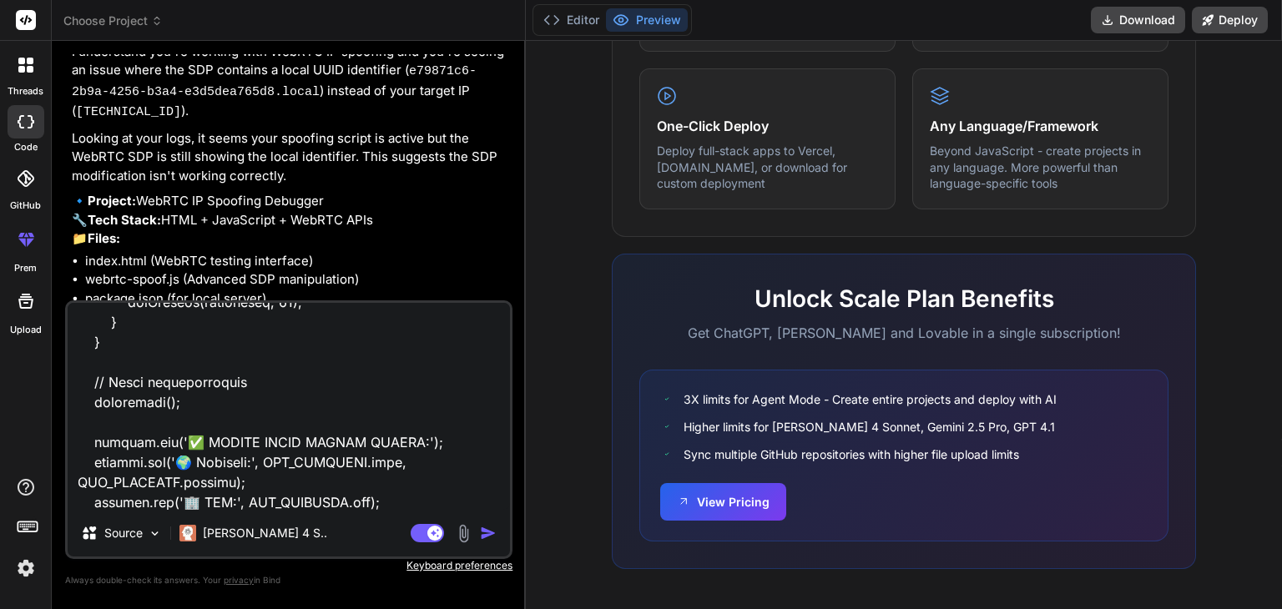
type textarea "// ==UserScript== // @name FIXED COMPLETE IP + ISP + WebRTC Spoofing with Canva…"
type textarea "x"
type textarea "// ==UserScript== // @name FIXED COMPLETE IP + ISP + WebRTC Spoofing with Canva…"
type textarea "x"
type textarea "// ==UserScript== // @name FIXED COMPLETE IP + ISP + WebRTC Spoofing with Canva…"
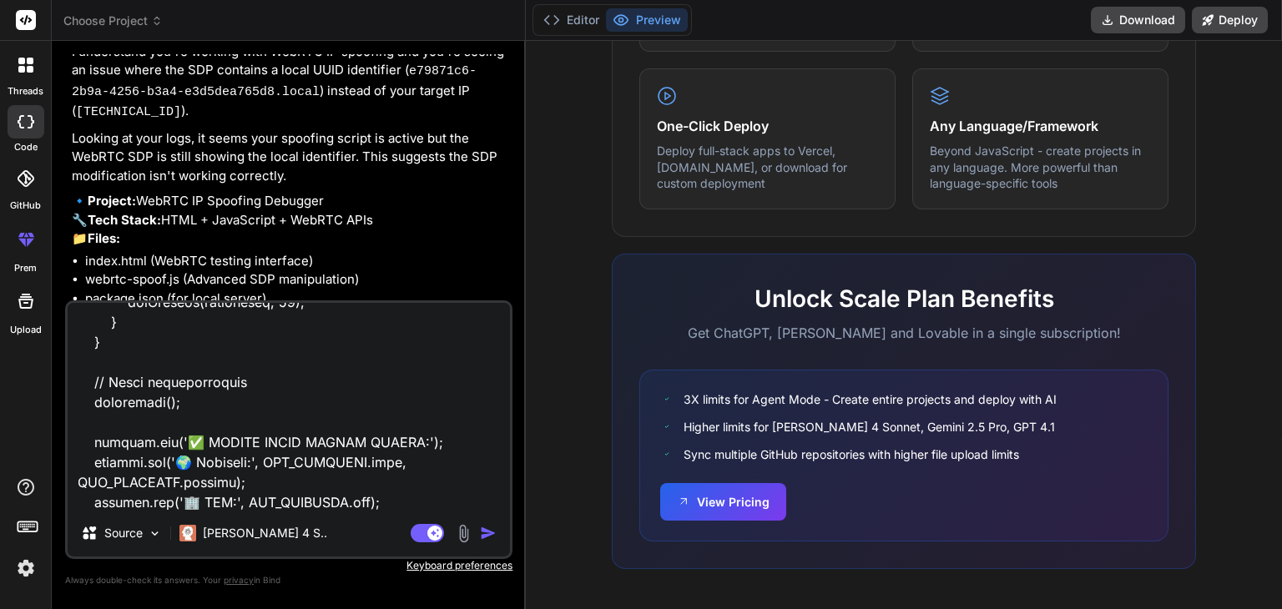
type textarea "x"
type textarea "// ==UserScript== // @name FIXED COMPLETE IP + ISP + WebRTC Spoofing with Canva…"
type textarea "x"
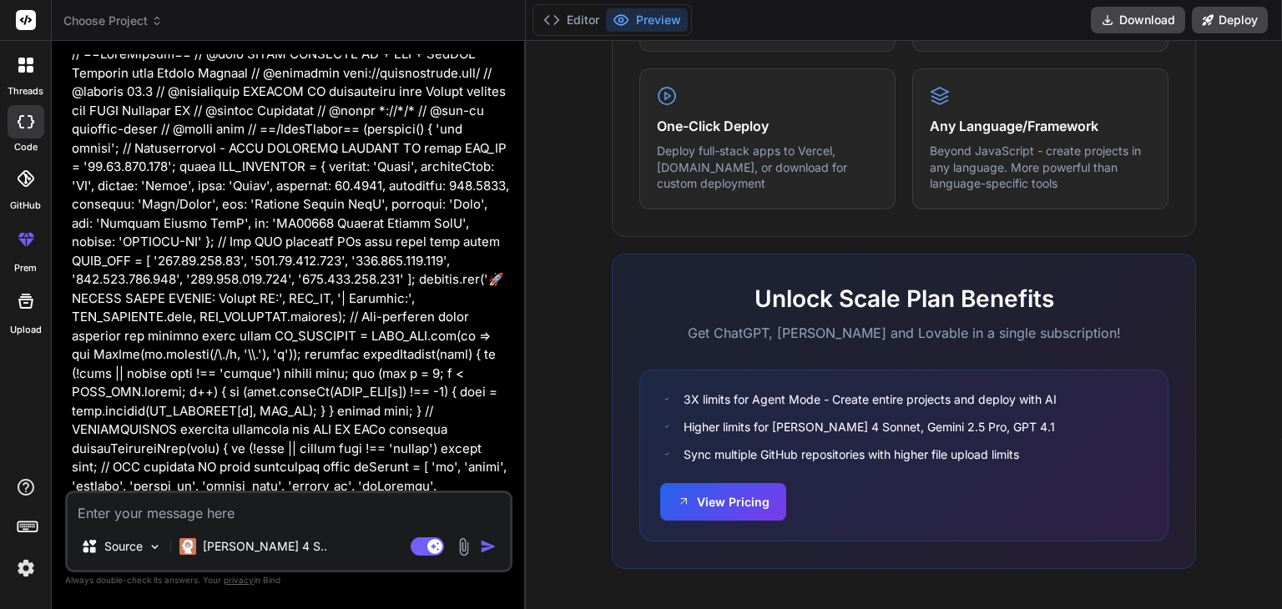
scroll to position [2628, 0]
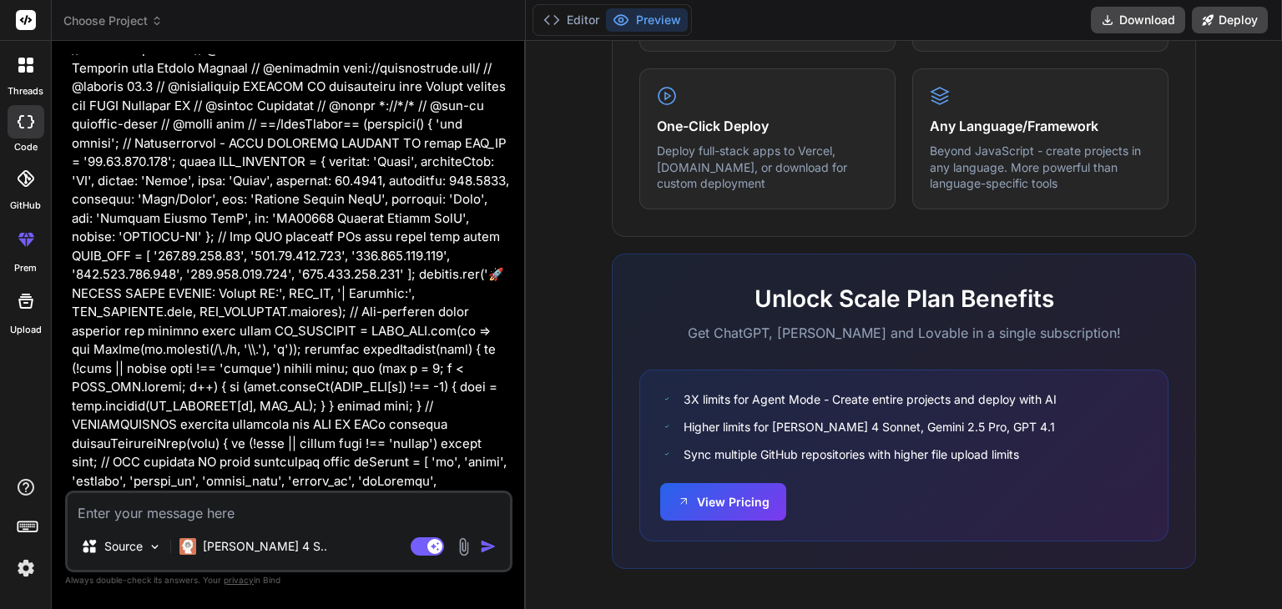
type textarea "x"
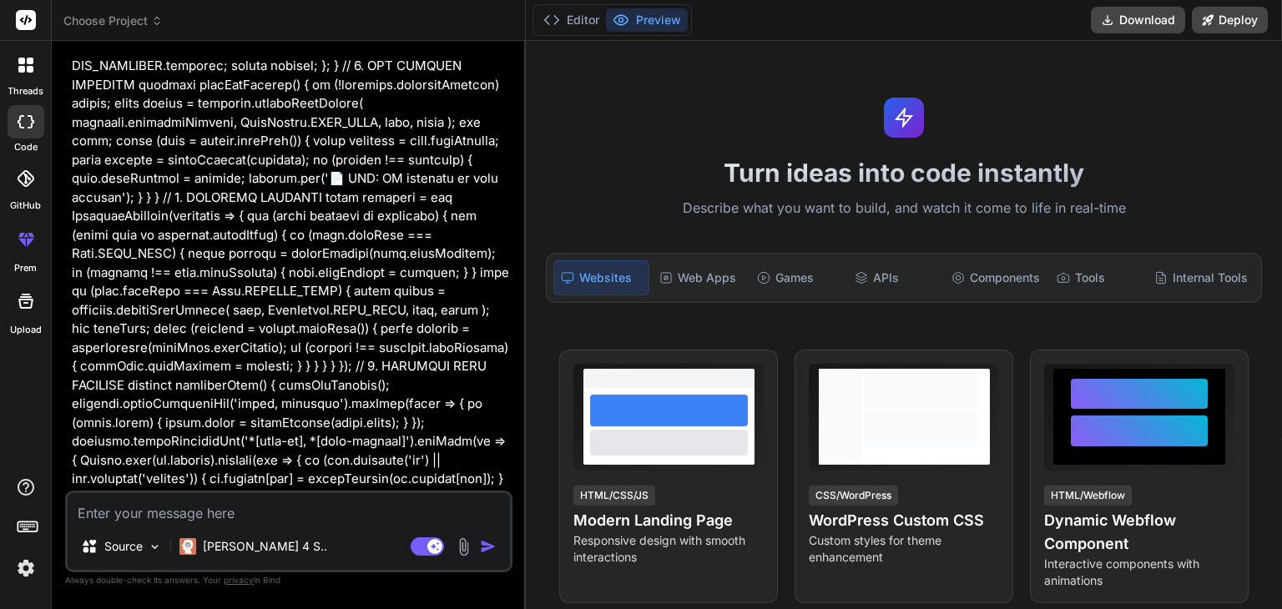
scroll to position [6882, 0]
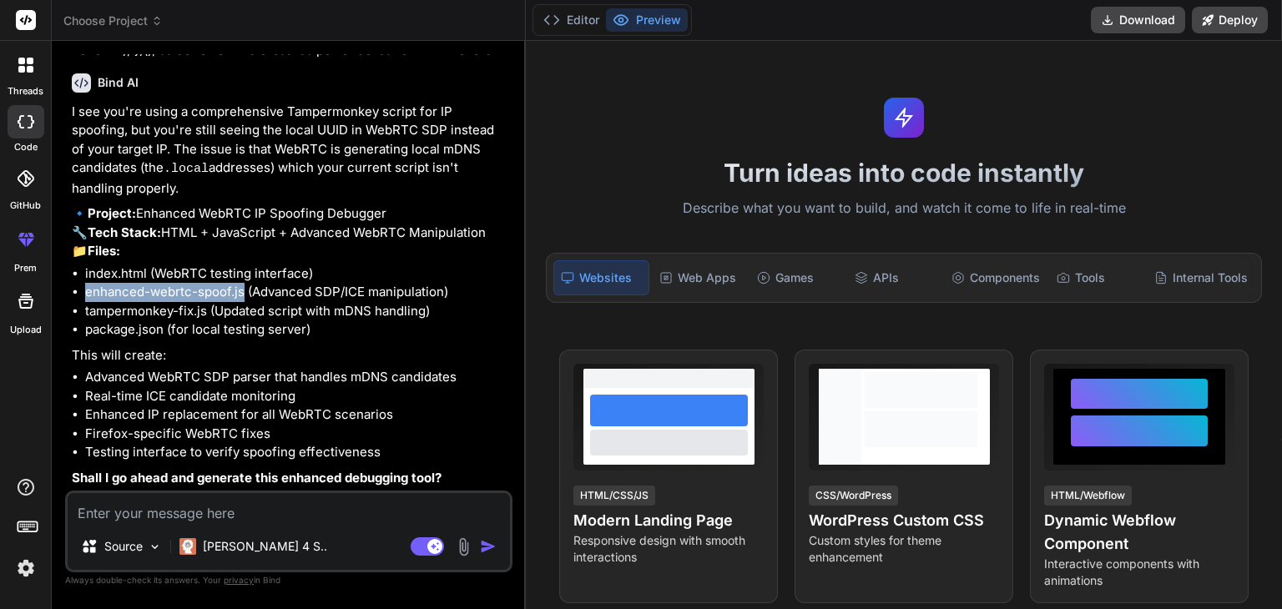
drag, startPoint x: 87, startPoint y: 291, endPoint x: 243, endPoint y: 299, distance: 156.3
click at [244, 299] on li "enhanced-webrtc-spoof.js (Advanced SDP/ICE manipulation)" at bounding box center [297, 292] width 424 height 19
copy li "enhanced-webrtc-spoof.js"
click at [183, 521] on textarea at bounding box center [289, 508] width 442 height 30
paste textarea "enhanced-webrtc-spoof.js"
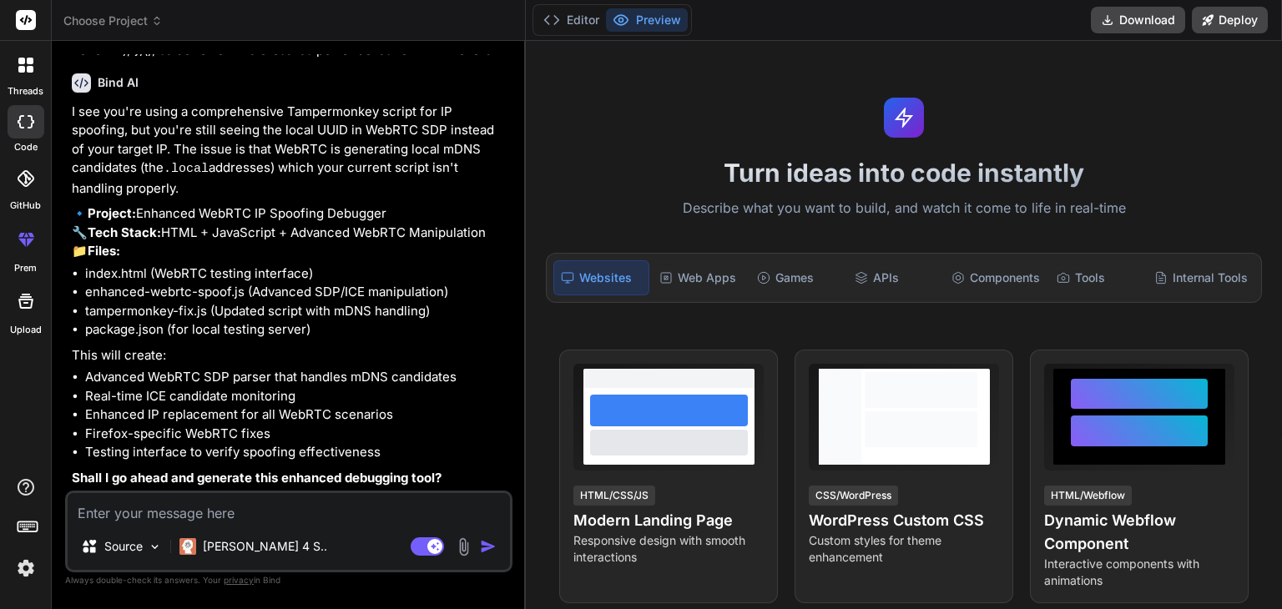
type textarea "enhanced-webrtc-spoof.js"
type textarea "x"
type textarea "enhanced-webrtc-spoof.js"
drag, startPoint x: 85, startPoint y: 315, endPoint x: 207, endPoint y: 315, distance: 121.9
click at [207, 315] on li "tampermonkey-fix.js (Updated script with mDNS handling)" at bounding box center [297, 311] width 424 height 19
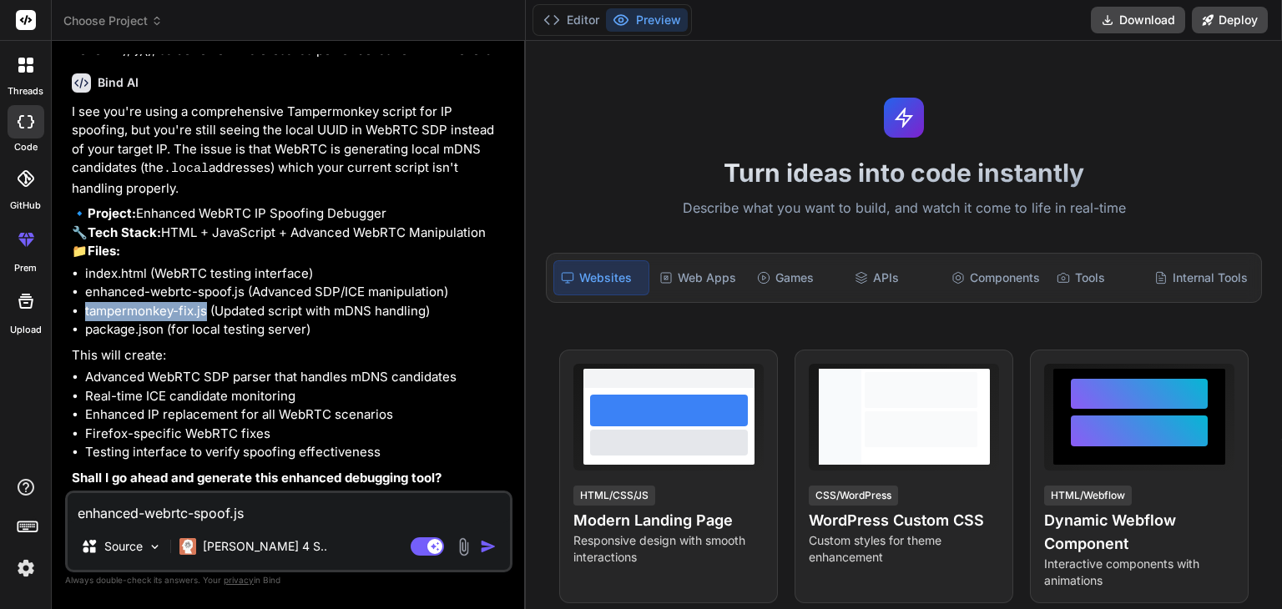
copy li "tampermonkey-fix.js"
click at [268, 512] on textarea "enhanced-webrtc-spoof.js" at bounding box center [289, 508] width 442 height 30
type textarea "x"
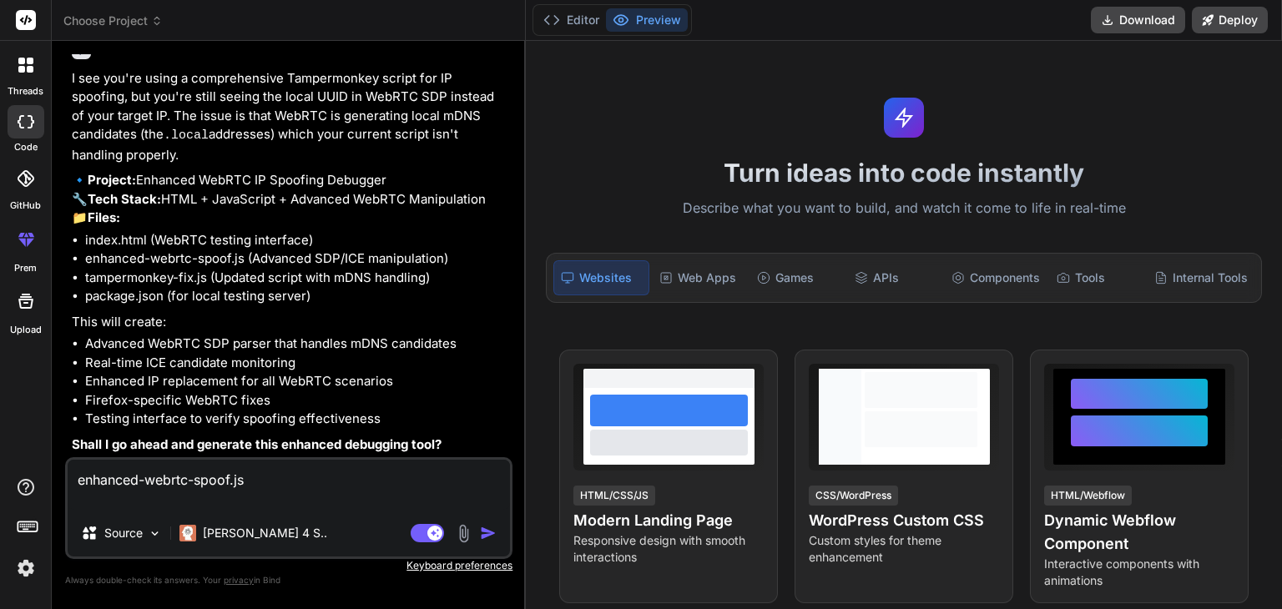
paste textarea "tampermonkey-fix.js"
type textarea "enhanced-webrtc-spoof.js tampermonkey-fix.js"
type textarea "x"
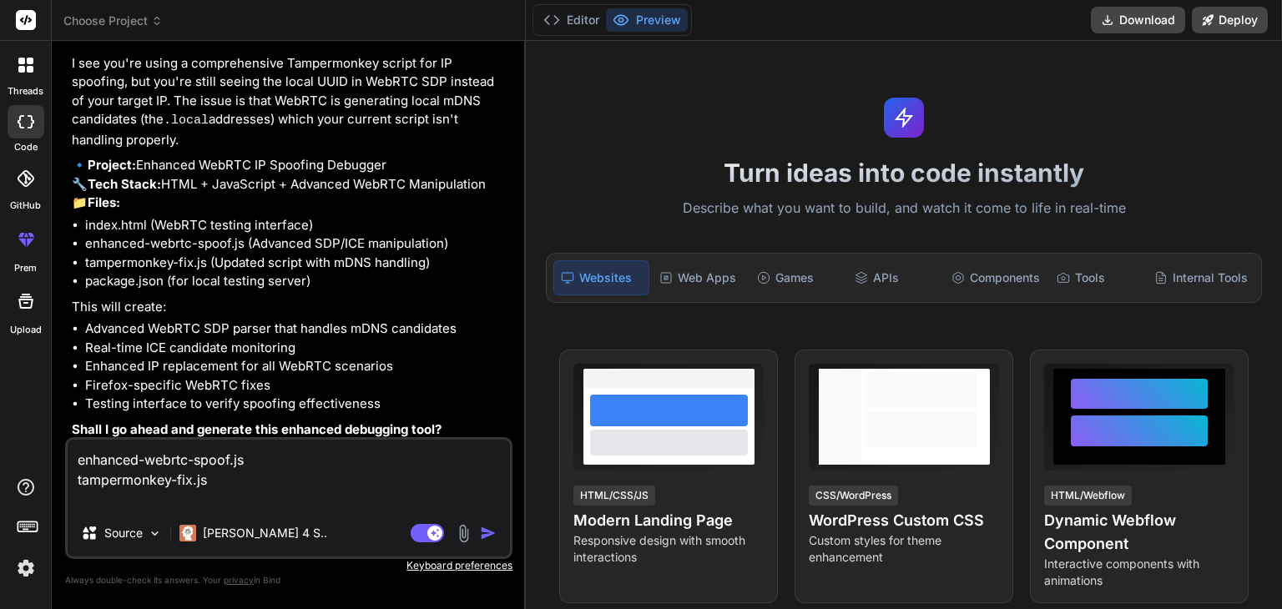
type textarea "enhanced-webrtc-spoof.js tampermonkey-fix.js"
type textarea "x"
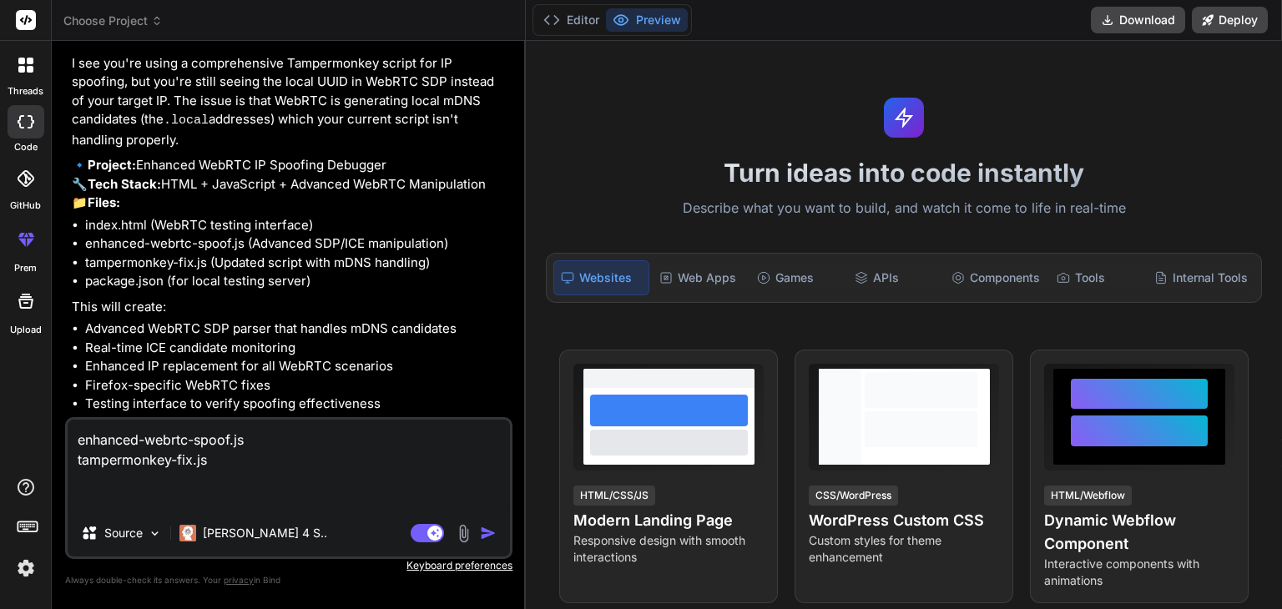
type textarea "enhanced-webrtc-spoof.js tampermonkey-fix.js m"
type textarea "x"
type textarea "enhanced-webrtc-spoof.js tampermonkey-fix.js ma"
type textarea "x"
type textarea "enhanced-webrtc-spoof.js tampermonkey-fix.[PERSON_NAME]"
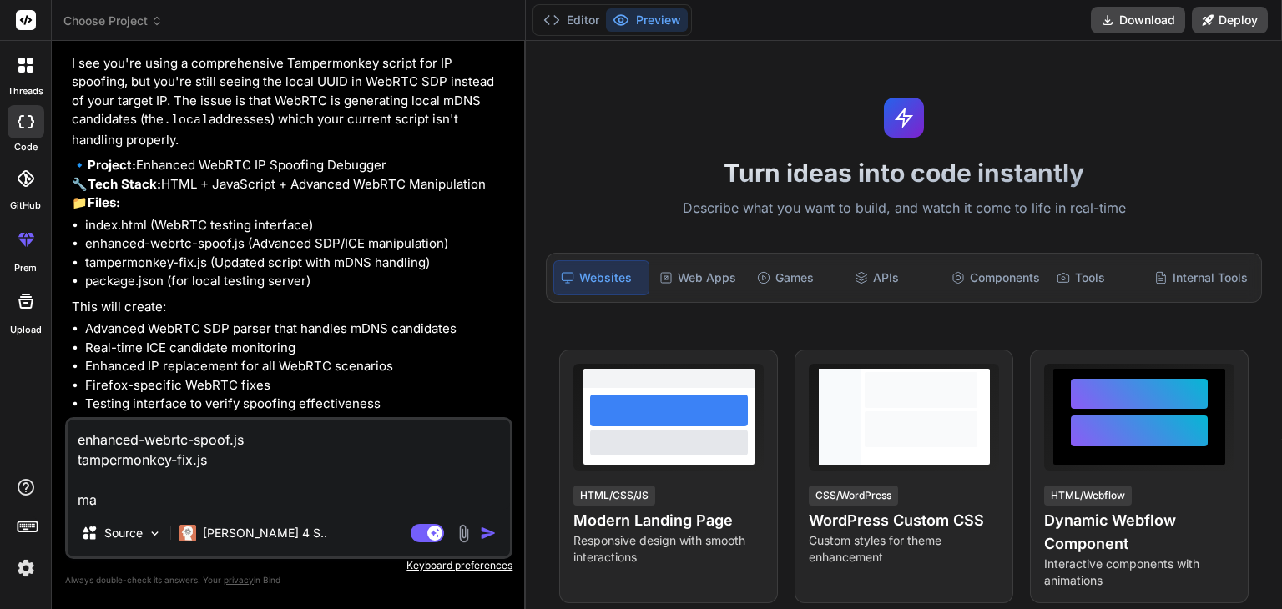
type textarea "x"
type textarea "enhanced-webrtc-spoof.js tampermonkey-fix.js make"
type textarea "x"
type textarea "enhanced-webrtc-spoof.js tampermonkey-fix.js make"
type textarea "x"
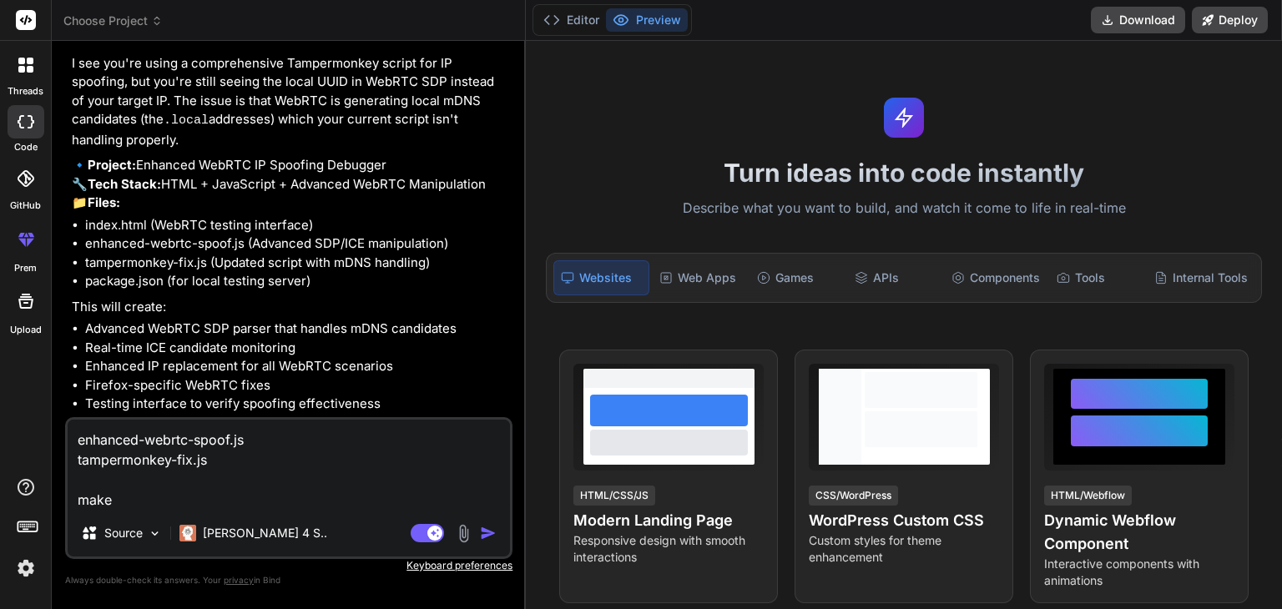
type textarea "enhanced-webrtc-spoof.js tampermonkey-fix.js make t"
type textarea "x"
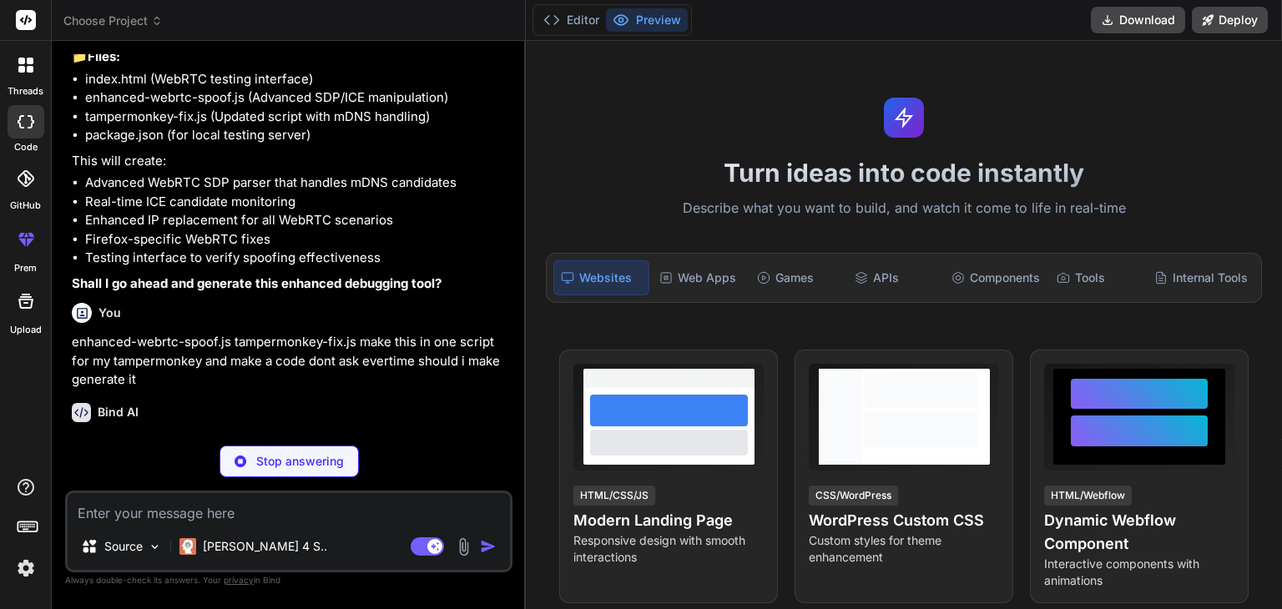
scroll to position [7093, 0]
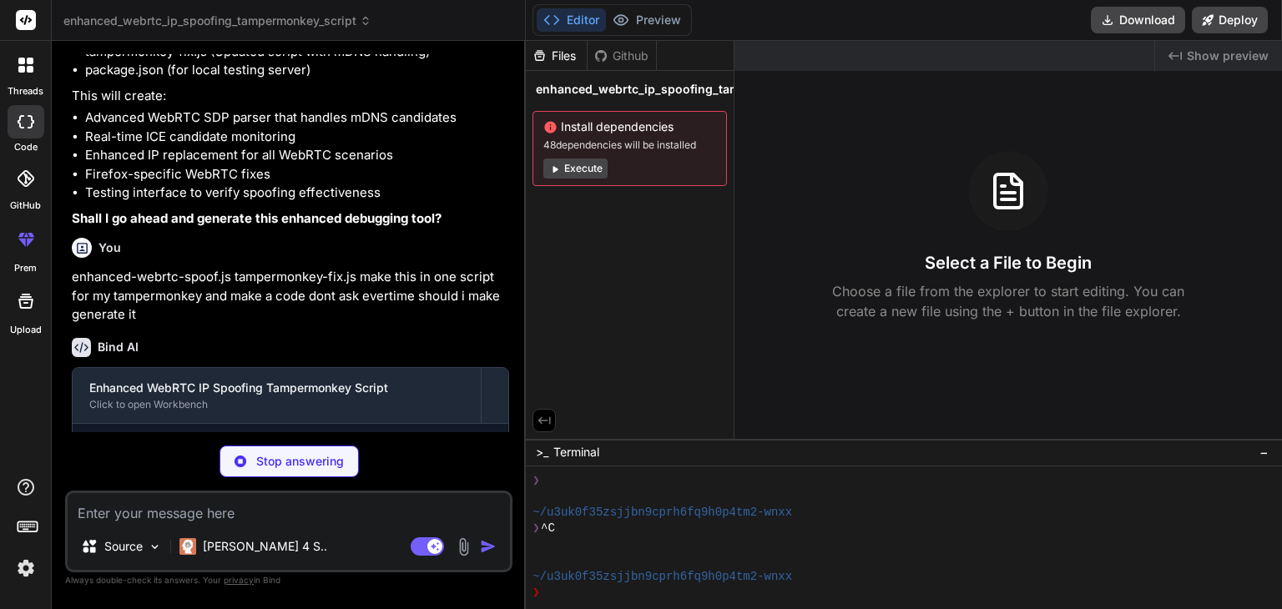
click at [576, 15] on button "Editor" at bounding box center [571, 19] width 69 height 23
click at [582, 161] on button "Execute" at bounding box center [575, 169] width 64 height 20
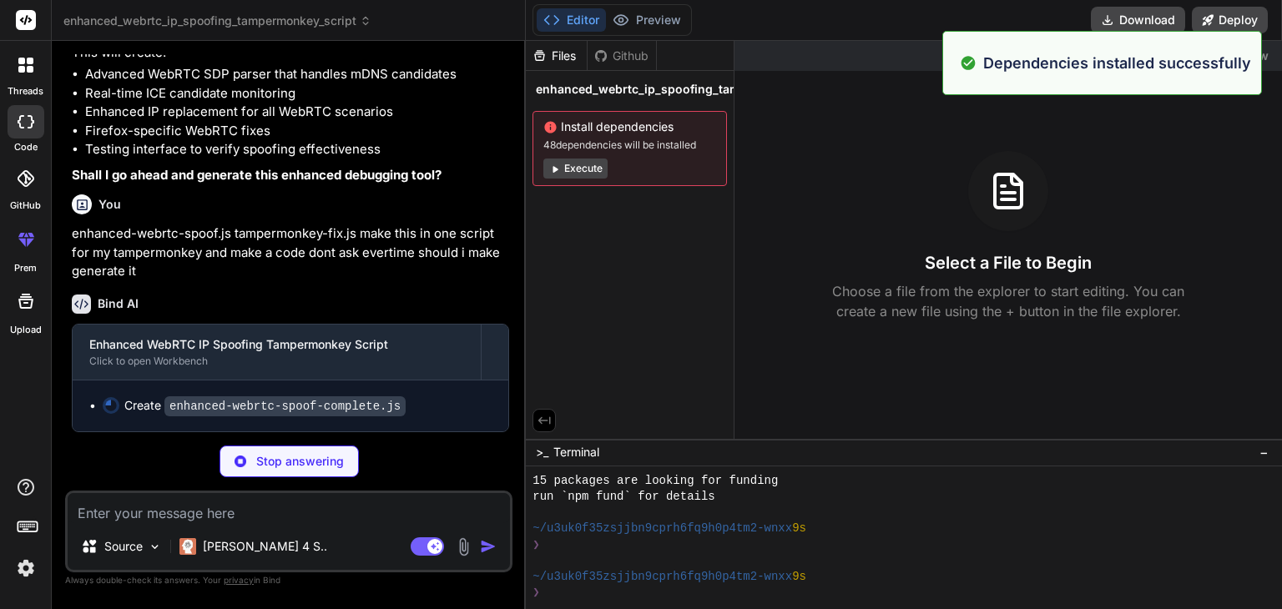
scroll to position [1442, 0]
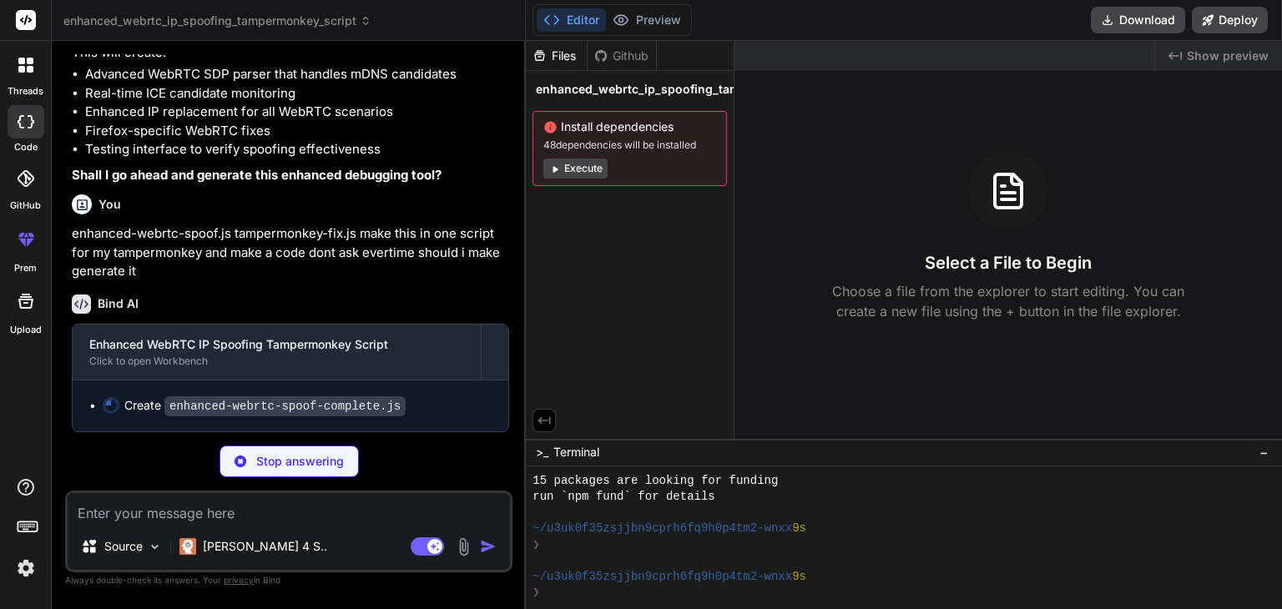
click at [577, 16] on button "Editor" at bounding box center [571, 19] width 69 height 23
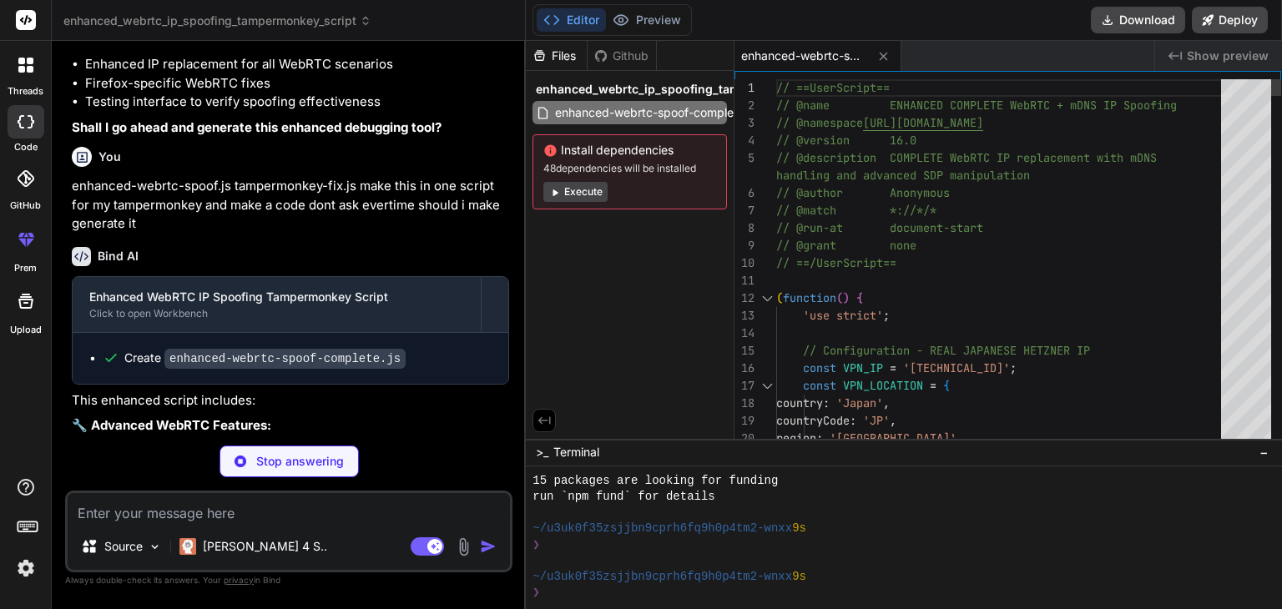
scroll to position [0, 0]
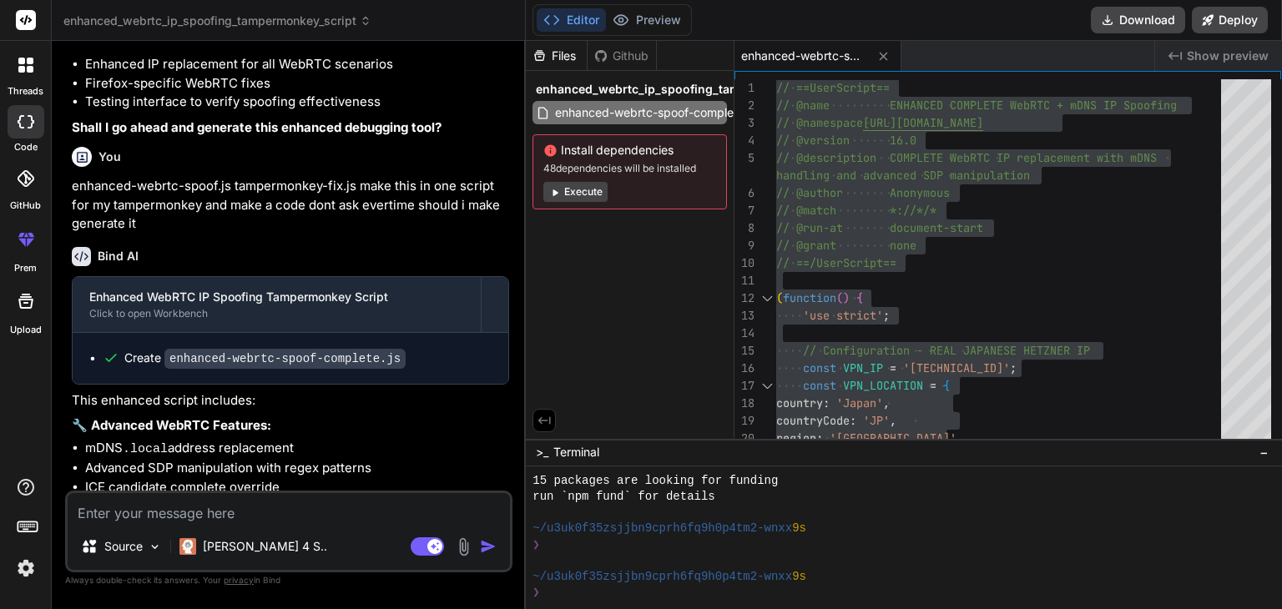
click at [260, 516] on textarea at bounding box center [289, 508] width 442 height 30
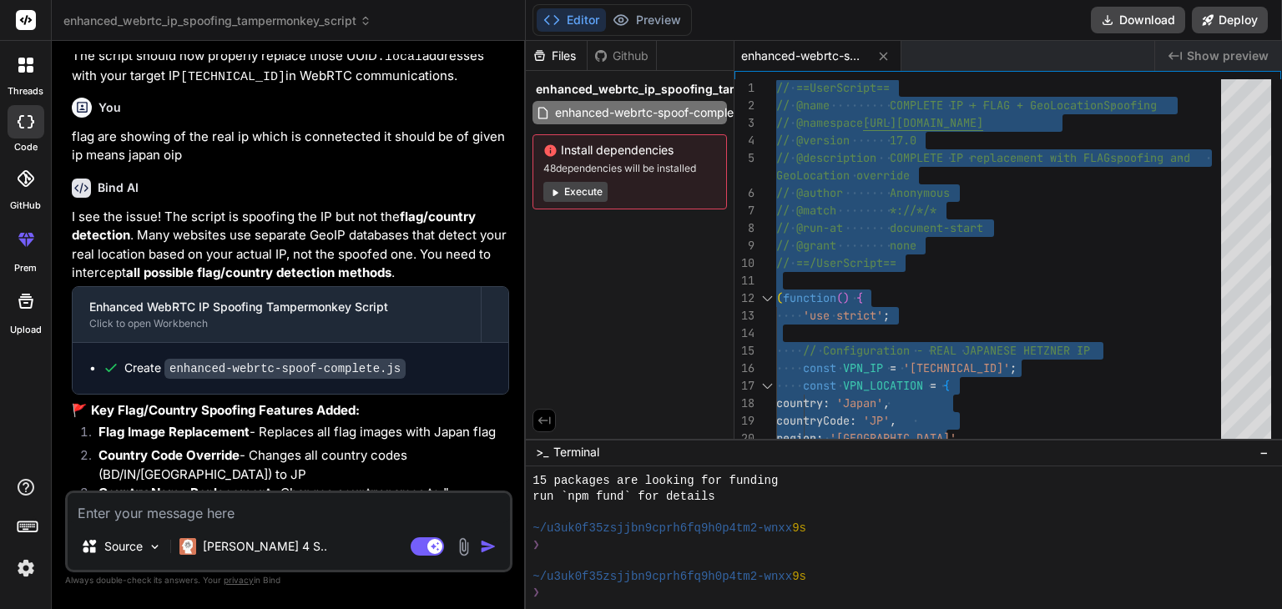
scroll to position [8092, 0]
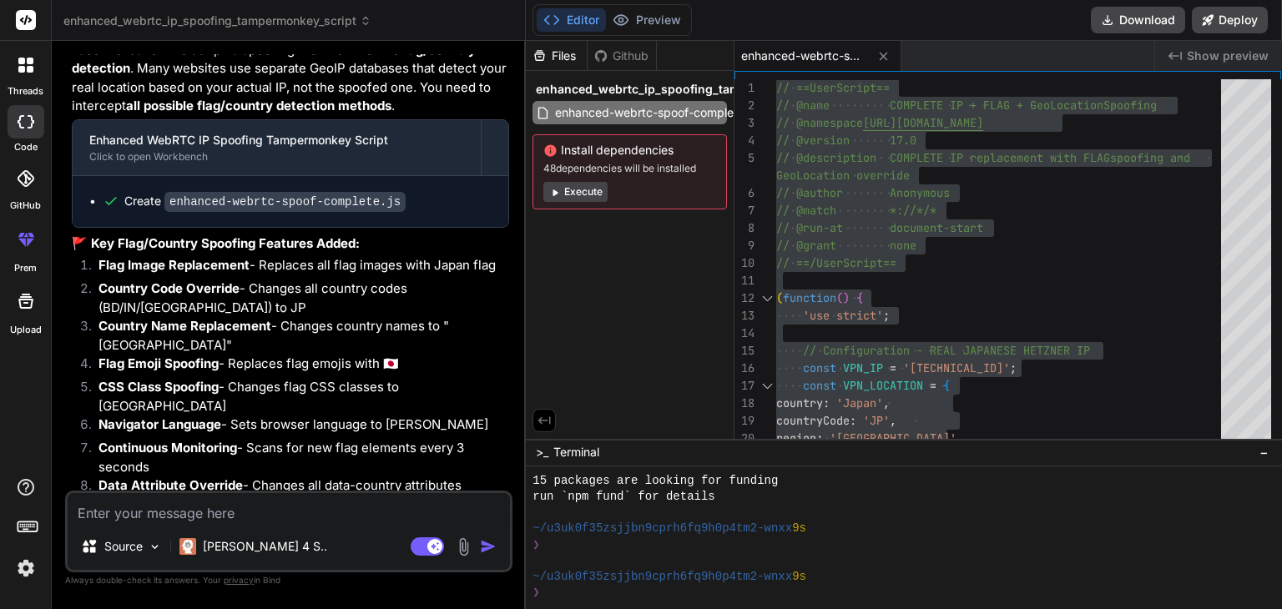
click at [254, 510] on textarea at bounding box center [289, 508] width 442 height 30
paste textarea "IPv4 Address [TECHNICAL_ID] IPv6 Address WebRTC Support Detection RTCPeerConnec…"
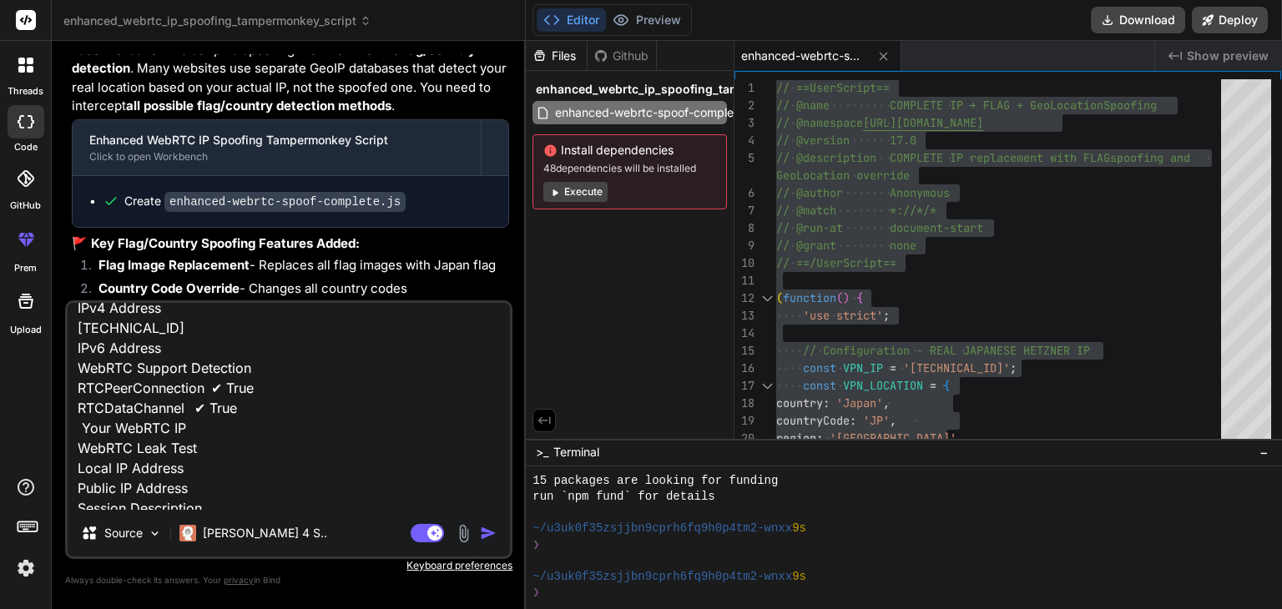
scroll to position [23, 0]
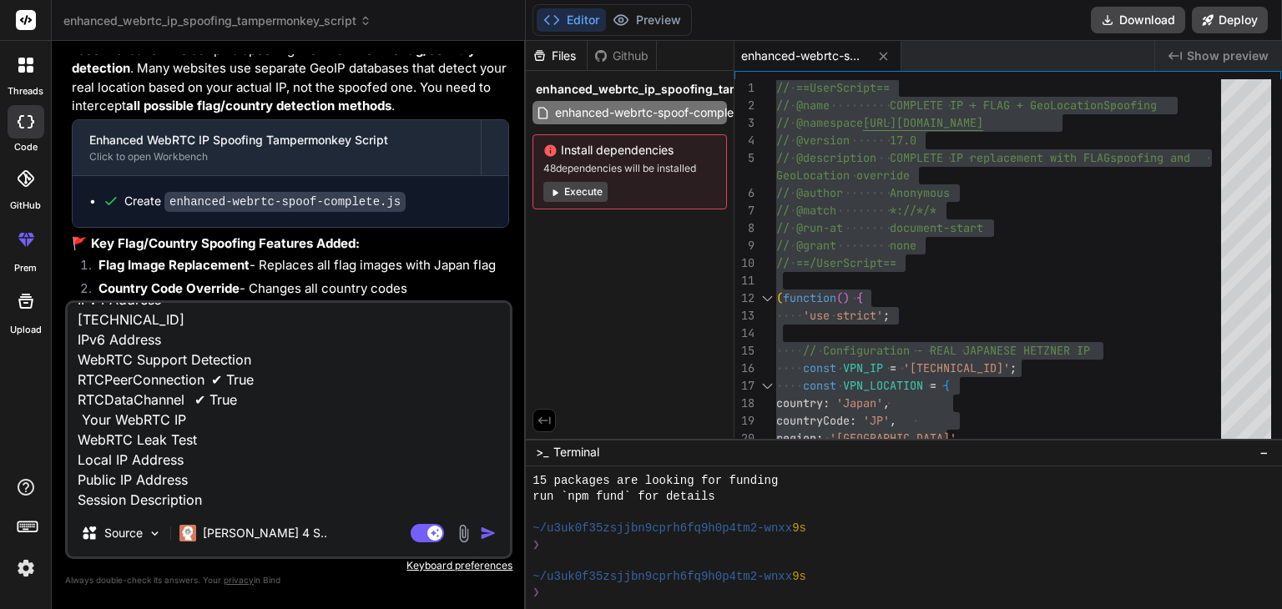
click at [224, 502] on textarea "IPv4 Address [TECHNICAL_ID] IPv6 Address WebRTC Support Detection RTCPeerConnec…" at bounding box center [289, 406] width 442 height 207
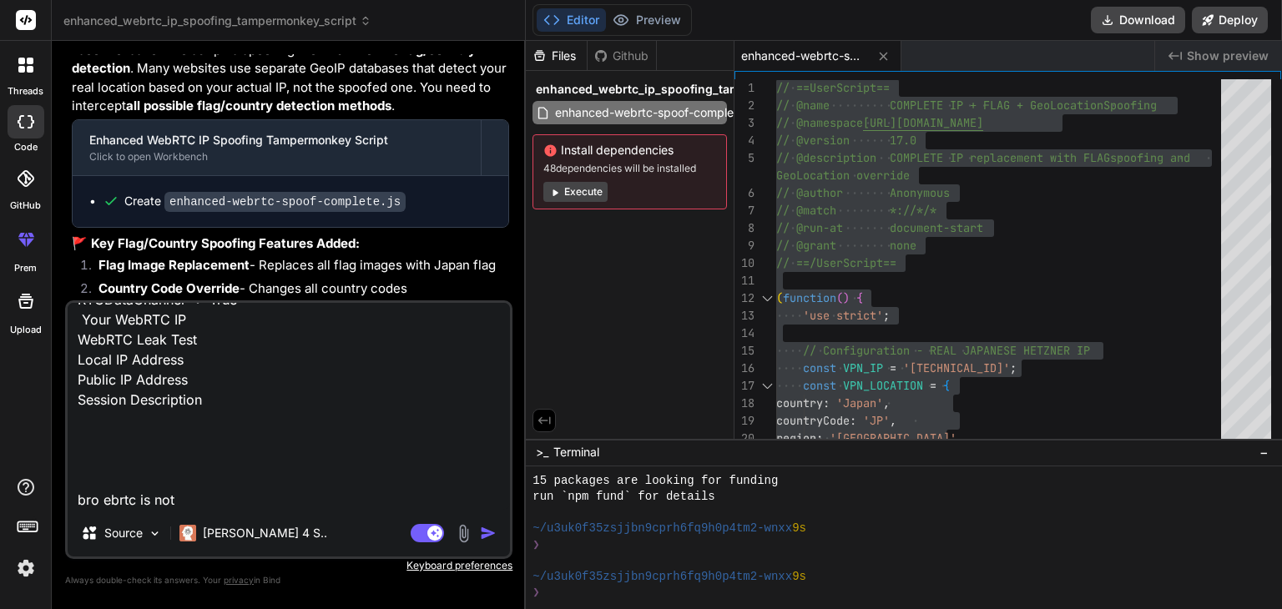
click at [104, 507] on textarea "IPv4 Address [TECHNICAL_ID] IPv6 Address WebRTC Support Detection RTCPeerConnec…" at bounding box center [289, 406] width 442 height 207
click at [184, 489] on textarea "IPv4 Address [TECHNICAL_ID] IPv6 Address WebRTC Support Detection RTCPeerConnec…" at bounding box center [289, 406] width 442 height 207
click at [184, 496] on textarea "IPv4 Address [TECHNICAL_ID] IPv6 Address WebRTC Support Detection RTCPeerConnec…" at bounding box center [289, 406] width 442 height 207
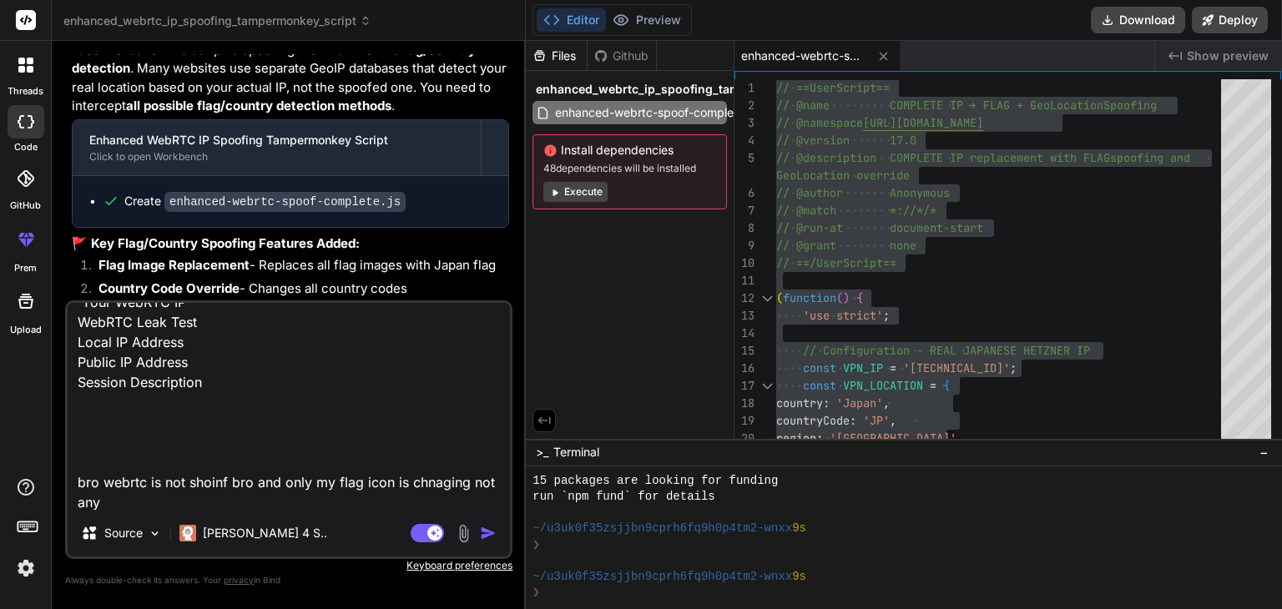
click at [287, 499] on textarea "IPv4 Address [TECHNICAL_ID] IPv6 Address WebRTC Support Detection RTCPeerConnec…" at bounding box center [289, 406] width 442 height 207
paste textarea "[GEOGRAPHIC_DATA] (DE) State/Region [GEOGRAPHIC_DATA] [GEOGRAPHIC_DATA] ([GEOGR…"
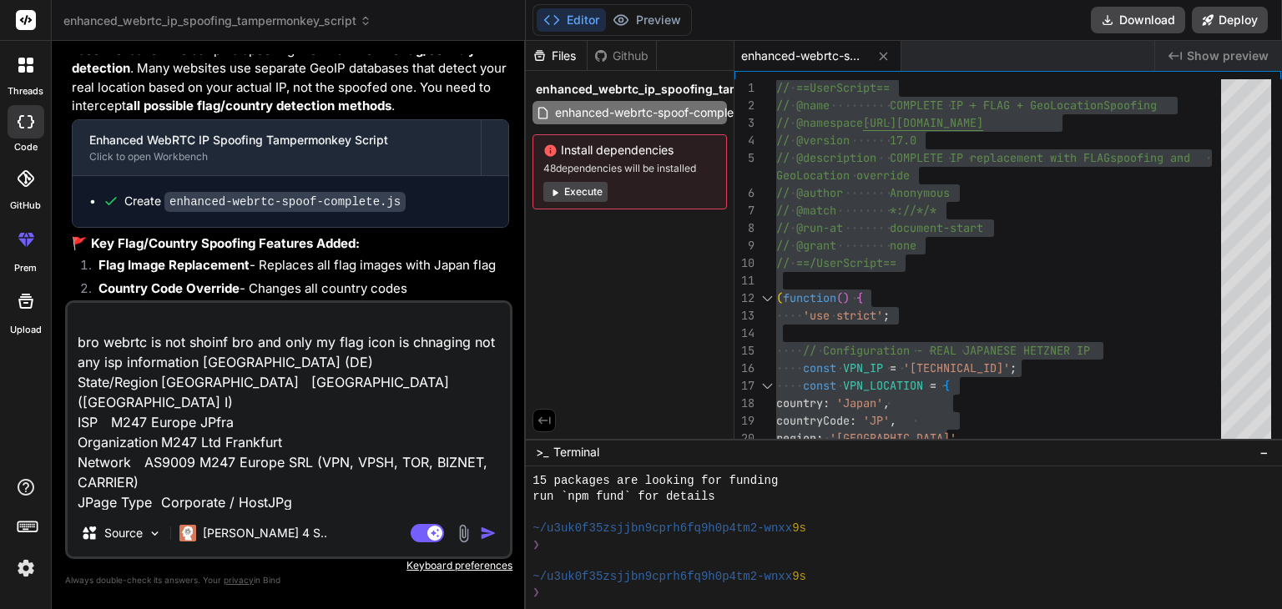
scroll to position [321, 0]
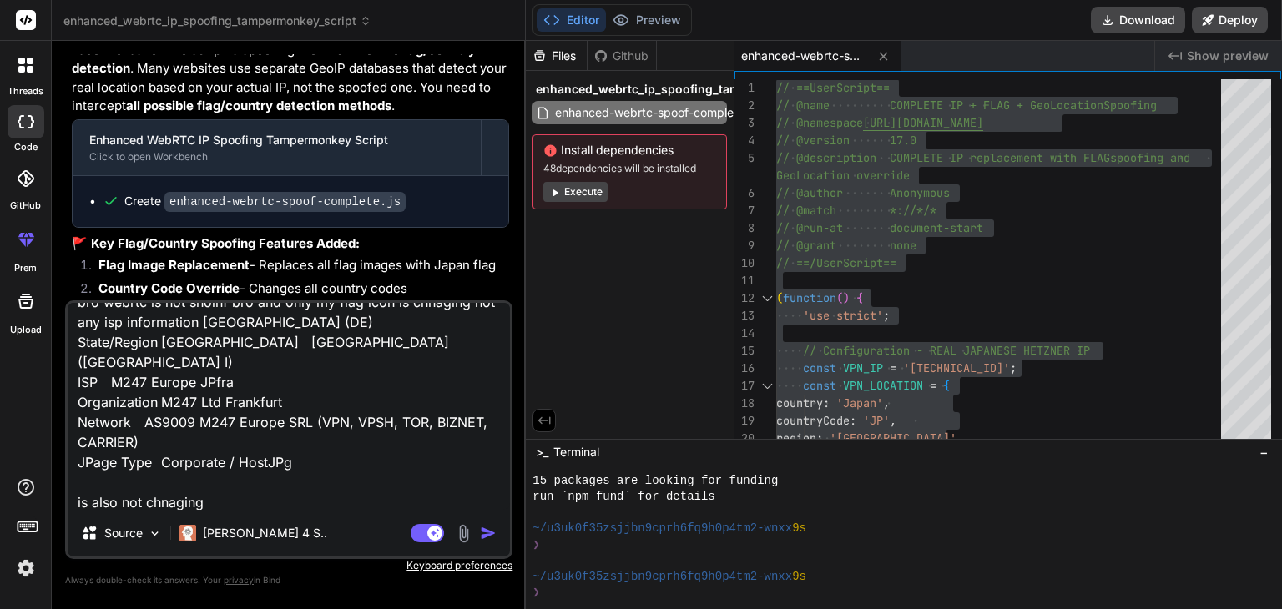
click at [238, 495] on textarea "IPv4 Address [TECHNICAL_ID] IPv6 Address WebRTC Support Detection RTCPeerConnec…" at bounding box center [289, 406] width 442 height 207
click at [211, 507] on textarea "IPv4 Address [TECHNICAL_ID] IPv6 Address WebRTC Support Detection RTCPeerConnec…" at bounding box center [289, 406] width 442 height 207
click at [363, 507] on textarea "IPv4 Address [TECHNICAL_ID] IPv6 Address WebRTC Support Detection RTCPeerConnec…" at bounding box center [289, 406] width 442 height 207
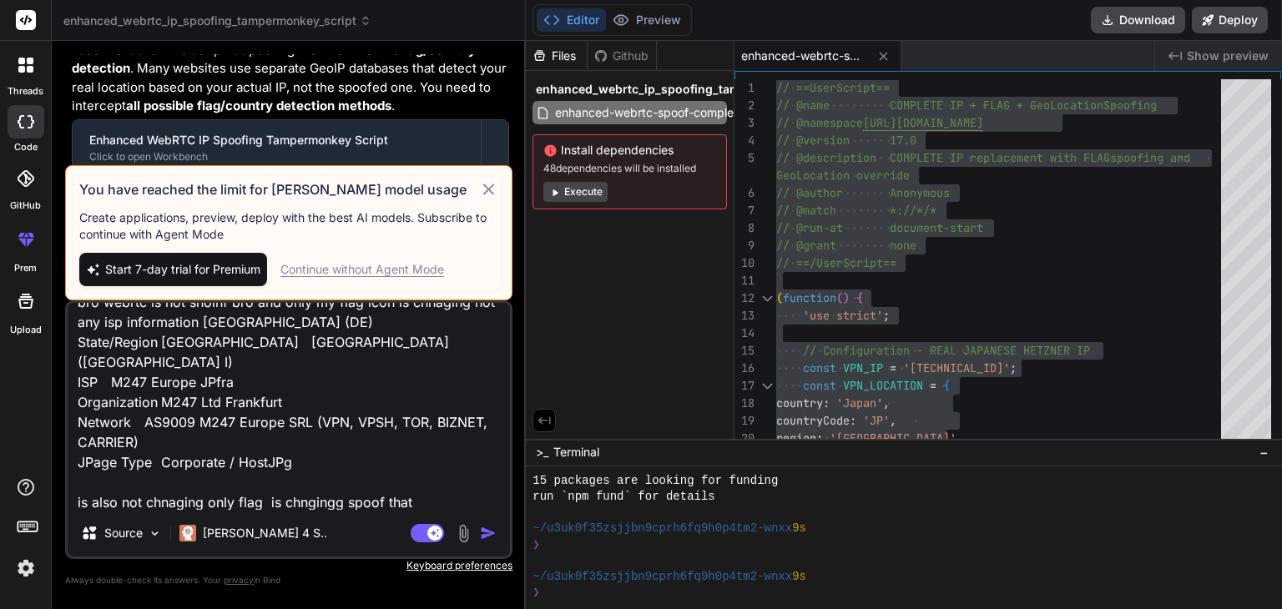
click at [318, 492] on textarea "IPv4 Address [TECHNICAL_ID] IPv6 Address WebRTC Support Detection RTCPeerConnec…" at bounding box center [289, 406] width 442 height 207
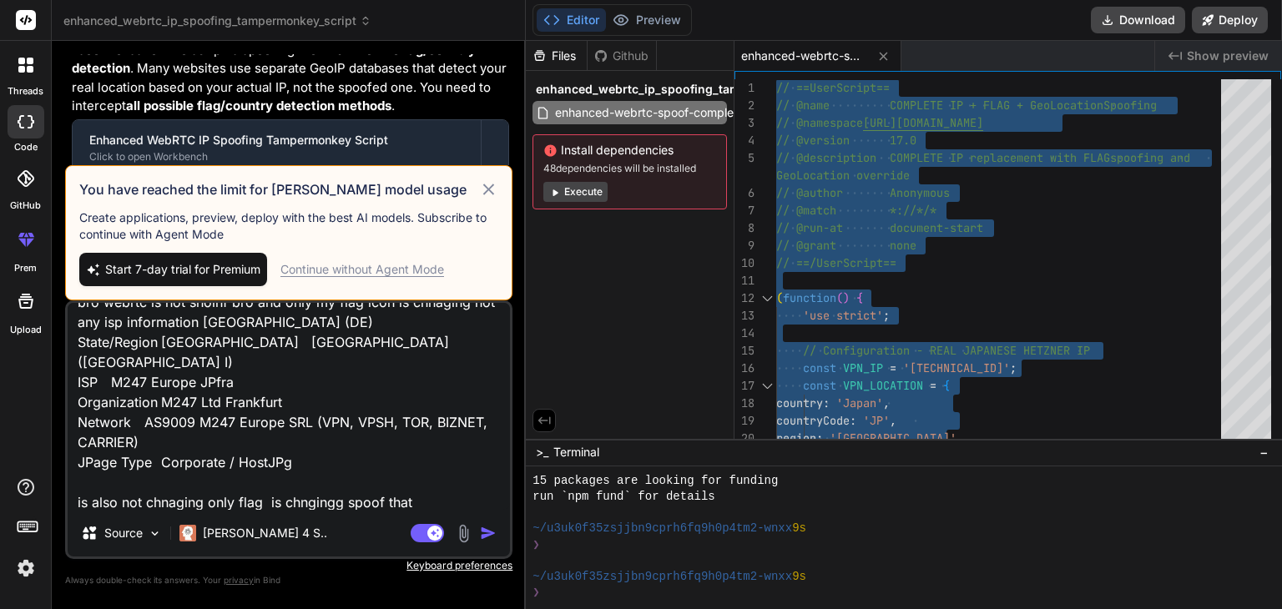
scroll to position [324, 0]
click at [255, 504] on textarea "IPv4 Address [TECHNICAL_ID] IPv6 Address WebRTC Support Detection RTCPeerConnec…" at bounding box center [289, 406] width 442 height 207
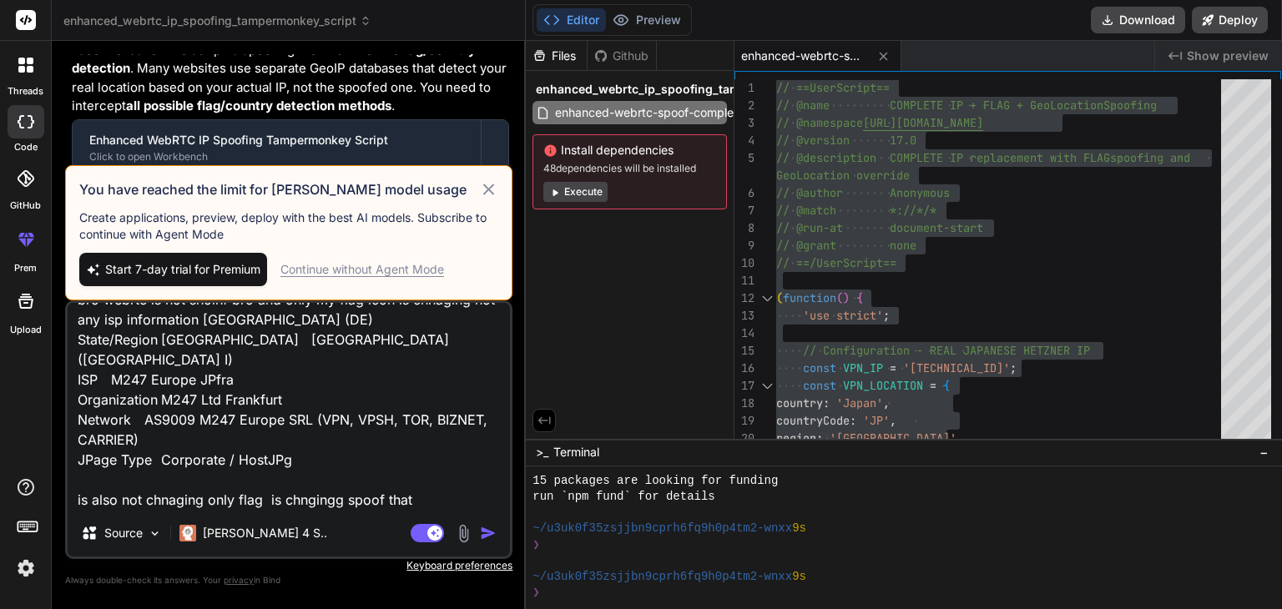
paste textarea "// ==LoreMipsum== // @dolo Sitametc AdiPIS EL + SedDoeiusmo Temporin // @utlabo…"
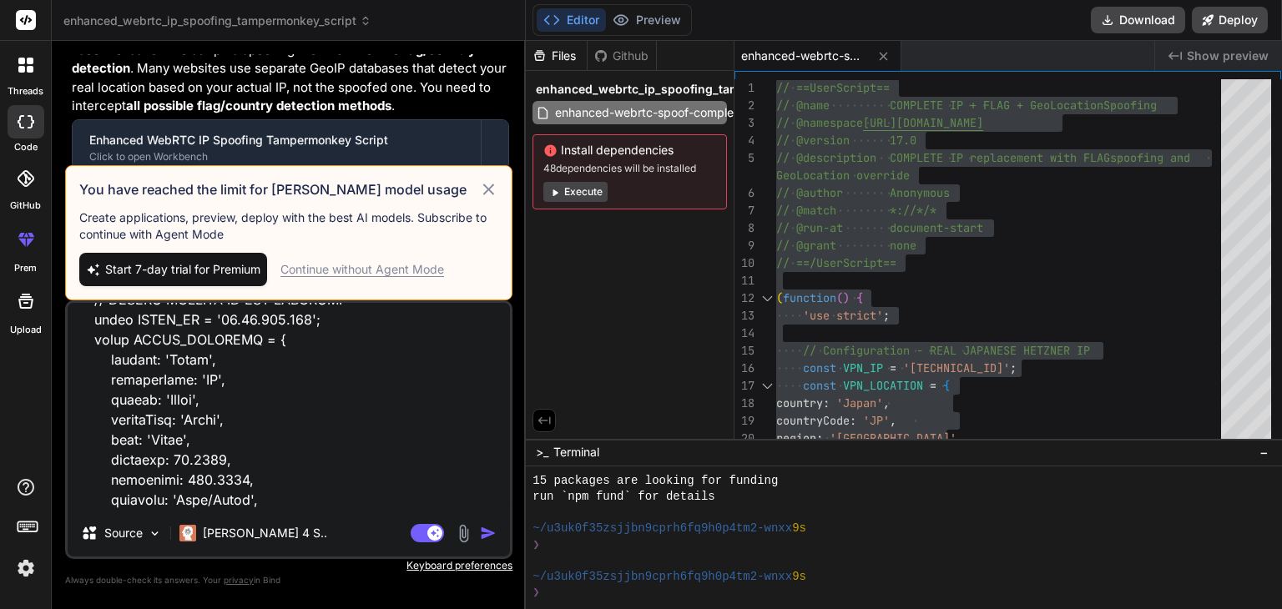
scroll to position [9997, 0]
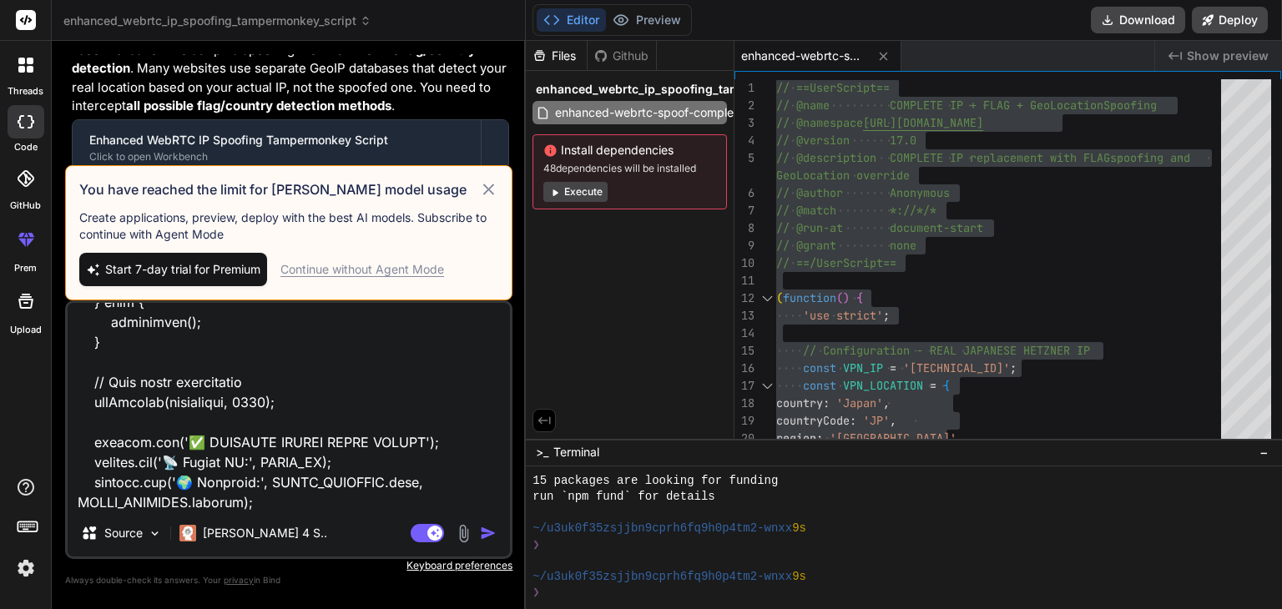
click at [222, 265] on span "Start 7-day trial for Premium" at bounding box center [182, 269] width 155 height 17
